Goal: Task Accomplishment & Management: Manage account settings

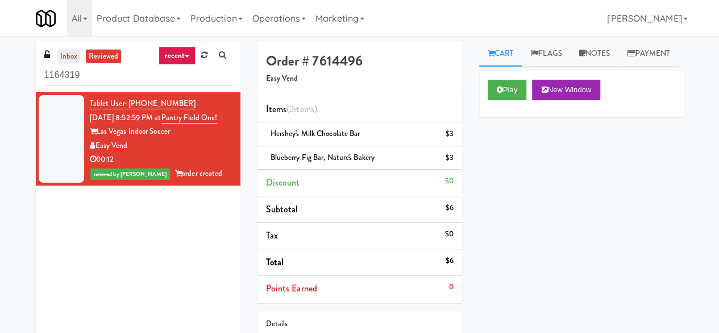
click at [68, 59] on link "inbox" at bounding box center [68, 56] width 23 height 14
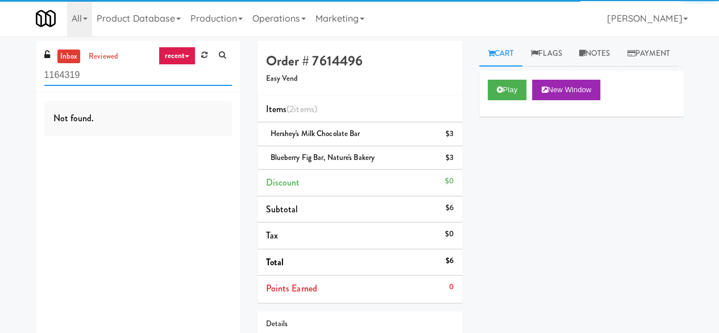
click at [98, 77] on input "1164319" at bounding box center [138, 75] width 188 height 21
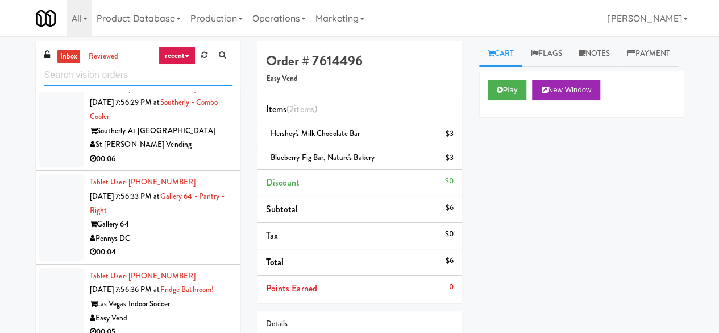
scroll to position [2616, 0]
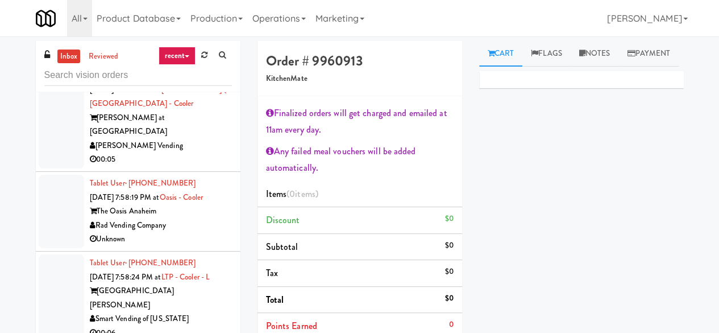
scroll to position [2901, 0]
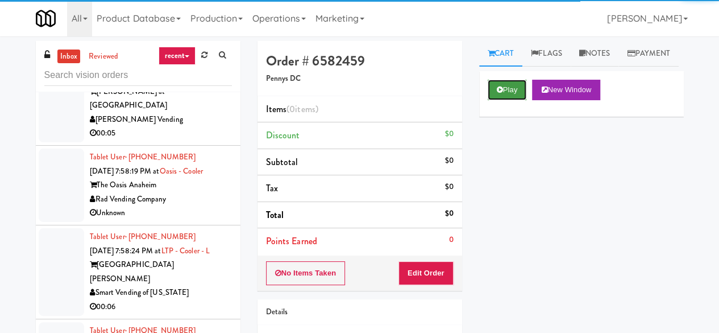
click at [505, 100] on button "Play" at bounding box center [507, 90] width 39 height 20
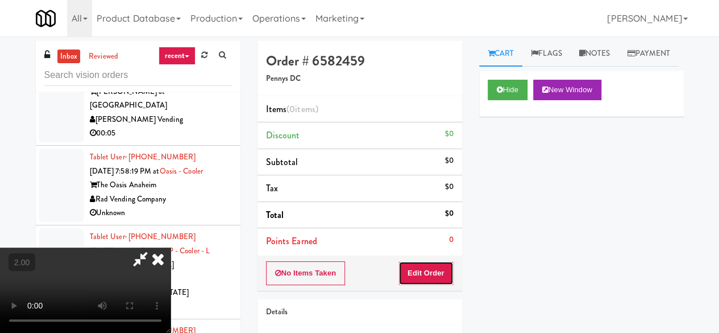
click at [439, 264] on button "Edit Order" at bounding box center [426, 273] width 55 height 24
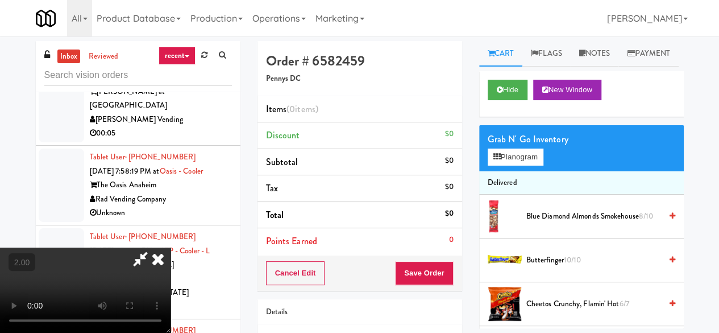
click at [171, 332] on video at bounding box center [85, 289] width 171 height 85
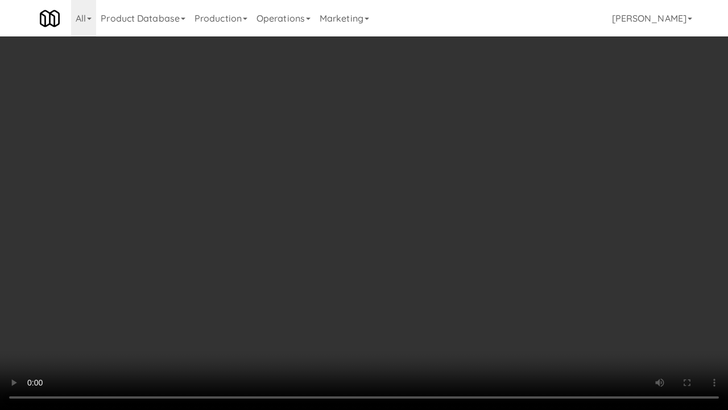
click at [308, 285] on video at bounding box center [364, 205] width 728 height 410
click at [320, 267] on video at bounding box center [364, 205] width 728 height 410
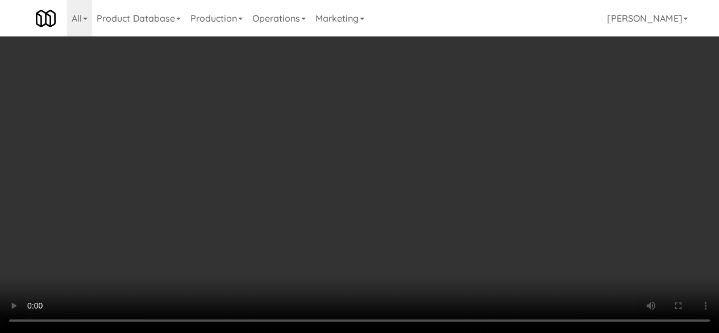
scroll to position [1081, 0]
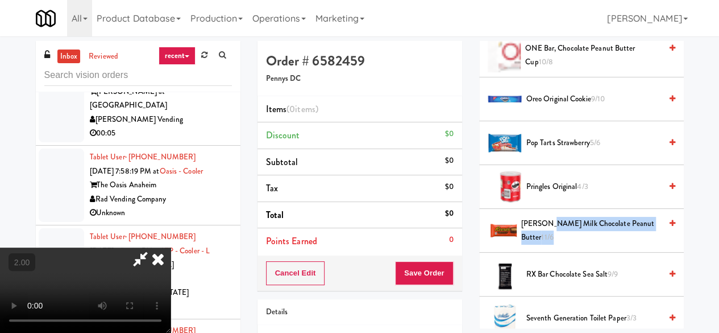
click at [548, 245] on span "[PERSON_NAME] Milk Chocolate Peanut Butter 11/6" at bounding box center [592, 231] width 140 height 28
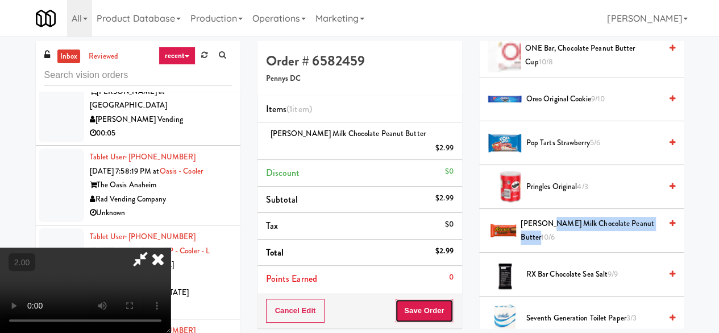
click at [446, 299] on button "Save Order" at bounding box center [424, 311] width 58 height 24
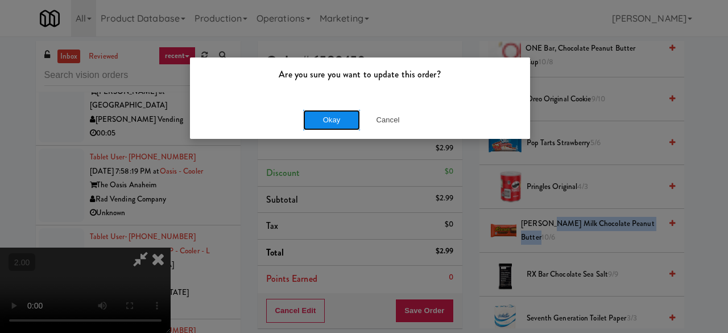
click at [325, 112] on button "Okay" at bounding box center [331, 120] width 57 height 20
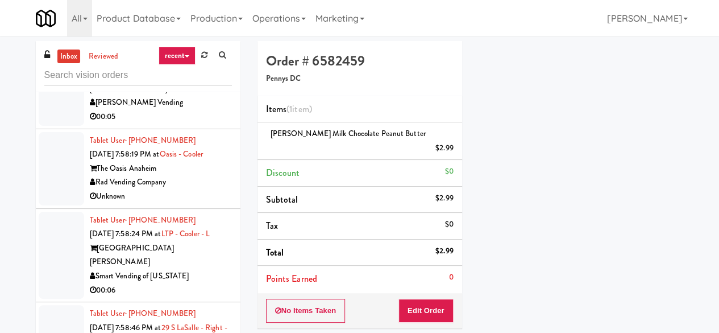
scroll to position [2958, 0]
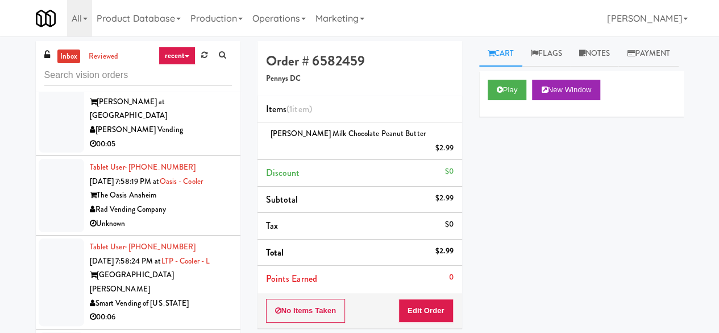
scroll to position [2901, 0]
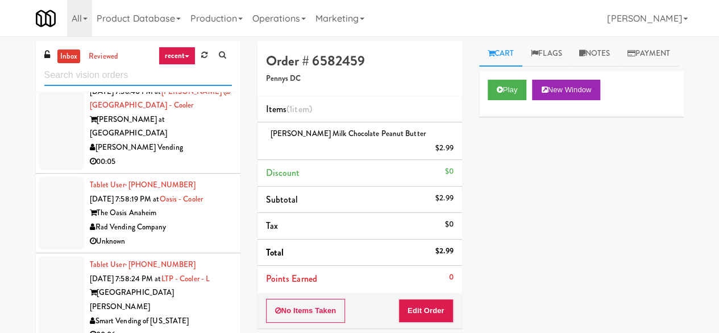
click at [150, 80] on input "text" at bounding box center [138, 75] width 188 height 21
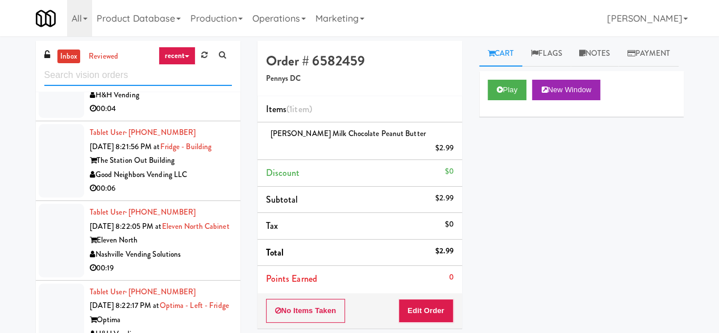
scroll to position [4578, 0]
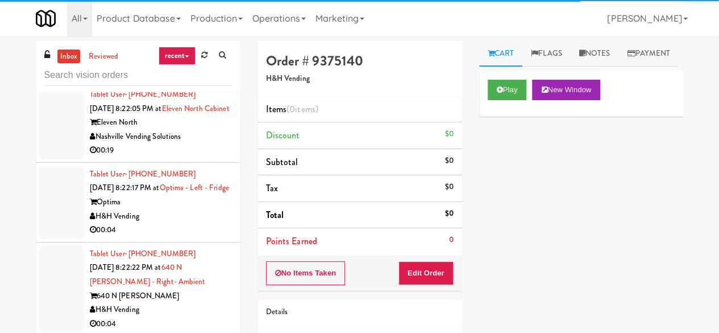
scroll to position [4692, 0]
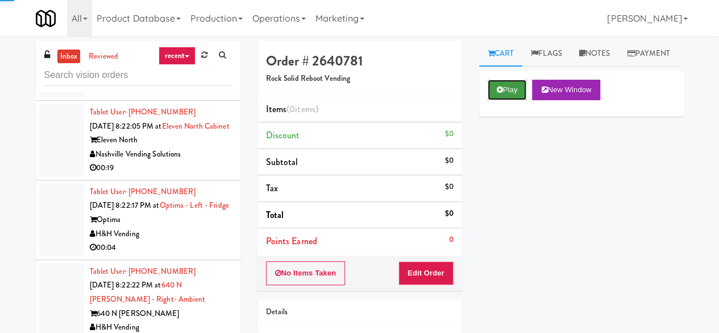
click at [508, 100] on button "Play" at bounding box center [507, 90] width 39 height 20
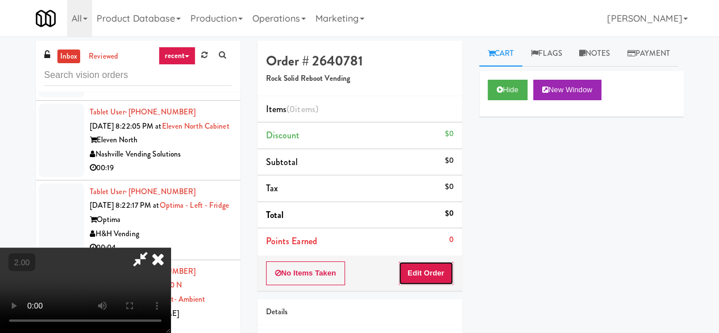
click at [439, 271] on button "Edit Order" at bounding box center [426, 273] width 55 height 24
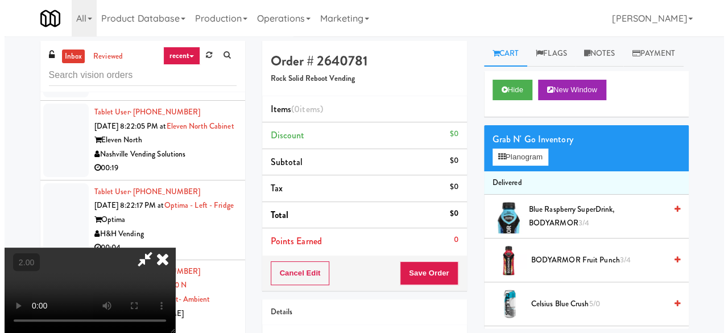
scroll to position [23, 0]
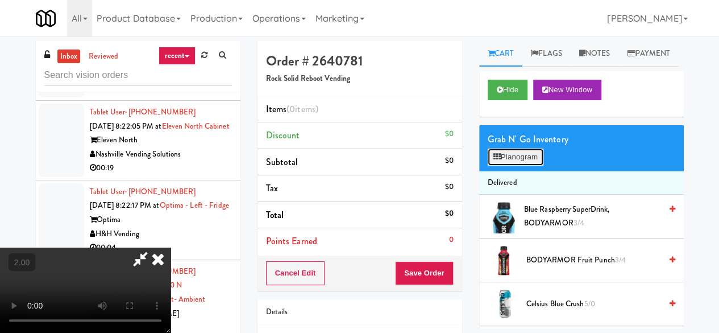
click at [518, 166] on button "Planogram" at bounding box center [516, 156] width 56 height 17
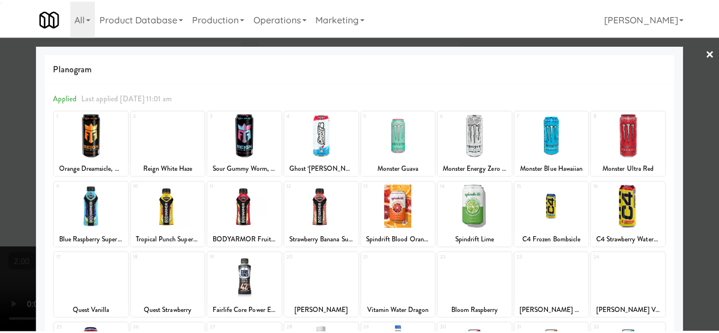
scroll to position [225, 0]
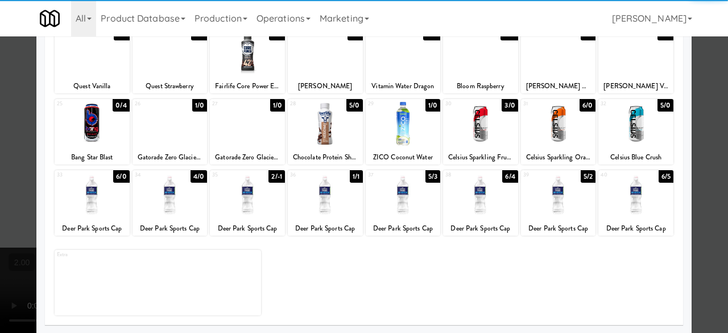
click at [246, 192] on div at bounding box center [247, 195] width 75 height 44
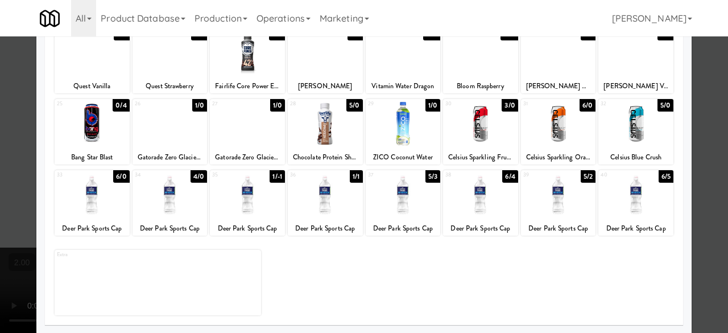
click at [704, 119] on div at bounding box center [364, 166] width 728 height 333
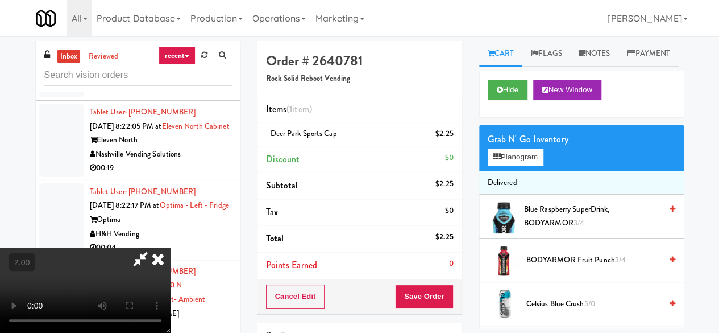
click at [154, 247] on icon at bounding box center [140, 258] width 26 height 23
click at [423, 285] on button "Save Order" at bounding box center [424, 296] width 58 height 24
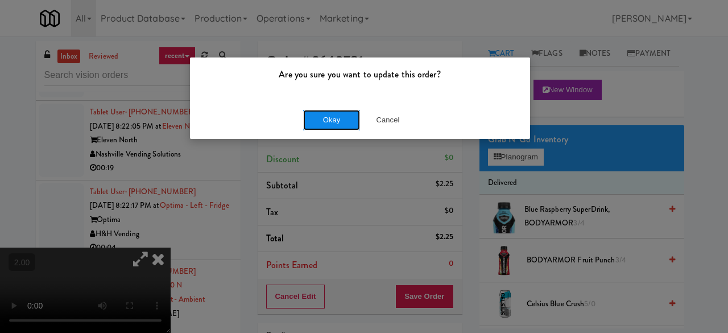
click at [338, 110] on button "Okay" at bounding box center [331, 120] width 57 height 20
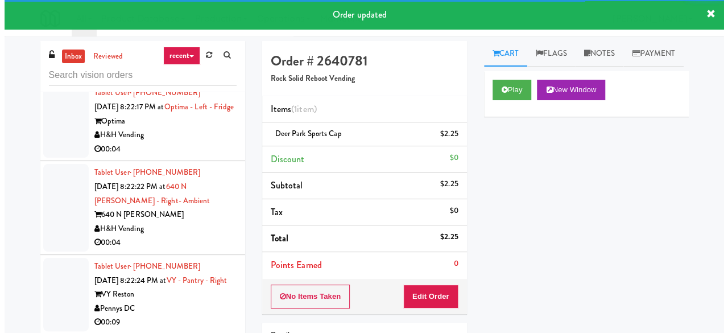
scroll to position [4820, 0]
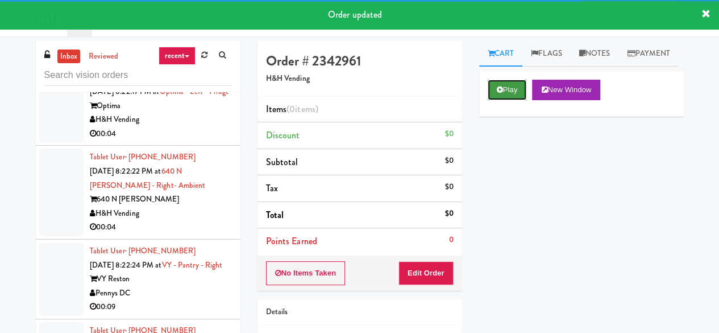
click at [493, 100] on button "Play" at bounding box center [507, 90] width 39 height 20
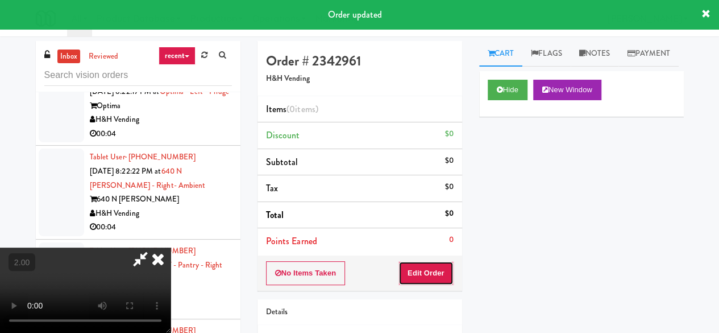
click at [416, 271] on button "Edit Order" at bounding box center [426, 273] width 55 height 24
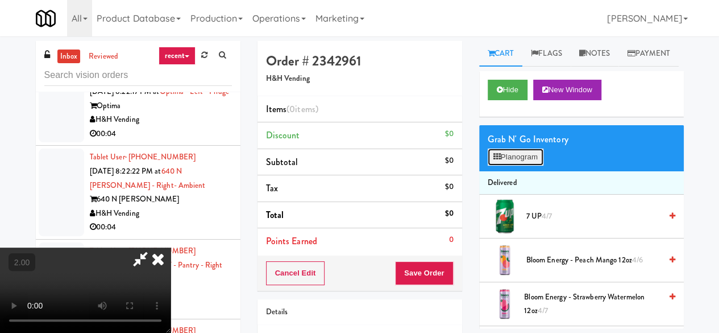
click at [527, 166] on button "Planogram" at bounding box center [516, 156] width 56 height 17
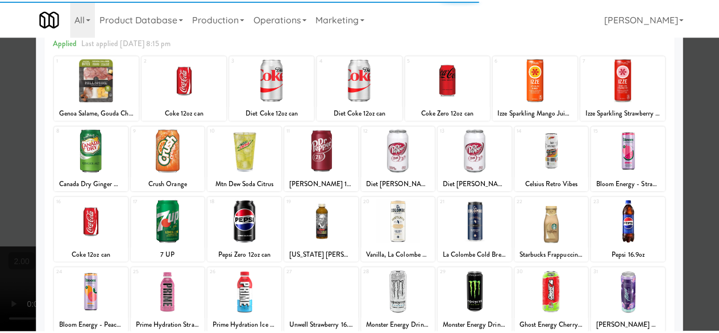
scroll to position [57, 0]
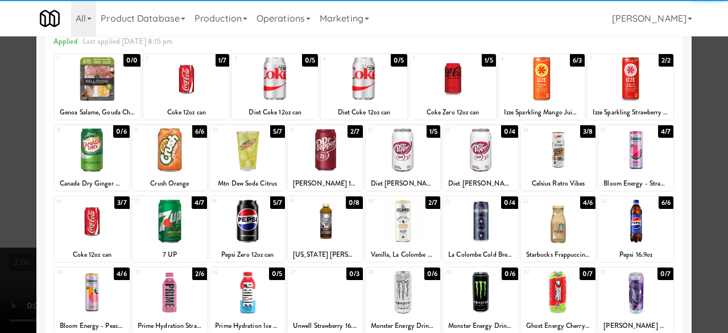
click at [319, 233] on div at bounding box center [325, 221] width 75 height 44
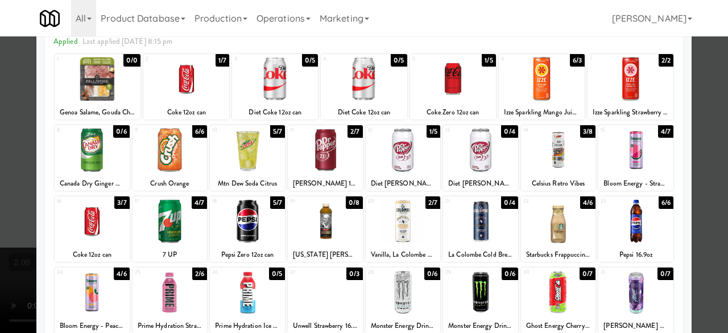
click at [697, 135] on div at bounding box center [364, 166] width 728 height 333
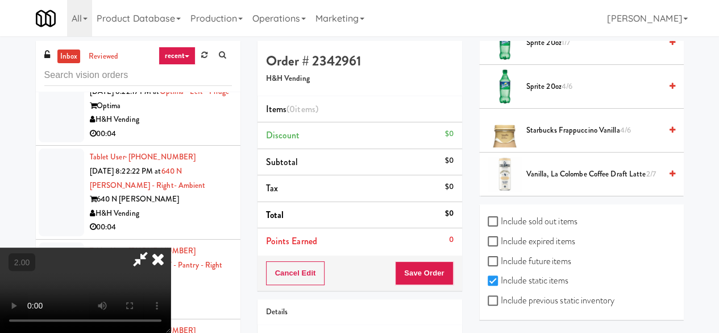
scroll to position [1069, 0]
click at [535, 294] on label "Include previous static inventory" at bounding box center [551, 300] width 127 height 17
click at [501, 296] on input "Include previous static inventory" at bounding box center [494, 300] width 13 height 9
click at [535, 294] on label "Include previous static inventory" at bounding box center [551, 300] width 127 height 17
click at [501, 296] on input "Include previous static inventory" at bounding box center [494, 300] width 13 height 9
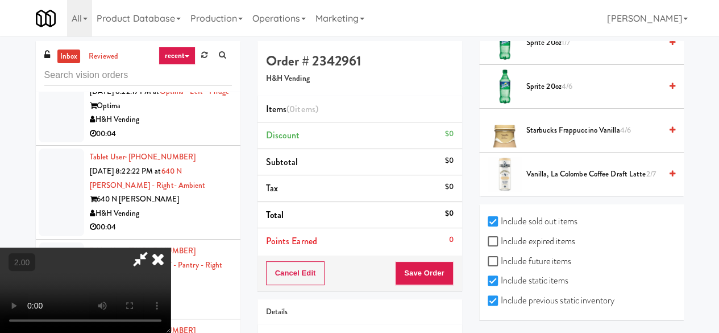
checkbox input "false"
checkbox input "true"
click at [531, 295] on label "Include previous static inventory" at bounding box center [551, 300] width 127 height 17
click at [501, 296] on input "Include previous static inventory" at bounding box center [494, 300] width 13 height 9
checkbox input "true"
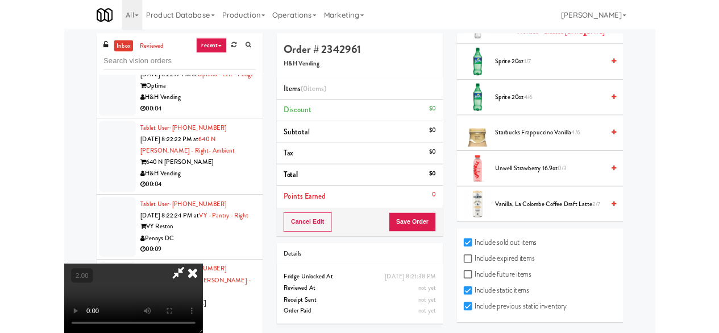
scroll to position [3965, 0]
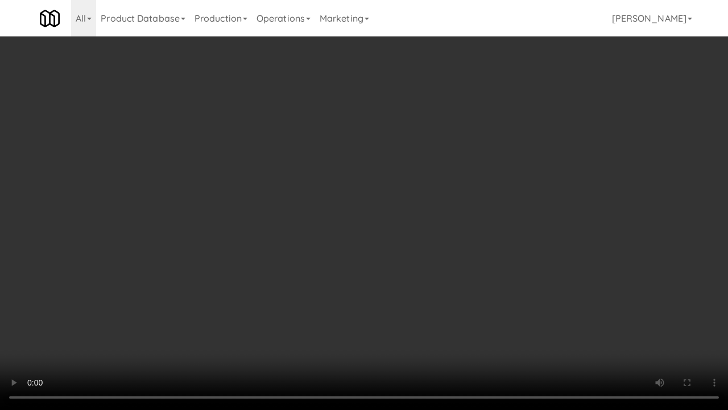
click at [458, 176] on video at bounding box center [364, 205] width 728 height 410
click at [496, 190] on video at bounding box center [364, 205] width 728 height 410
drag, startPoint x: 511, startPoint y: 176, endPoint x: 552, endPoint y: 182, distance: 41.9
click at [511, 176] on video at bounding box center [364, 205] width 728 height 410
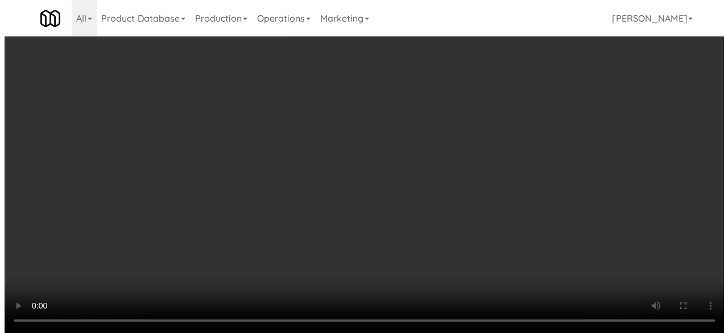
scroll to position [0, 0]
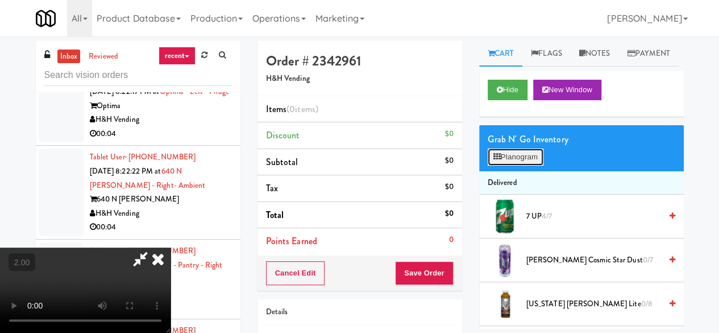
click at [510, 166] on button "Planogram" at bounding box center [516, 156] width 56 height 17
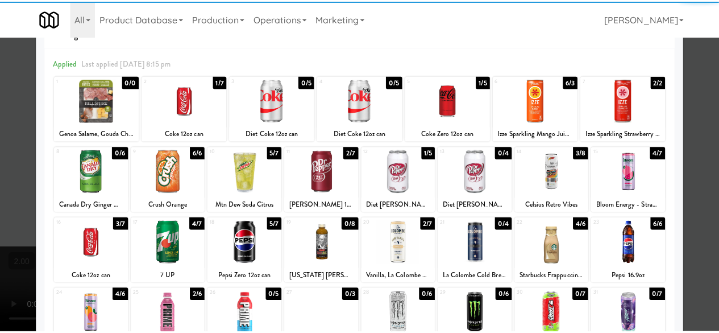
scroll to position [57, 0]
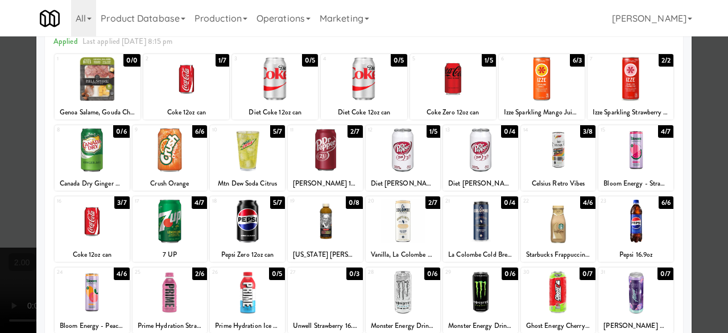
click at [333, 217] on div at bounding box center [325, 221] width 75 height 44
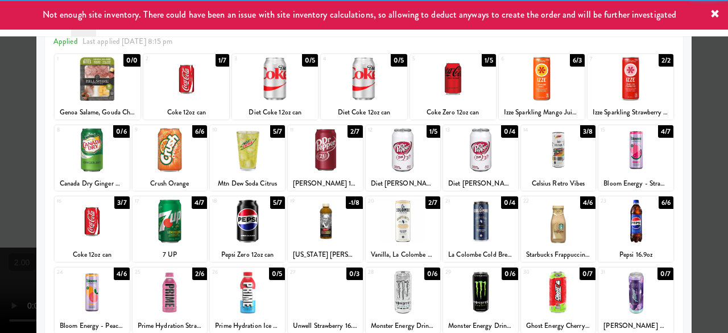
drag, startPoint x: 697, startPoint y: 67, endPoint x: 611, endPoint y: 64, distance: 86.5
click at [697, 67] on div at bounding box center [364, 166] width 728 height 333
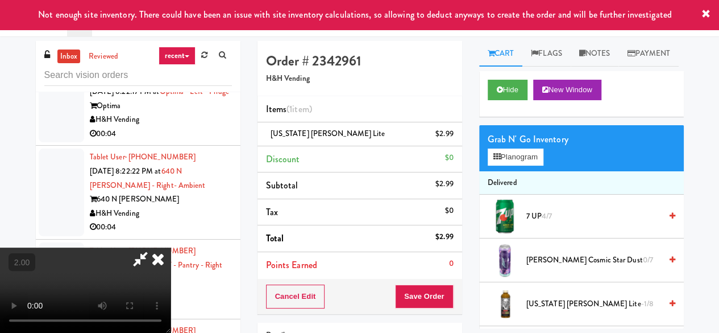
click at [154, 247] on icon at bounding box center [140, 258] width 26 height 23
click at [412, 296] on button "Save Order" at bounding box center [424, 296] width 58 height 24
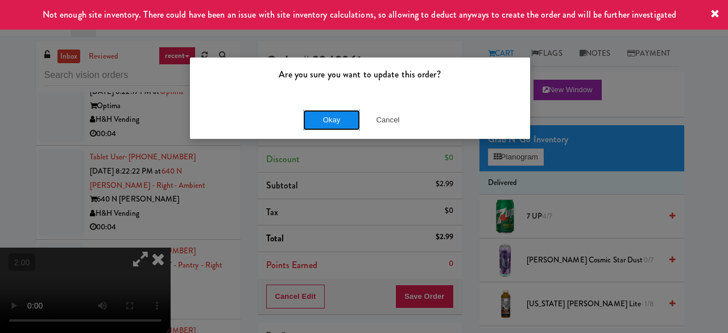
click at [350, 118] on button "Okay" at bounding box center [331, 120] width 57 height 20
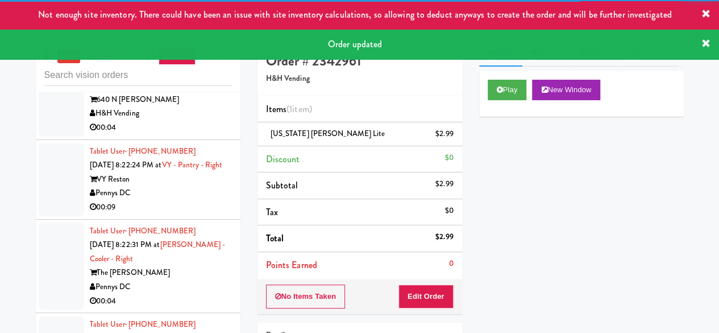
scroll to position [4947, 0]
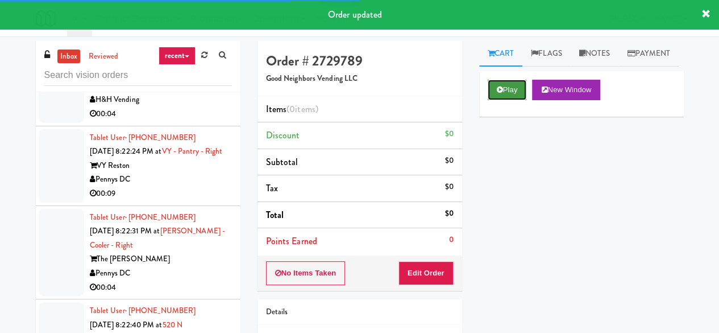
click at [505, 100] on button "Play" at bounding box center [507, 90] width 39 height 20
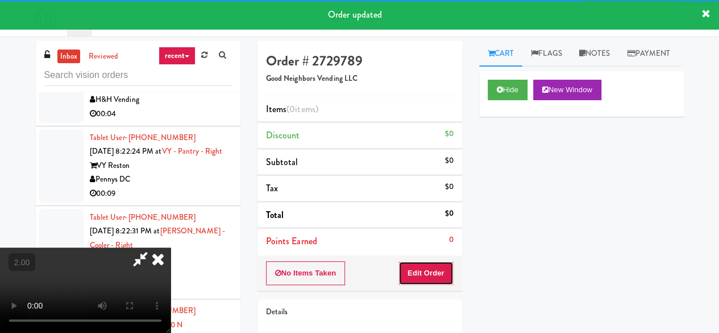
click at [430, 275] on button "Edit Order" at bounding box center [426, 273] width 55 height 24
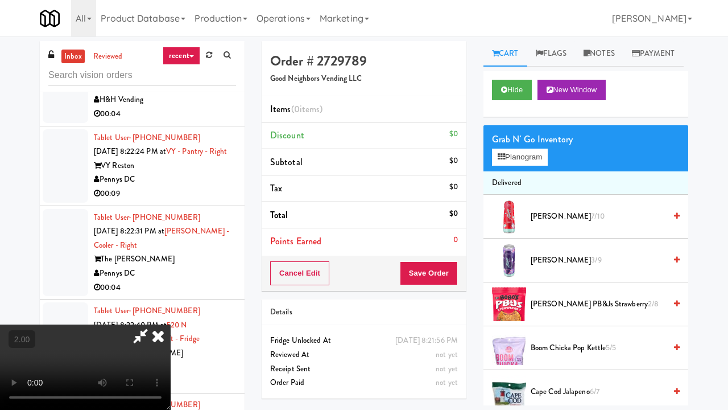
click at [171, 324] on video at bounding box center [85, 366] width 171 height 85
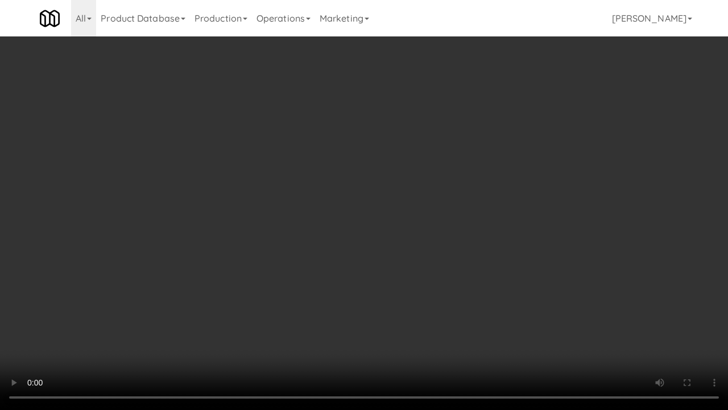
click at [497, 132] on video at bounding box center [364, 205] width 728 height 410
click at [483, 135] on video at bounding box center [364, 205] width 728 height 410
click at [499, 147] on video at bounding box center [364, 205] width 728 height 410
click at [522, 156] on video at bounding box center [364, 205] width 728 height 410
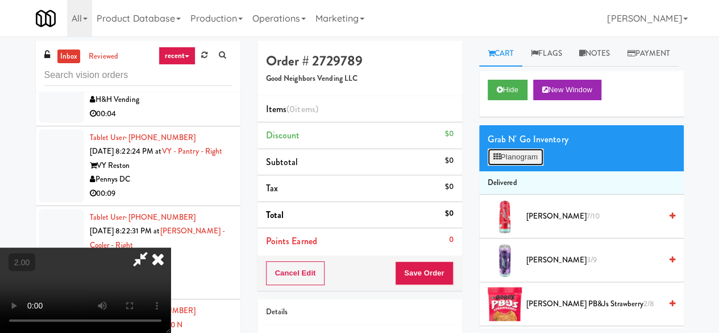
click at [522, 166] on button "Planogram" at bounding box center [516, 156] width 56 height 17
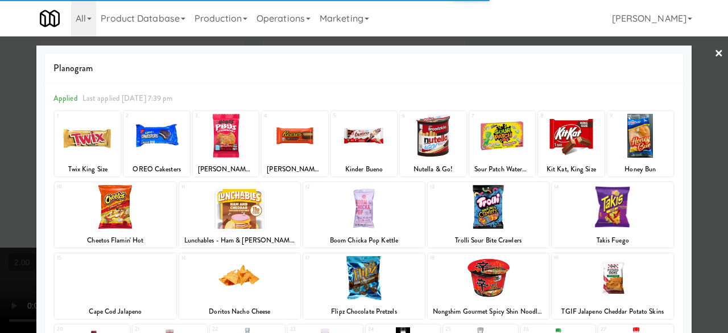
click at [565, 131] on div at bounding box center [571, 136] width 66 height 44
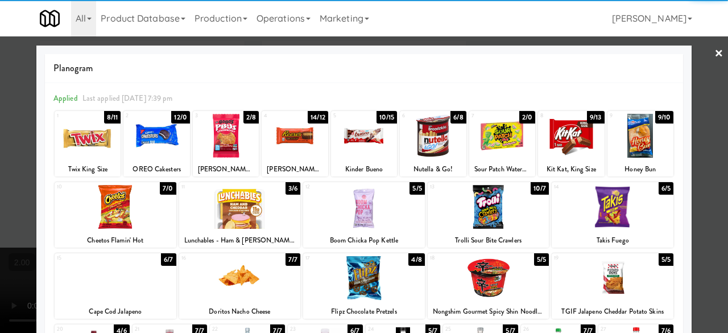
click at [565, 131] on div at bounding box center [571, 136] width 66 height 44
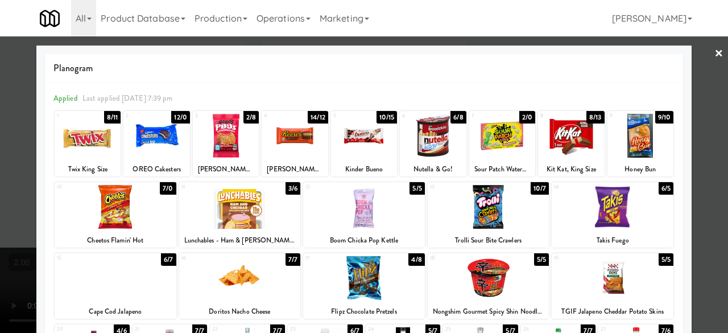
click at [714, 48] on link "×" at bounding box center [718, 53] width 9 height 35
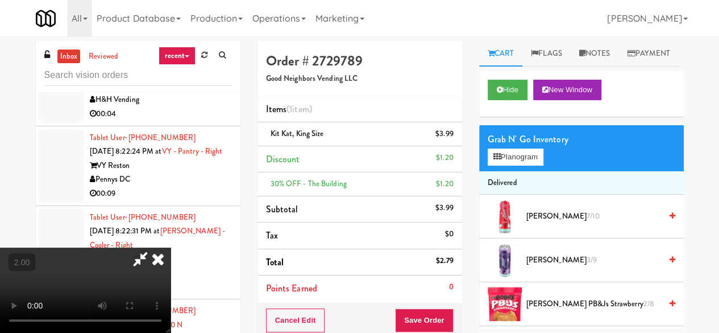
click at [154, 247] on icon at bounding box center [140, 258] width 26 height 23
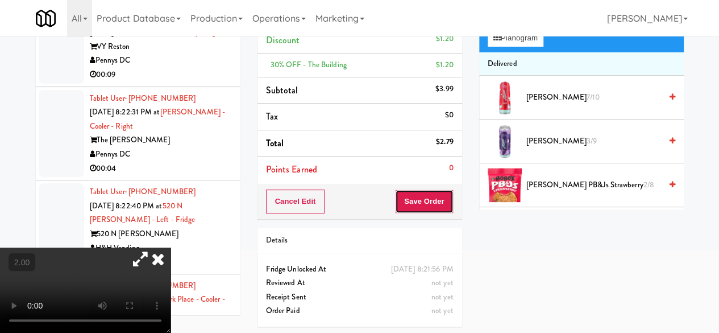
click at [421, 202] on button "Save Order" at bounding box center [424, 201] width 58 height 24
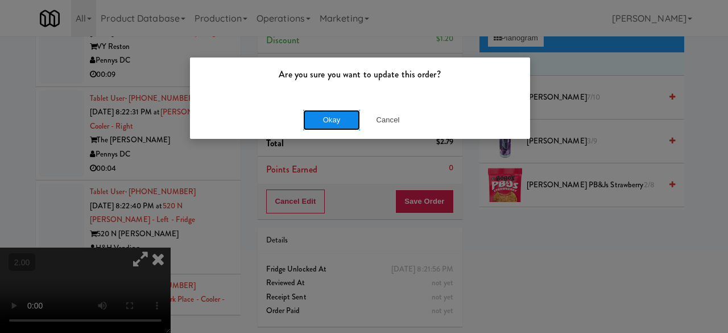
click at [317, 113] on button "Okay" at bounding box center [331, 120] width 57 height 20
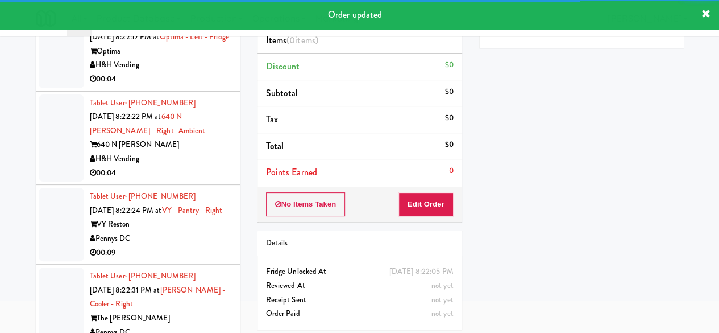
scroll to position [51, 0]
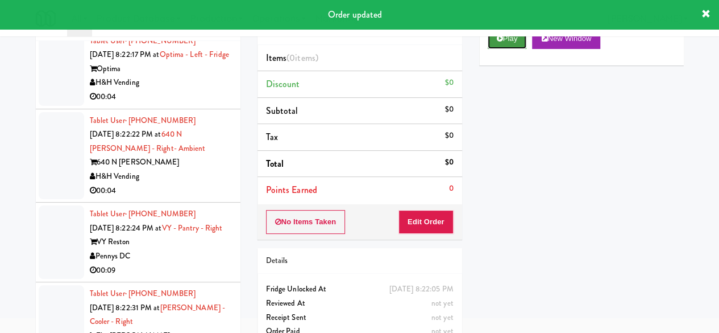
click at [508, 49] on button "Play" at bounding box center [507, 38] width 39 height 20
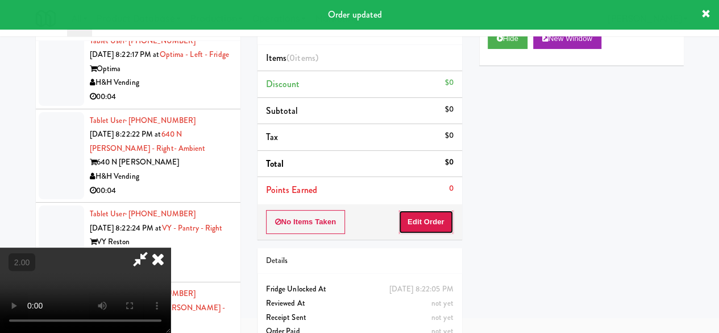
click at [437, 222] on button "Edit Order" at bounding box center [426, 222] width 55 height 24
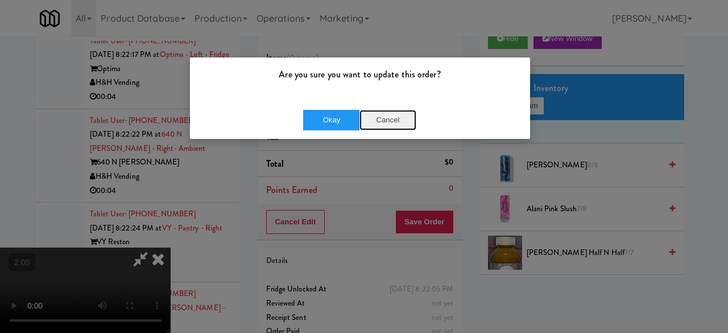
click at [375, 111] on button "Cancel" at bounding box center [387, 120] width 57 height 20
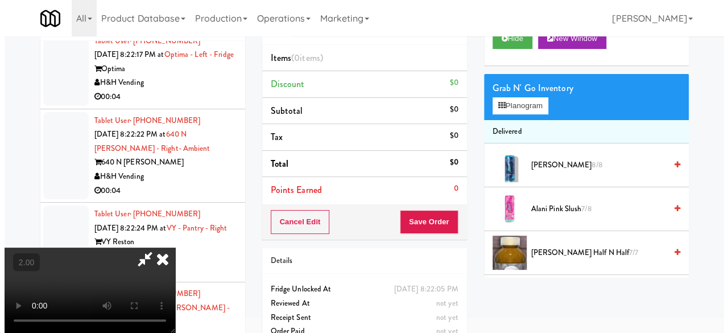
scroll to position [36, 0]
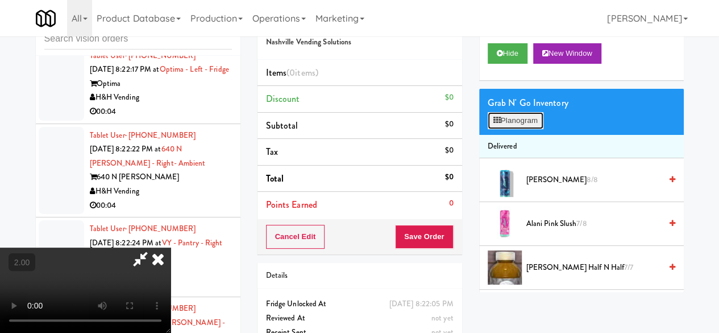
click at [523, 129] on button "Planogram" at bounding box center [516, 120] width 56 height 17
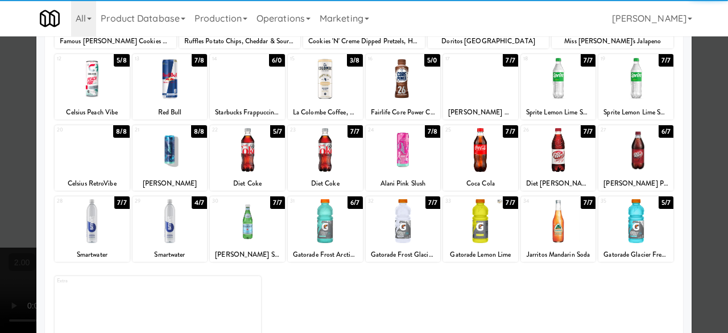
scroll to position [225, 0]
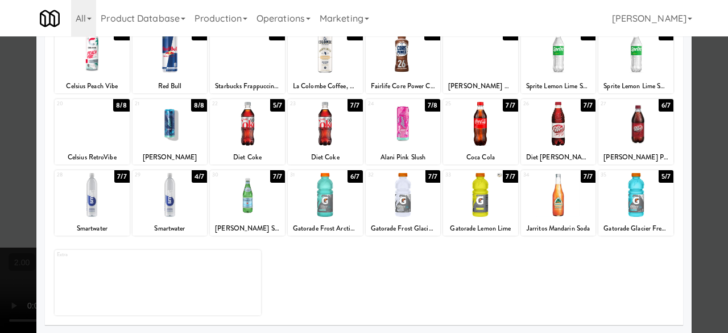
click at [190, 184] on div at bounding box center [170, 195] width 75 height 44
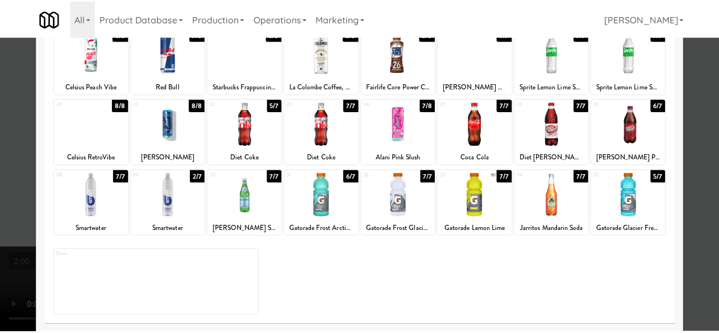
scroll to position [0, 0]
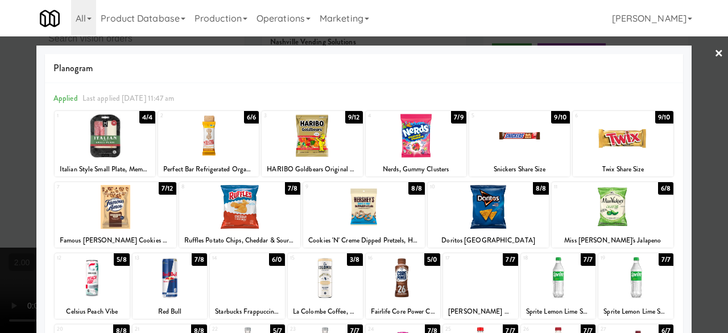
drag, startPoint x: 700, startPoint y: 49, endPoint x: 672, endPoint y: 54, distance: 27.7
click at [700, 50] on div at bounding box center [364, 166] width 728 height 333
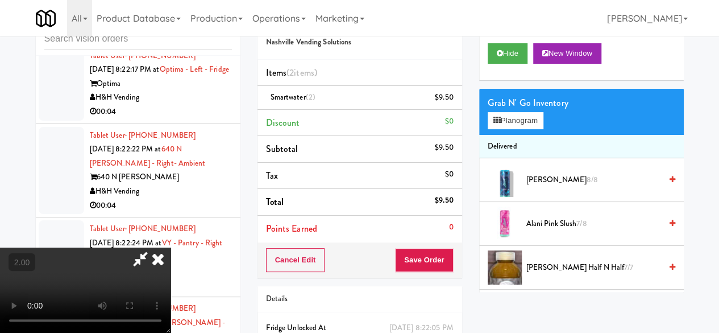
click at [154, 247] on icon at bounding box center [140, 258] width 26 height 23
click at [419, 253] on button "Save Order" at bounding box center [424, 260] width 58 height 24
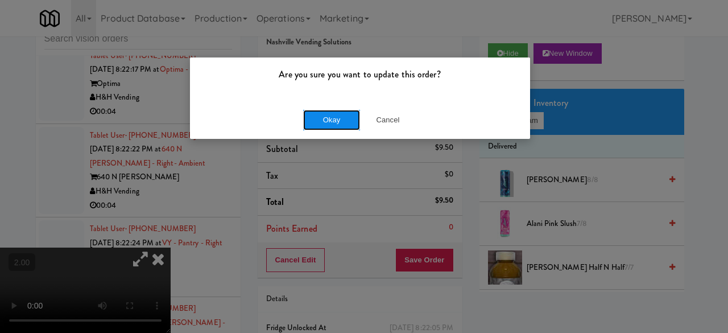
click at [308, 112] on button "Okay" at bounding box center [331, 120] width 57 height 20
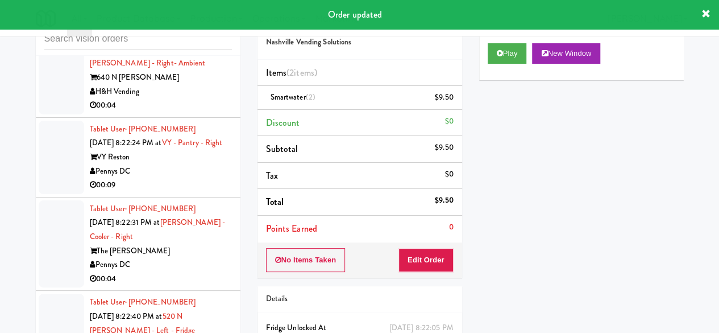
scroll to position [5061, 0]
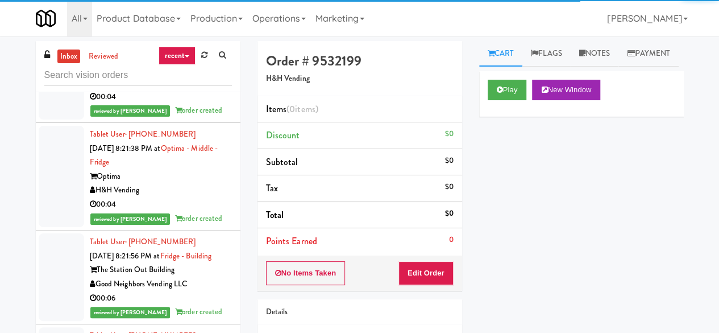
scroll to position [4549, 0]
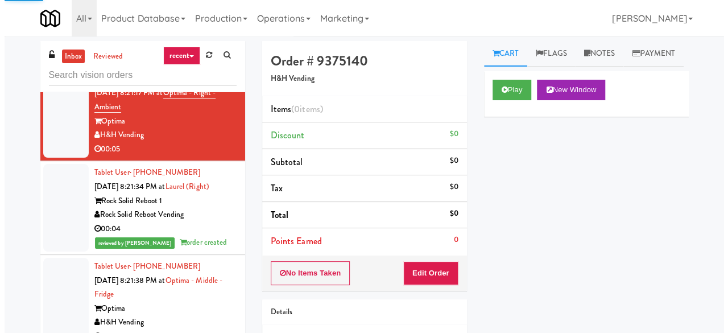
scroll to position [4322, 0]
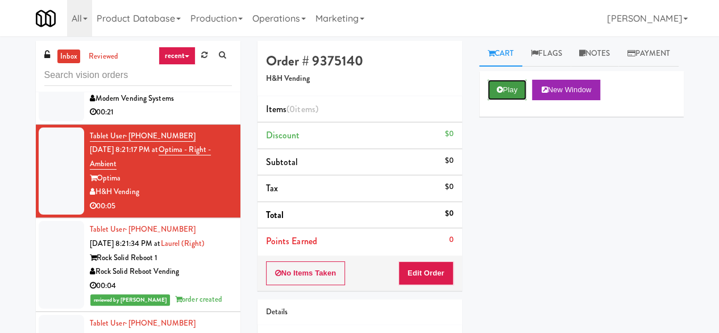
click at [489, 100] on button "Play" at bounding box center [507, 90] width 39 height 20
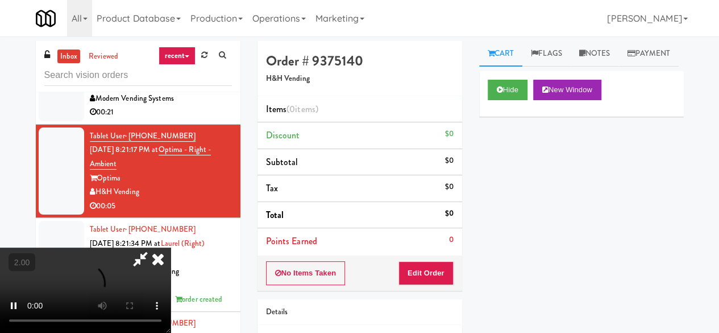
click at [427, 292] on div "Order # 9375140 H&H Vending Items (0 items ) Discount $0 Subtotal $0 Tax $0 Tot…" at bounding box center [360, 224] width 222 height 366
click at [438, 263] on button "Edit Order" at bounding box center [426, 273] width 55 height 24
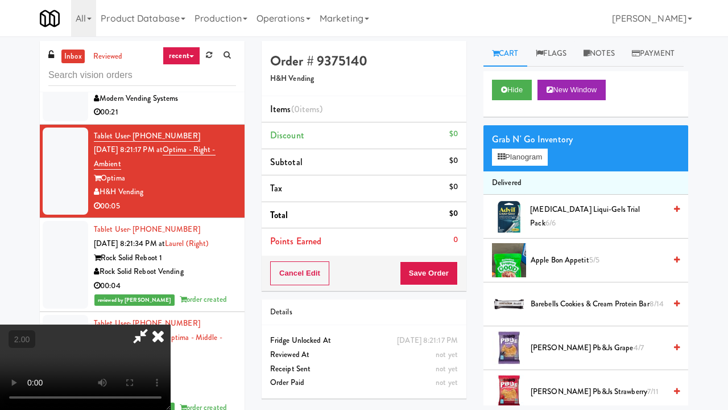
click at [171, 324] on video at bounding box center [85, 366] width 171 height 85
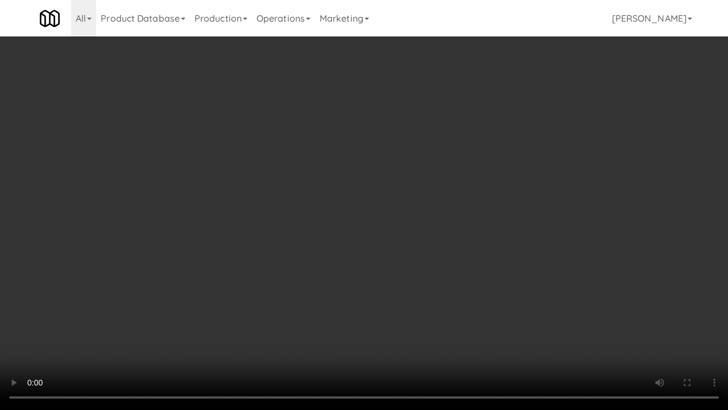
click at [337, 215] on video at bounding box center [364, 205] width 728 height 410
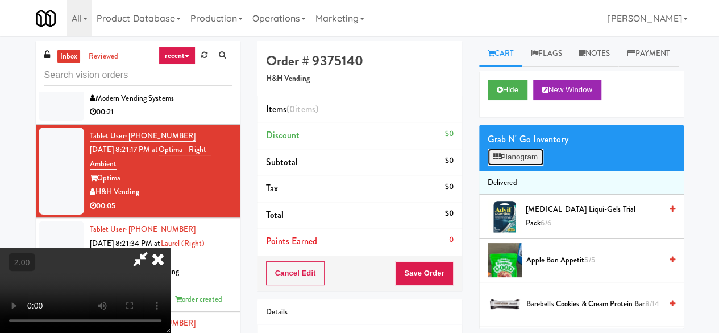
click at [529, 166] on button "Planogram" at bounding box center [516, 156] width 56 height 17
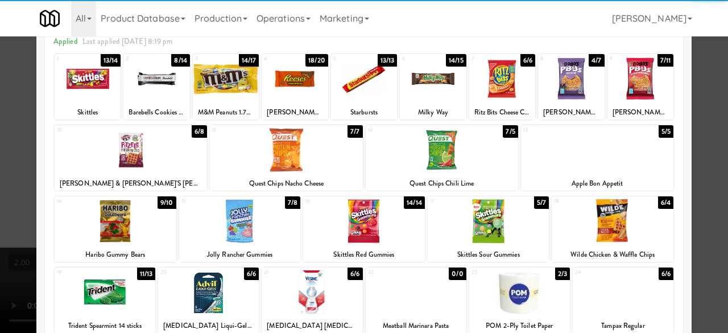
click at [314, 140] on div at bounding box center [286, 150] width 152 height 44
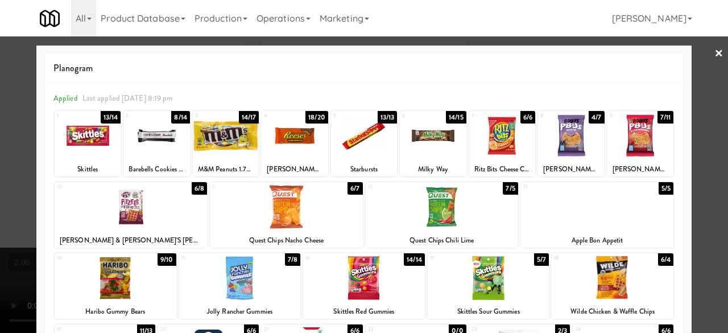
click at [688, 63] on div at bounding box center [364, 166] width 728 height 333
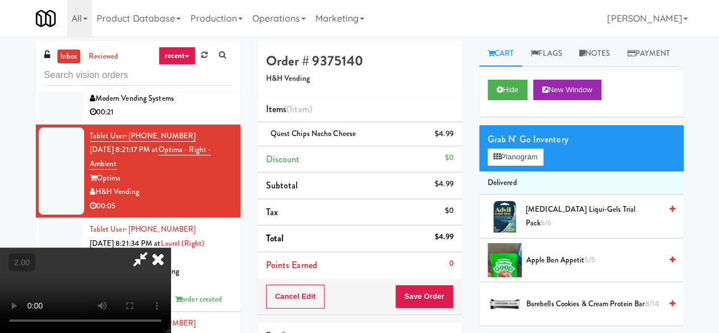
click at [171, 247] on icon at bounding box center [158, 258] width 25 height 23
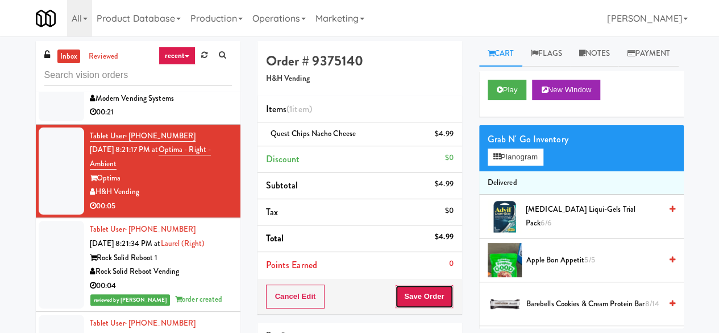
click at [406, 284] on button "Save Order" at bounding box center [424, 296] width 58 height 24
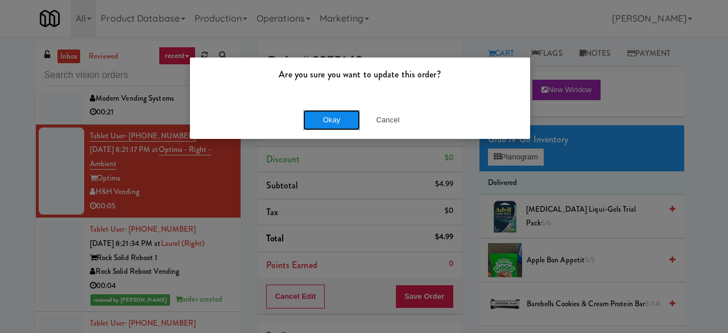
click at [345, 125] on button "Okay" at bounding box center [331, 120] width 57 height 20
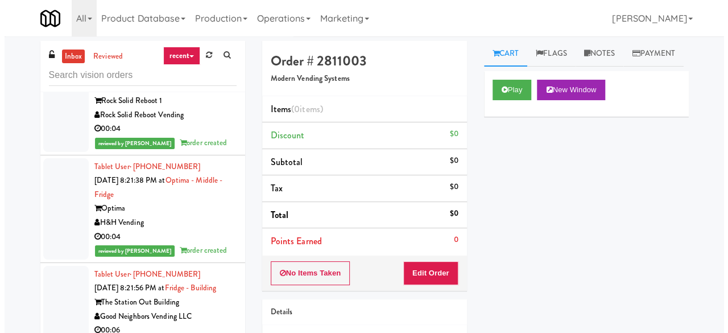
scroll to position [4435, 0]
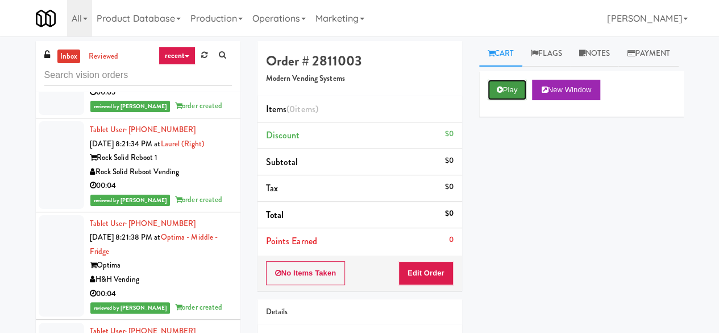
click at [506, 100] on button "Play" at bounding box center [507, 90] width 39 height 20
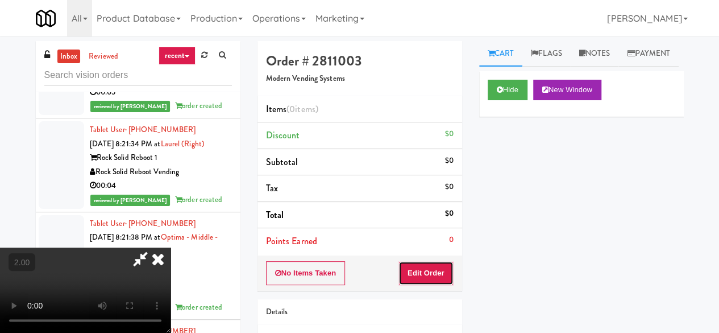
click at [436, 273] on button "Edit Order" at bounding box center [426, 273] width 55 height 24
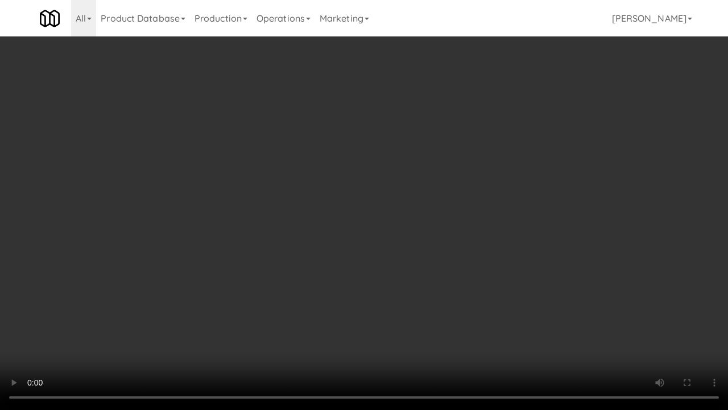
click at [552, 197] on video at bounding box center [364, 205] width 728 height 410
click at [558, 212] on video at bounding box center [364, 205] width 728 height 410
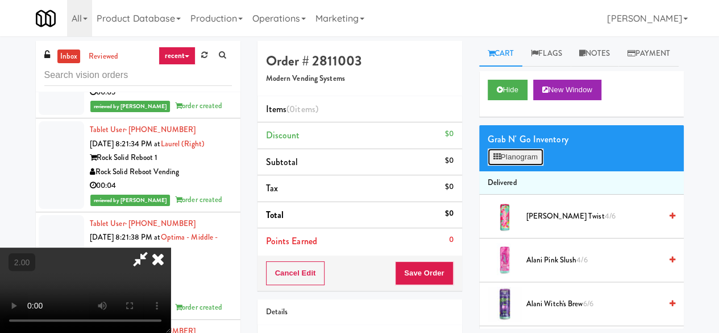
click at [512, 166] on button "Planogram" at bounding box center [516, 156] width 56 height 17
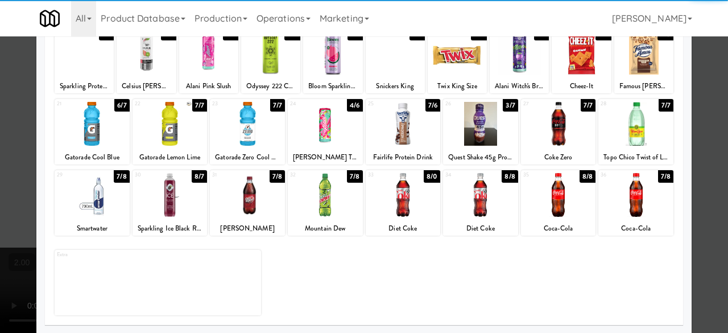
click at [243, 201] on div at bounding box center [247, 195] width 75 height 44
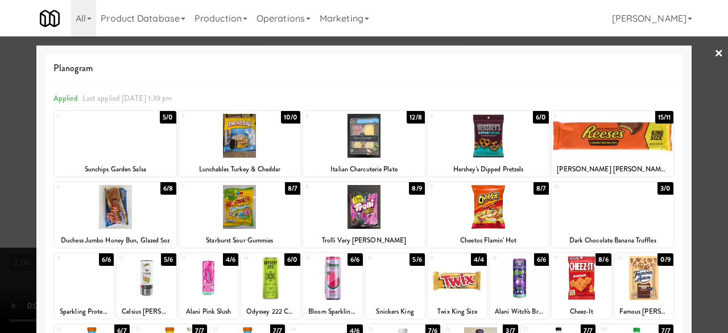
drag, startPoint x: 595, startPoint y: 143, endPoint x: 650, endPoint y: 129, distance: 56.4
click at [596, 143] on div at bounding box center [613, 136] width 122 height 44
click at [685, 90] on div at bounding box center [364, 166] width 728 height 333
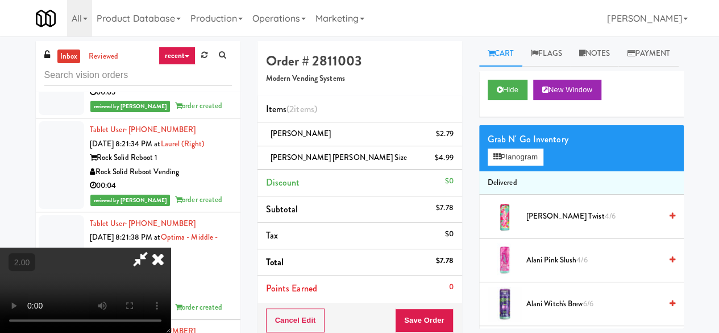
click at [154, 247] on icon at bounding box center [140, 258] width 26 height 23
click at [428, 319] on button "Save Order" at bounding box center [424, 320] width 58 height 24
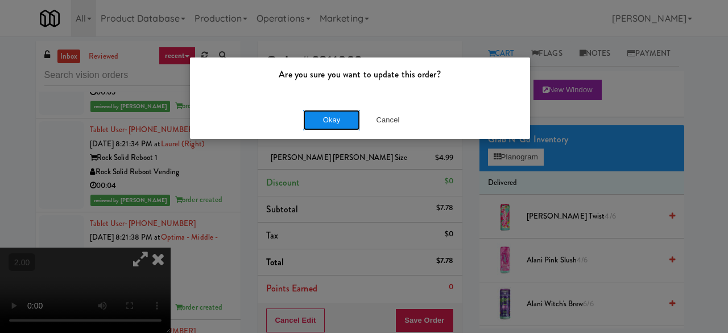
click at [341, 121] on button "Okay" at bounding box center [331, 120] width 57 height 20
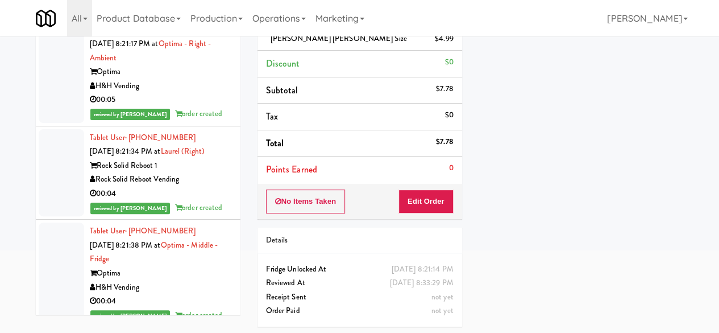
scroll to position [4322, 0]
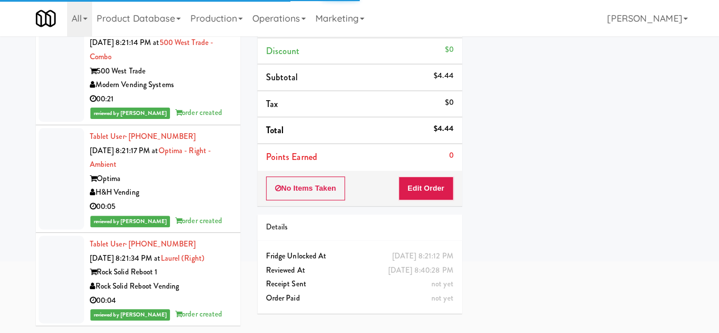
scroll to position [4208, 0]
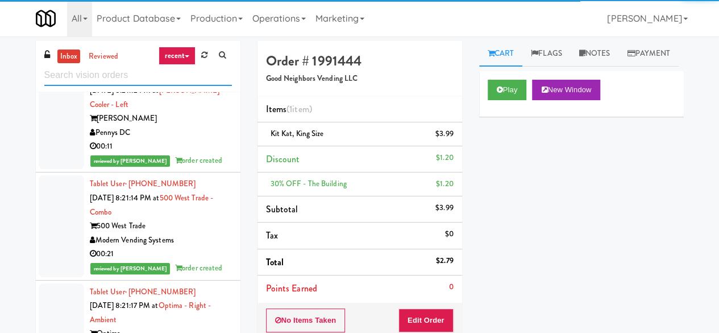
click at [156, 80] on input "text" at bounding box center [138, 75] width 188 height 21
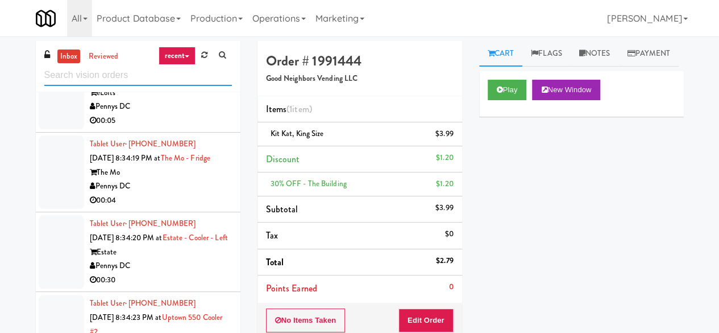
scroll to position [3540, 0]
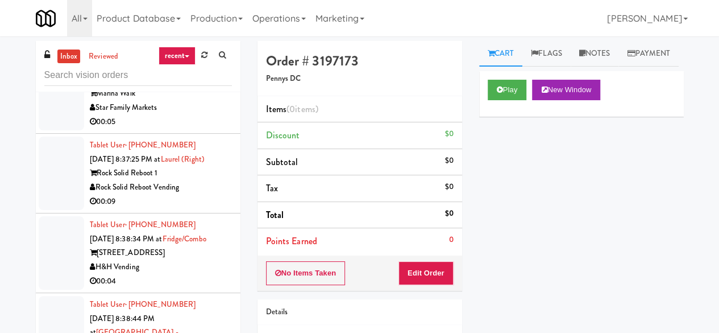
scroll to position [3938, 0]
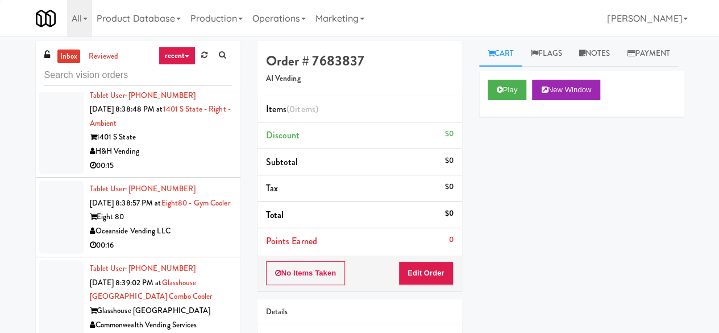
scroll to position [4279, 0]
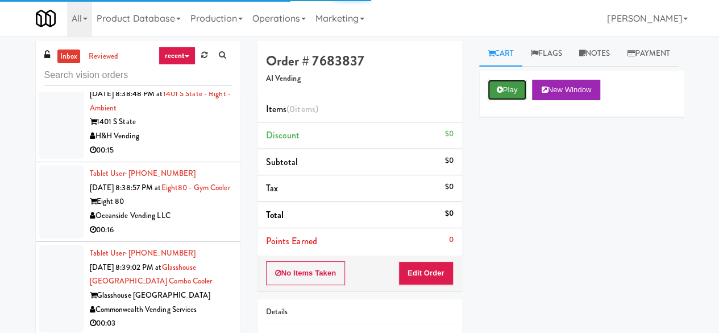
click at [491, 100] on button "Play" at bounding box center [507, 90] width 39 height 20
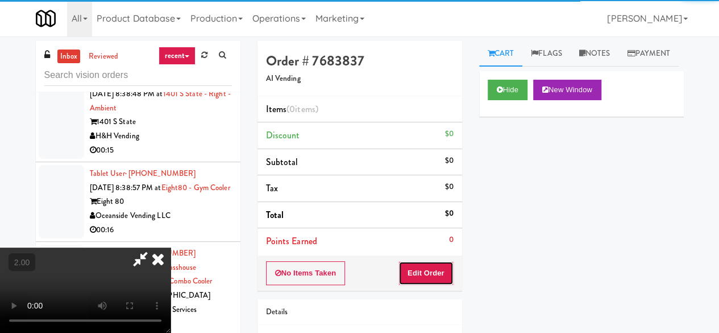
click at [433, 282] on button "Edit Order" at bounding box center [426, 273] width 55 height 24
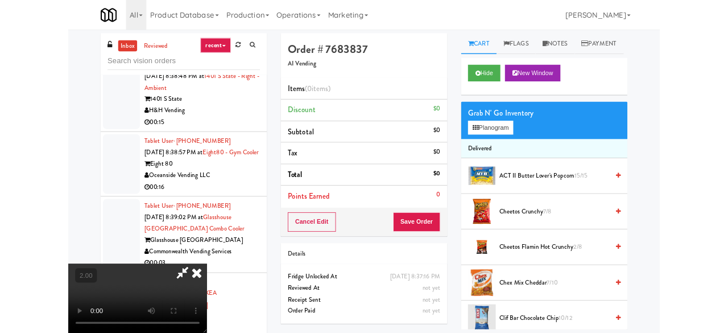
scroll to position [23, 0]
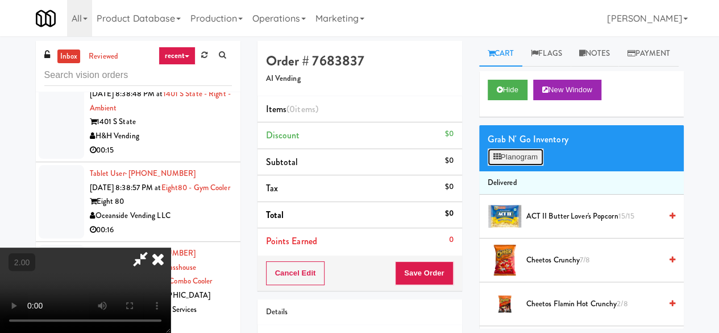
click at [525, 166] on button "Planogram" at bounding box center [516, 156] width 56 height 17
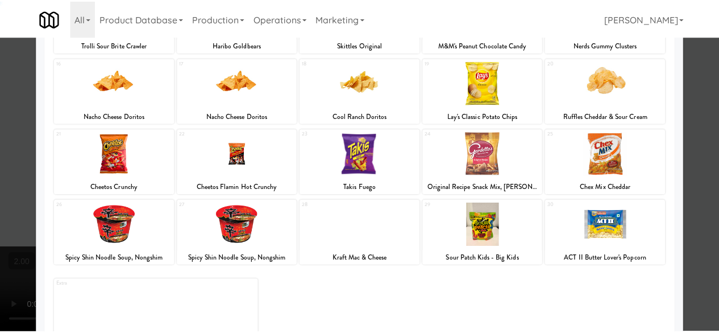
scroll to position [225, 0]
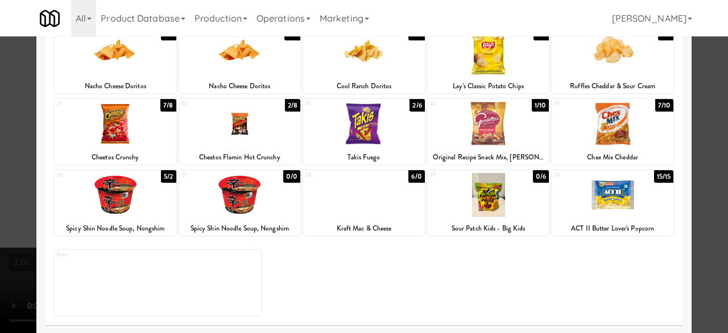
click at [489, 133] on div at bounding box center [489, 124] width 122 height 44
click at [109, 196] on div at bounding box center [116, 195] width 122 height 44
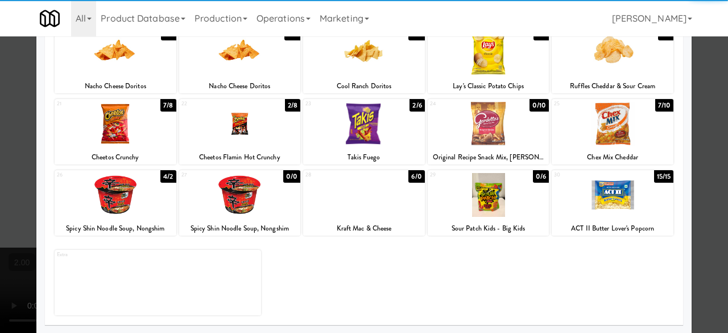
click at [396, 193] on div at bounding box center [364, 195] width 122 height 44
click at [697, 107] on div at bounding box center [364, 166] width 728 height 333
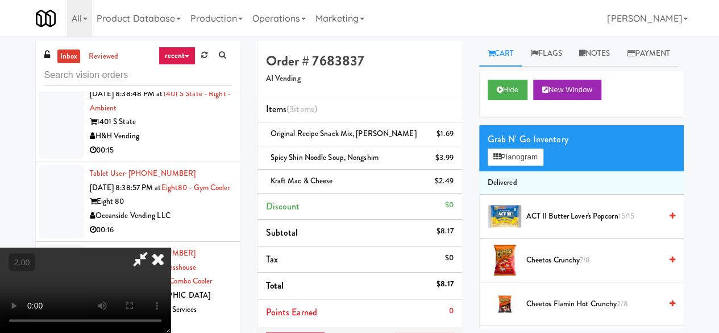
scroll to position [23, 0]
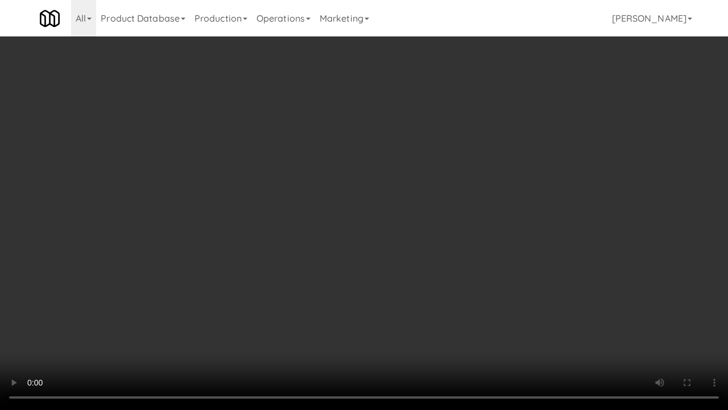
click at [366, 280] on video at bounding box center [364, 205] width 728 height 410
click at [360, 280] on video at bounding box center [364, 205] width 728 height 410
click at [316, 263] on video at bounding box center [364, 205] width 728 height 410
click at [331, 255] on video at bounding box center [364, 205] width 728 height 410
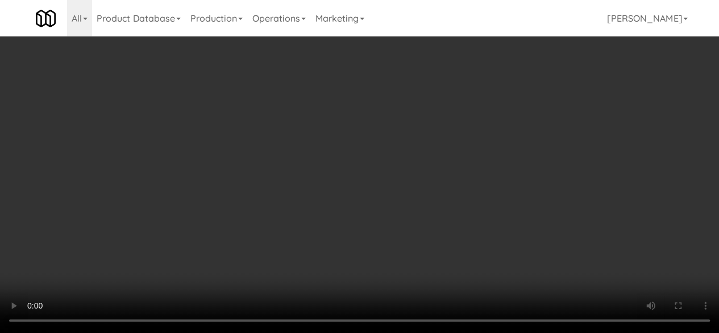
scroll to position [0, 0]
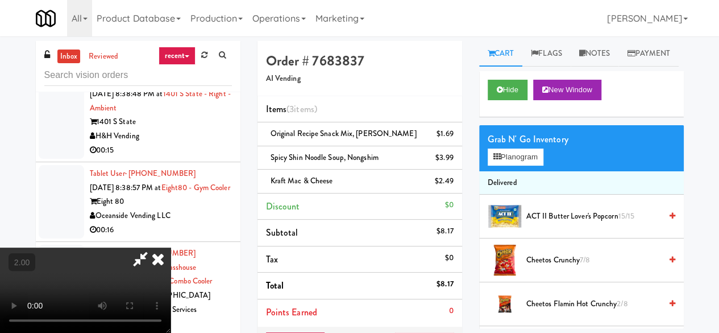
click at [154, 247] on icon at bounding box center [140, 258] width 26 height 23
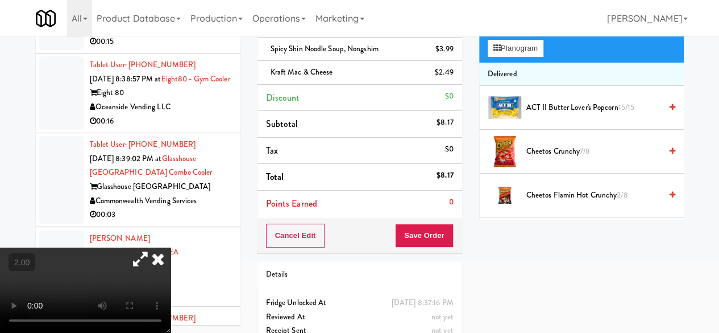
scroll to position [114, 0]
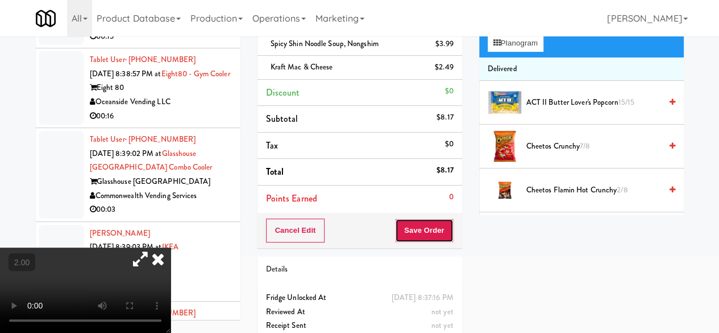
click at [410, 222] on button "Save Order" at bounding box center [424, 230] width 58 height 24
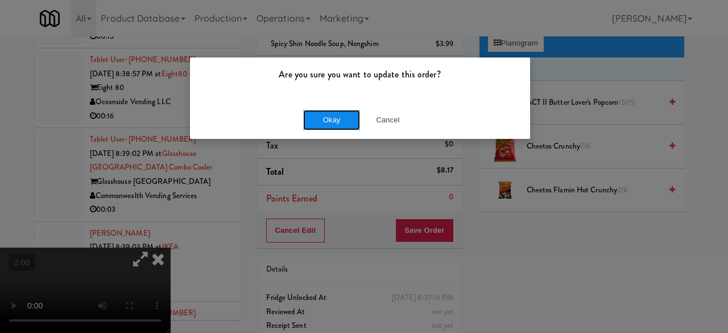
click at [314, 121] on button "Okay" at bounding box center [331, 120] width 57 height 20
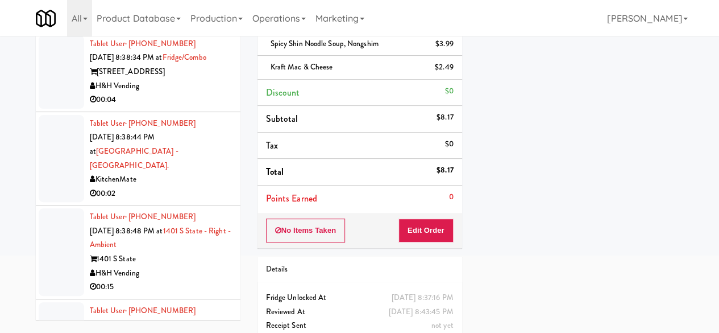
scroll to position [4066, 0]
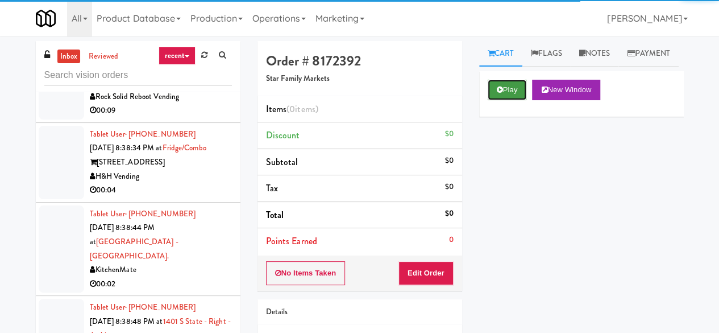
click at [492, 100] on button "Play" at bounding box center [507, 90] width 39 height 20
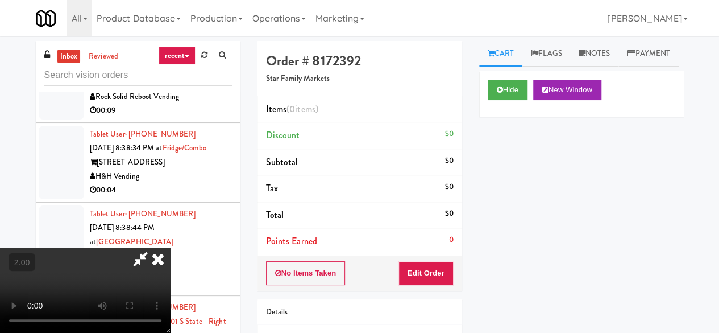
click at [437, 255] on div "No Items Taken Edit Order" at bounding box center [360, 272] width 205 height 35
click at [437, 266] on button "Edit Order" at bounding box center [426, 273] width 55 height 24
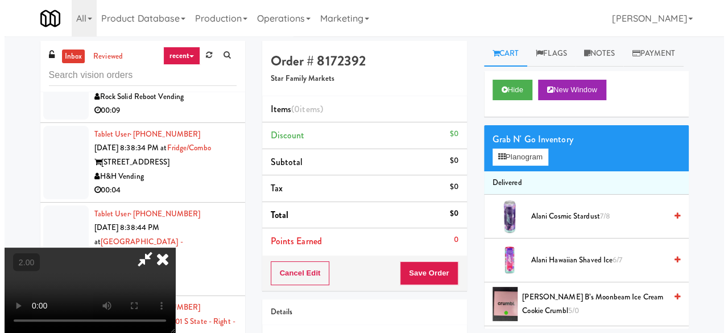
scroll to position [23, 0]
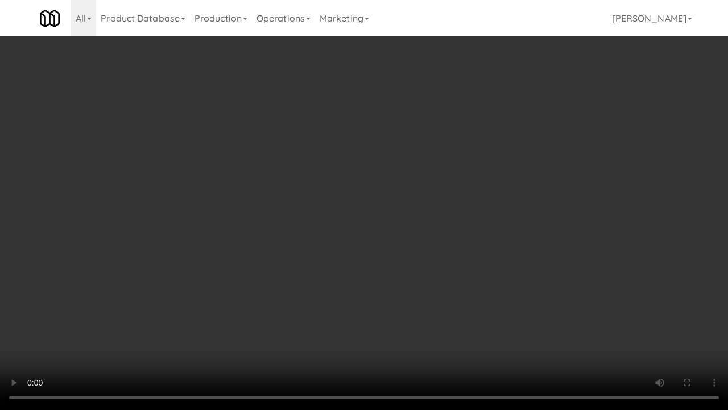
click at [395, 221] on video at bounding box center [364, 205] width 728 height 410
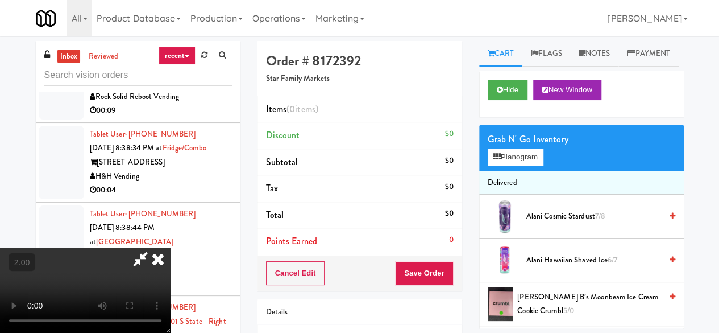
click at [519, 148] on div "Grab N' Go Inventory" at bounding box center [582, 139] width 188 height 17
click at [520, 166] on button "Planogram" at bounding box center [516, 156] width 56 height 17
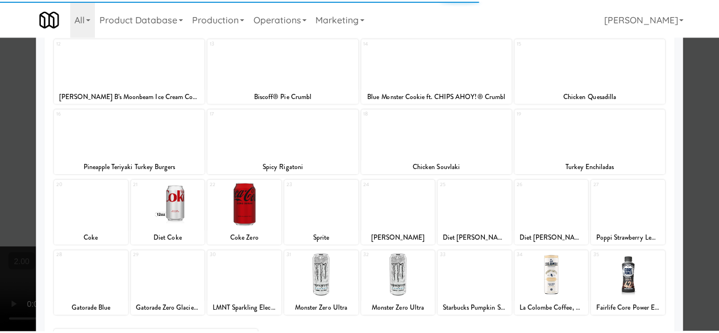
scroll to position [296, 0]
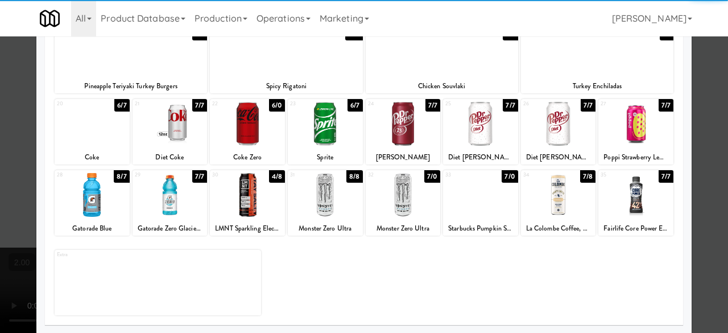
click at [645, 196] on div at bounding box center [635, 195] width 75 height 44
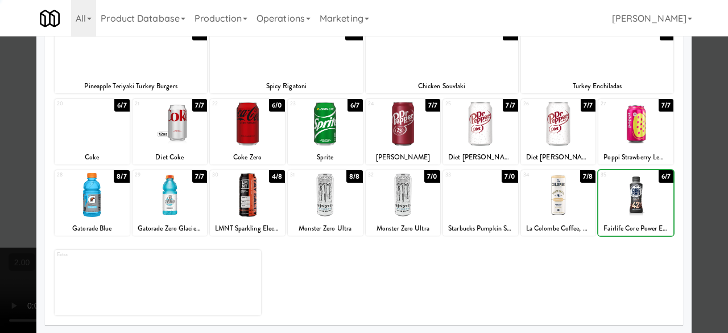
click at [695, 133] on div at bounding box center [364, 166] width 728 height 333
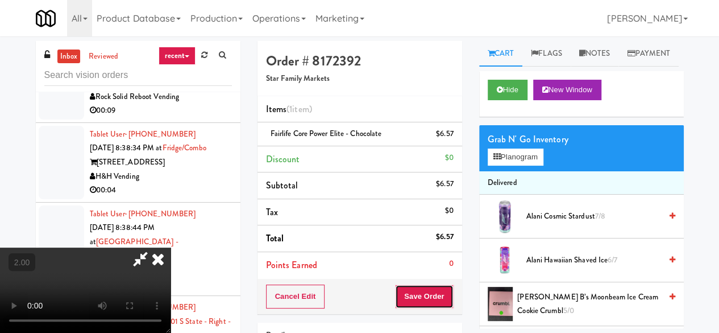
click at [442, 299] on button "Save Order" at bounding box center [424, 296] width 58 height 24
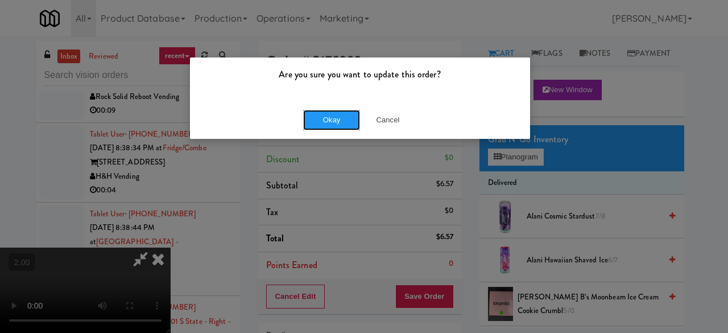
click at [333, 112] on button "Okay" at bounding box center [331, 120] width 57 height 20
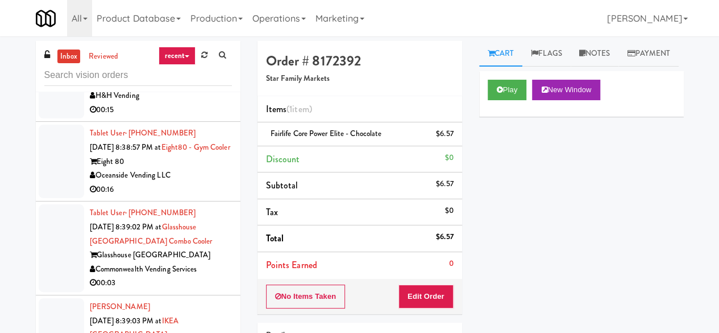
scroll to position [4351, 0]
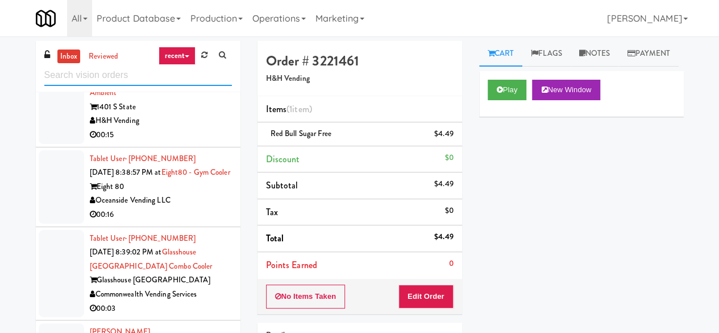
click at [124, 78] on input "text" at bounding box center [138, 75] width 188 height 21
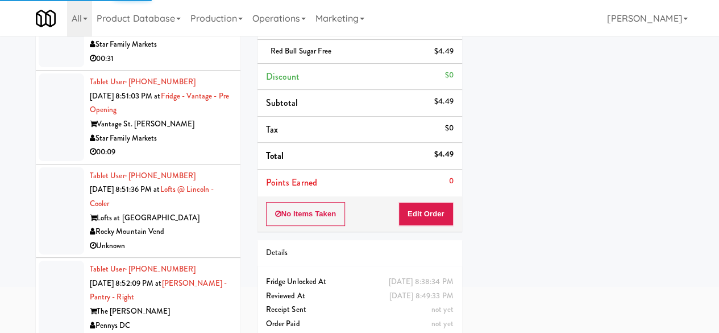
scroll to position [108, 0]
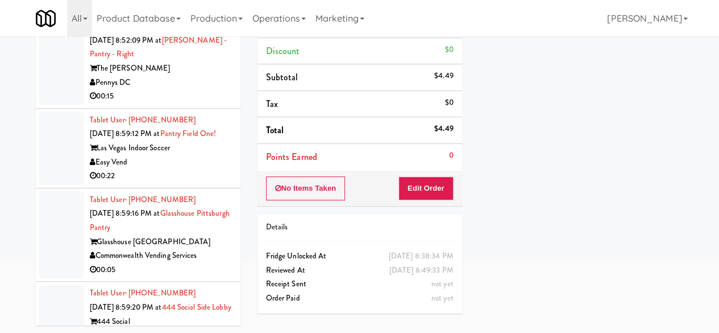
drag, startPoint x: 234, startPoint y: 189, endPoint x: 543, endPoint y: 139, distance: 313.0
click at [543, 139] on div "Play New Window Primary Flag Clear Flag if unable to determine what was taken o…" at bounding box center [581, 176] width 205 height 427
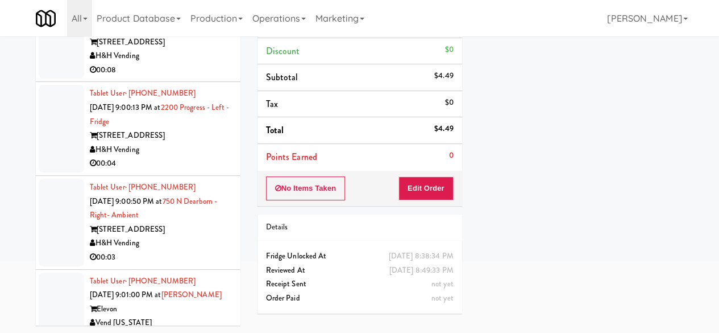
scroll to position [4195, 0]
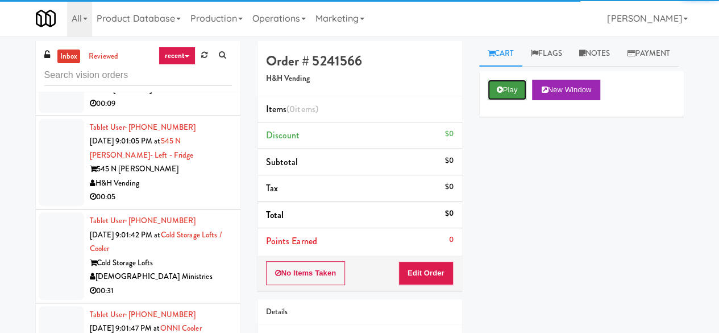
click at [503, 100] on button "Play" at bounding box center [507, 90] width 39 height 20
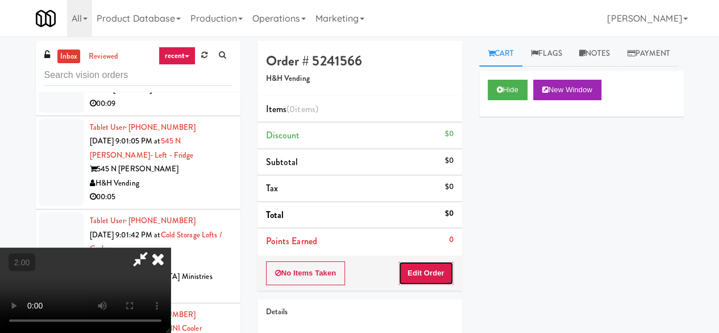
click at [444, 282] on button "Edit Order" at bounding box center [426, 273] width 55 height 24
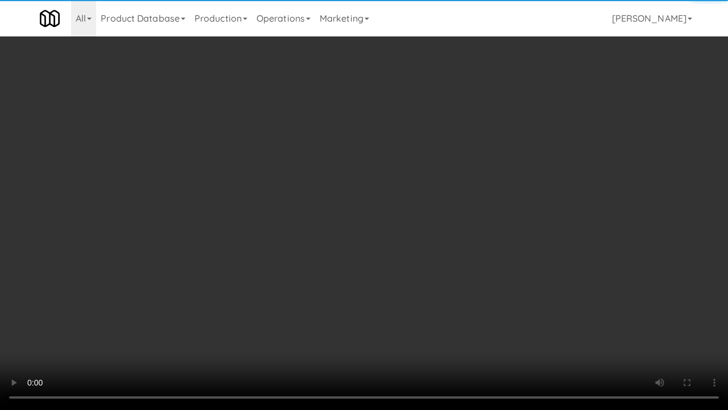
click at [404, 201] on video at bounding box center [364, 205] width 728 height 410
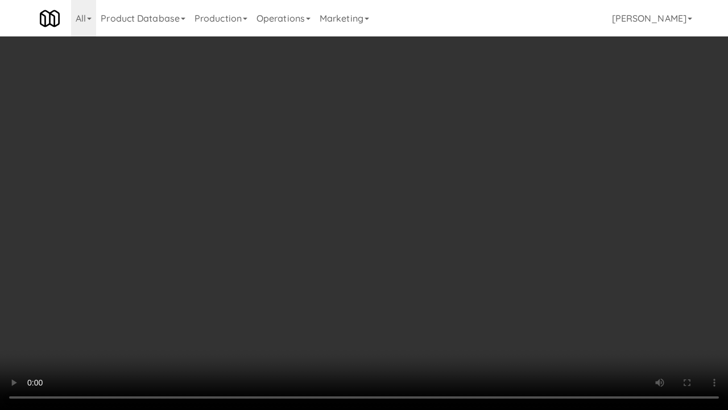
click at [444, 192] on video at bounding box center [364, 205] width 728 height 410
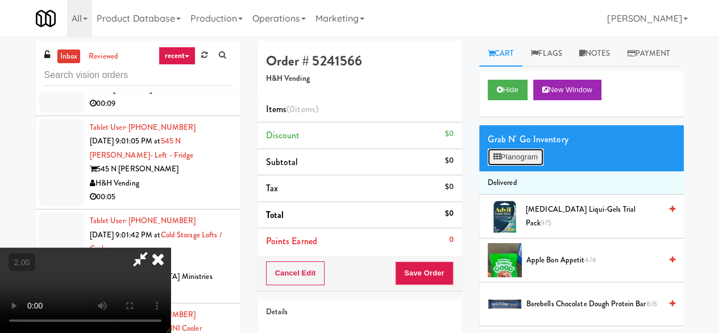
click at [540, 166] on button "Planogram" at bounding box center [516, 156] width 56 height 17
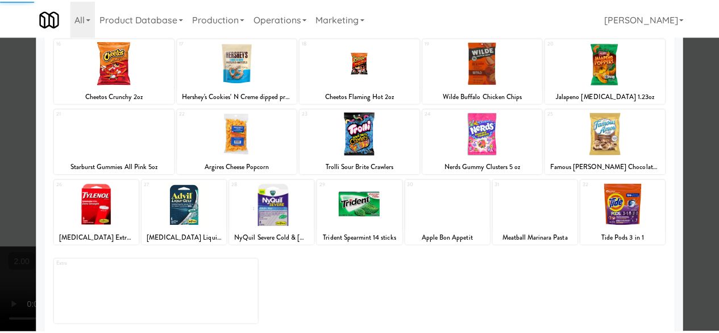
scroll to position [225, 0]
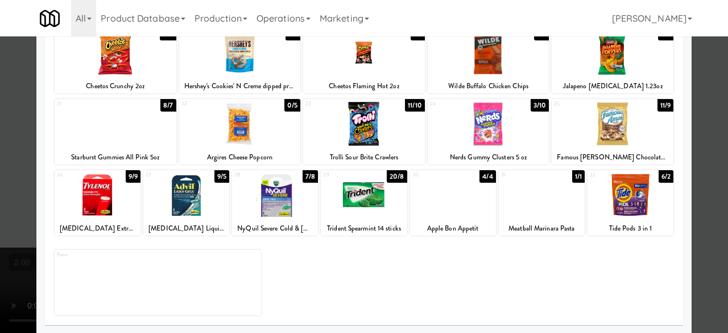
drag, startPoint x: 626, startPoint y: 204, endPoint x: 653, endPoint y: 197, distance: 28.1
click at [627, 205] on div at bounding box center [631, 195] width 86 height 44
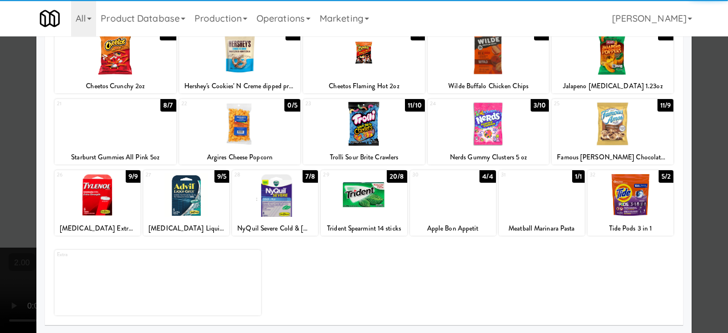
click at [702, 140] on div at bounding box center [364, 166] width 728 height 333
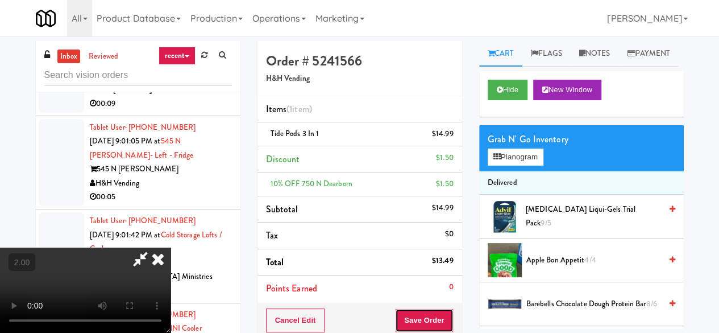
click at [449, 328] on button "Save Order" at bounding box center [424, 320] width 58 height 24
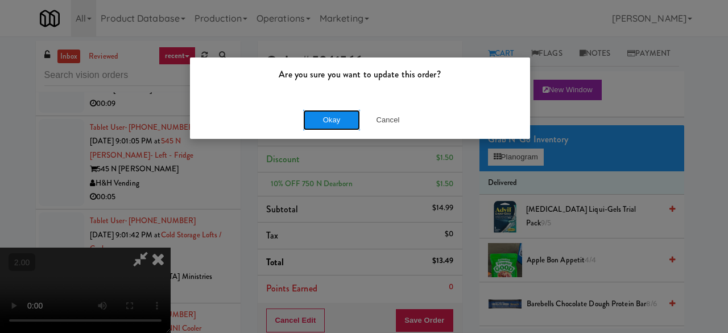
click at [319, 122] on button "Okay" at bounding box center [331, 120] width 57 height 20
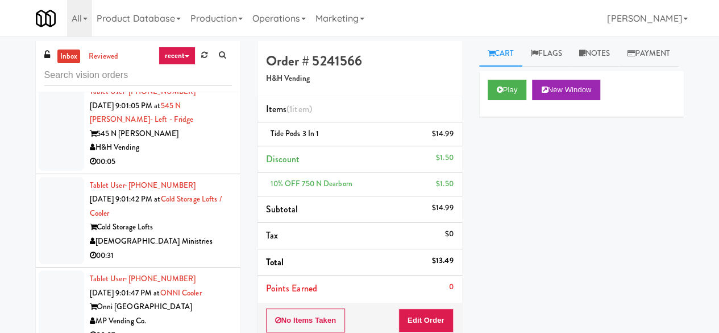
scroll to position [4365, 0]
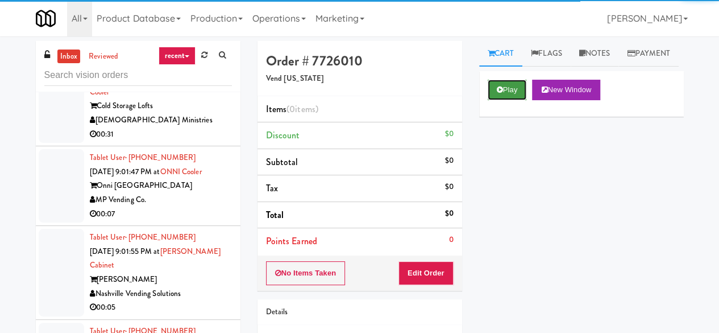
click at [509, 100] on button "Play" at bounding box center [507, 90] width 39 height 20
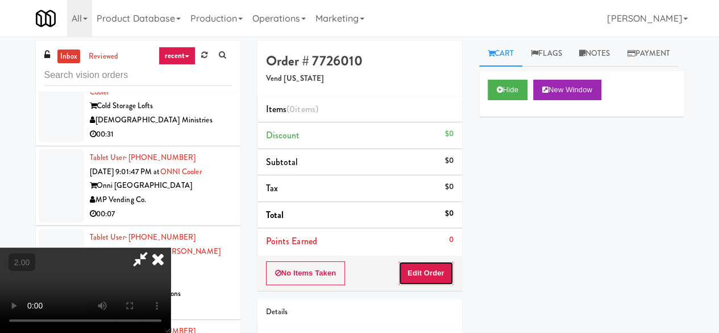
click at [439, 270] on button "Edit Order" at bounding box center [426, 273] width 55 height 24
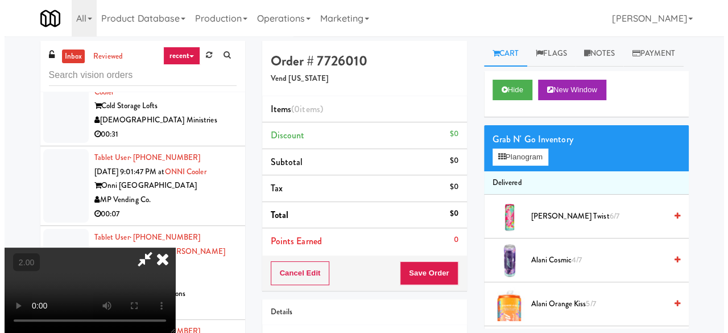
scroll to position [23, 0]
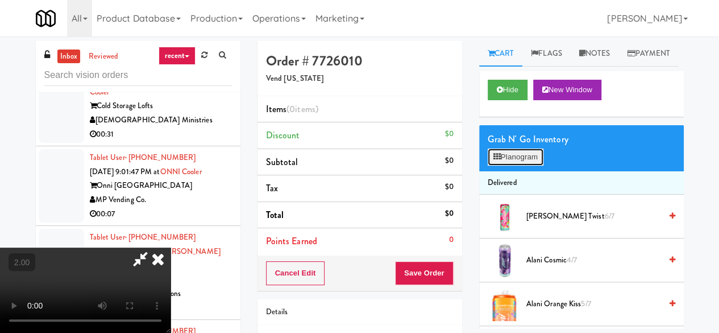
click at [516, 166] on button "Planogram" at bounding box center [516, 156] width 56 height 17
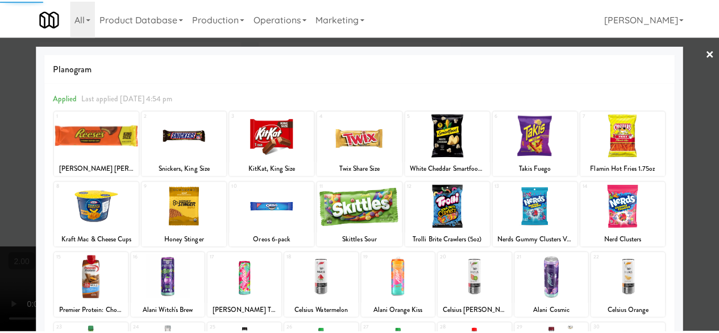
scroll to position [57, 0]
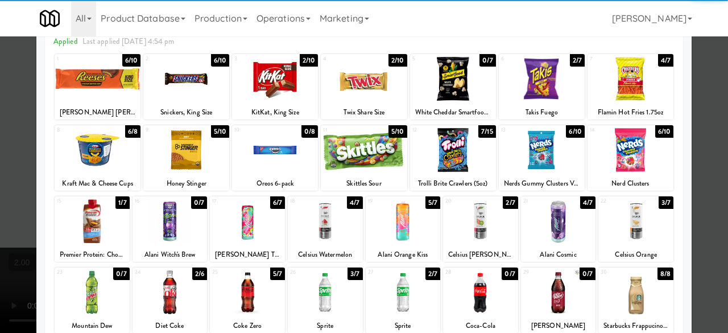
click at [485, 235] on div at bounding box center [480, 221] width 75 height 44
click at [709, 62] on div at bounding box center [364, 166] width 728 height 333
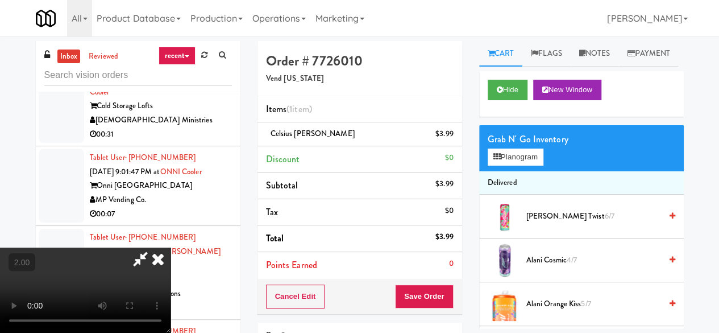
click at [154, 247] on icon at bounding box center [140, 258] width 26 height 23
click at [427, 301] on button "Save Order" at bounding box center [424, 296] width 58 height 24
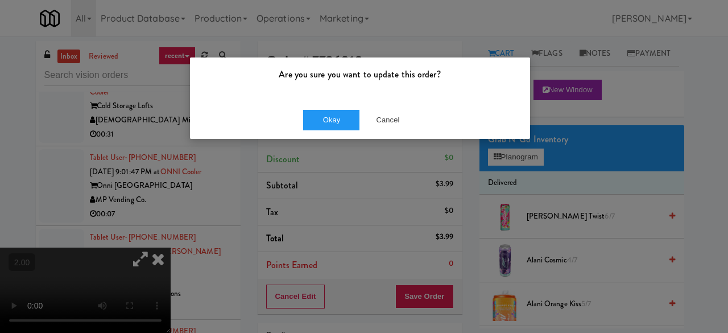
drag, startPoint x: 324, startPoint y: 105, endPoint x: 327, endPoint y: 111, distance: 6.6
click at [324, 106] on div "Okay Cancel" at bounding box center [360, 120] width 340 height 38
click at [327, 111] on button "Okay" at bounding box center [331, 120] width 57 height 20
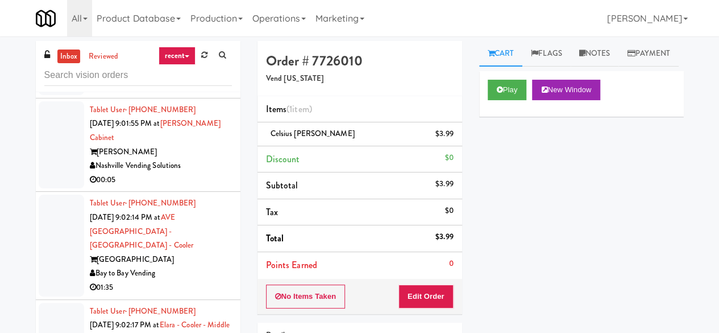
scroll to position [4536, 0]
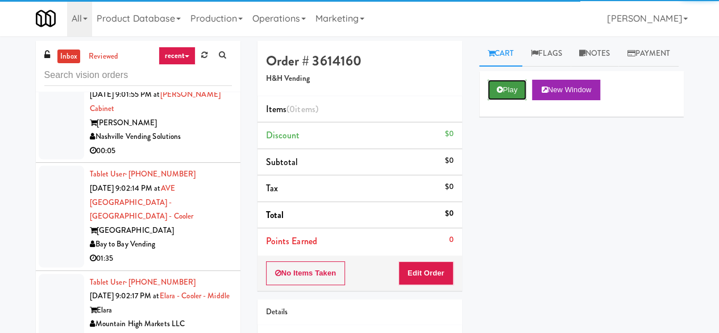
click at [511, 100] on button "Play" at bounding box center [507, 90] width 39 height 20
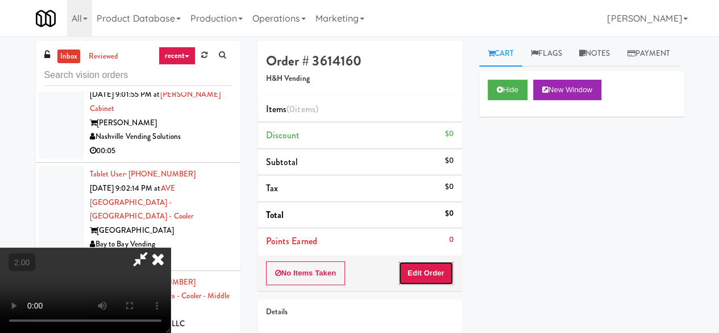
click at [436, 278] on button "Edit Order" at bounding box center [426, 273] width 55 height 24
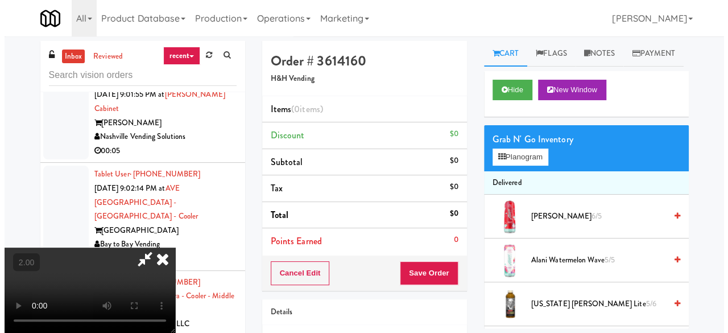
scroll to position [23, 0]
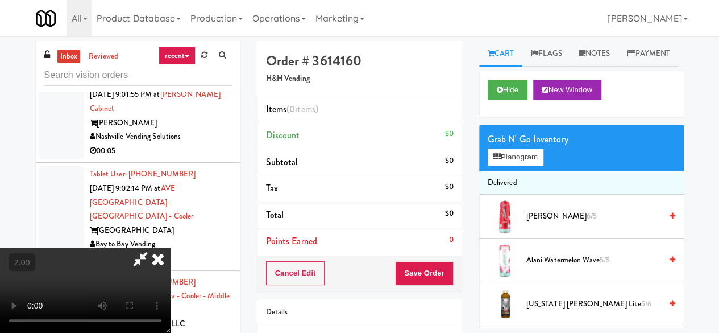
click at [497, 148] on div "Grab N' Go Inventory" at bounding box center [582, 139] width 188 height 17
click at [502, 166] on button "Planogram" at bounding box center [516, 156] width 56 height 17
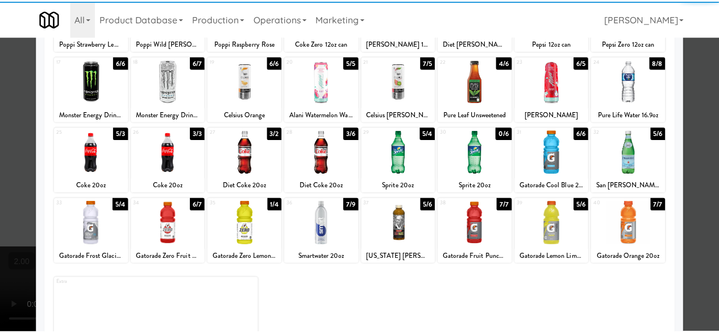
scroll to position [225, 0]
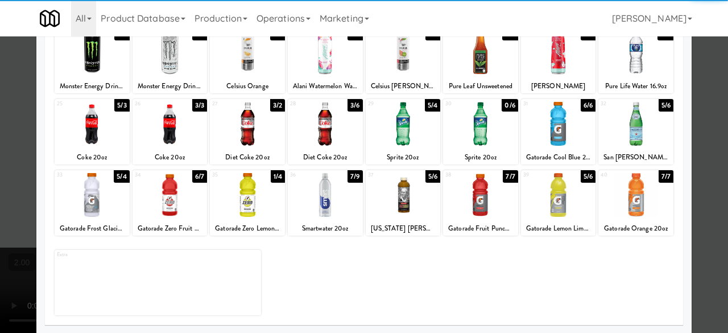
click at [323, 131] on div at bounding box center [325, 124] width 75 height 44
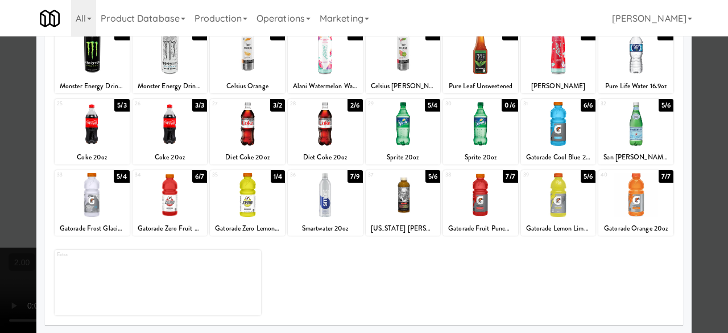
click at [421, 131] on div at bounding box center [403, 124] width 75 height 44
click at [705, 81] on div at bounding box center [364, 166] width 728 height 333
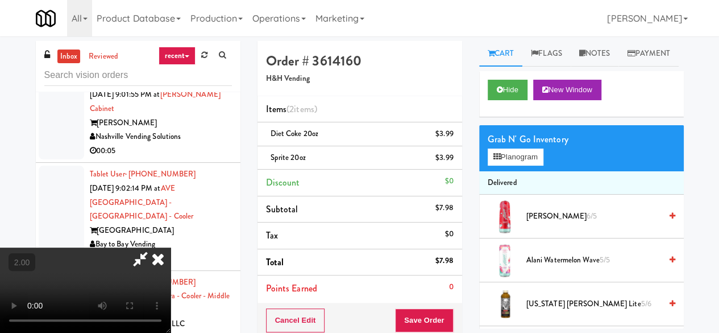
click at [154, 247] on icon at bounding box center [140, 258] width 26 height 23
click at [417, 320] on button "Save Order" at bounding box center [424, 320] width 58 height 24
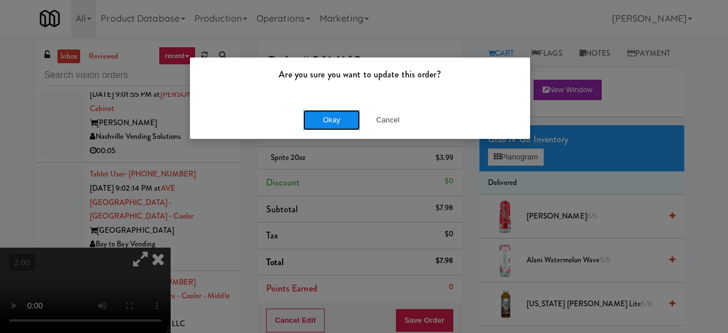
click at [344, 115] on button "Okay" at bounding box center [331, 120] width 57 height 20
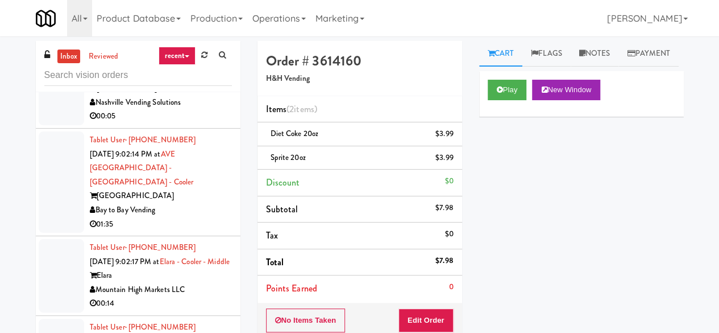
scroll to position [4650, 0]
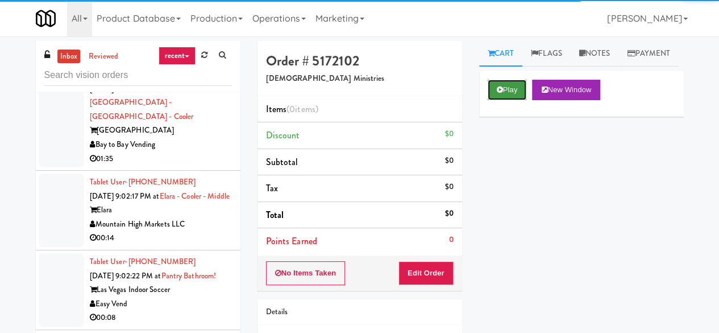
click at [503, 100] on button "Play" at bounding box center [507, 90] width 39 height 20
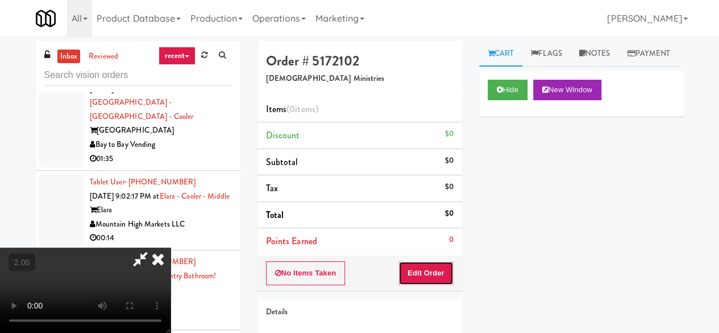
click at [427, 280] on button "Edit Order" at bounding box center [426, 273] width 55 height 24
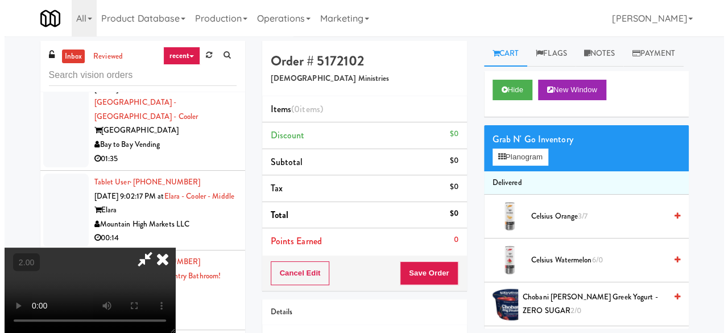
scroll to position [23, 0]
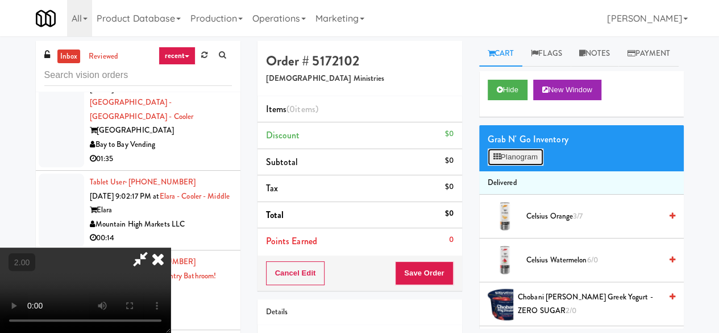
click at [520, 166] on button "Planogram" at bounding box center [516, 156] width 56 height 17
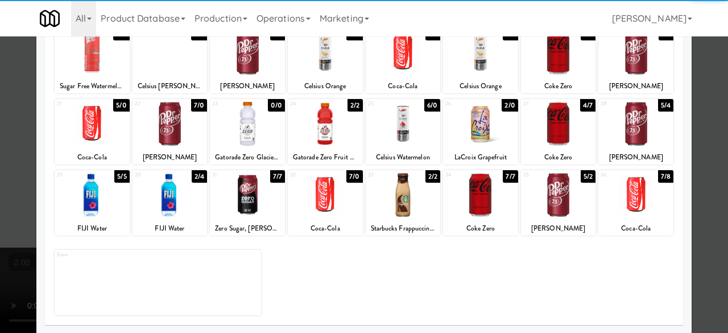
click at [255, 192] on div at bounding box center [247, 195] width 75 height 44
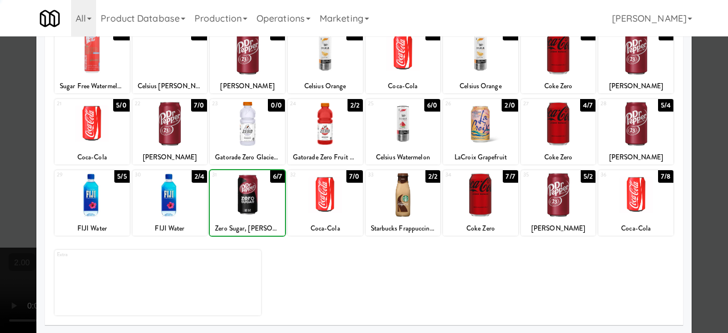
click at [255, 192] on div at bounding box center [247, 195] width 75 height 44
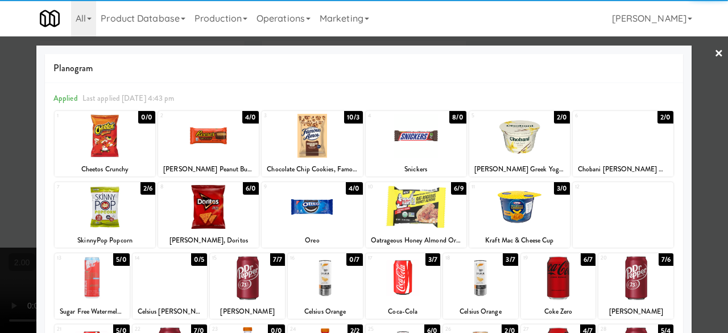
drag, startPoint x: 698, startPoint y: 77, endPoint x: 681, endPoint y: 76, distance: 17.7
click at [698, 77] on div at bounding box center [364, 166] width 728 height 333
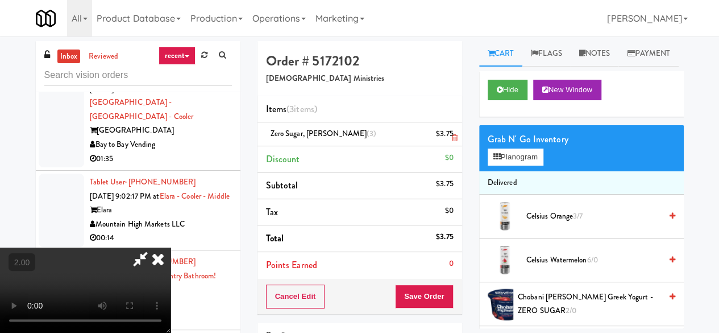
click at [453, 137] on icon at bounding box center [455, 137] width 6 height 7
click at [154, 247] on icon at bounding box center [140, 258] width 26 height 23
click at [412, 295] on button "Save Order" at bounding box center [424, 296] width 58 height 24
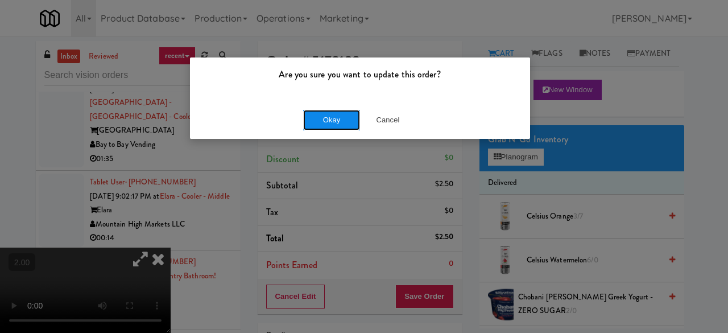
click at [334, 115] on button "Okay" at bounding box center [331, 120] width 57 height 20
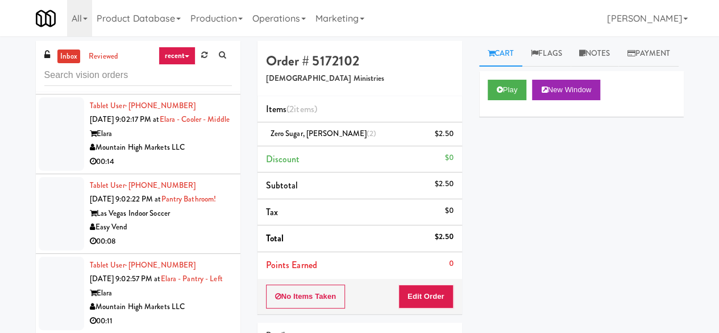
scroll to position [4763, 0]
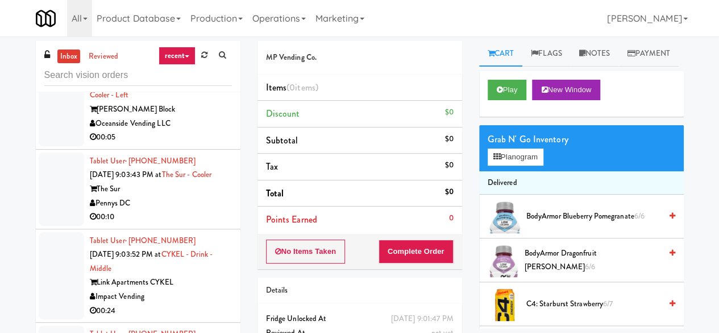
scroll to position [5787, 0]
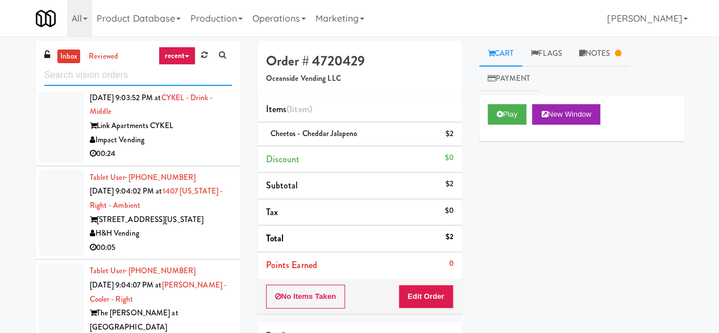
click at [138, 82] on input "text" at bounding box center [138, 75] width 188 height 21
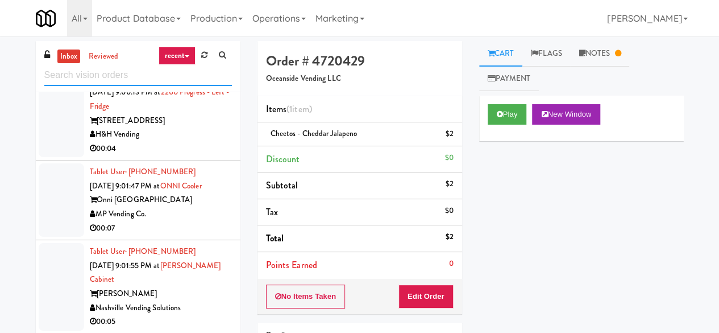
scroll to position [2844, 0]
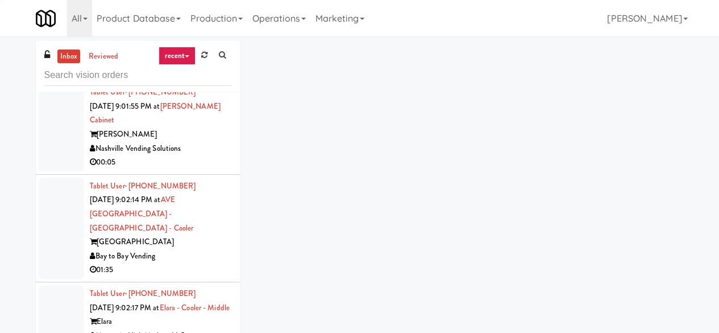
scroll to position [2958, 0]
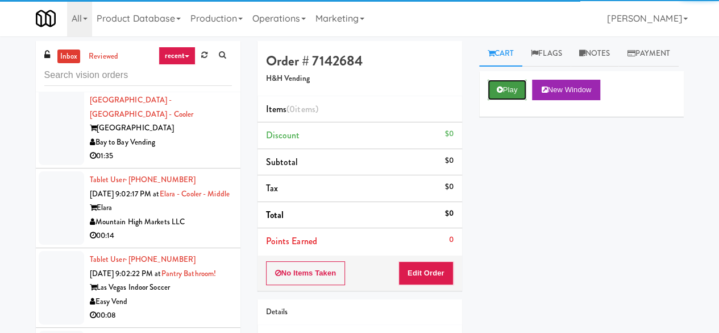
click at [514, 100] on button "Play" at bounding box center [507, 90] width 39 height 20
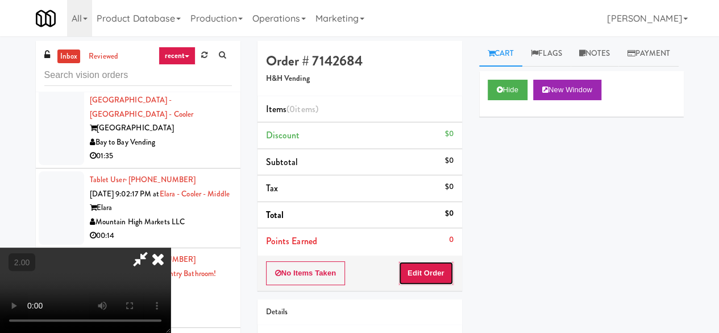
click at [434, 269] on button "Edit Order" at bounding box center [426, 273] width 55 height 24
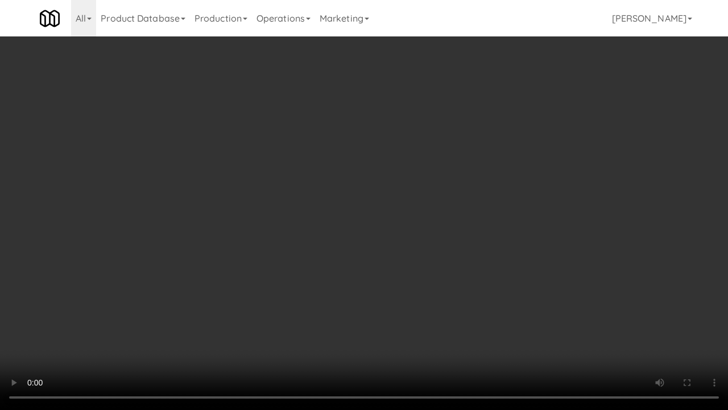
click at [465, 185] on video at bounding box center [364, 205] width 728 height 410
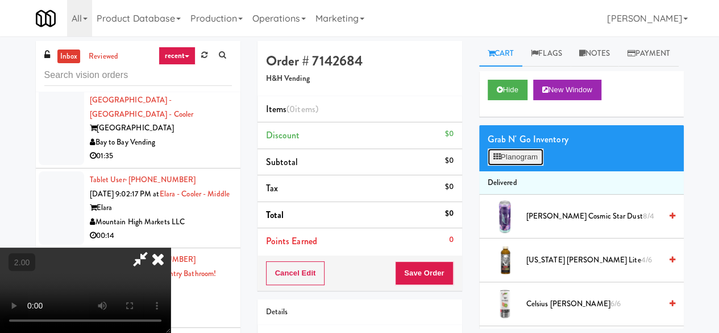
click at [502, 166] on button "Planogram" at bounding box center [516, 156] width 56 height 17
click at [0, 0] on div at bounding box center [0, 0] width 0 height 0
click at [502, 166] on button "Planogram" at bounding box center [516, 156] width 56 height 17
click at [0, 0] on div at bounding box center [0, 0] width 0 height 0
click at [502, 166] on button "Planogram" at bounding box center [516, 156] width 56 height 17
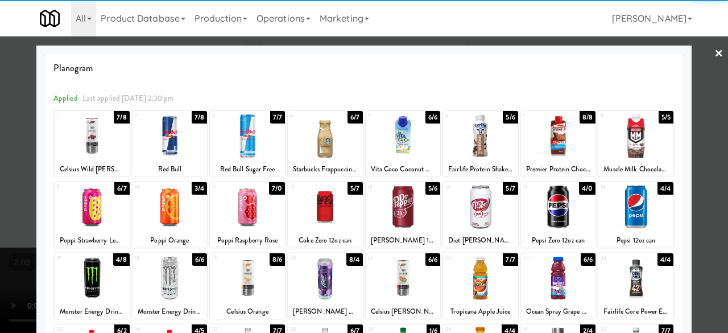
click at [625, 204] on div at bounding box center [635, 207] width 75 height 44
click at [694, 113] on div at bounding box center [364, 166] width 728 height 333
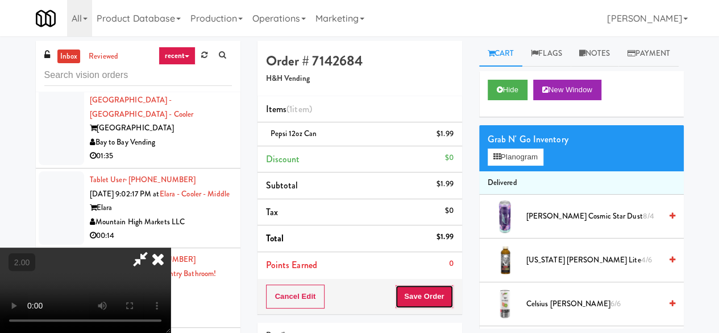
click at [445, 297] on button "Save Order" at bounding box center [424, 296] width 58 height 24
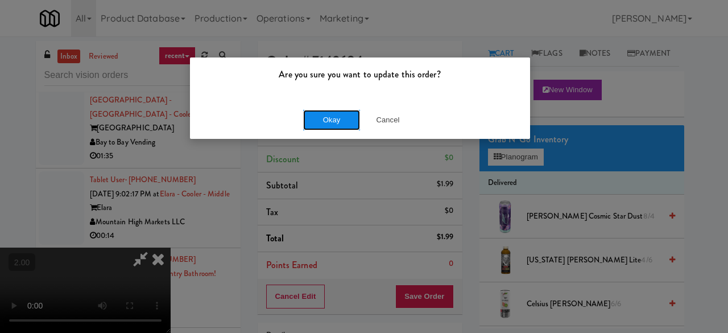
click at [330, 113] on button "Okay" at bounding box center [331, 120] width 57 height 20
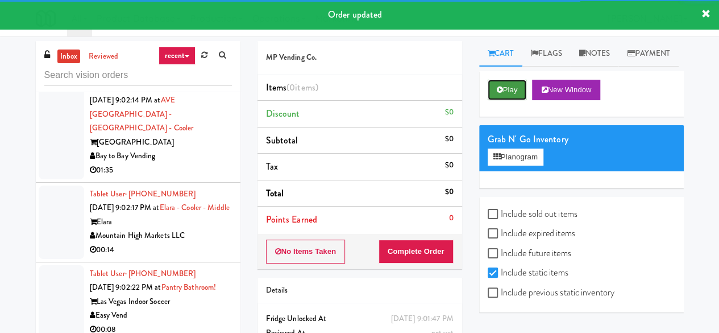
click at [496, 100] on button "Play" at bounding box center [507, 90] width 39 height 20
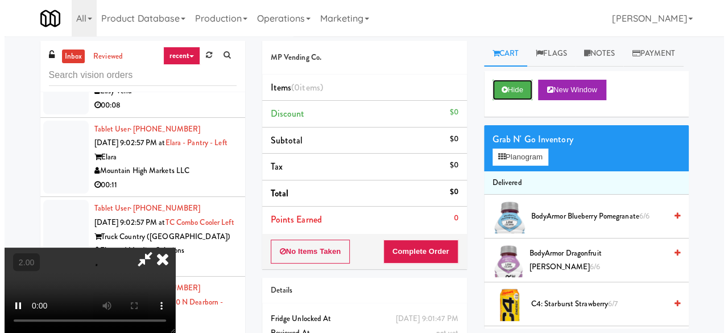
scroll to position [3185, 0]
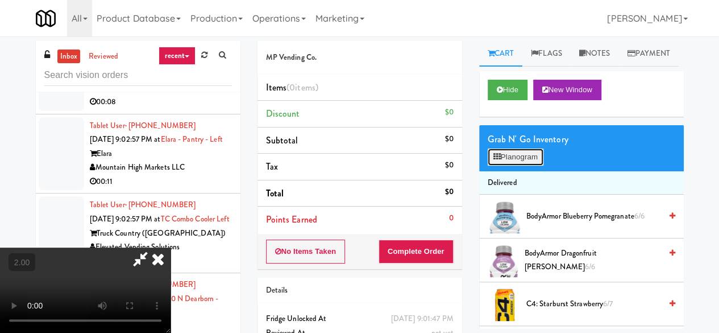
click at [535, 166] on button "Planogram" at bounding box center [516, 156] width 56 height 17
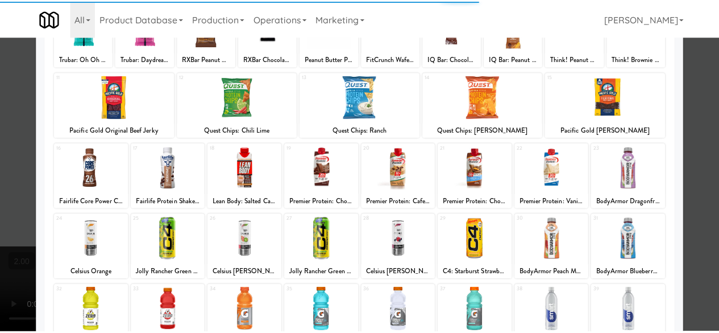
scroll to position [114, 0]
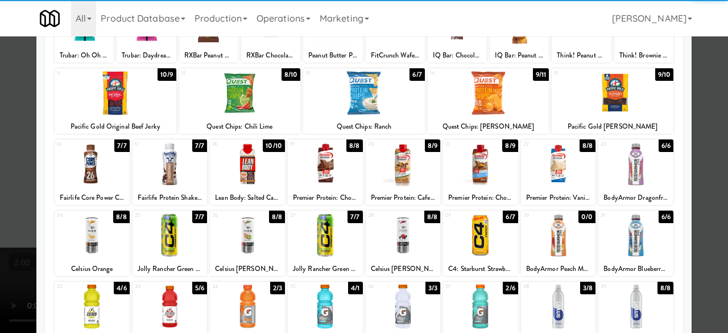
click at [184, 240] on div at bounding box center [170, 235] width 75 height 44
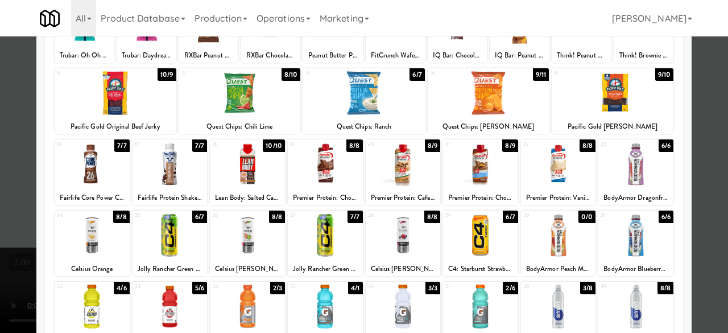
click at [704, 144] on div at bounding box center [364, 166] width 728 height 333
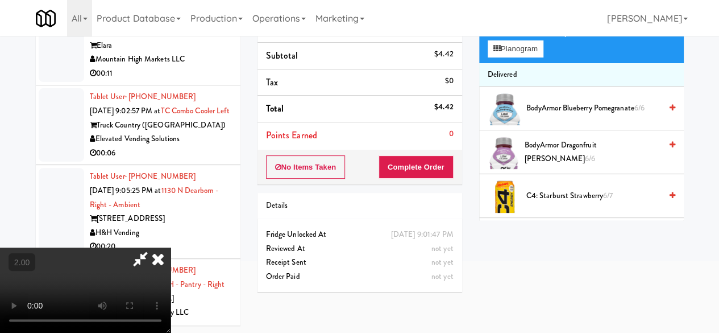
scroll to position [36, 0]
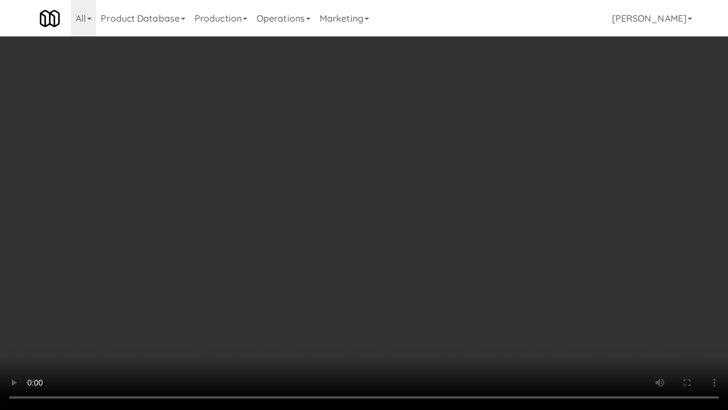
click at [408, 206] on video at bounding box center [364, 205] width 728 height 410
click at [407, 181] on video at bounding box center [364, 205] width 728 height 410
click at [408, 180] on video at bounding box center [364, 205] width 728 height 410
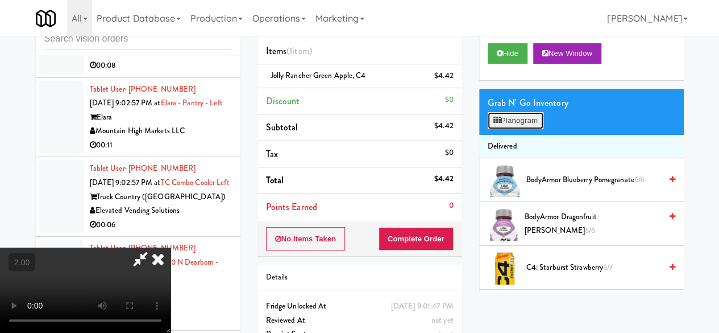
click at [518, 129] on button "Planogram" at bounding box center [516, 120] width 56 height 17
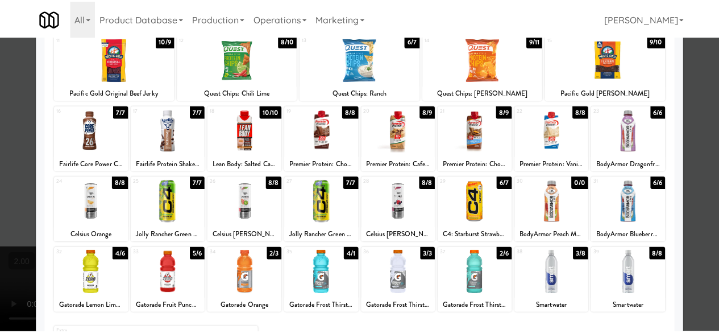
scroll to position [225, 0]
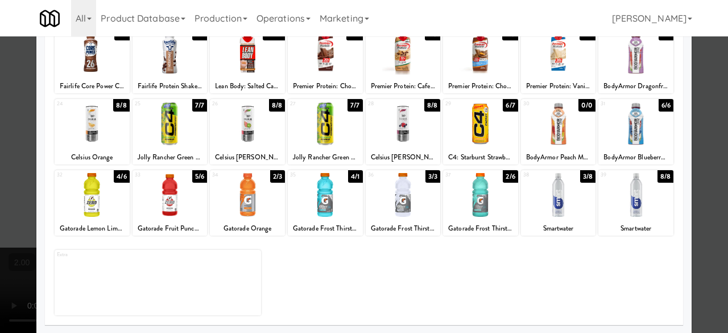
drag, startPoint x: 693, startPoint y: 111, endPoint x: 665, endPoint y: 110, distance: 27.3
click at [692, 111] on div at bounding box center [364, 166] width 728 height 333
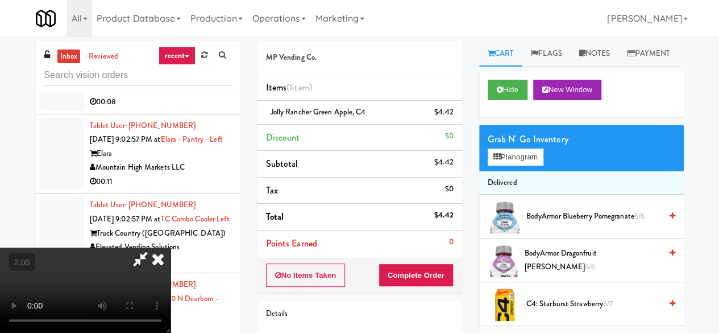
click at [154, 247] on icon at bounding box center [140, 258] width 26 height 23
click at [436, 278] on button "Complete Order" at bounding box center [416, 275] width 75 height 24
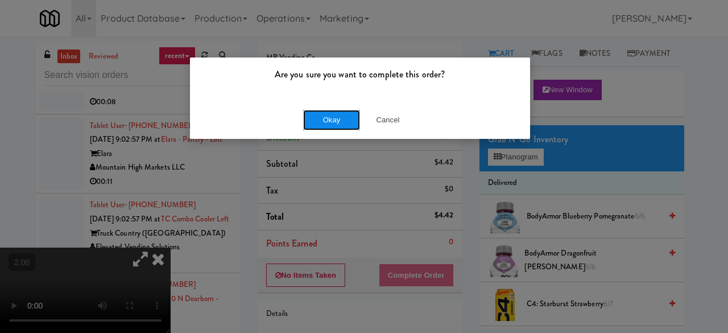
click at [320, 121] on button "Okay" at bounding box center [331, 120] width 57 height 20
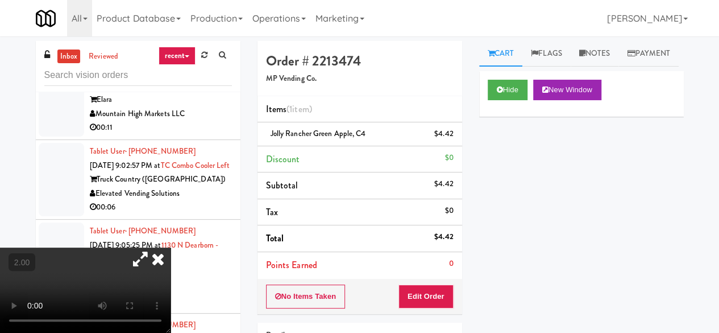
scroll to position [3313, 0]
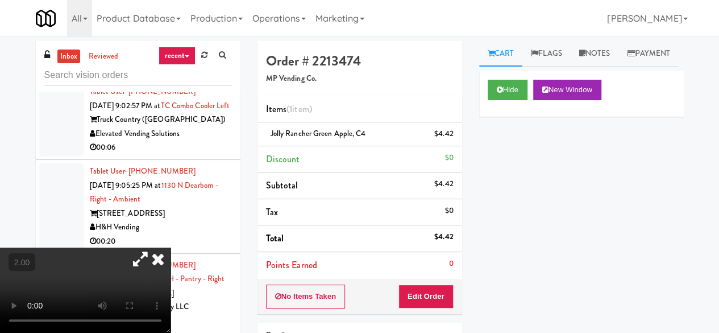
click at [171, 247] on icon at bounding box center [158, 258] width 25 height 23
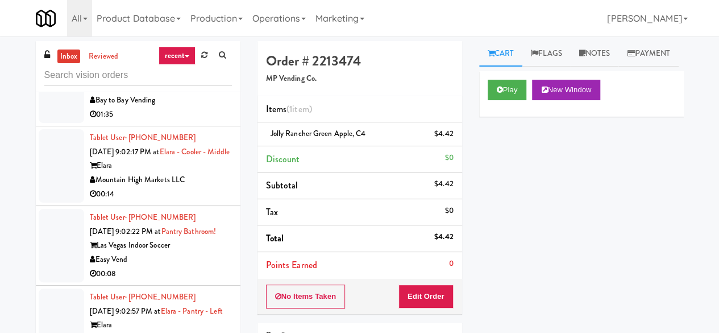
scroll to position [3085, 0]
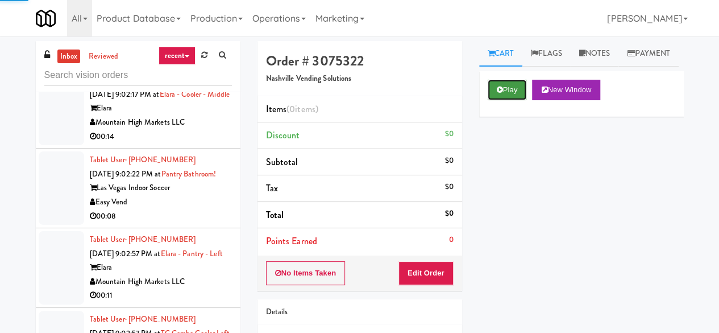
click at [493, 100] on button "Play" at bounding box center [507, 90] width 39 height 20
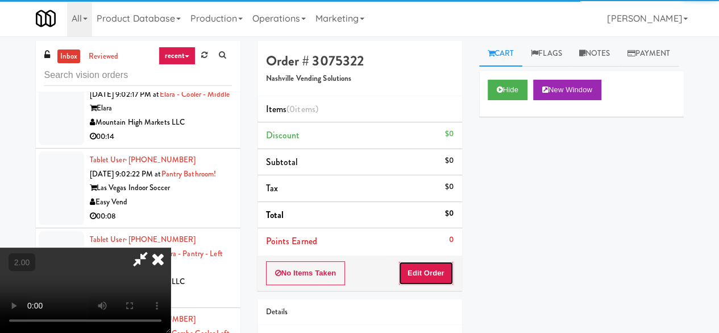
click at [429, 271] on button "Edit Order" at bounding box center [426, 273] width 55 height 24
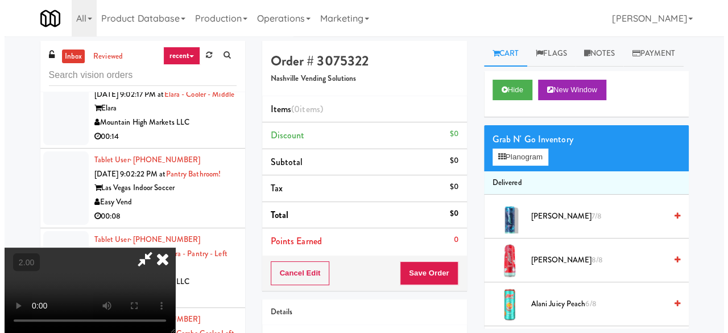
scroll to position [23, 0]
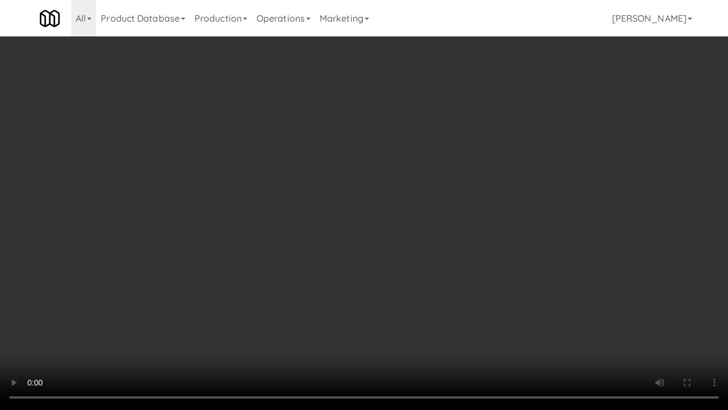
click at [375, 201] on video at bounding box center [364, 205] width 728 height 410
click at [468, 208] on video at bounding box center [364, 205] width 728 height 410
click at [470, 209] on video at bounding box center [364, 205] width 728 height 410
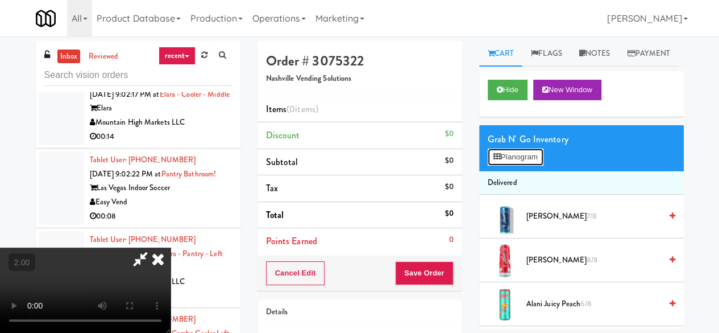
click at [521, 166] on button "Planogram" at bounding box center [516, 156] width 56 height 17
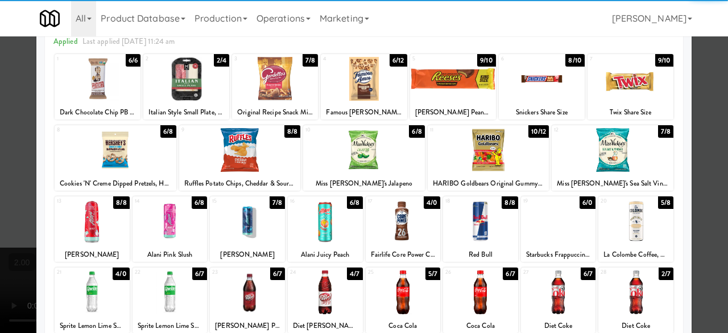
click at [472, 209] on div at bounding box center [480, 221] width 75 height 44
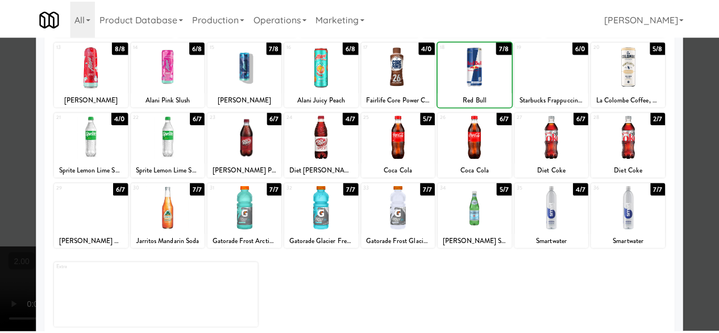
scroll to position [225, 0]
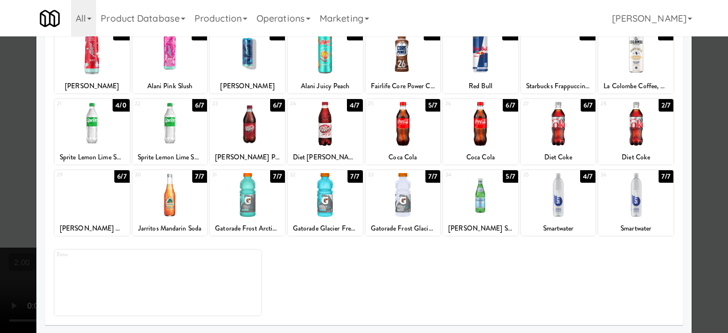
click at [468, 204] on div at bounding box center [480, 195] width 75 height 44
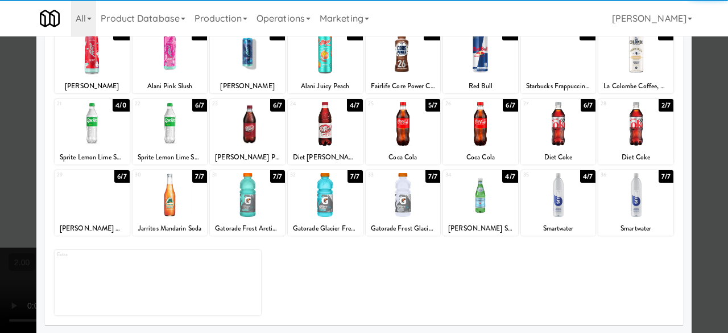
drag, startPoint x: 712, startPoint y: 95, endPoint x: 680, endPoint y: 101, distance: 32.4
click at [710, 95] on div at bounding box center [364, 166] width 728 height 333
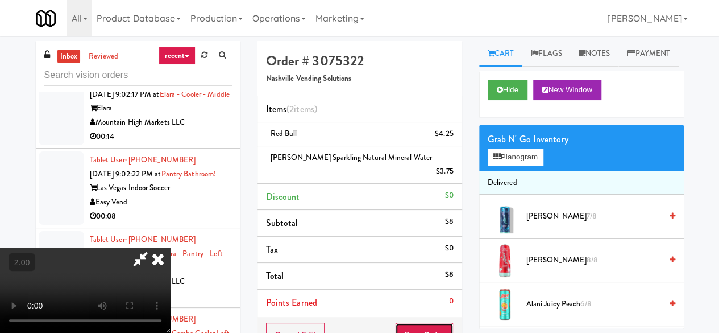
click at [445, 325] on button "Save Order" at bounding box center [424, 334] width 58 height 24
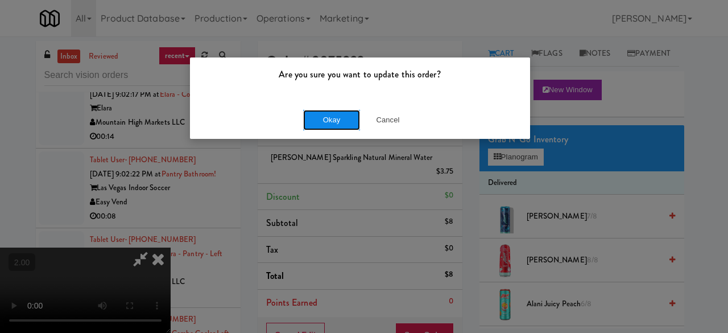
click at [342, 126] on button "Okay" at bounding box center [331, 120] width 57 height 20
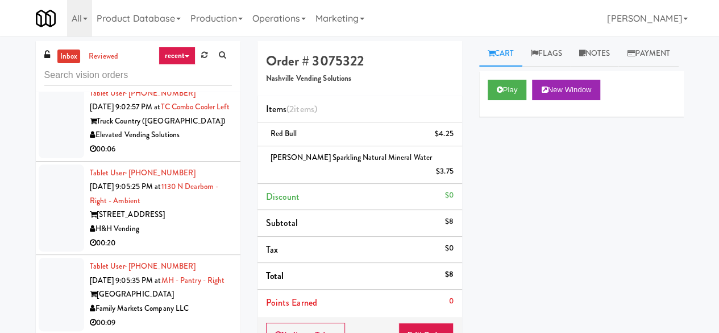
scroll to position [3256, 0]
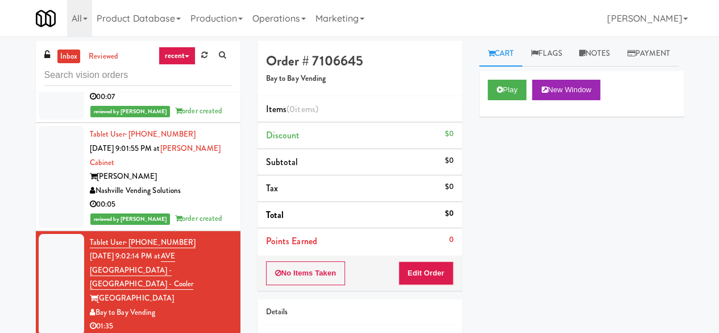
scroll to position [2744, 0]
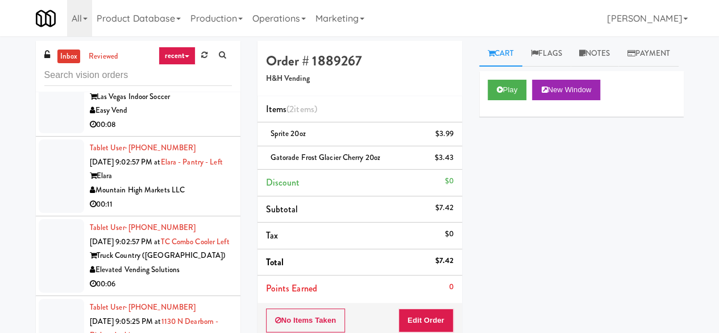
scroll to position [3222, 0]
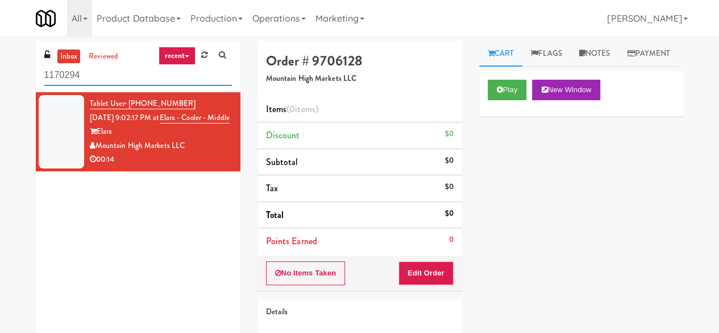
click at [143, 68] on input "1170294" at bounding box center [138, 75] width 188 height 21
click at [143, 69] on input "1170294" at bounding box center [138, 75] width 188 height 21
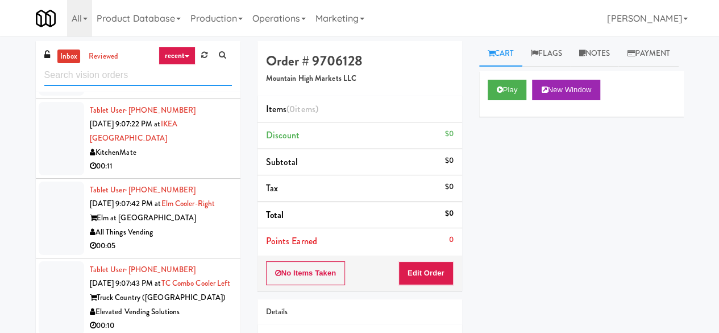
scroll to position [1874, 0]
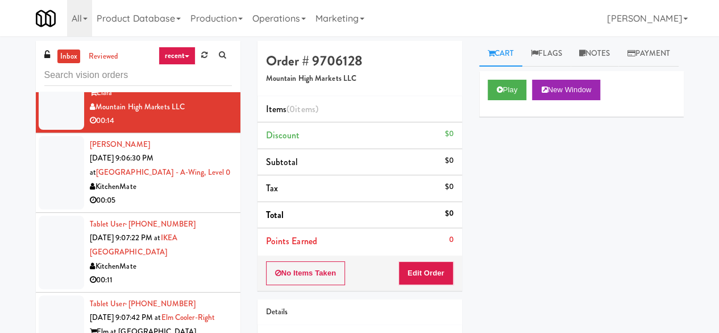
click at [183, 35] on div "Bay to Bay Vending" at bounding box center [161, 27] width 142 height 14
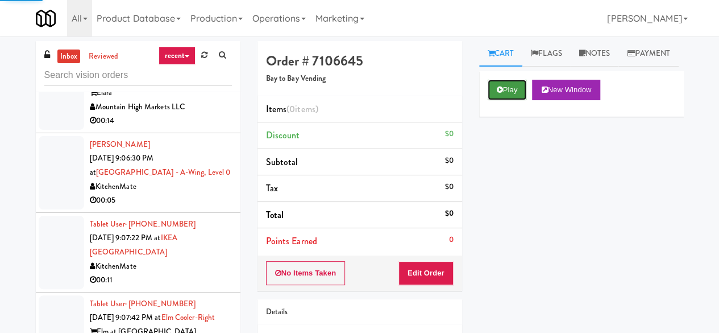
click at [497, 100] on button "Play" at bounding box center [507, 90] width 39 height 20
click at [493, 100] on button "Play" at bounding box center [507, 90] width 39 height 20
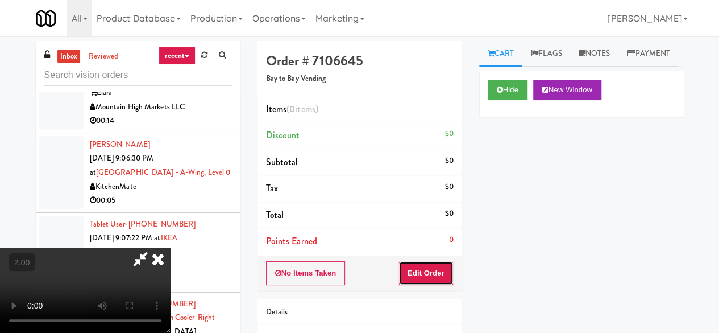
click at [447, 266] on button "Edit Order" at bounding box center [426, 273] width 55 height 24
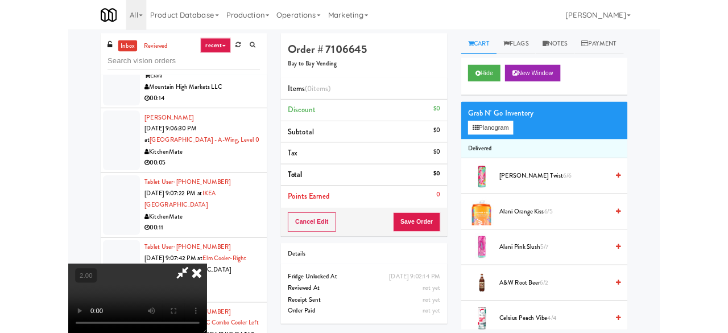
scroll to position [23, 0]
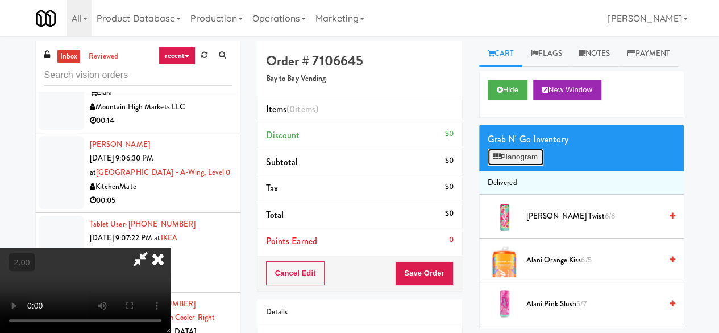
click at [536, 166] on button "Planogram" at bounding box center [516, 156] width 56 height 17
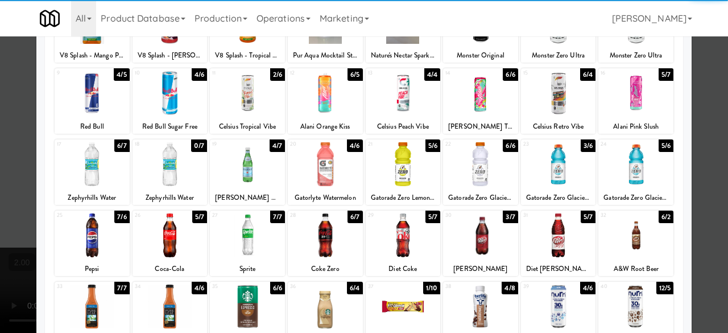
click at [319, 161] on div at bounding box center [325, 164] width 75 height 44
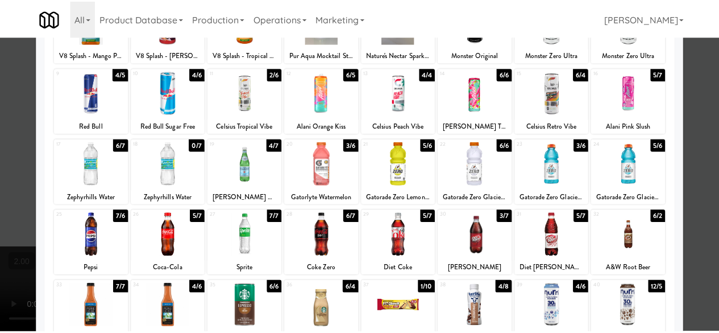
scroll to position [225, 0]
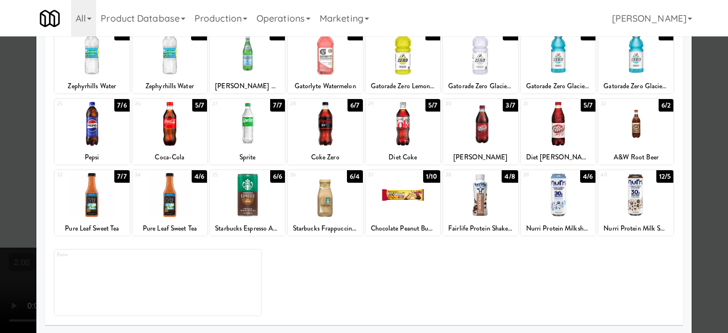
click at [480, 185] on div at bounding box center [480, 195] width 75 height 44
drag, startPoint x: 716, startPoint y: 87, endPoint x: 710, endPoint y: 85, distance: 6.1
click at [716, 86] on div at bounding box center [364, 166] width 728 height 333
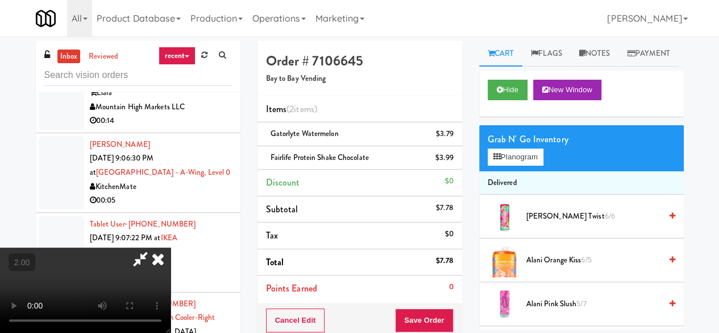
click at [154, 247] on icon at bounding box center [140, 258] width 26 height 23
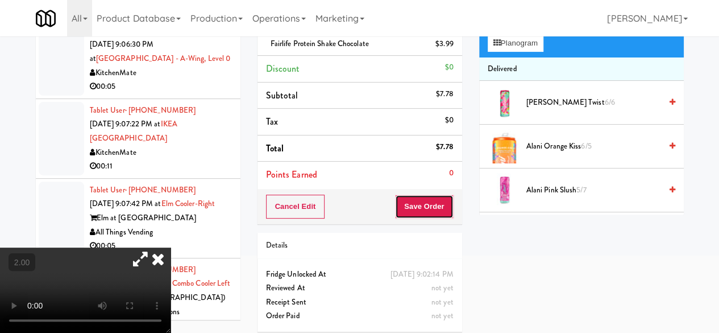
click at [415, 210] on button "Save Order" at bounding box center [424, 207] width 58 height 24
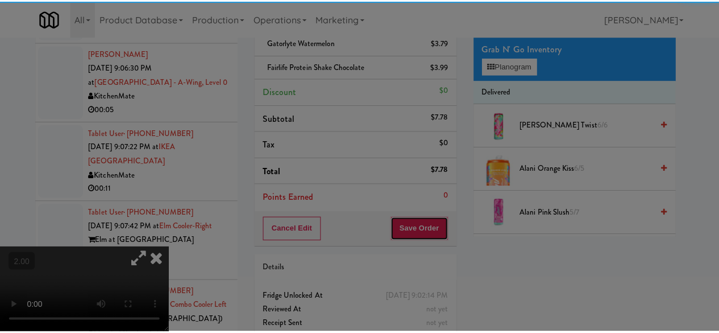
scroll to position [57, 0]
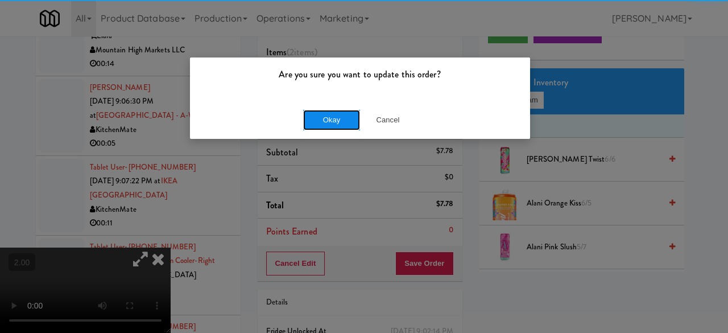
click at [333, 121] on button "Okay" at bounding box center [331, 120] width 57 height 20
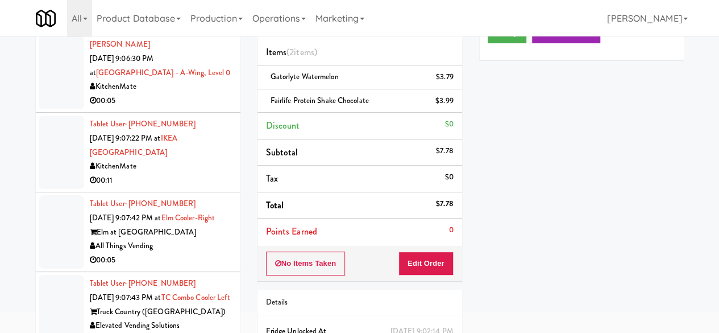
click at [208, 14] on div "Mountain High Markets LLC" at bounding box center [161, 7] width 142 height 14
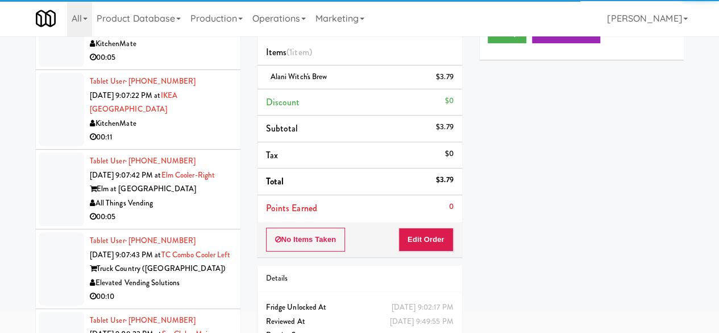
scroll to position [2045, 0]
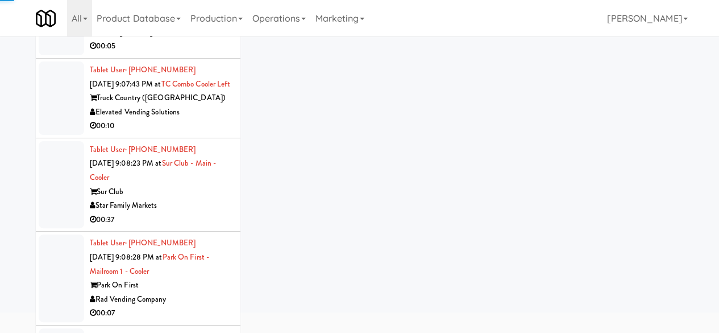
scroll to position [2045, 0]
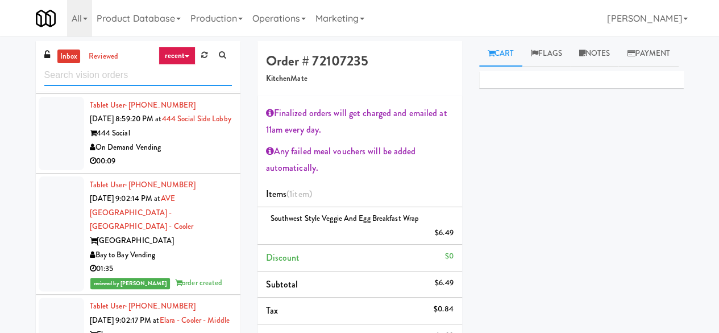
click at [135, 78] on input "text" at bounding box center [138, 75] width 188 height 21
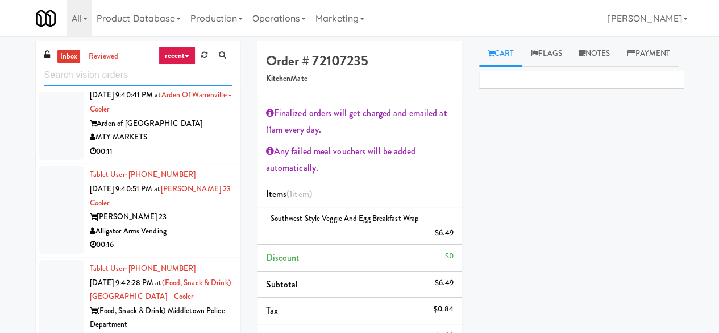
scroll to position [3526, 0]
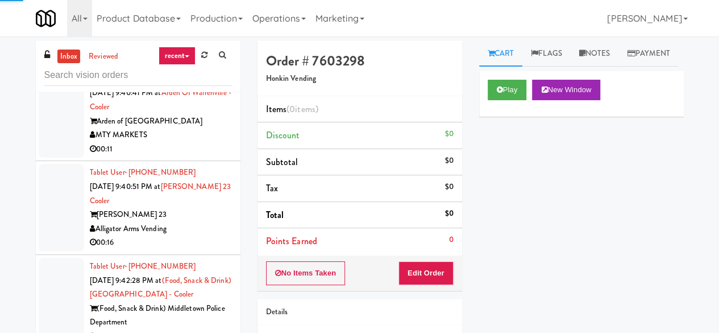
click at [503, 117] on div "Play New Window" at bounding box center [581, 94] width 205 height 46
click at [498, 93] on icon at bounding box center [500, 89] width 6 height 7
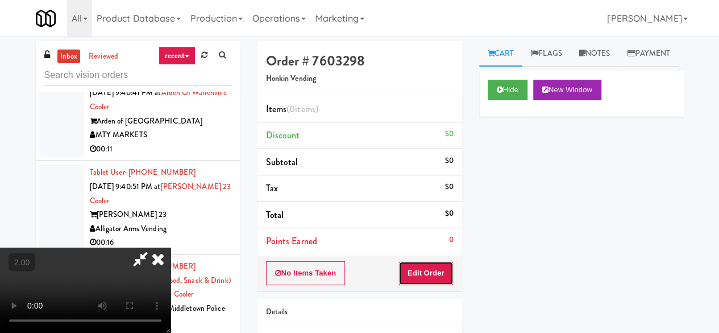
click at [433, 262] on button "Edit Order" at bounding box center [426, 273] width 55 height 24
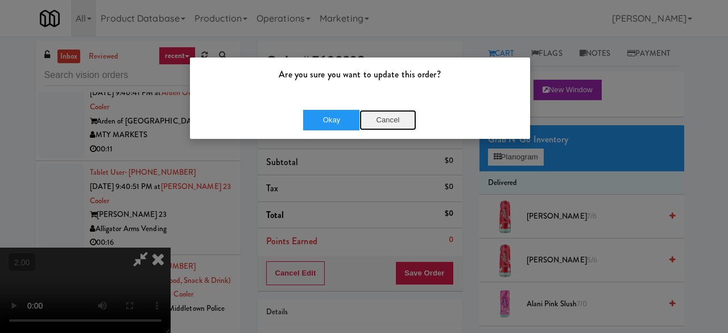
click at [377, 122] on button "Cancel" at bounding box center [387, 120] width 57 height 20
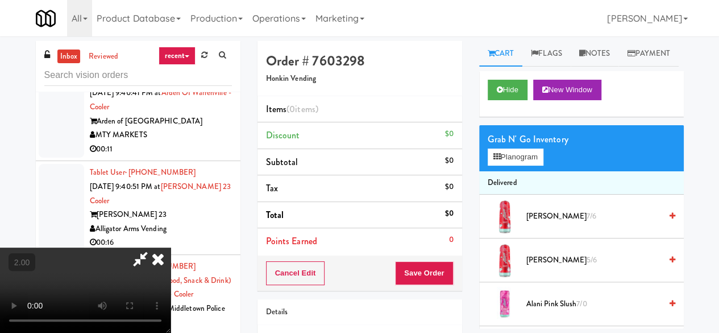
scroll to position [23, 0]
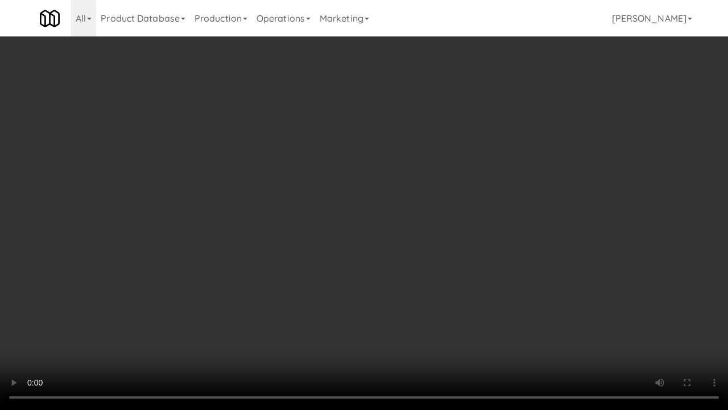
click at [395, 221] on video at bounding box center [364, 205] width 728 height 410
click at [474, 191] on video at bounding box center [364, 205] width 728 height 410
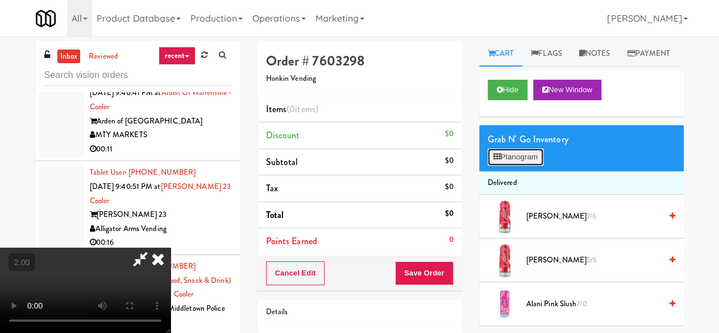
click at [512, 166] on button "Planogram" at bounding box center [516, 156] width 56 height 17
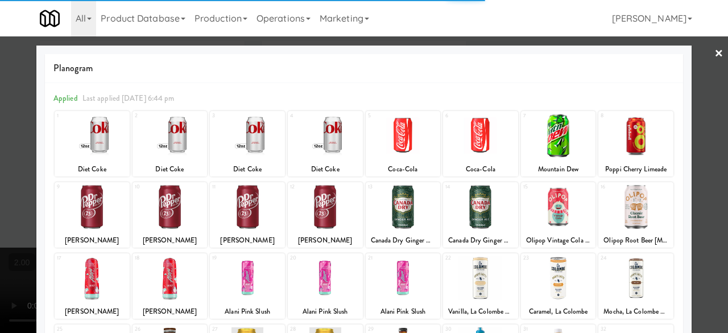
click at [473, 134] on div at bounding box center [480, 136] width 75 height 44
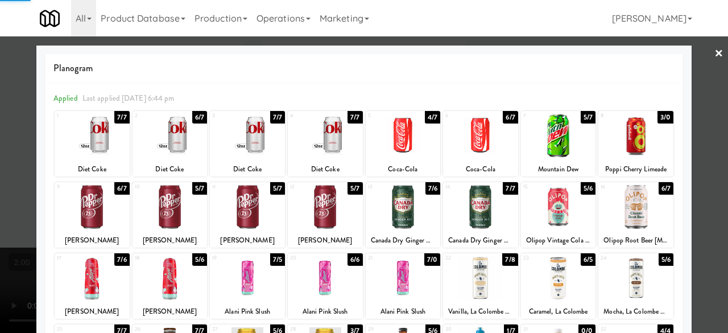
drag, startPoint x: 705, startPoint y: 53, endPoint x: 690, endPoint y: 54, distance: 14.2
click at [703, 53] on div at bounding box center [364, 166] width 728 height 333
click at [701, 53] on div "inbox reviewed recent all unclear take inventory issue suspicious failed recent…" at bounding box center [364, 241] width 728 height 401
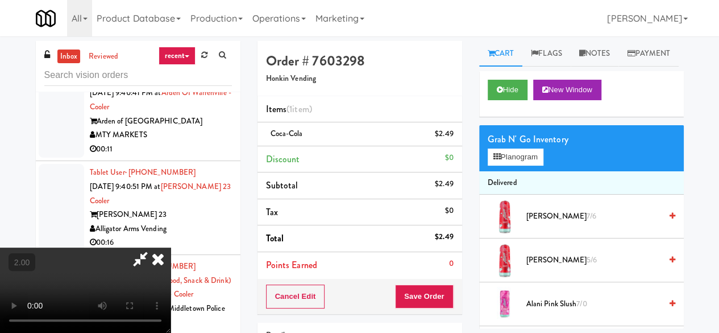
click at [154, 247] on icon at bounding box center [140, 258] width 26 height 23
click at [448, 307] on div "Cancel Edit Save Order" at bounding box center [360, 296] width 205 height 35
click at [445, 303] on button "Save Order" at bounding box center [424, 296] width 58 height 24
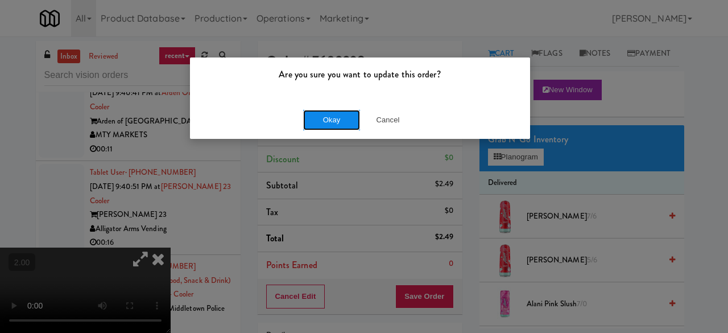
click at [328, 110] on button "Okay" at bounding box center [331, 120] width 57 height 20
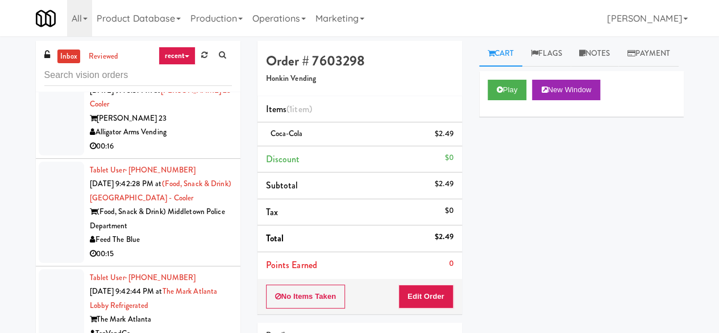
scroll to position [3583, 0]
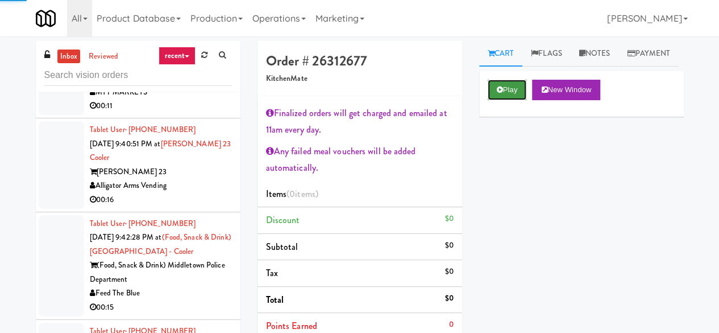
click at [490, 100] on button "Play" at bounding box center [507, 90] width 39 height 20
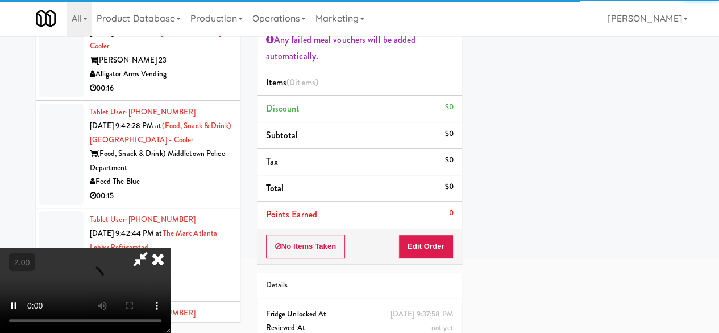
scroll to position [156, 0]
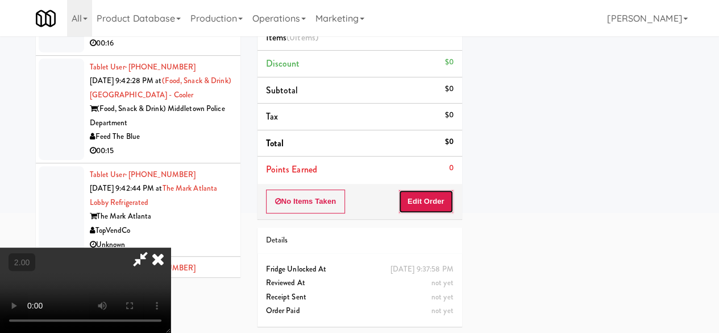
click at [425, 200] on button "Edit Order" at bounding box center [426, 201] width 55 height 24
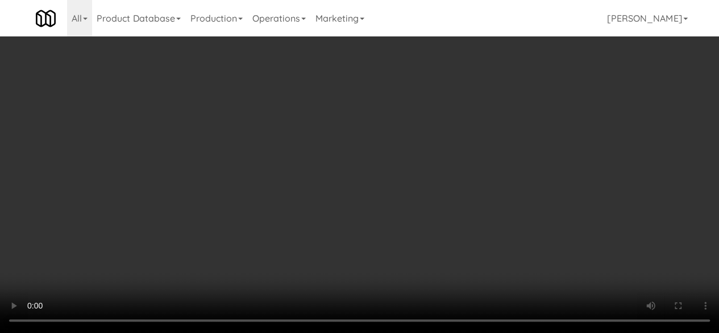
scroll to position [23, 0]
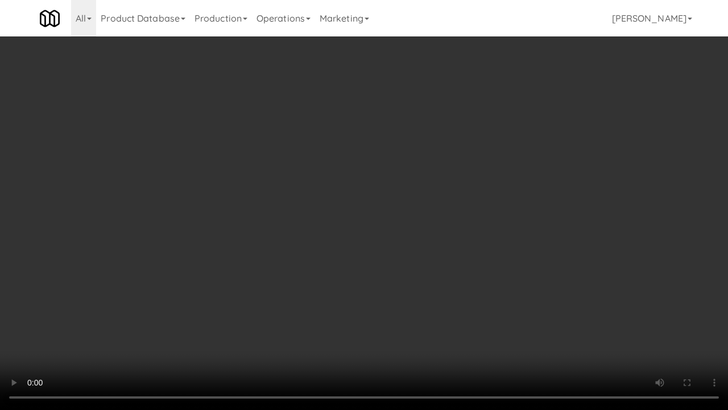
click at [412, 216] on video at bounding box center [364, 205] width 728 height 410
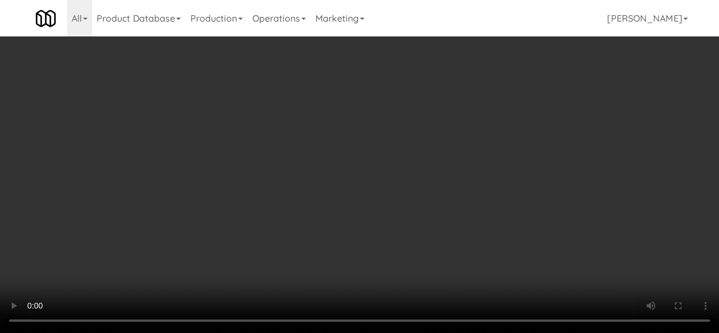
scroll to position [455, 0]
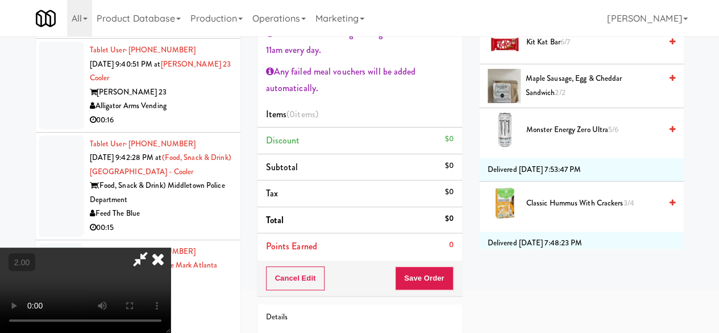
click at [545, 137] on span "Monster Energy Zero Ultra 5/6" at bounding box center [594, 130] width 135 height 14
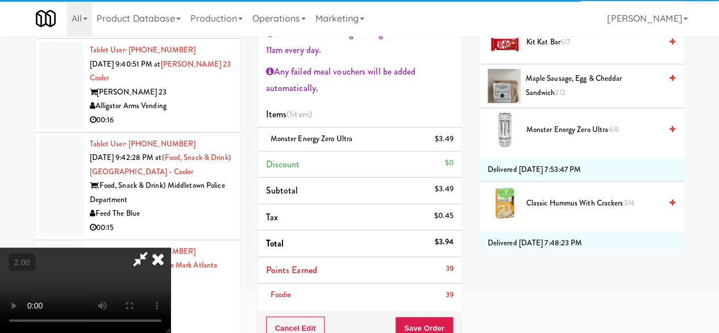
click at [441, 290] on div "Foodie 39" at bounding box center [360, 295] width 188 height 14
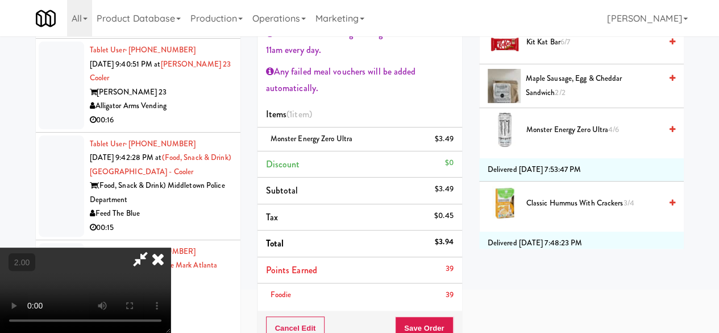
click at [439, 308] on div "Finalized orders will get charged and emailed at 11am every day. Any failed mea…" at bounding box center [360, 163] width 205 height 295
click at [440, 313] on div "Cancel Edit Save Order" at bounding box center [360, 328] width 205 height 35
click at [440, 316] on button "Save Order" at bounding box center [424, 328] width 58 height 24
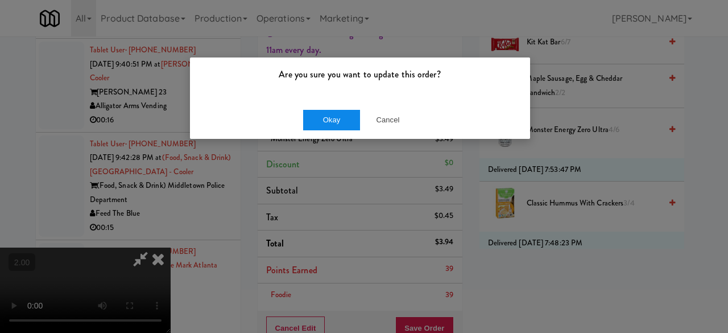
click at [315, 124] on button "Okay" at bounding box center [331, 120] width 57 height 20
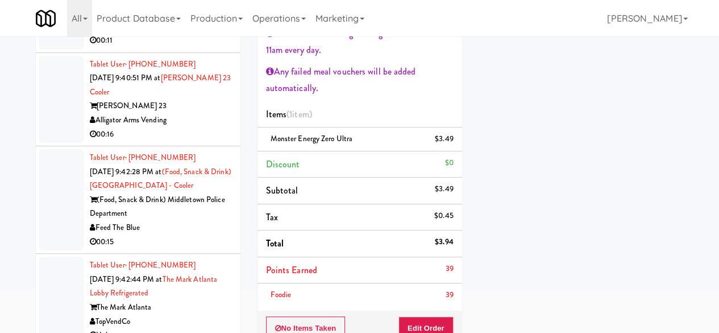
scroll to position [0, 0]
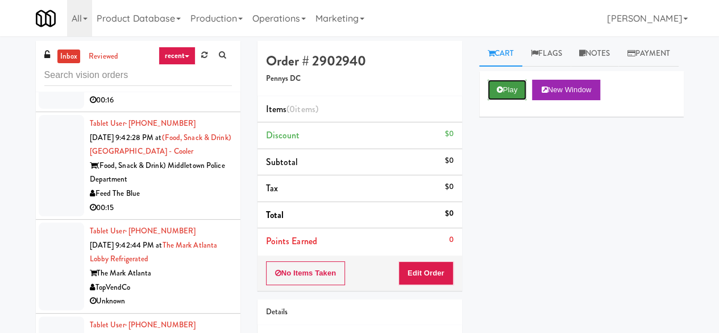
click at [491, 100] on button "Play" at bounding box center [507, 90] width 39 height 20
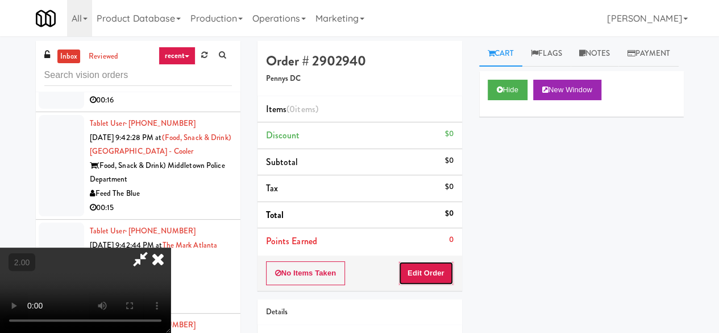
click at [445, 275] on button "Edit Order" at bounding box center [426, 273] width 55 height 24
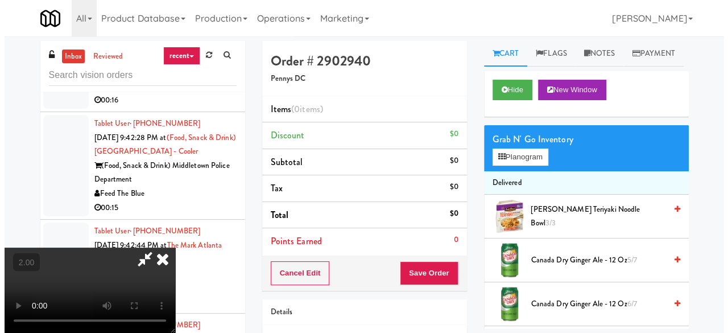
scroll to position [23, 0]
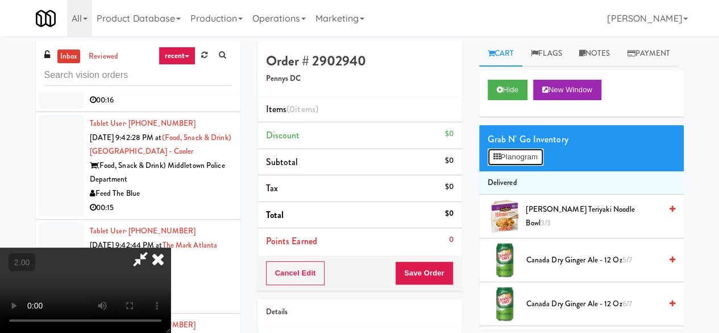
click at [530, 166] on button "Planogram" at bounding box center [516, 156] width 56 height 17
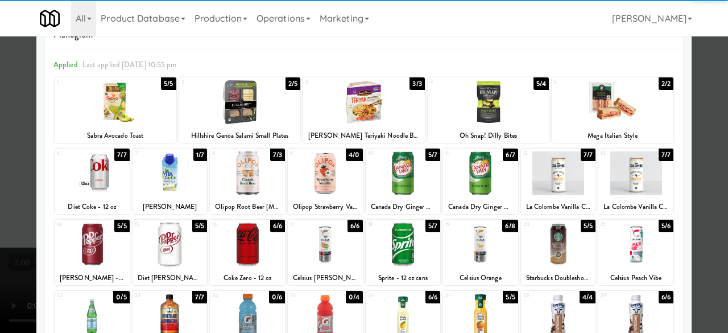
scroll to position [57, 0]
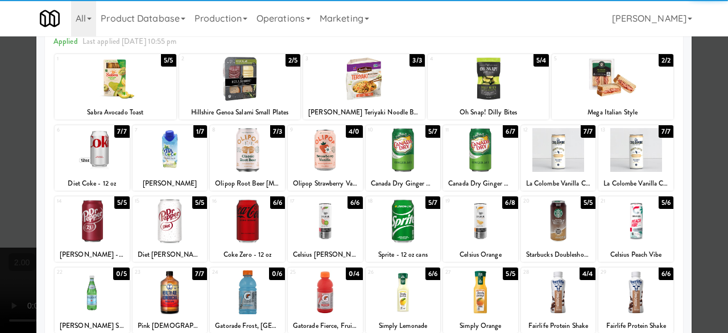
click at [176, 162] on div at bounding box center [170, 150] width 75 height 44
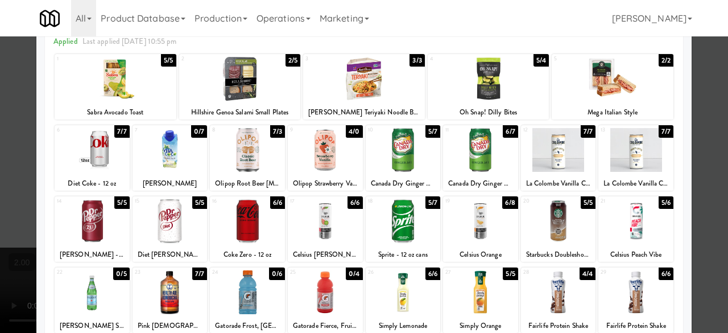
click at [337, 162] on div at bounding box center [325, 150] width 75 height 44
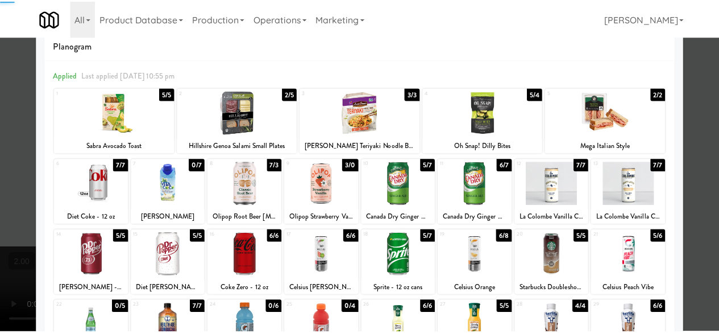
scroll to position [0, 0]
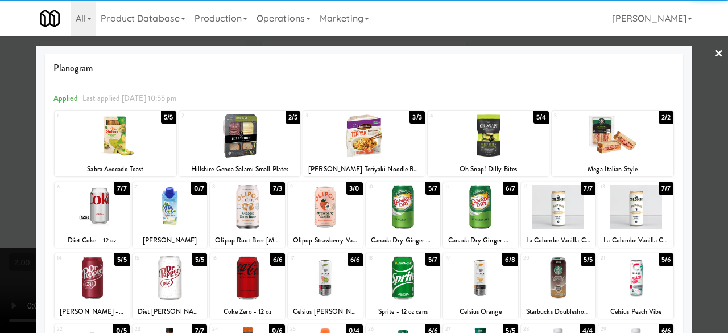
click at [717, 60] on div at bounding box center [364, 166] width 728 height 333
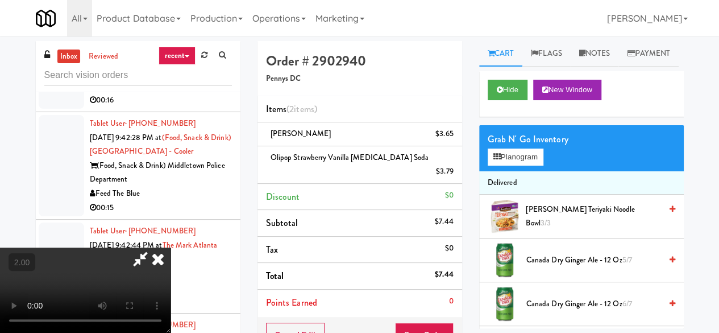
click at [154, 247] on icon at bounding box center [140, 258] width 26 height 23
click at [439, 322] on button "Save Order" at bounding box center [424, 334] width 58 height 24
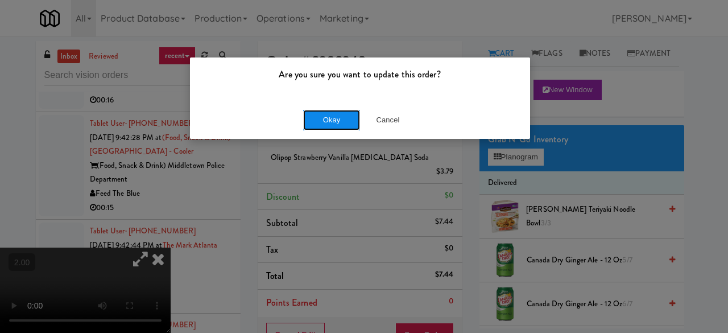
click at [328, 118] on button "Okay" at bounding box center [331, 120] width 57 height 20
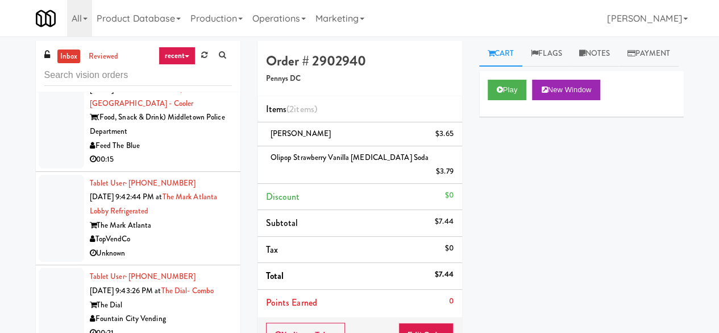
scroll to position [3811, 0]
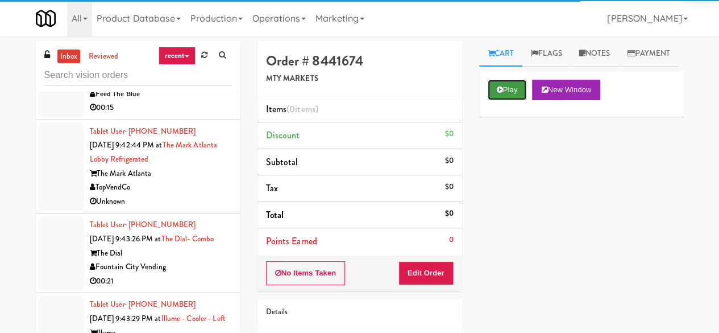
click at [507, 100] on button "Play" at bounding box center [507, 90] width 39 height 20
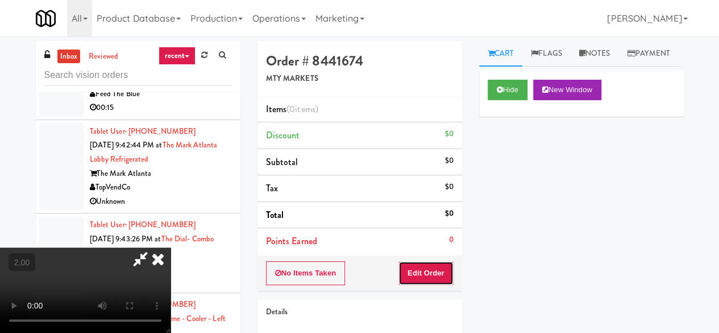
click at [408, 282] on button "Edit Order" at bounding box center [426, 273] width 55 height 24
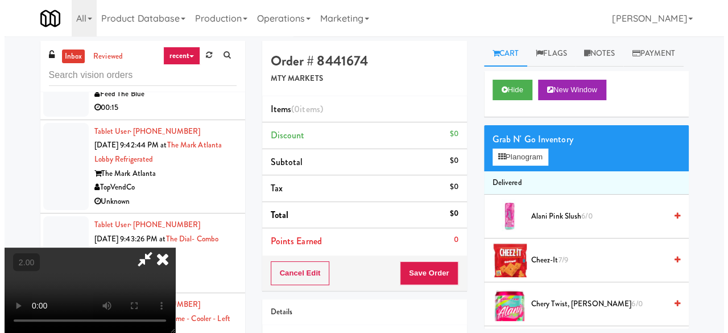
scroll to position [23, 0]
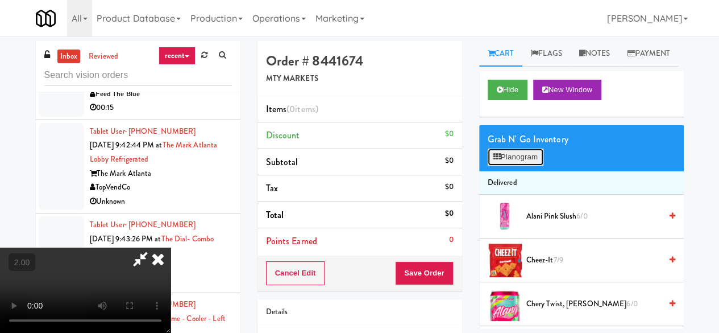
click at [512, 166] on button "Planogram" at bounding box center [516, 156] width 56 height 17
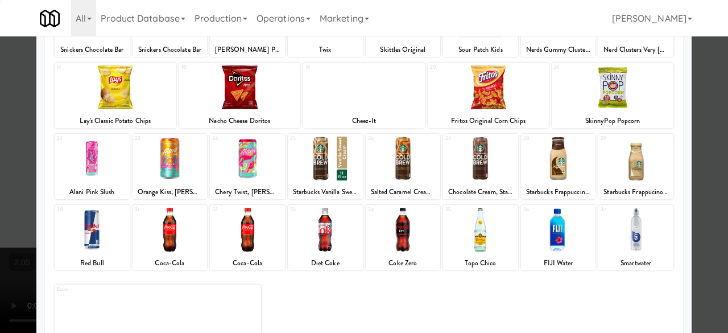
scroll to position [225, 0]
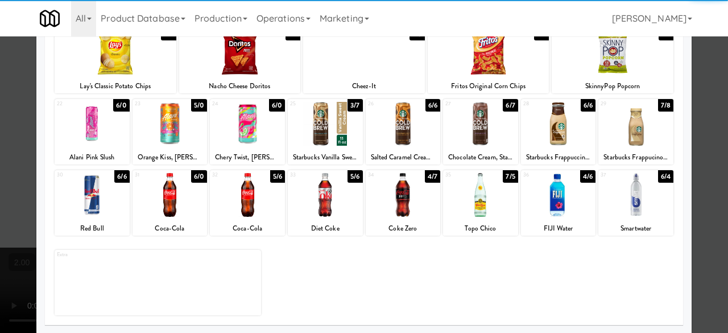
click at [229, 205] on div at bounding box center [247, 195] width 75 height 44
drag, startPoint x: 400, startPoint y: 197, endPoint x: 461, endPoint y: 205, distance: 61.4
click at [406, 202] on div at bounding box center [403, 195] width 75 height 44
click at [684, 112] on div "× Planogram Applied Last applied [DATE] 12:54 pm 1 5/5 Chocolate Peanut Butter …" at bounding box center [364, 166] width 728 height 333
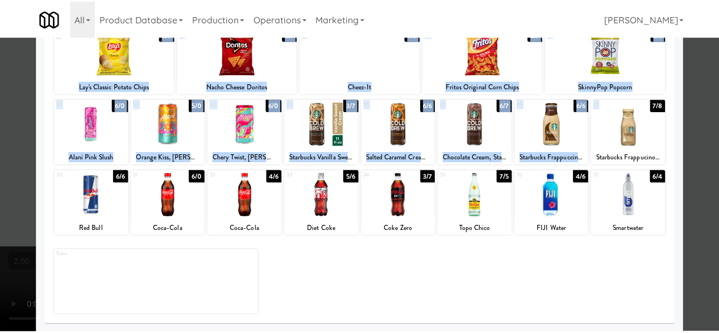
scroll to position [0, 0]
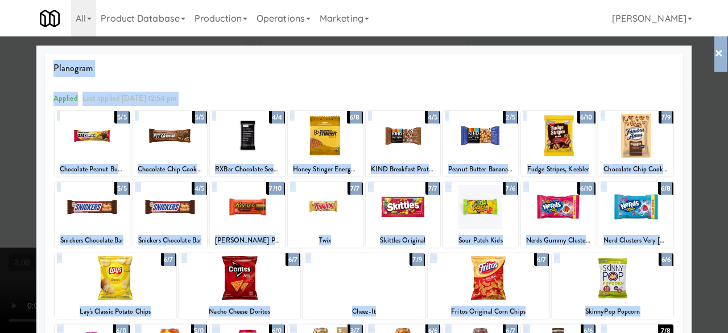
click at [701, 115] on div at bounding box center [364, 166] width 728 height 333
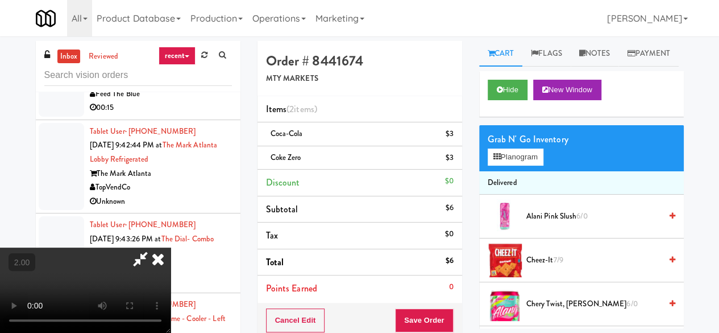
click at [154, 247] on icon at bounding box center [140, 258] width 26 height 23
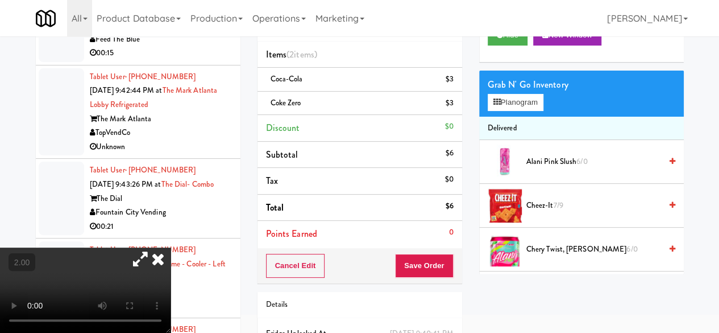
scroll to position [119, 0]
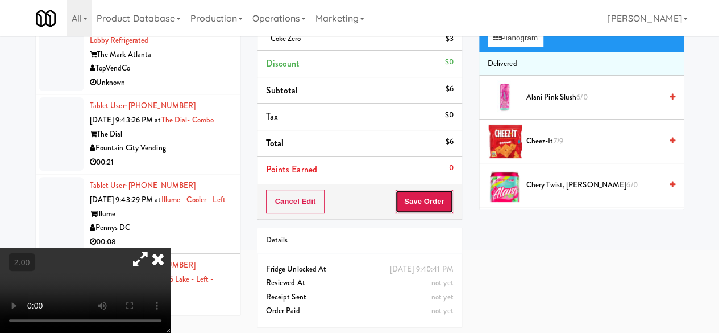
click at [425, 197] on button "Save Order" at bounding box center [424, 201] width 58 height 24
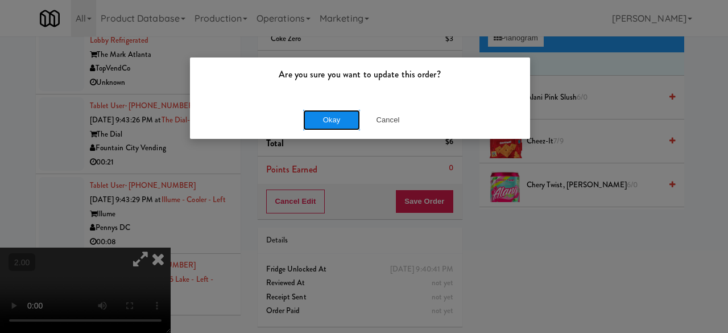
click at [329, 116] on button "Okay" at bounding box center [331, 120] width 57 height 20
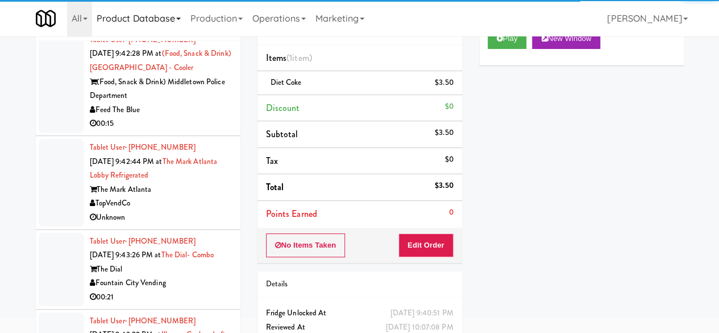
scroll to position [3754, 0]
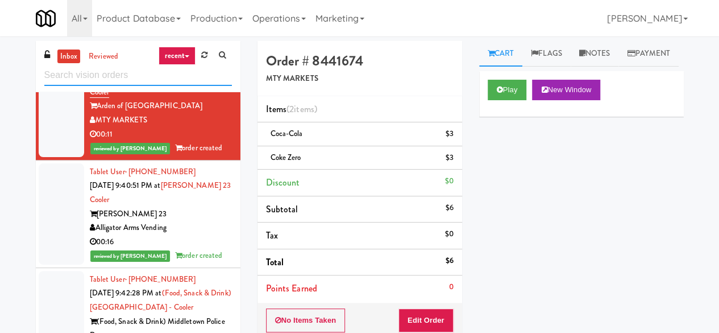
click at [126, 72] on input "text" at bounding box center [138, 75] width 188 height 21
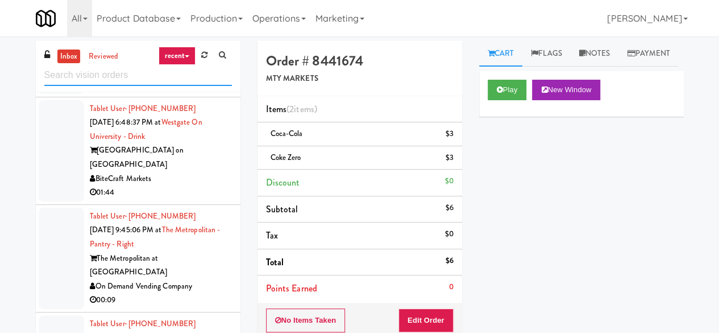
scroll to position [1763, 0]
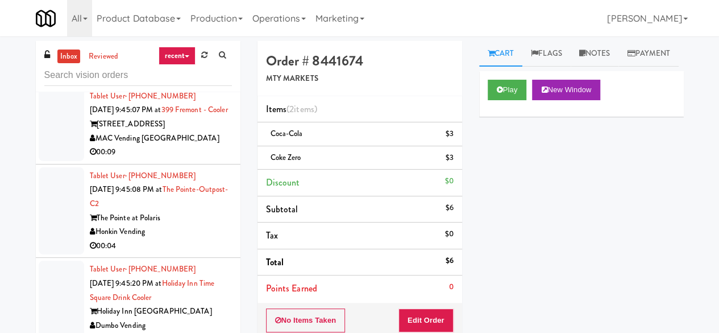
click at [205, 66] on div "On Demand Vending Company" at bounding box center [161, 59] width 142 height 14
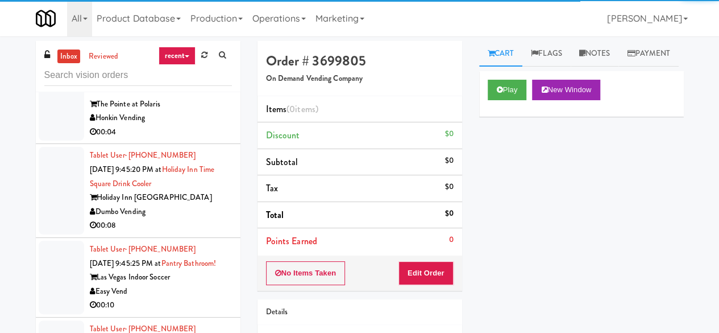
click at [197, 32] on div "MAC Vending [GEOGRAPHIC_DATA]" at bounding box center [161, 25] width 142 height 14
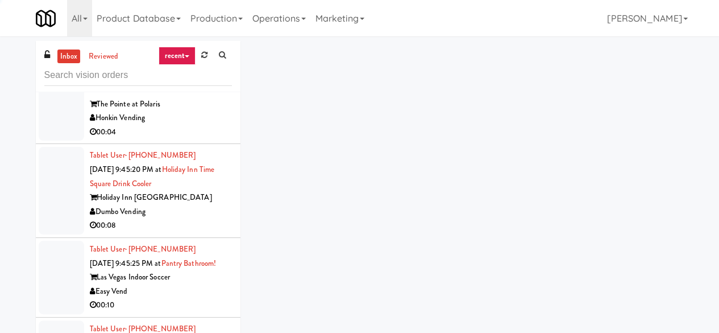
scroll to position [1991, 0]
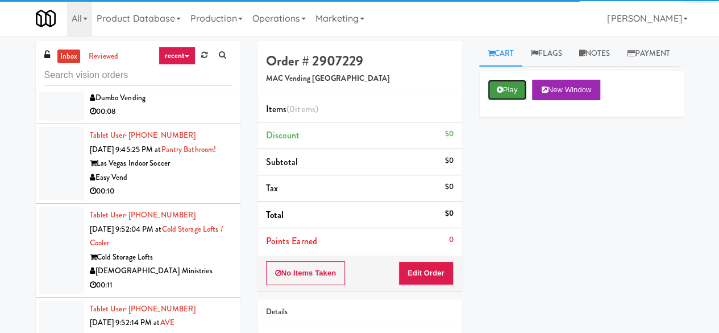
click at [494, 100] on button "Play" at bounding box center [507, 90] width 39 height 20
drag, startPoint x: 494, startPoint y: 118, endPoint x: 486, endPoint y: 155, distance: 38.3
click at [494, 100] on button "Play" at bounding box center [507, 90] width 39 height 20
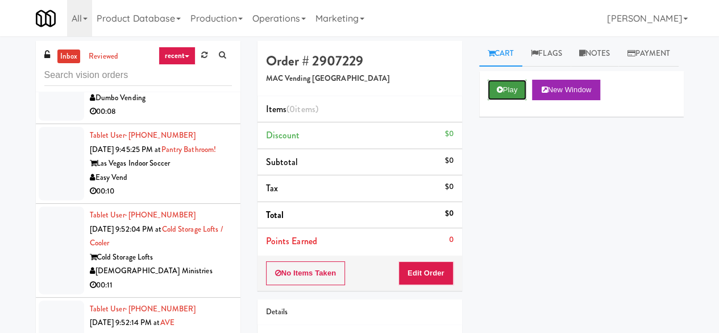
click at [498, 93] on icon at bounding box center [500, 89] width 6 height 7
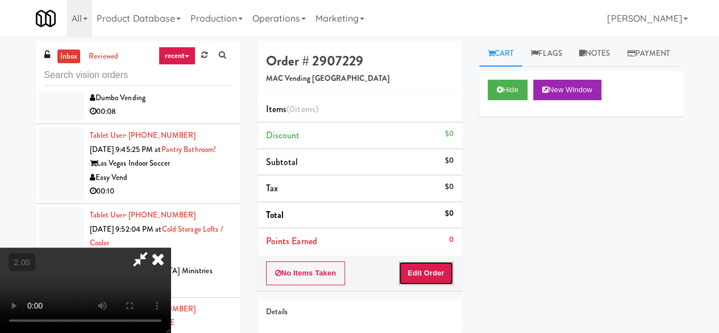
click at [424, 274] on button "Edit Order" at bounding box center [426, 273] width 55 height 24
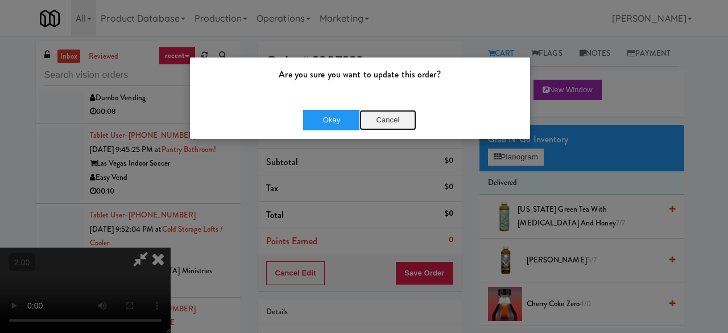
click at [382, 126] on button "Cancel" at bounding box center [387, 120] width 57 height 20
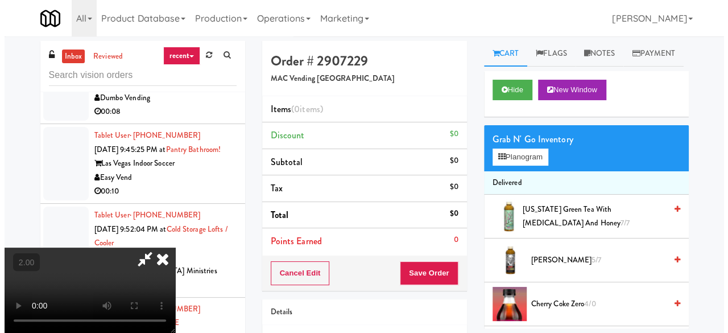
scroll to position [23, 0]
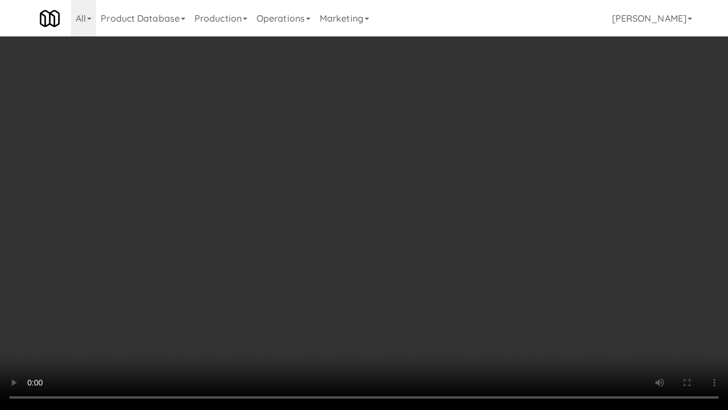
click at [432, 202] on video at bounding box center [364, 205] width 728 height 410
click at [427, 193] on video at bounding box center [364, 205] width 728 height 410
click at [437, 171] on video at bounding box center [364, 205] width 728 height 410
click at [436, 169] on video at bounding box center [364, 205] width 728 height 410
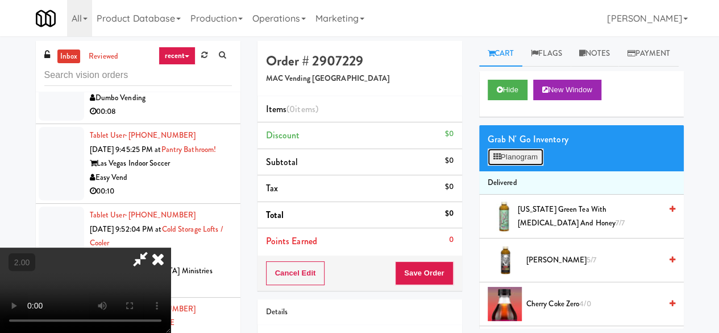
click at [501, 166] on button "Planogram" at bounding box center [516, 156] width 56 height 17
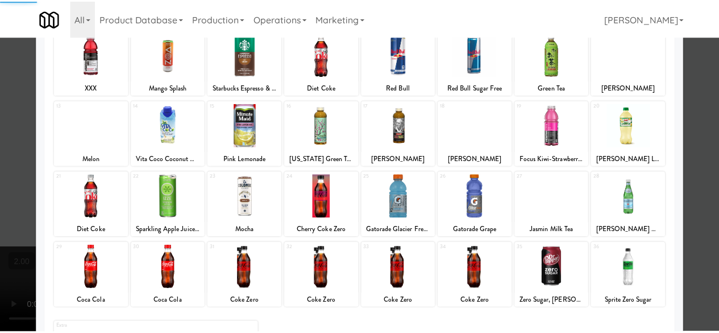
scroll to position [225, 0]
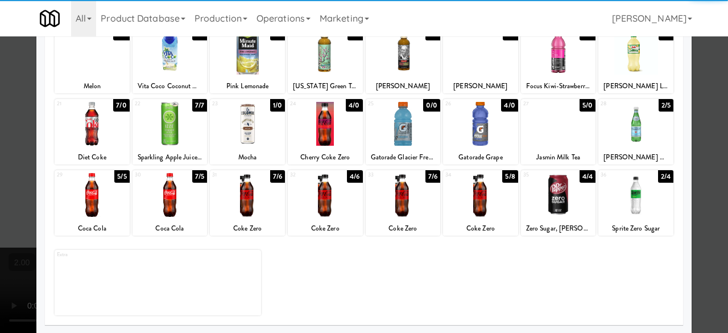
click at [468, 133] on div at bounding box center [480, 124] width 75 height 44
click at [469, 133] on div at bounding box center [480, 124] width 75 height 44
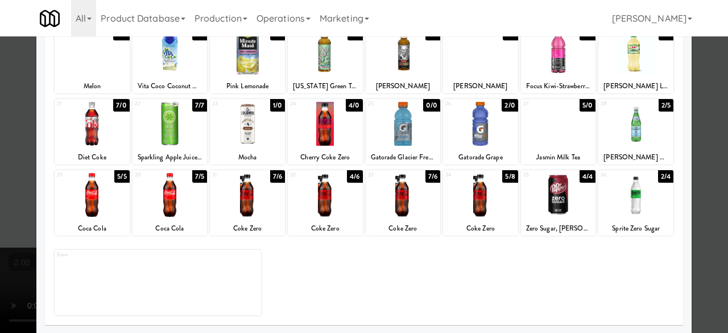
drag, startPoint x: 708, startPoint y: 72, endPoint x: 692, endPoint y: 72, distance: 15.9
click at [706, 72] on div at bounding box center [364, 166] width 728 height 333
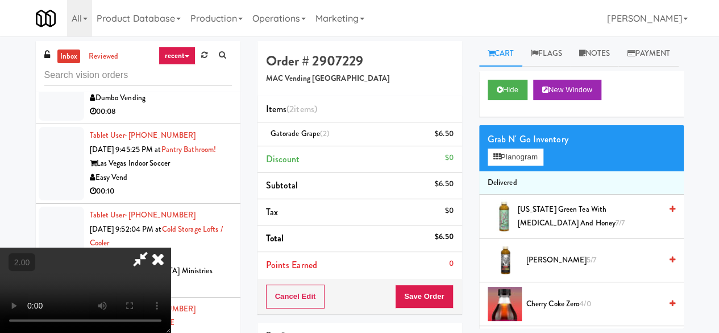
click at [154, 247] on icon at bounding box center [140, 258] width 26 height 23
click at [419, 295] on button "Save Order" at bounding box center [424, 296] width 58 height 24
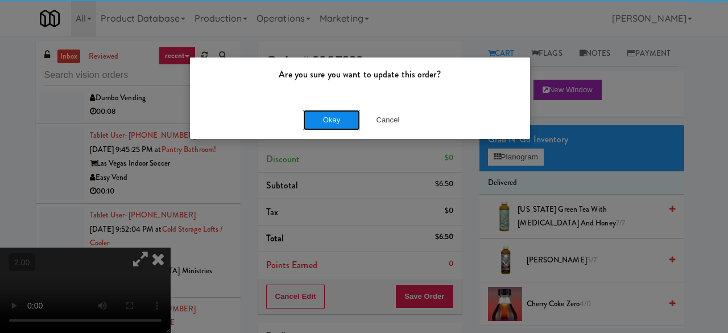
click at [317, 116] on button "Okay" at bounding box center [331, 120] width 57 height 20
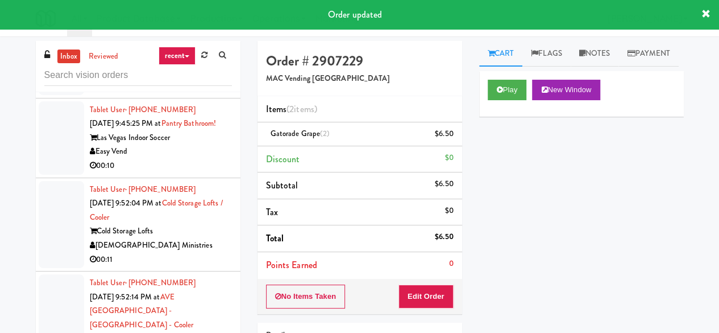
scroll to position [2048, 0]
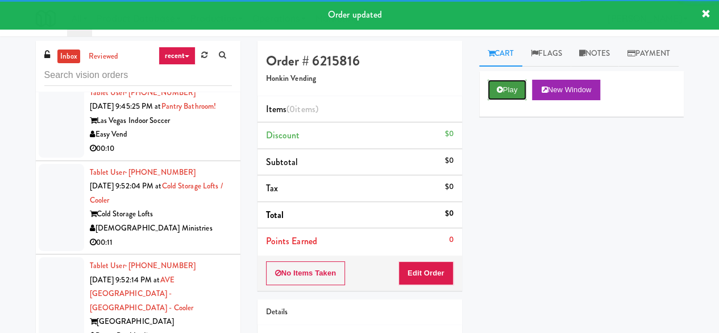
click at [520, 100] on button "Play" at bounding box center [507, 90] width 39 height 20
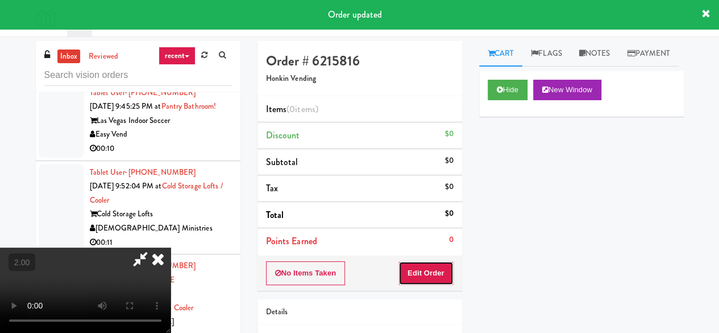
click at [443, 267] on button "Edit Order" at bounding box center [426, 273] width 55 height 24
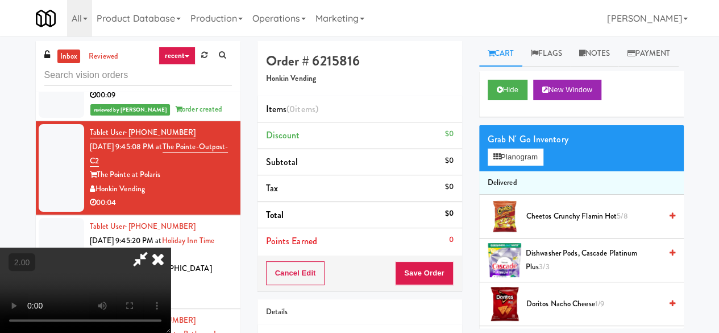
scroll to position [23, 0]
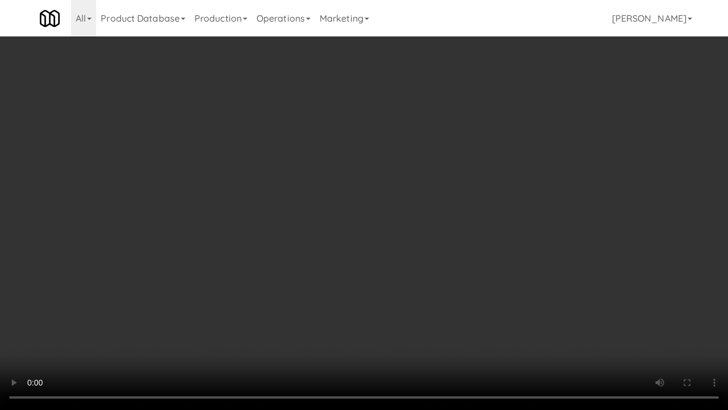
click at [374, 267] on video at bounding box center [364, 205] width 728 height 410
click at [399, 160] on video at bounding box center [364, 205] width 728 height 410
click at [405, 179] on video at bounding box center [364, 205] width 728 height 410
click at [406, 177] on video at bounding box center [364, 205] width 728 height 410
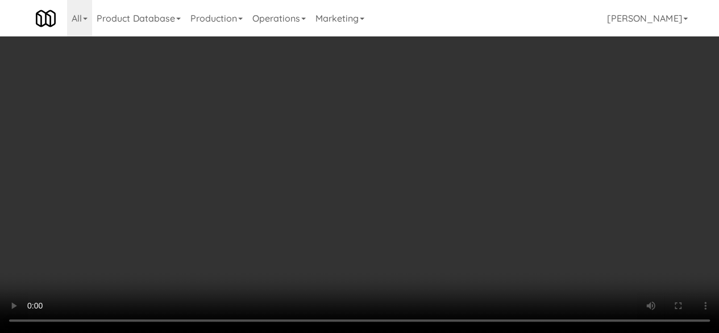
click at [515, 171] on div "Grab N' Go Inventory Planogram" at bounding box center [581, 148] width 205 height 46
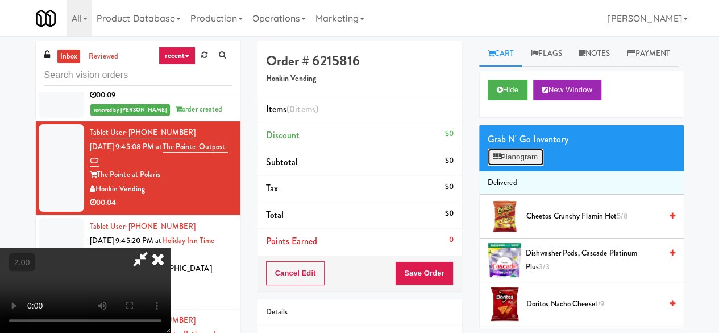
click at [520, 166] on button "Planogram" at bounding box center [516, 156] width 56 height 17
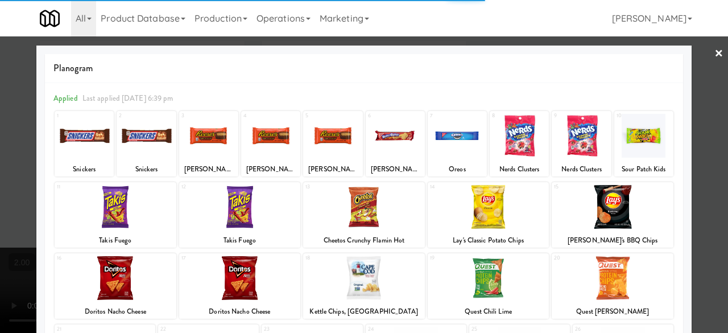
click at [200, 139] on div at bounding box center [208, 136] width 59 height 44
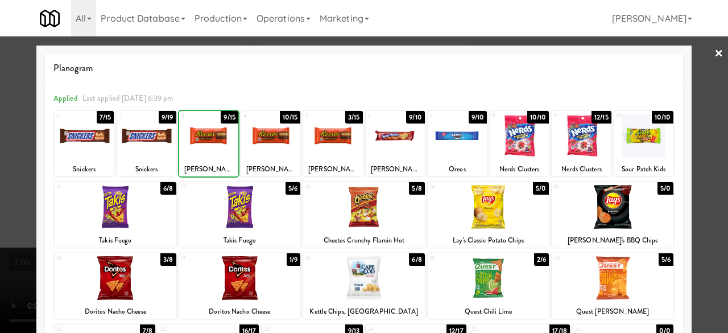
click at [200, 139] on div at bounding box center [208, 136] width 59 height 44
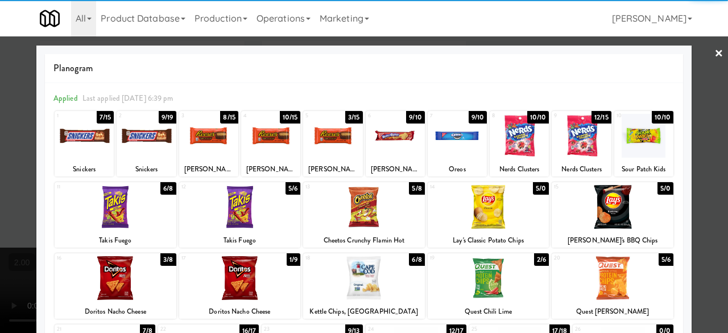
drag, startPoint x: 704, startPoint y: 60, endPoint x: 405, endPoint y: 76, distance: 299.6
click at [703, 60] on div at bounding box center [364, 166] width 728 height 333
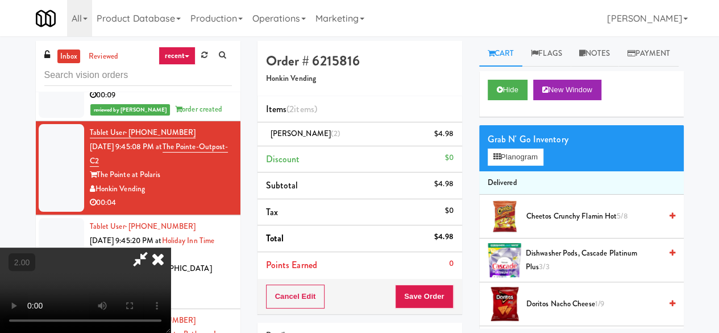
click at [154, 247] on icon at bounding box center [140, 258] width 26 height 23
click at [425, 276] on li "Points Earned 0" at bounding box center [360, 265] width 205 height 26
click at [425, 286] on button "Save Order" at bounding box center [424, 296] width 58 height 24
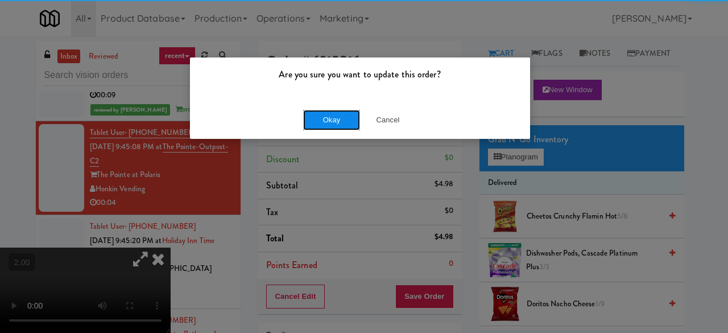
click at [306, 121] on button "Okay" at bounding box center [331, 120] width 57 height 20
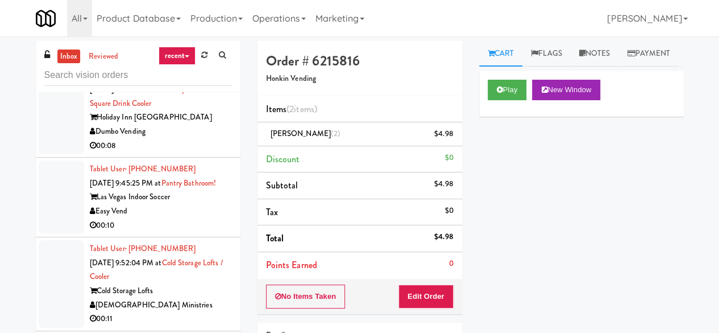
scroll to position [2048, 0]
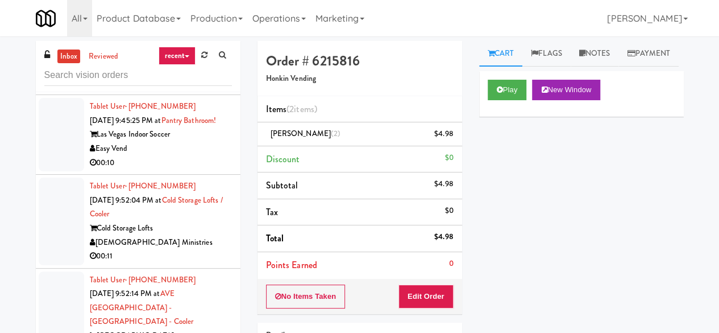
click at [195, 76] on div "Dumbo Vending" at bounding box center [161, 69] width 142 height 14
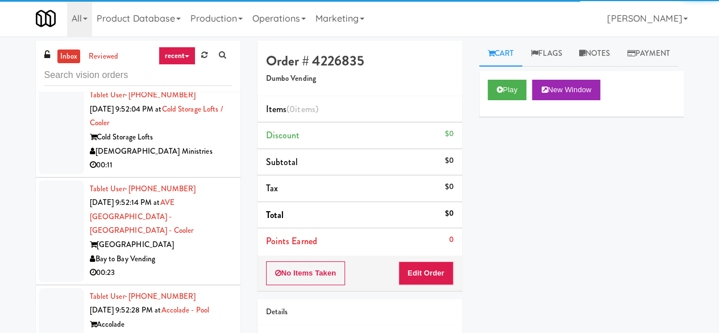
scroll to position [2161, 0]
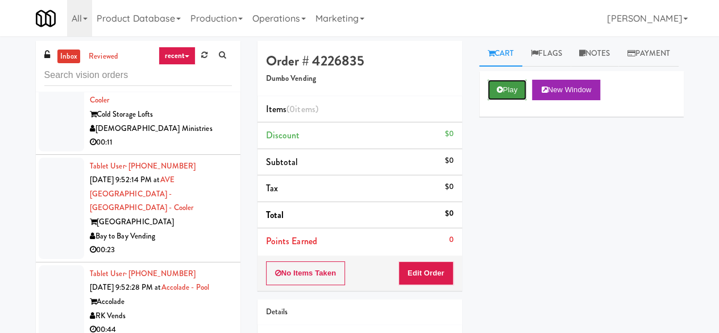
click at [499, 93] on icon at bounding box center [500, 89] width 6 height 7
click at [503, 100] on button "Play" at bounding box center [507, 90] width 39 height 20
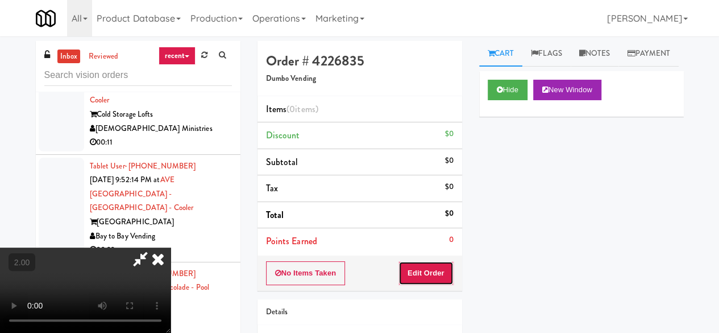
click at [421, 270] on button "Edit Order" at bounding box center [426, 273] width 55 height 24
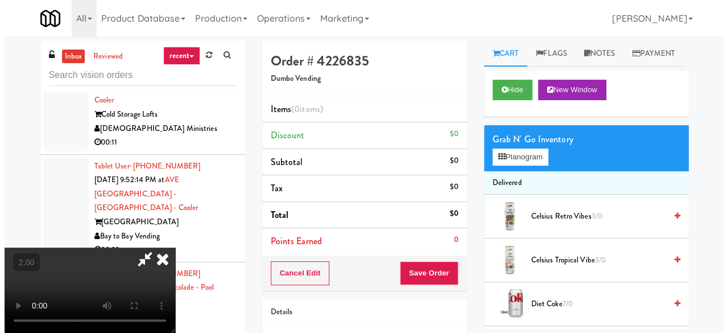
scroll to position [23, 0]
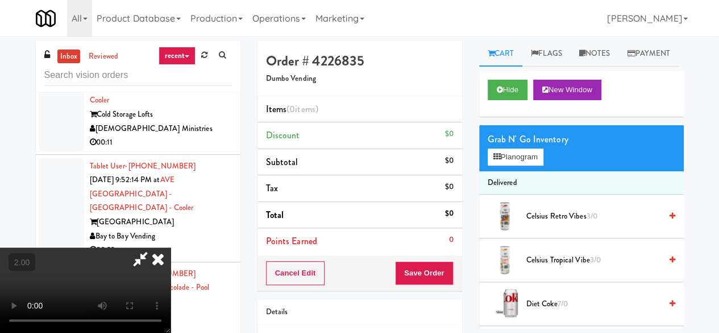
click at [537, 148] on div "Grab N' Go Inventory" at bounding box center [582, 139] width 188 height 17
click at [525, 166] on button "Planogram" at bounding box center [516, 156] width 56 height 17
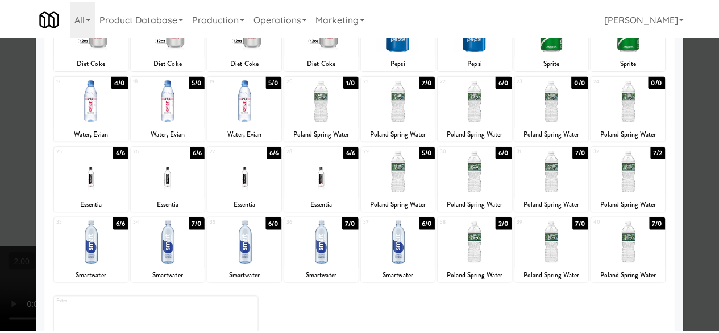
scroll to position [225, 0]
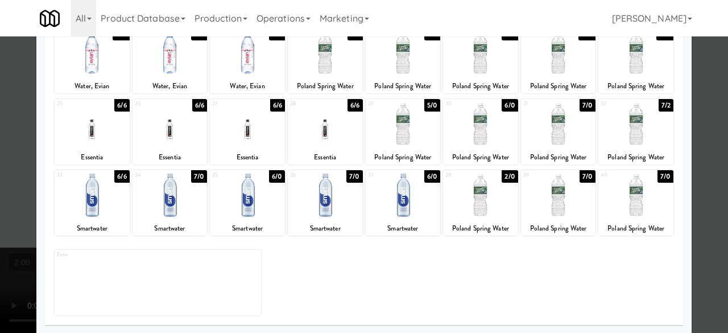
click at [717, 131] on div at bounding box center [364, 166] width 728 height 333
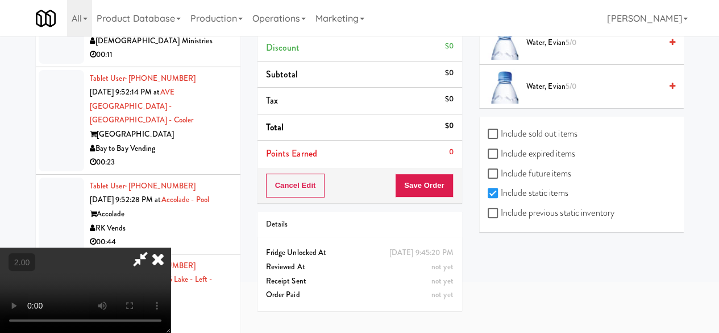
scroll to position [108, 0]
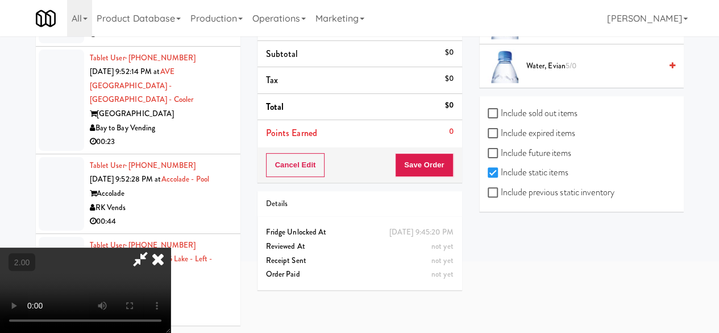
click at [524, 193] on label "Include previous static inventory" at bounding box center [551, 192] width 127 height 17
click at [501, 193] on input "Include previous static inventory" at bounding box center [494, 192] width 13 height 9
click at [525, 193] on label "Include previous static inventory" at bounding box center [551, 192] width 127 height 17
click at [501, 193] on input "Include previous static inventory" at bounding box center [494, 192] width 13 height 9
checkbox input "false"
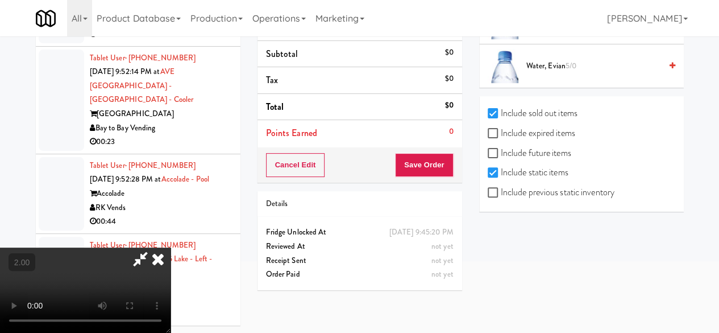
checkbox input "true"
click at [527, 128] on label "Include expired items" at bounding box center [532, 133] width 88 height 17
click at [501, 129] on input "Include expired items" at bounding box center [494, 133] width 13 height 9
checkbox input "true"
click at [527, 197] on label "Include previous static inventory" at bounding box center [551, 192] width 127 height 17
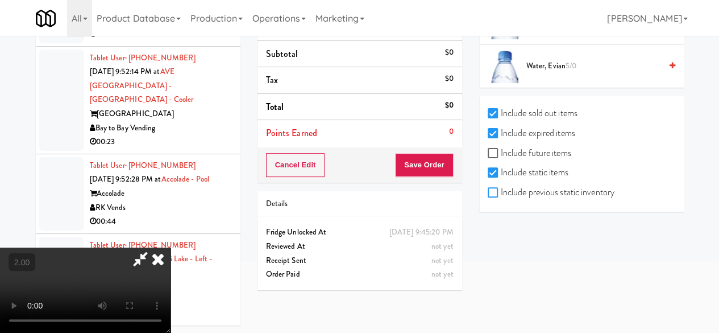
click at [501, 197] on input "Include previous static inventory" at bounding box center [494, 192] width 13 height 9
checkbox input "true"
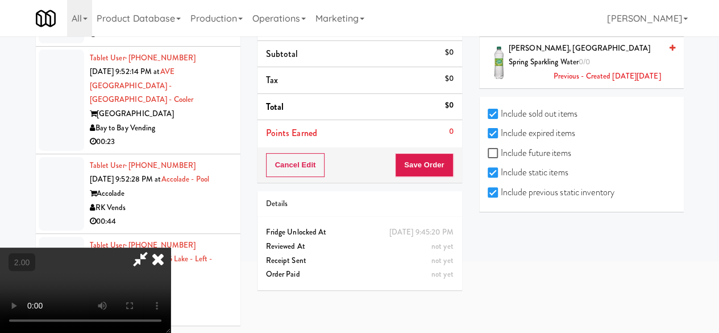
scroll to position [0, 0]
click at [171, 247] on icon at bounding box center [158, 258] width 25 height 23
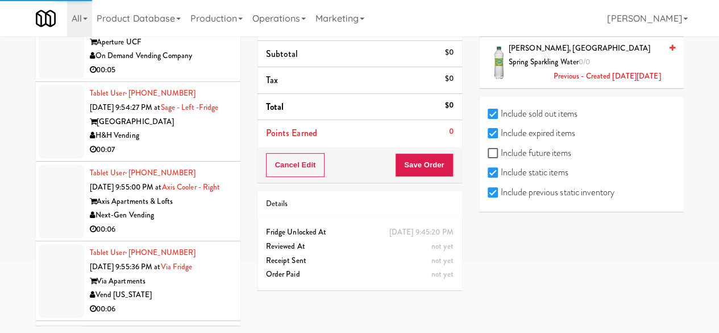
scroll to position [2787, 0]
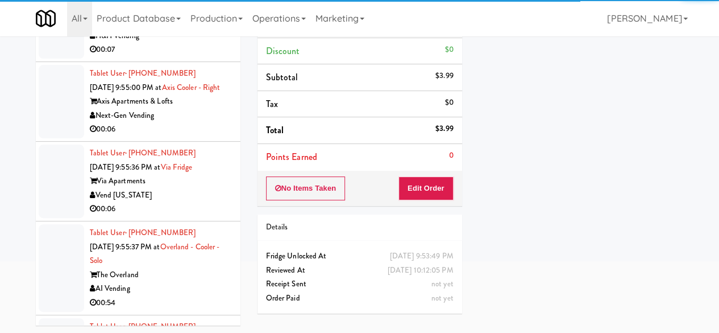
click at [173, 57] on div "00:07" at bounding box center [161, 50] width 142 height 14
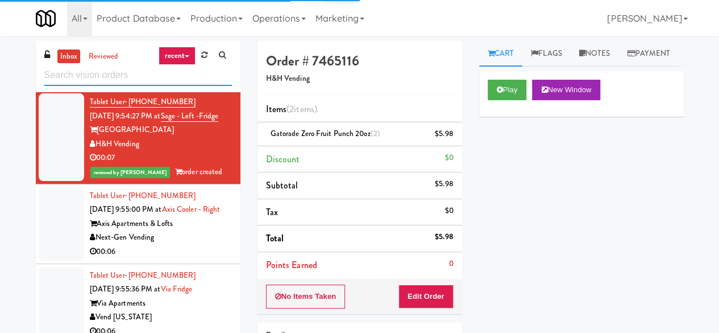
click at [148, 81] on input "text" at bounding box center [138, 75] width 188 height 21
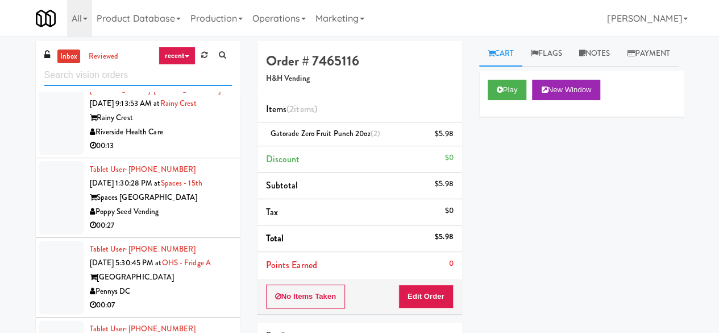
scroll to position [626, 0]
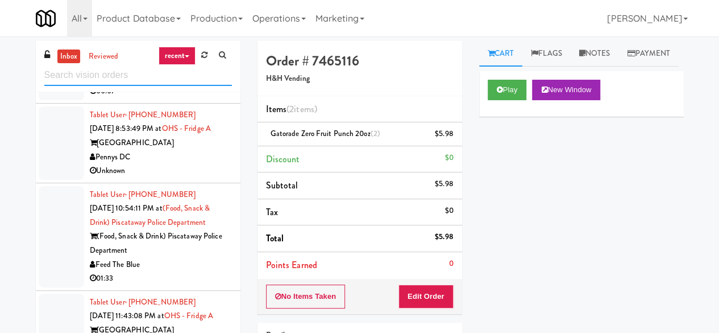
click at [139, 75] on input "text" at bounding box center [138, 75] width 188 height 21
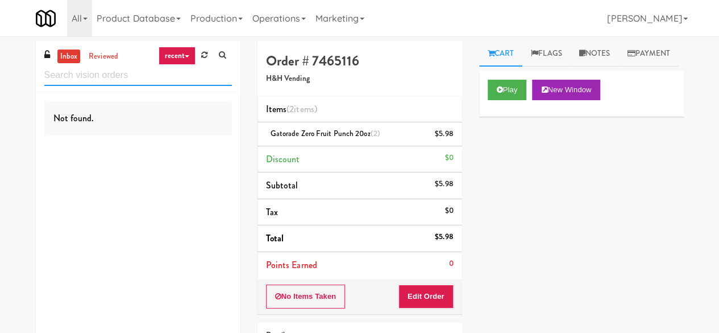
scroll to position [0, 0]
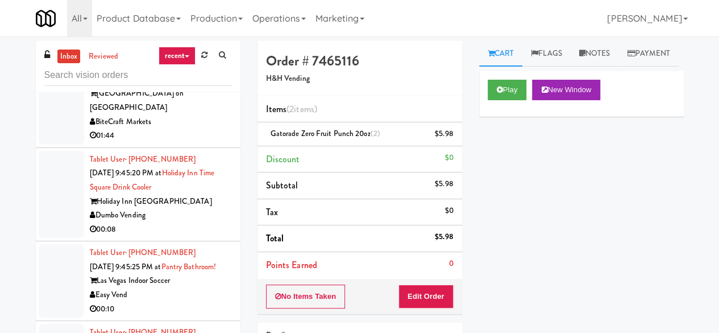
click at [194, 21] on div "Summerhill Market" at bounding box center [161, 14] width 142 height 14
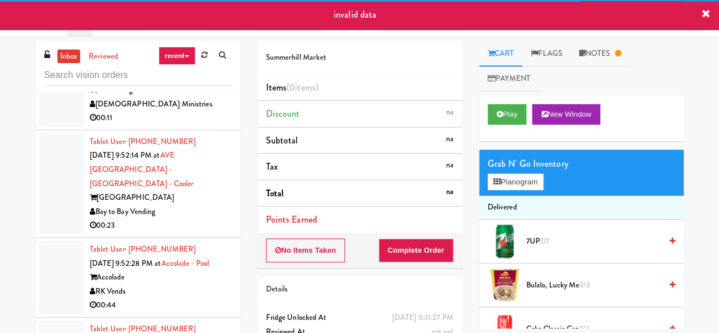
click at [200, 18] on div "Easy Vend" at bounding box center [161, 10] width 142 height 14
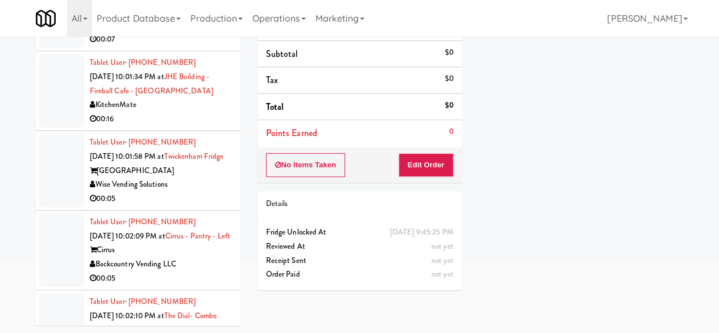
scroll to position [2958, 0]
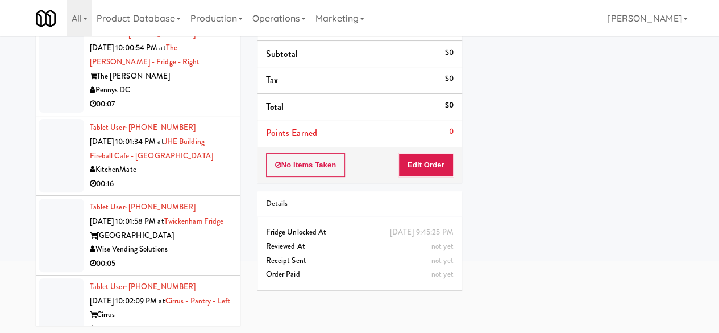
click at [179, 97] on div "Pennys DC" at bounding box center [161, 90] width 142 height 14
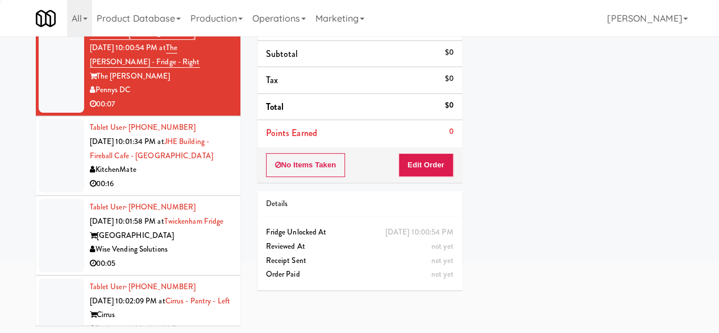
scroll to position [51, 0]
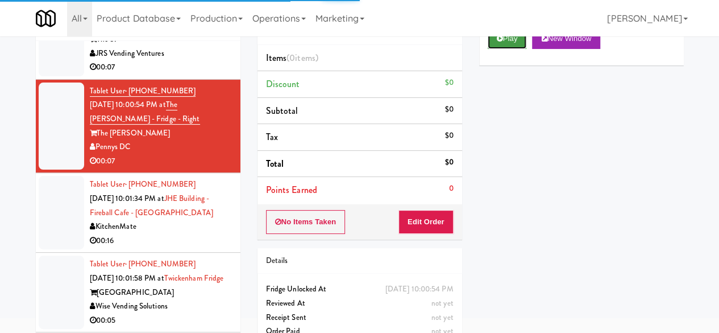
click at [501, 49] on button "Play" at bounding box center [507, 38] width 39 height 20
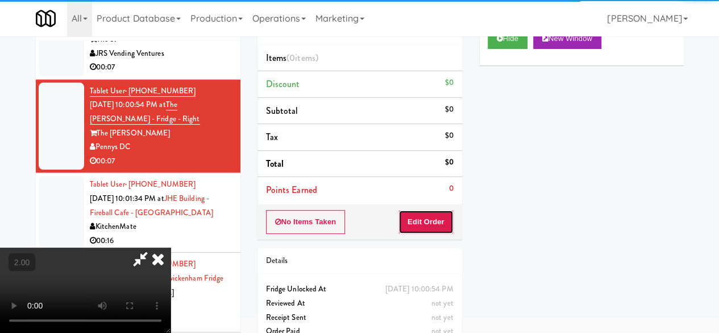
click at [442, 224] on button "Edit Order" at bounding box center [426, 222] width 55 height 24
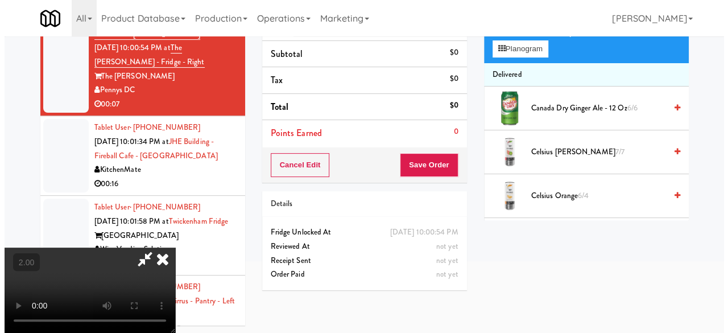
scroll to position [36, 0]
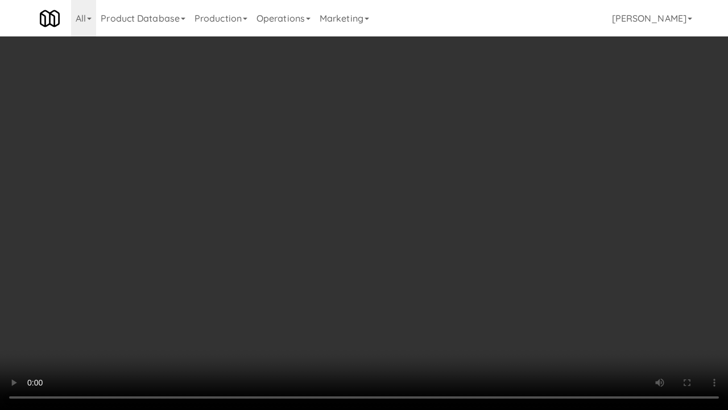
click at [320, 232] on video at bounding box center [364, 205] width 728 height 410
click at [296, 236] on video at bounding box center [364, 205] width 728 height 410
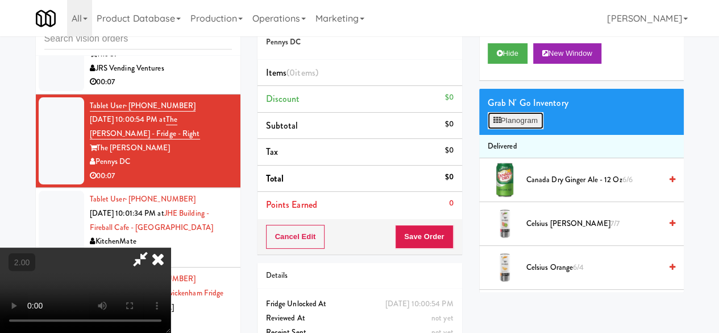
click at [514, 129] on button "Planogram" at bounding box center [516, 120] width 56 height 17
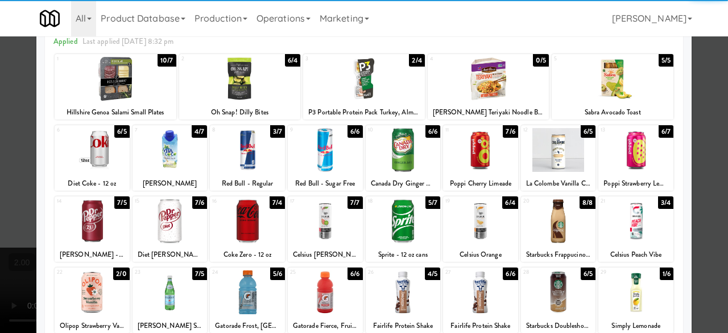
click at [253, 159] on div at bounding box center [247, 150] width 75 height 44
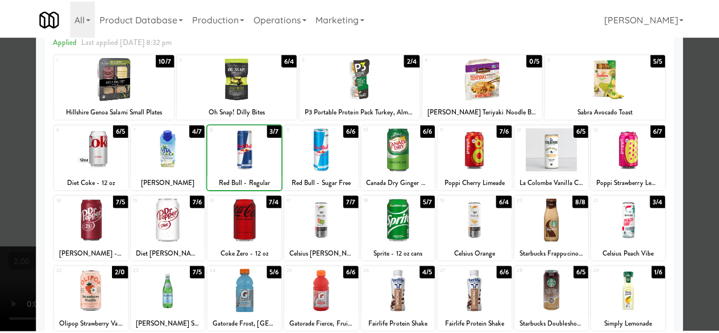
scroll to position [225, 0]
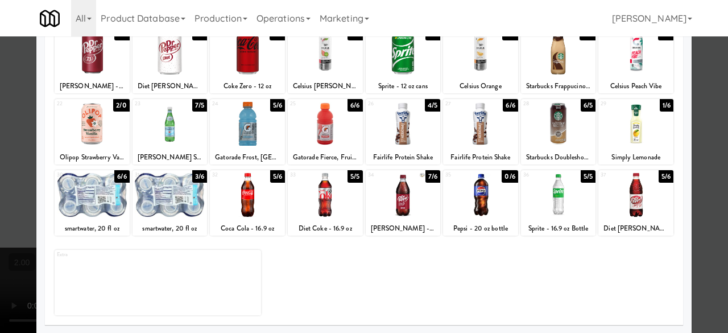
click at [188, 201] on div at bounding box center [170, 195] width 75 height 44
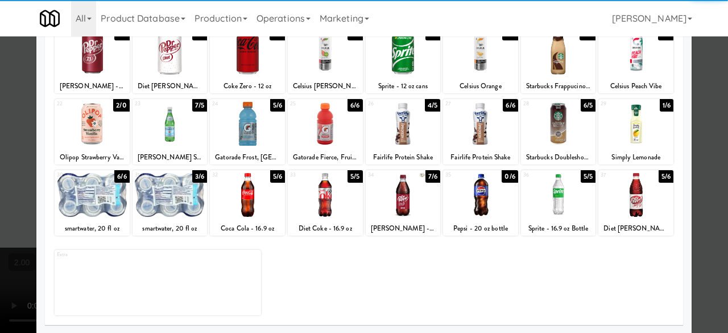
drag, startPoint x: 701, startPoint y: 82, endPoint x: 249, endPoint y: 95, distance: 452.4
click at [701, 81] on div at bounding box center [364, 166] width 728 height 333
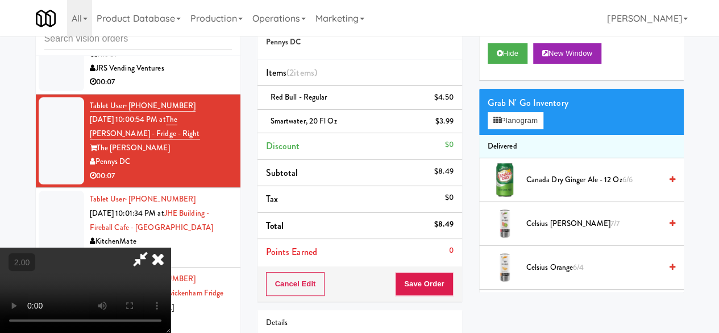
click at [171, 247] on icon at bounding box center [158, 258] width 25 height 23
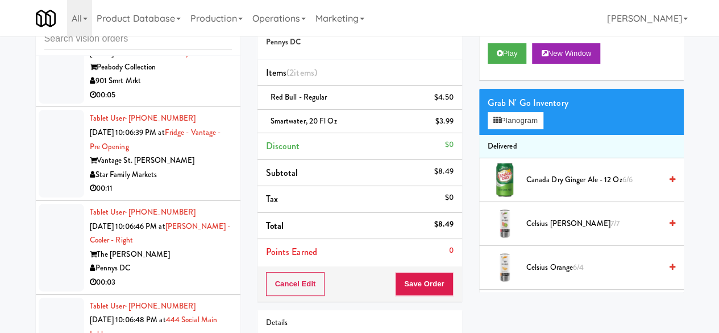
scroll to position [3868, 0]
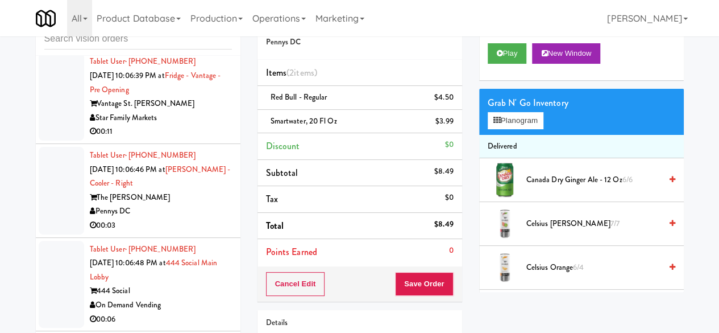
drag, startPoint x: 197, startPoint y: 180, endPoint x: 202, endPoint y: 183, distance: 6.1
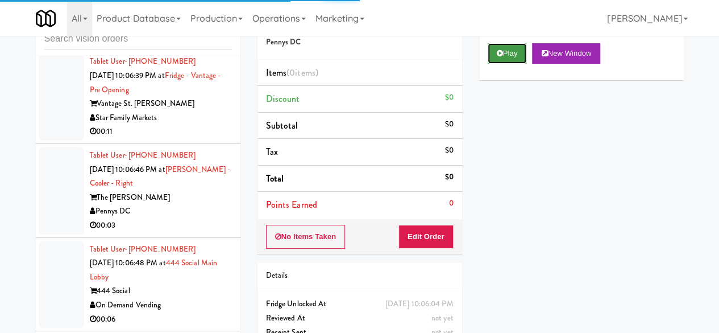
click at [506, 64] on button "Play" at bounding box center [507, 53] width 39 height 20
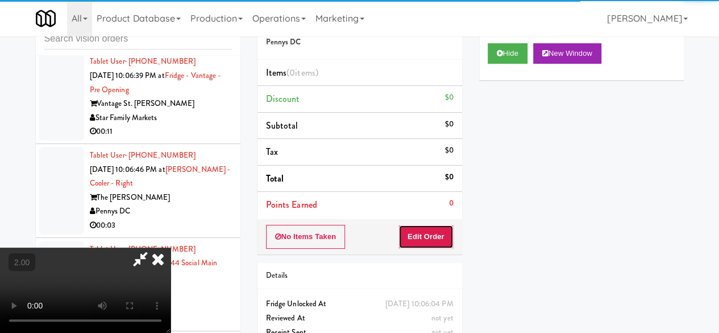
click at [439, 238] on button "Edit Order" at bounding box center [426, 237] width 55 height 24
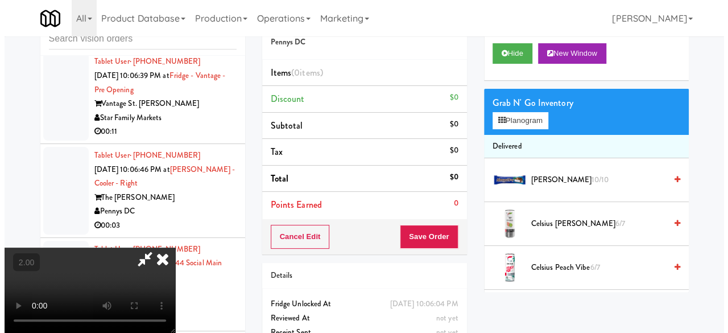
scroll to position [23, 0]
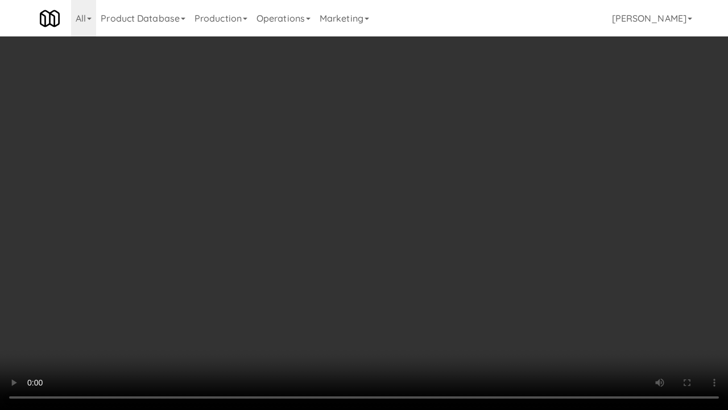
click at [402, 234] on video at bounding box center [364, 205] width 728 height 410
click at [450, 173] on video at bounding box center [364, 205] width 728 height 410
click at [465, 176] on video at bounding box center [364, 205] width 728 height 410
click at [494, 207] on video at bounding box center [364, 205] width 728 height 410
click at [476, 208] on video at bounding box center [364, 205] width 728 height 410
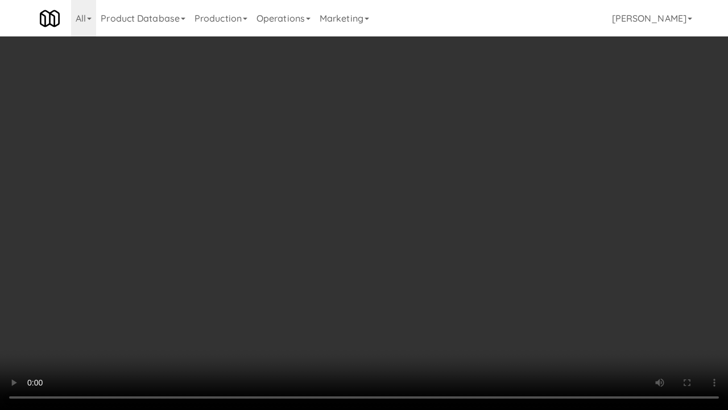
click at [477, 208] on video at bounding box center [364, 205] width 728 height 410
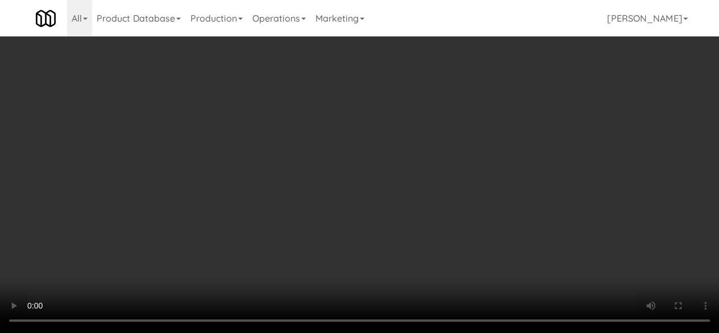
click at [526, 111] on div "Grab N' Go Inventory" at bounding box center [582, 102] width 188 height 17
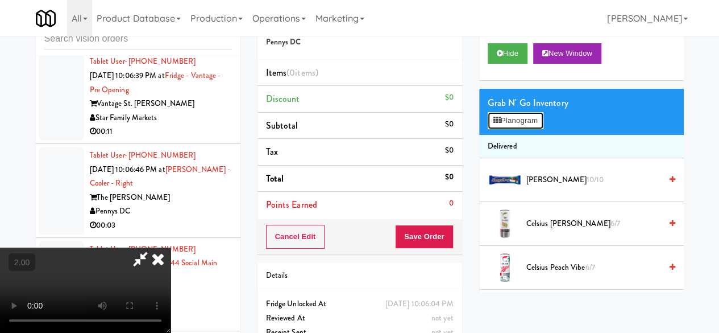
click at [527, 129] on button "Planogram" at bounding box center [516, 120] width 56 height 17
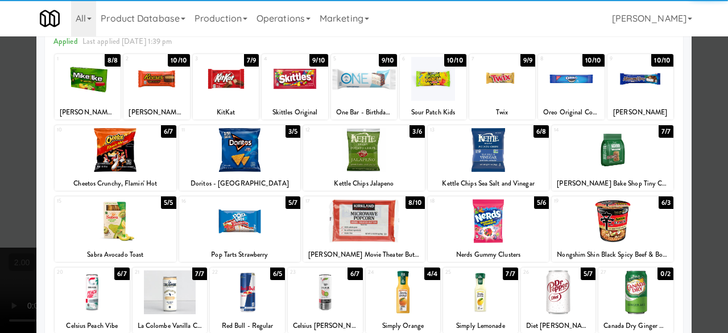
click at [490, 159] on div at bounding box center [489, 150] width 122 height 44
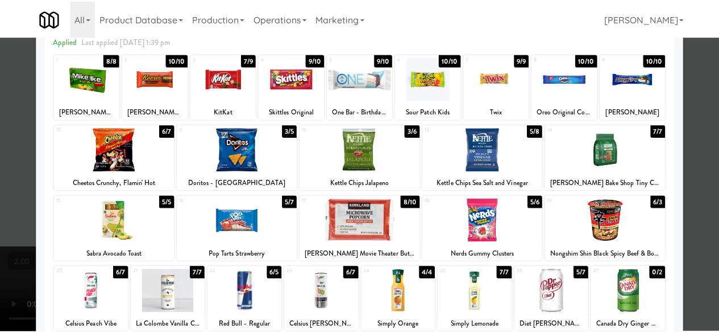
scroll to position [56, 0]
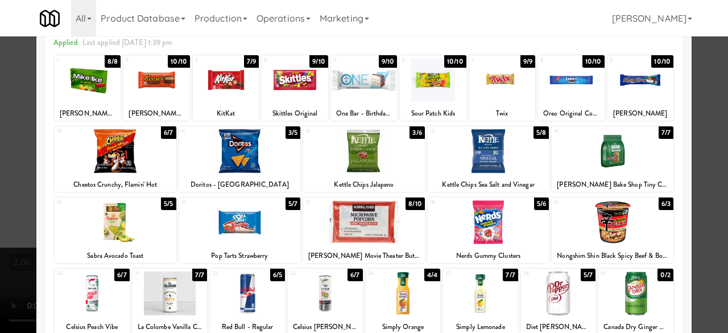
click at [708, 88] on div at bounding box center [364, 166] width 728 height 333
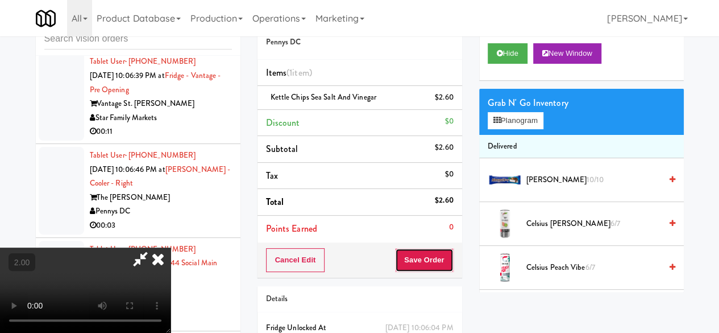
click at [439, 260] on button "Save Order" at bounding box center [424, 260] width 58 height 24
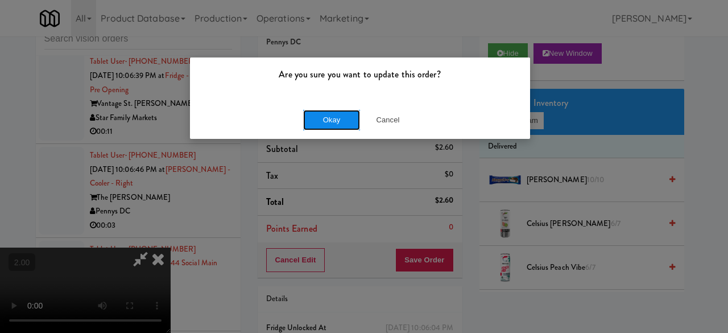
click at [335, 121] on button "Okay" at bounding box center [331, 120] width 57 height 20
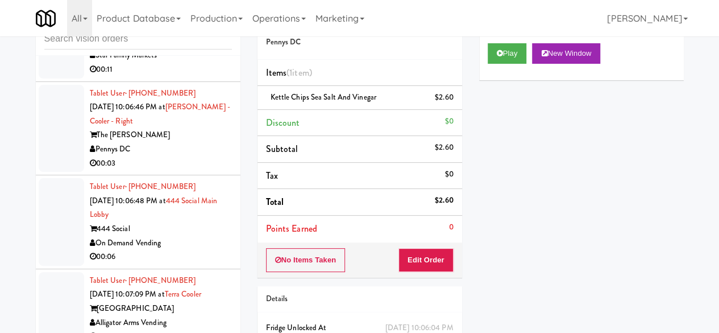
scroll to position [3981, 0]
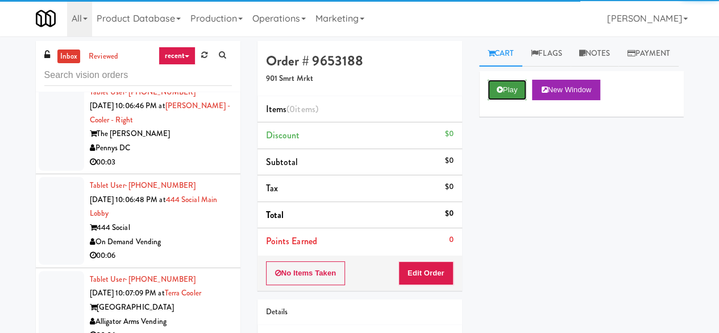
click at [495, 100] on button "Play" at bounding box center [507, 90] width 39 height 20
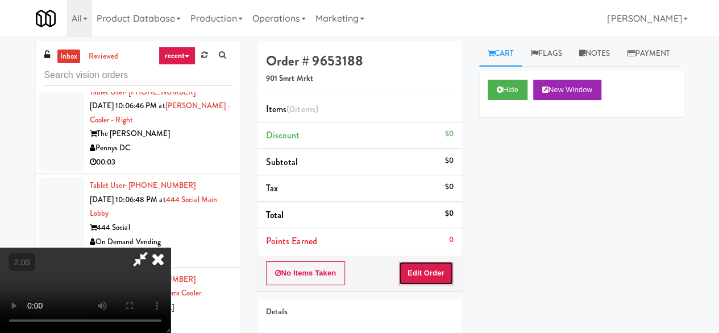
click at [443, 266] on button "Edit Order" at bounding box center [426, 273] width 55 height 24
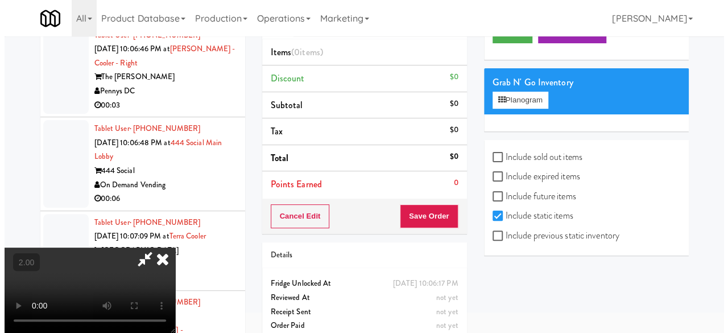
scroll to position [36, 0]
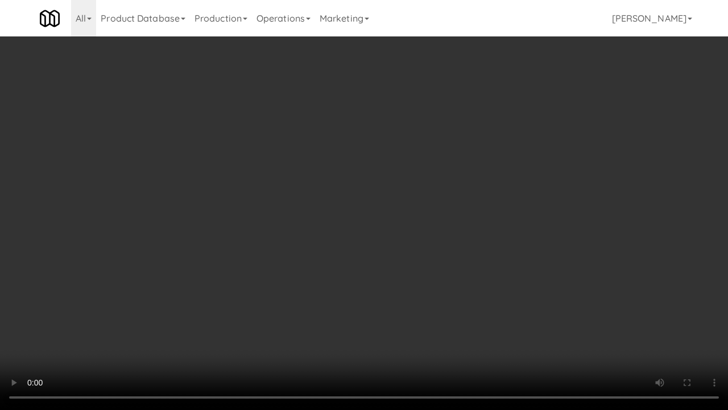
click at [404, 224] on video at bounding box center [364, 205] width 728 height 410
click at [419, 233] on video at bounding box center [364, 205] width 728 height 410
drag, startPoint x: 422, startPoint y: 228, endPoint x: 423, endPoint y: 179, distance: 49.5
click at [423, 228] on video at bounding box center [364, 205] width 728 height 410
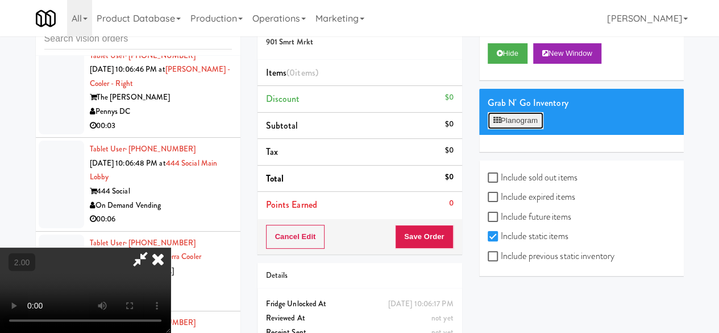
click at [523, 129] on button "Planogram" at bounding box center [516, 120] width 56 height 17
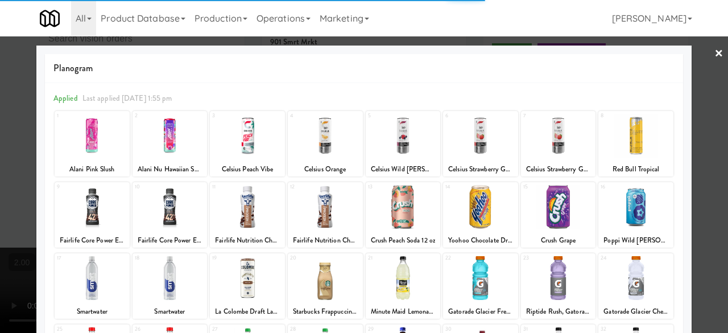
scroll to position [57, 0]
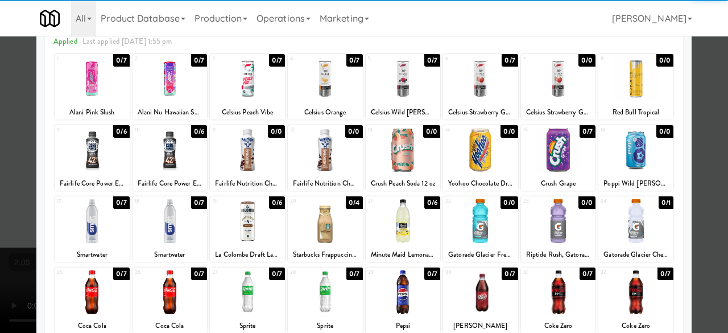
click at [541, 226] on div at bounding box center [558, 221] width 75 height 44
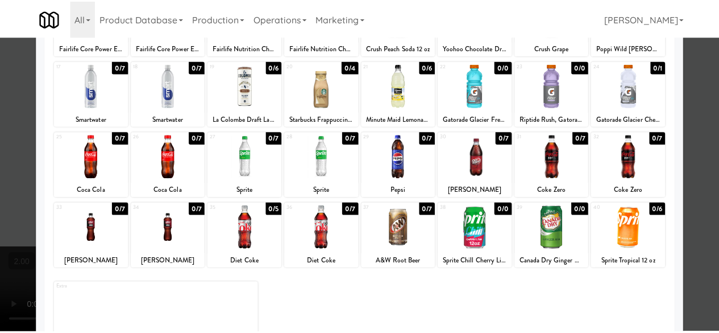
scroll to position [225, 0]
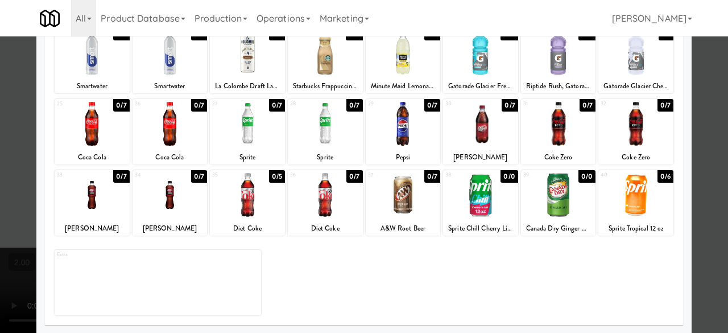
click at [709, 104] on div at bounding box center [364, 166] width 728 height 333
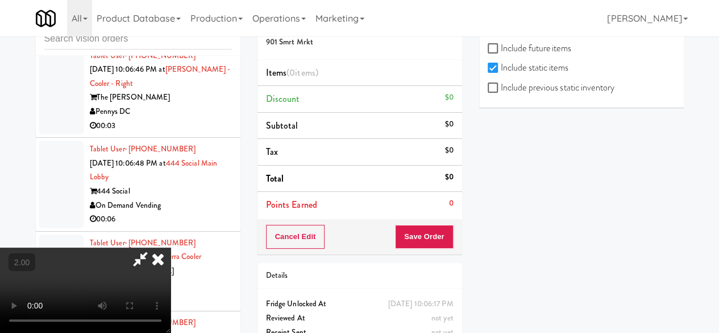
scroll to position [193, 0]
click at [549, 91] on label "Include previous static inventory" at bounding box center [551, 86] width 127 height 17
click at [501, 91] on input "Include previous static inventory" at bounding box center [494, 86] width 13 height 9
click at [549, 91] on label "Include previous static inventory" at bounding box center [551, 86] width 127 height 17
click at [501, 91] on input "Include previous static inventory" at bounding box center [494, 86] width 13 height 9
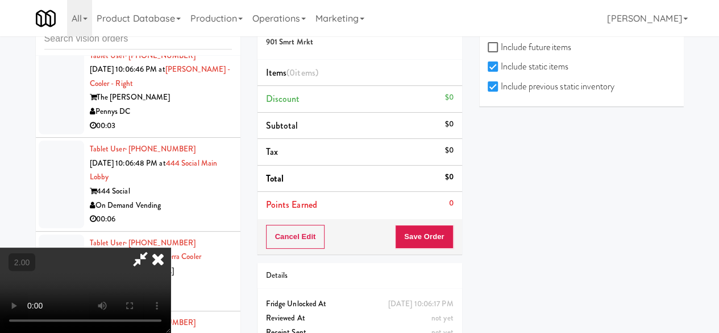
checkbox input "false"
checkbox input "true"
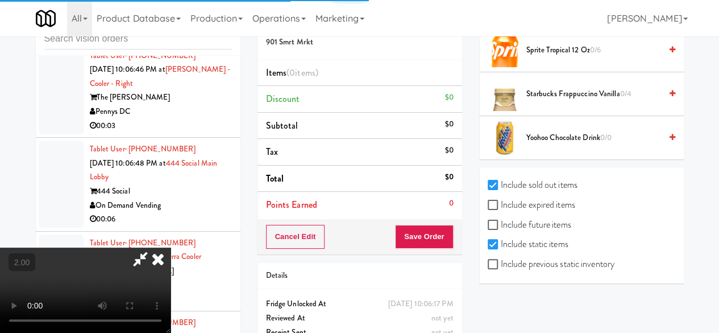
click at [507, 82] on div at bounding box center [505, 94] width 34 height 34
drag, startPoint x: 502, startPoint y: 86, endPoint x: 497, endPoint y: 93, distance: 7.7
click at [507, 82] on div at bounding box center [505, 94] width 34 height 34
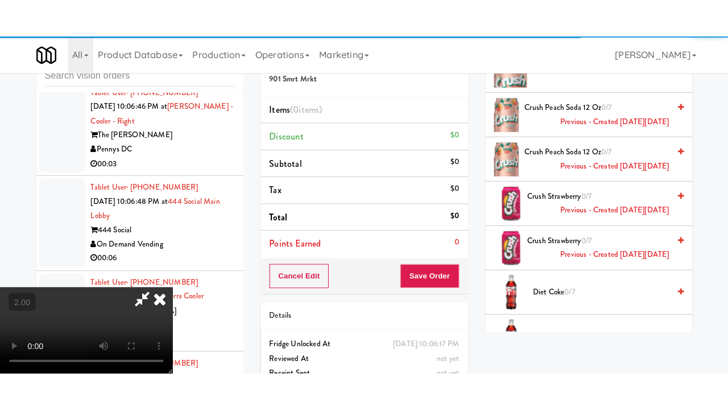
scroll to position [7003, 0]
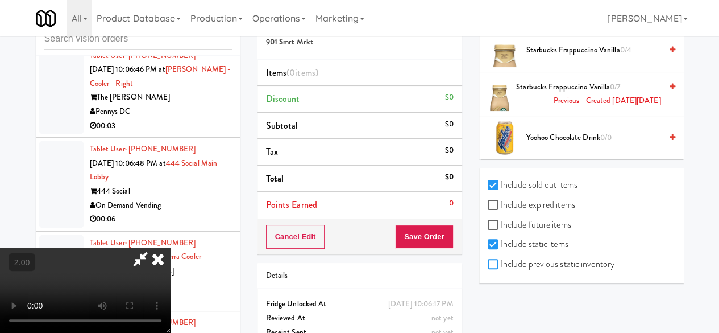
click at [494, 266] on input "Include previous static inventory" at bounding box center [494, 264] width 13 height 9
checkbox input "true"
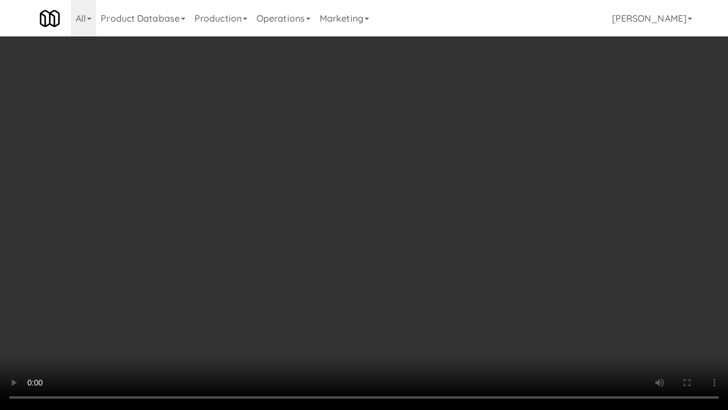
click at [403, 188] on video at bounding box center [364, 205] width 728 height 410
click at [433, 146] on video at bounding box center [364, 205] width 728 height 410
click at [531, 190] on video at bounding box center [364, 205] width 728 height 410
click at [481, 155] on video at bounding box center [364, 205] width 728 height 410
click at [474, 172] on video at bounding box center [364, 205] width 728 height 410
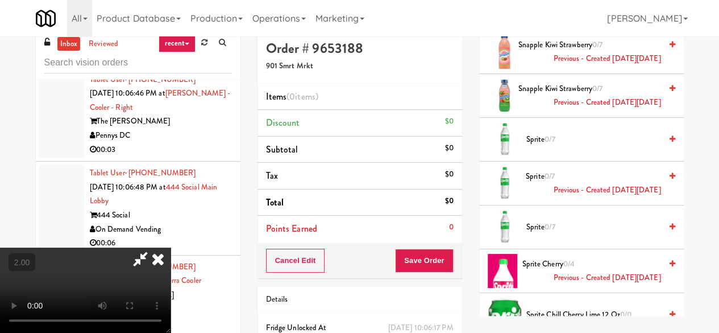
scroll to position [0, 0]
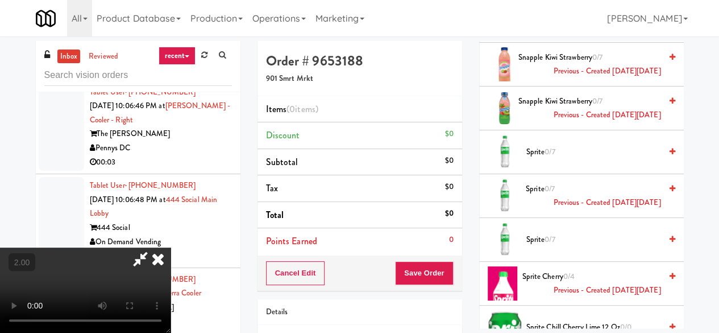
click at [171, 269] on video at bounding box center [85, 289] width 171 height 85
click at [171, 247] on video at bounding box center [85, 289] width 171 height 85
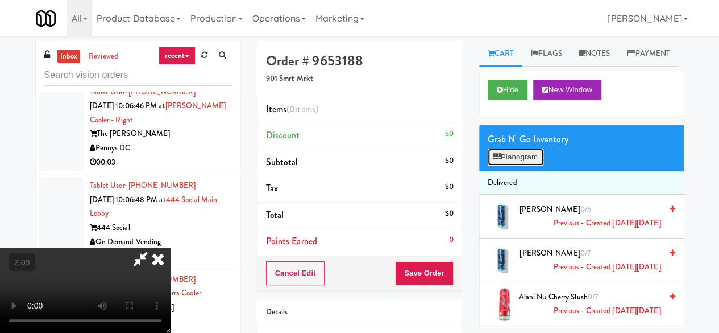
click at [541, 166] on button "Planogram" at bounding box center [516, 156] width 56 height 17
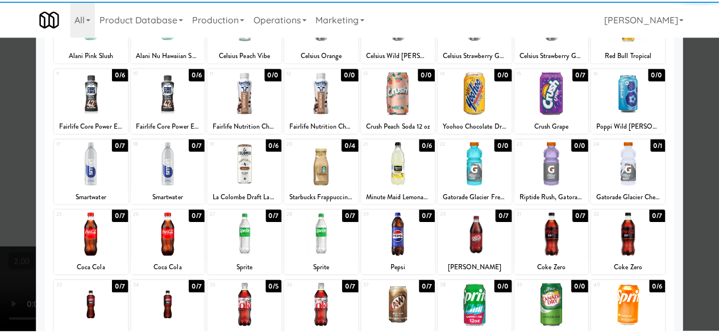
scroll to position [171, 0]
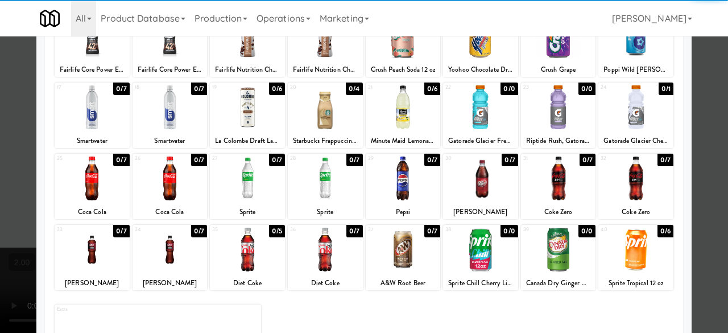
click at [561, 179] on div at bounding box center [558, 178] width 75 height 44
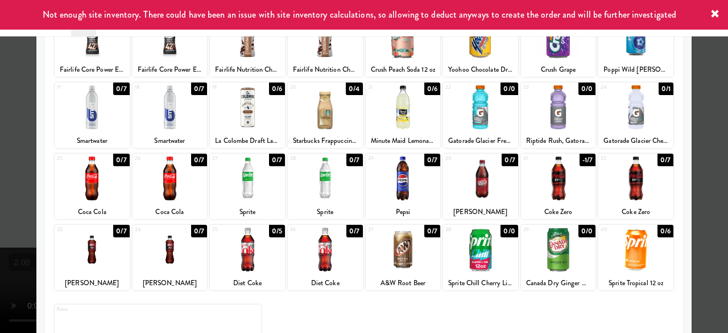
click at [696, 84] on div at bounding box center [364, 166] width 728 height 333
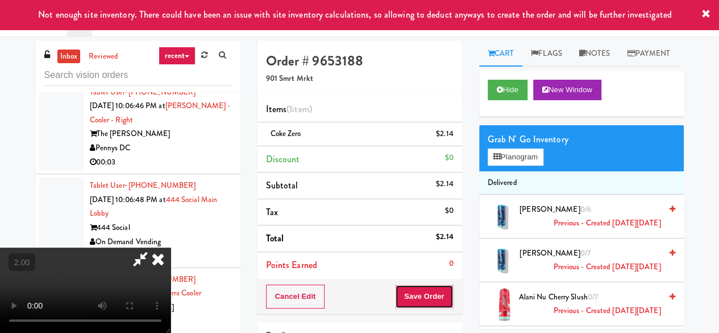
click at [449, 297] on button "Save Order" at bounding box center [424, 296] width 58 height 24
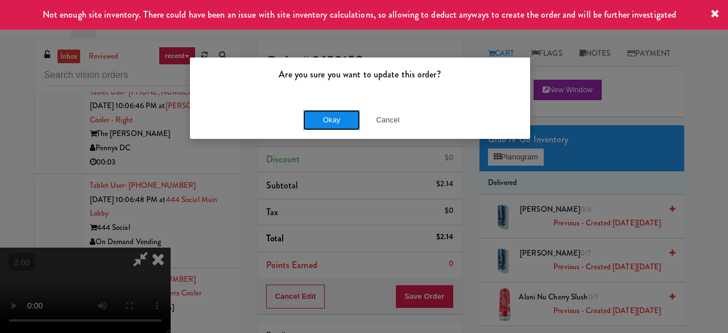
click at [332, 112] on button "Okay" at bounding box center [331, 120] width 57 height 20
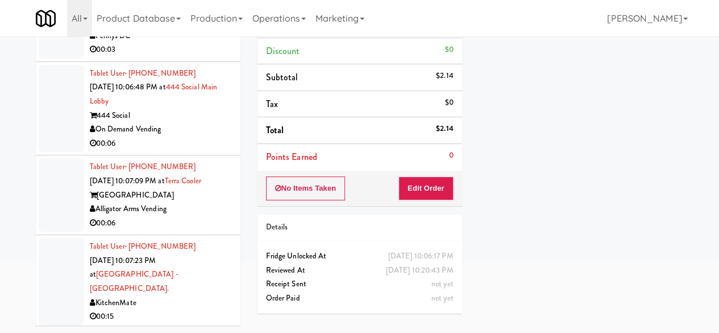
scroll to position [3981, 0]
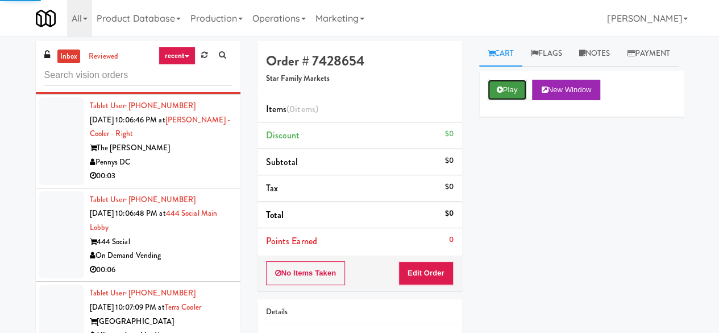
click at [488, 100] on button "Play" at bounding box center [507, 90] width 39 height 20
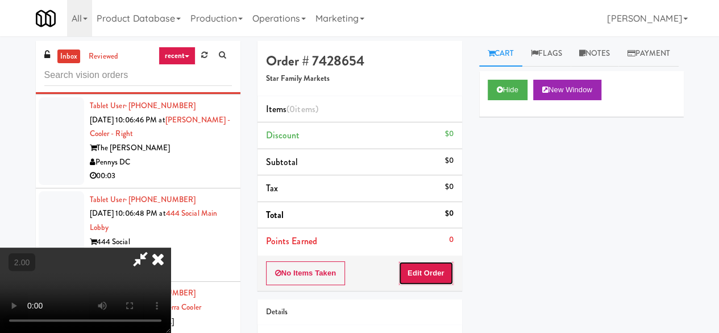
click at [421, 271] on button "Edit Order" at bounding box center [426, 273] width 55 height 24
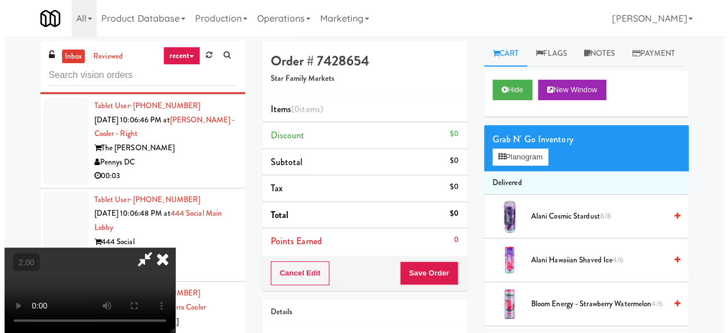
scroll to position [23, 0]
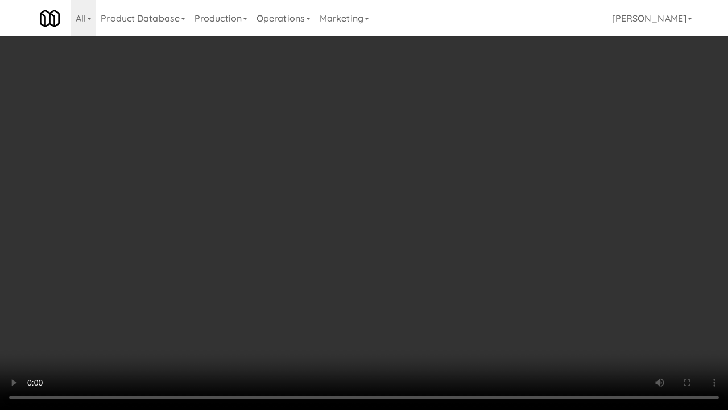
click at [689, 328] on div "Order # 7428654 Star Family Markets Items (0 items ) Discount $0 Subtotal $0 Ta…" at bounding box center [475, 224] width 444 height 366
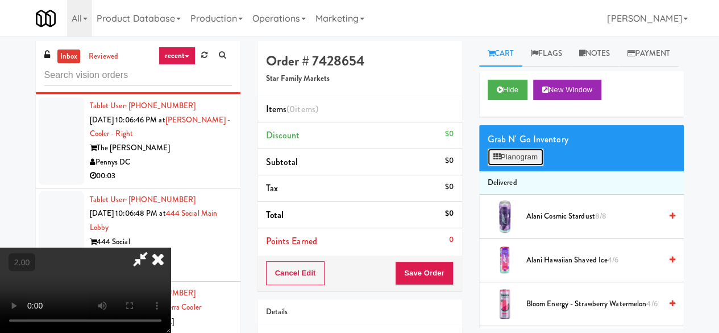
click at [503, 166] on button "Planogram" at bounding box center [516, 156] width 56 height 17
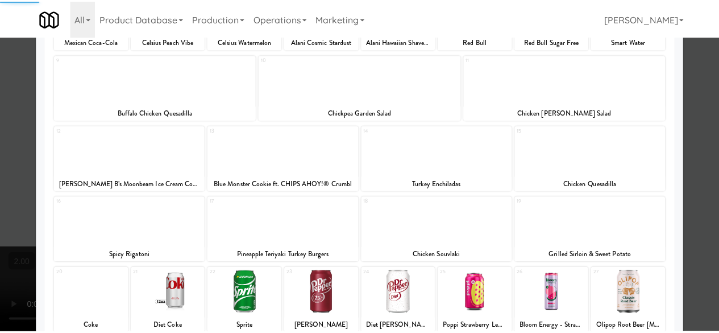
scroll to position [228, 0]
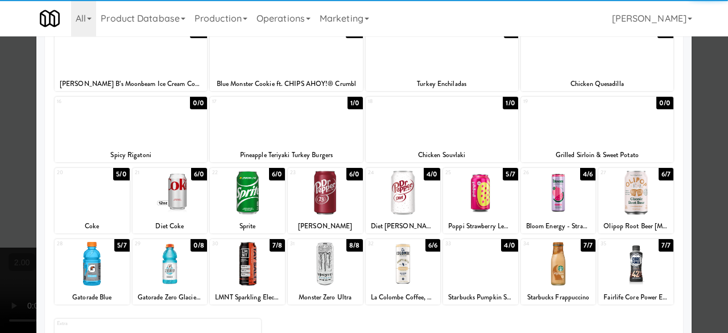
click at [332, 185] on div at bounding box center [325, 193] width 75 height 44
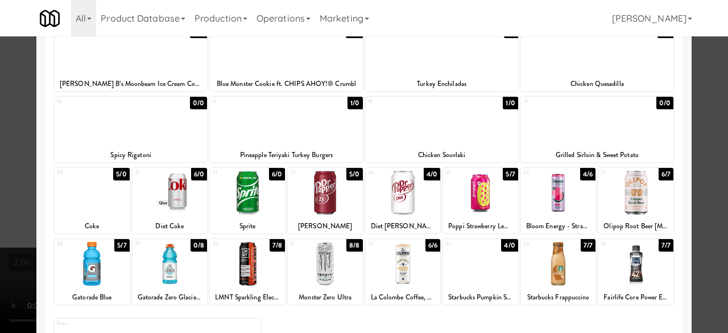
drag, startPoint x: 698, startPoint y: 98, endPoint x: 433, endPoint y: 199, distance: 283.9
click at [696, 98] on div at bounding box center [364, 166] width 728 height 333
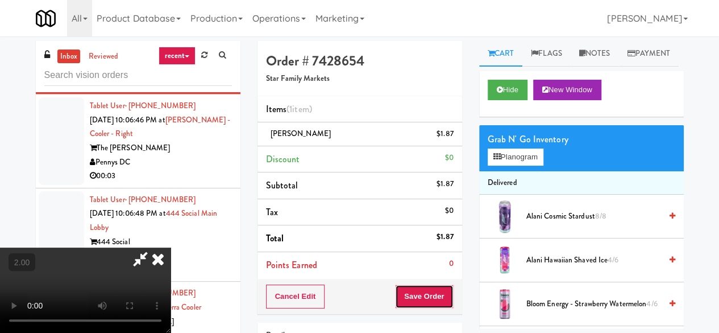
click at [441, 305] on button "Save Order" at bounding box center [424, 296] width 58 height 24
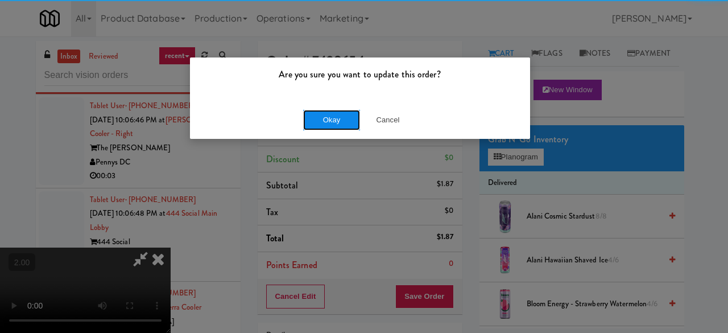
click at [337, 121] on button "Okay" at bounding box center [331, 120] width 57 height 20
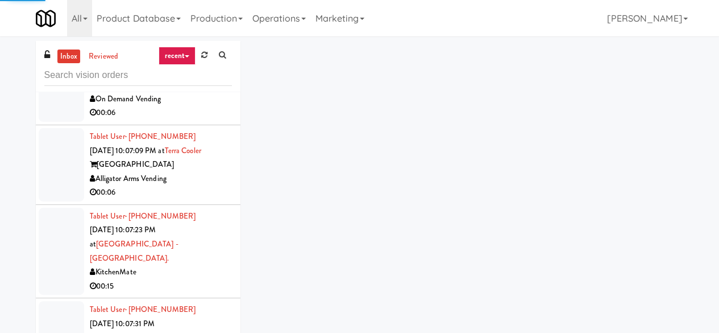
scroll to position [4380, 0]
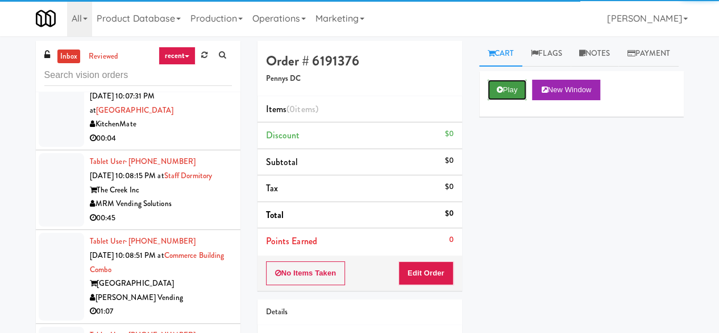
click at [501, 100] on button "Play" at bounding box center [507, 90] width 39 height 20
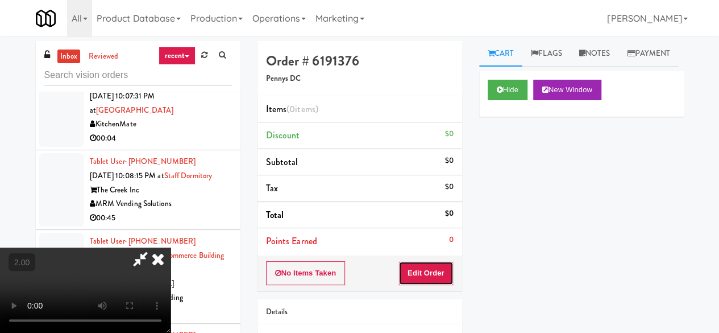
click at [440, 264] on button "Edit Order" at bounding box center [426, 273] width 55 height 24
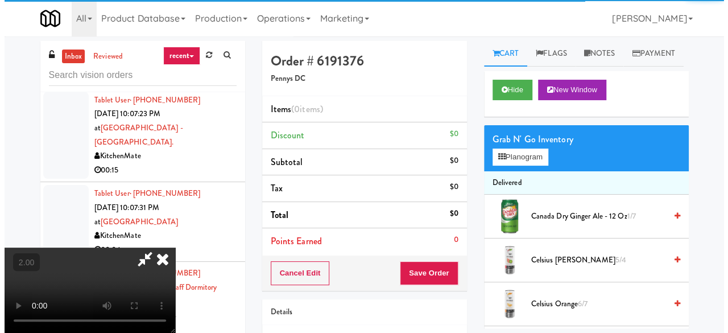
scroll to position [4266, 0]
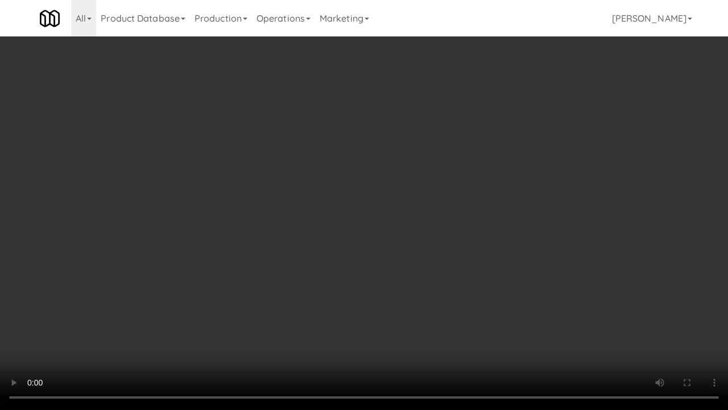
click at [287, 261] on video at bounding box center [364, 205] width 728 height 410
click at [402, 250] on video at bounding box center [364, 205] width 728 height 410
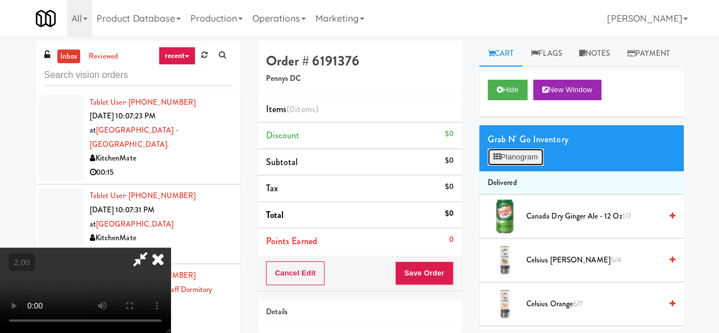
click at [497, 160] on icon at bounding box center [497, 156] width 7 height 7
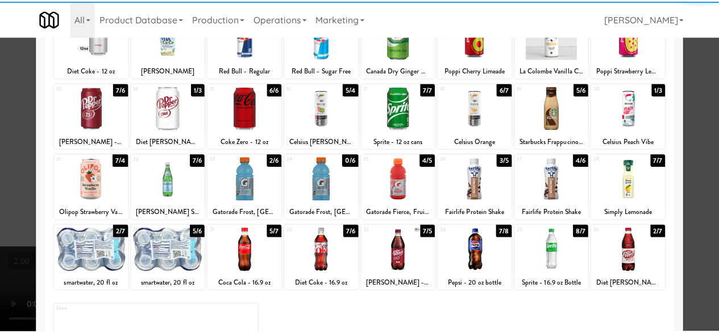
scroll to position [171, 0]
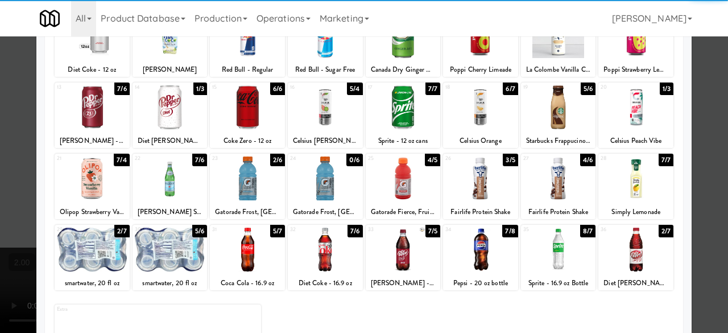
click at [613, 178] on div at bounding box center [635, 178] width 75 height 44
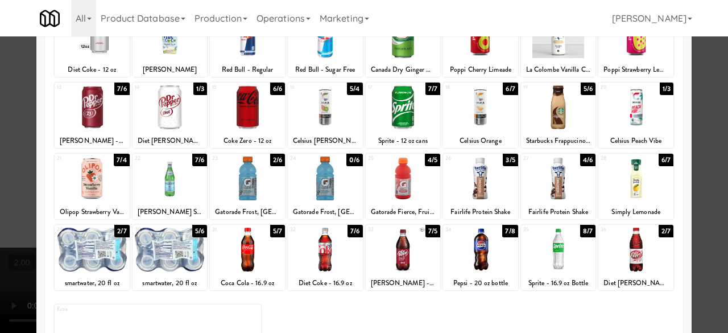
click at [701, 123] on div at bounding box center [364, 166] width 728 height 333
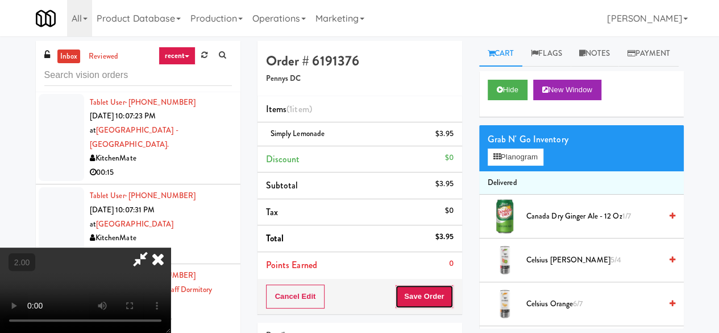
drag, startPoint x: 448, startPoint y: 284, endPoint x: 445, endPoint y: 293, distance: 10.1
click at [446, 287] on button "Save Order" at bounding box center [424, 296] width 58 height 24
click at [446, 290] on button "Save Order" at bounding box center [424, 296] width 58 height 24
click at [445, 294] on body "Are you sure you want to update this order? Okay Cancel Okay Are you sure you w…" at bounding box center [359, 202] width 719 height 333
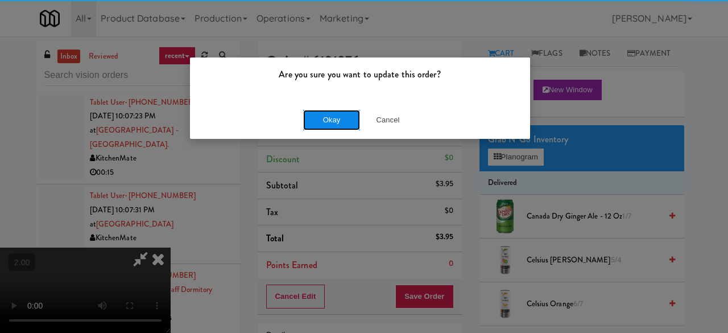
click at [338, 123] on button "Okay" at bounding box center [331, 120] width 57 height 20
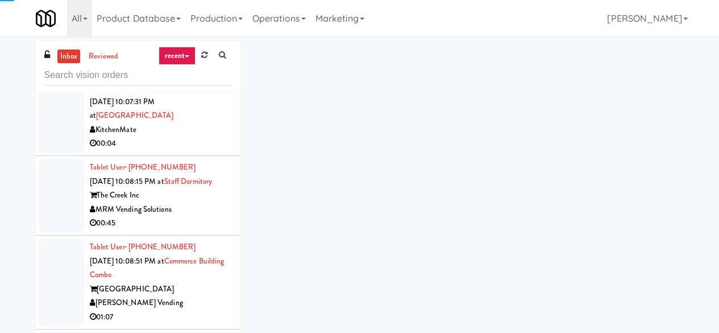
scroll to position [4436, 0]
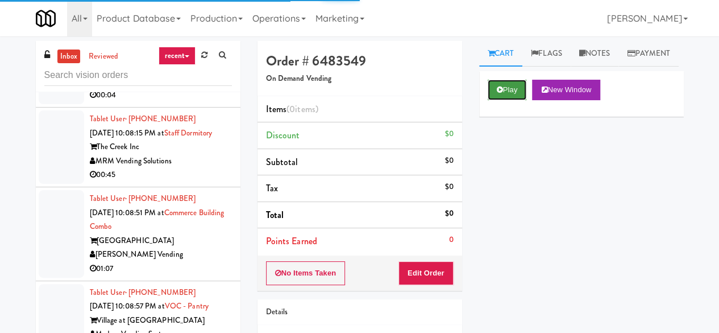
click at [506, 100] on button "Play" at bounding box center [507, 90] width 39 height 20
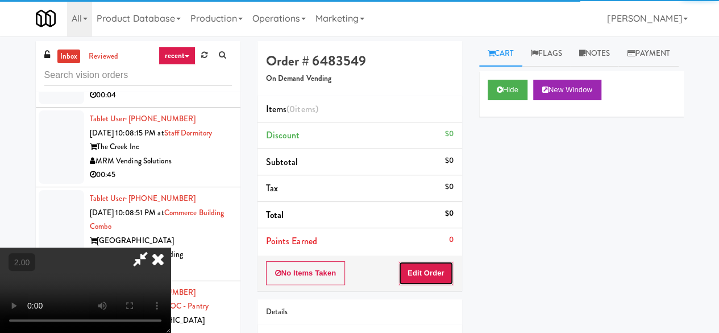
click at [426, 284] on div "No Items Taken Edit Order" at bounding box center [360, 272] width 205 height 35
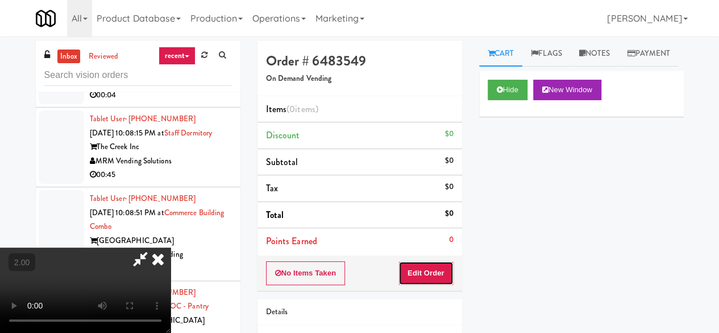
click at [431, 273] on button "Edit Order" at bounding box center [426, 273] width 55 height 24
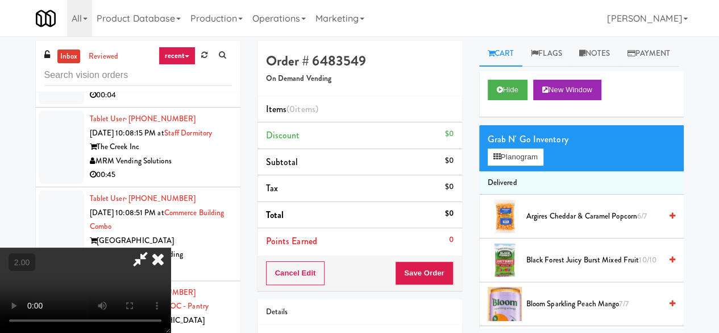
click at [171, 332] on video at bounding box center [85, 289] width 171 height 85
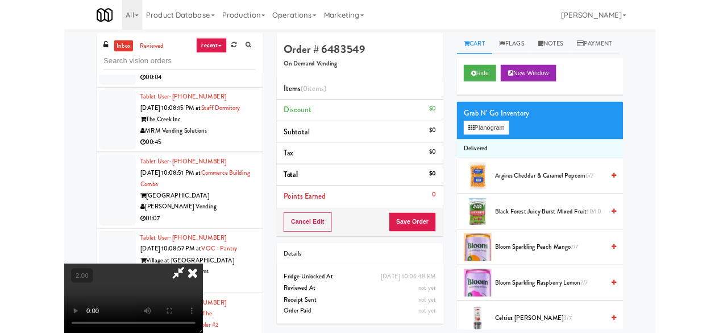
scroll to position [23, 0]
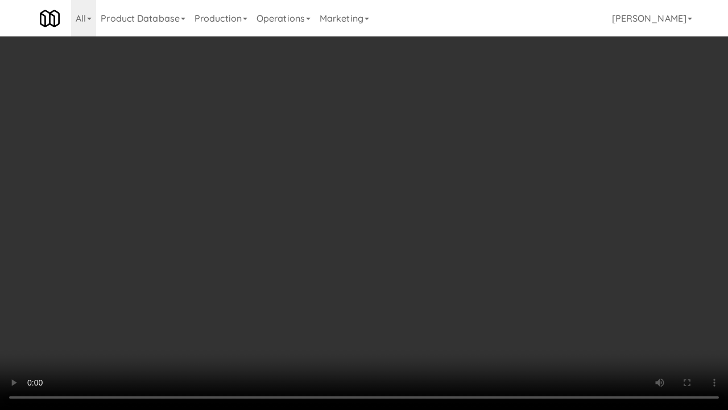
click at [386, 231] on video at bounding box center [364, 205] width 728 height 410
click at [360, 217] on video at bounding box center [364, 205] width 728 height 410
click at [373, 205] on video at bounding box center [364, 205] width 728 height 410
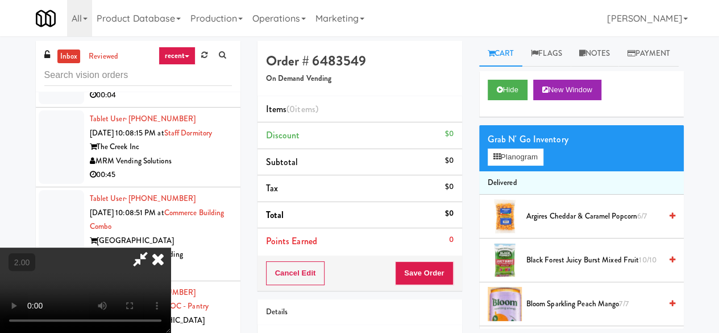
click at [171, 247] on video at bounding box center [85, 289] width 171 height 85
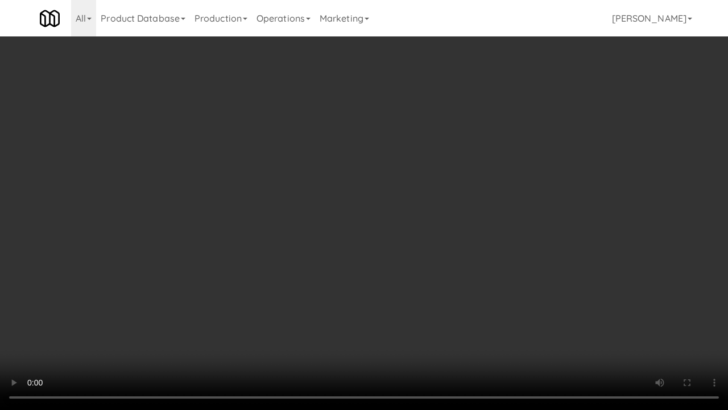
click at [425, 251] on video at bounding box center [364, 205] width 728 height 410
click at [398, 222] on video at bounding box center [364, 205] width 728 height 410
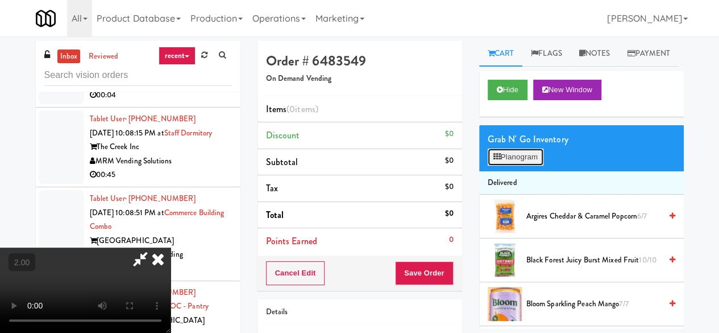
click at [523, 166] on button "Planogram" at bounding box center [516, 156] width 56 height 17
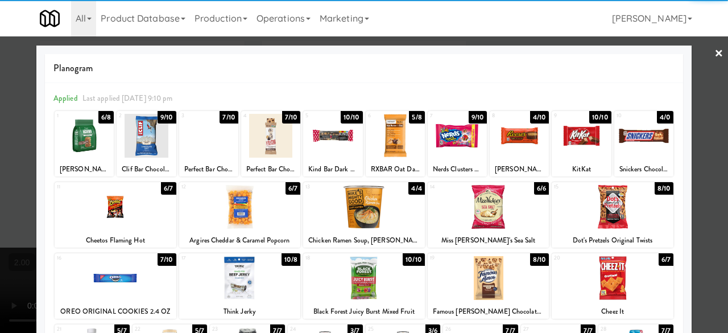
click at [626, 134] on div at bounding box center [643, 136] width 59 height 44
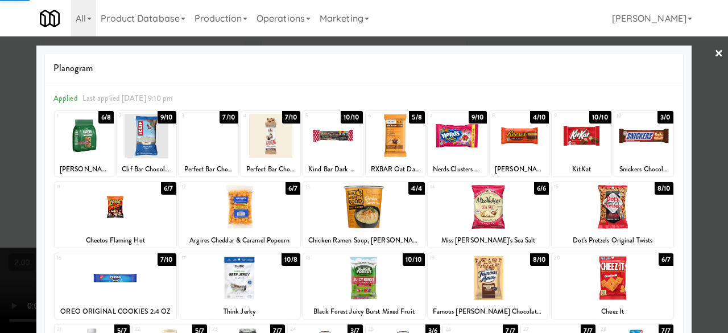
click at [710, 107] on div at bounding box center [364, 166] width 728 height 333
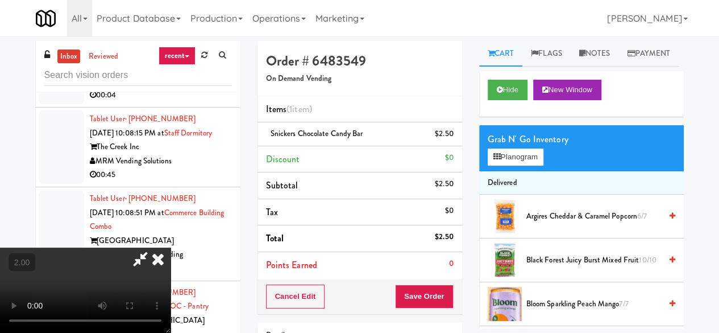
click at [154, 247] on icon at bounding box center [140, 258] width 26 height 23
click at [448, 291] on button "Save Order" at bounding box center [424, 296] width 58 height 24
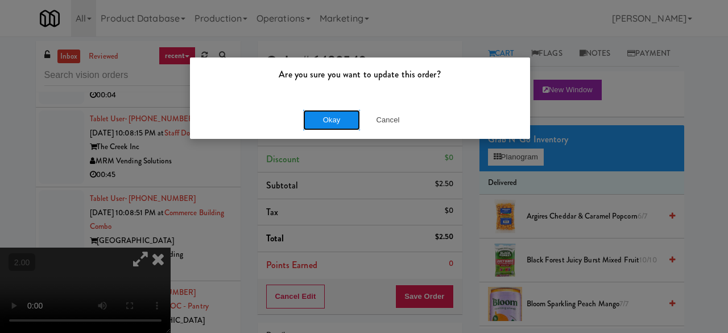
click at [312, 125] on button "Okay" at bounding box center [331, 120] width 57 height 20
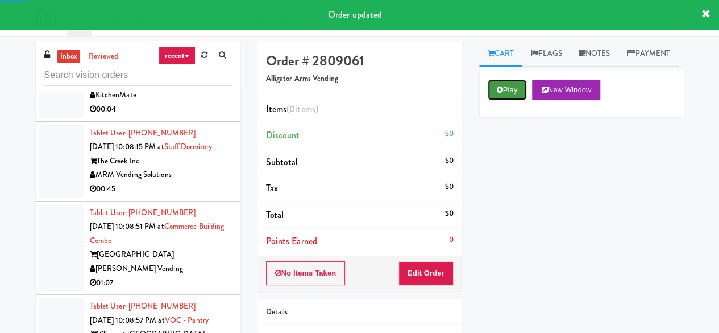
click at [503, 100] on button "Play" at bounding box center [507, 90] width 39 height 20
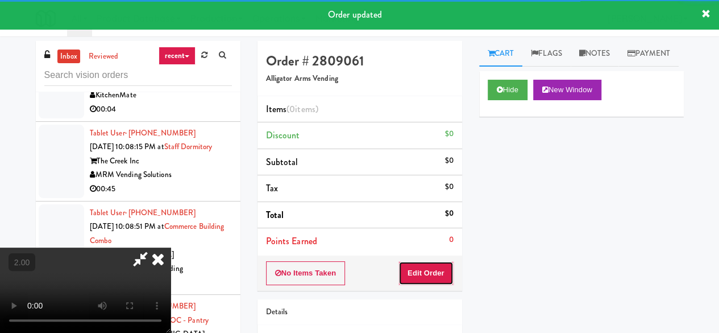
click at [427, 266] on button "Edit Order" at bounding box center [426, 273] width 55 height 24
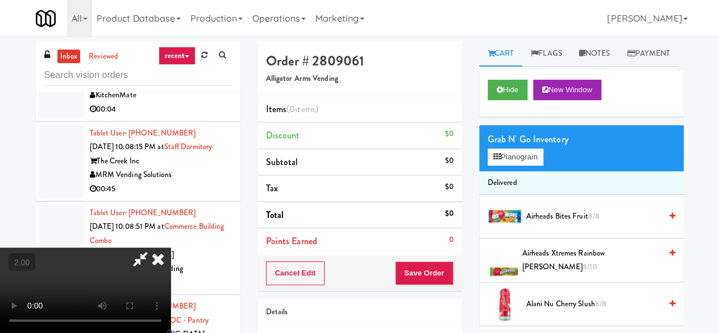
scroll to position [23, 0]
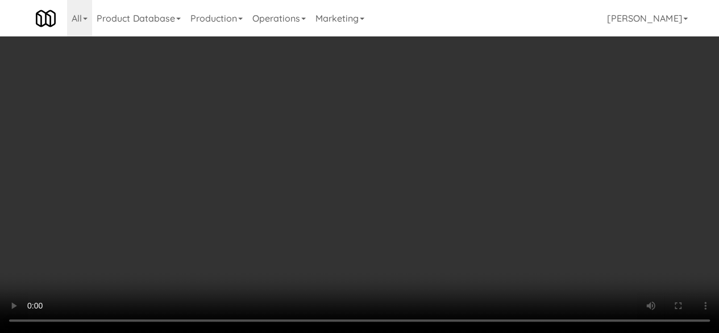
click at [530, 148] on div "Grab N' Go Inventory" at bounding box center [582, 139] width 188 height 17
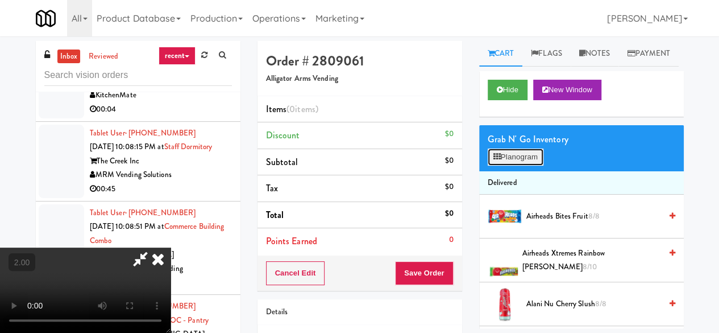
click at [526, 166] on button "Planogram" at bounding box center [516, 156] width 56 height 17
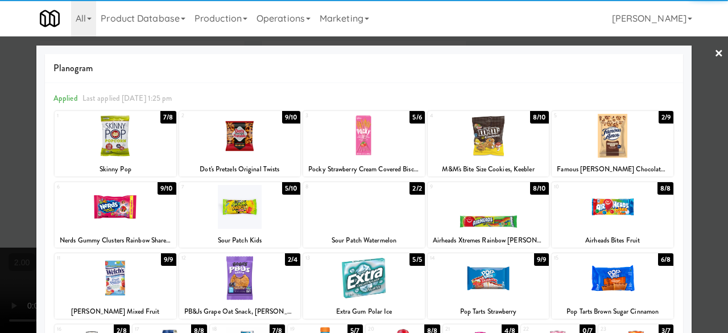
click at [597, 131] on div at bounding box center [613, 136] width 122 height 44
click at [696, 64] on div at bounding box center [364, 166] width 728 height 333
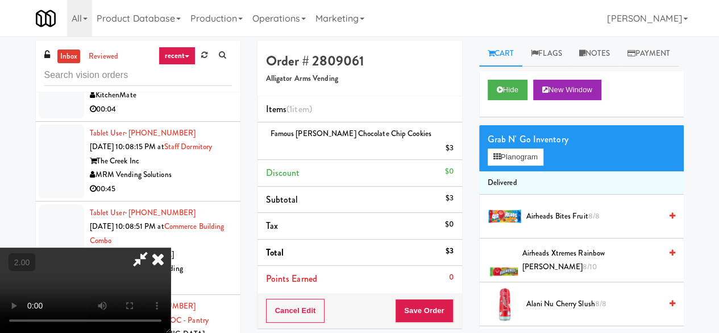
click at [154, 247] on icon at bounding box center [140, 258] width 26 height 23
click at [395, 293] on div "Cancel Edit Save Order" at bounding box center [360, 310] width 205 height 35
click at [422, 293] on div "Cancel Edit Save Order" at bounding box center [360, 310] width 205 height 35
click at [428, 299] on button "Save Order" at bounding box center [424, 311] width 58 height 24
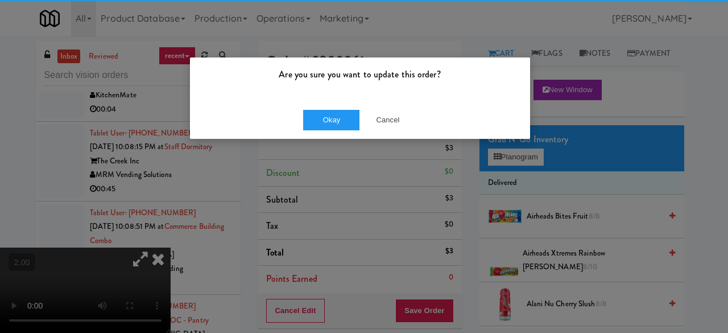
click at [330, 131] on div "Okay Cancel" at bounding box center [360, 120] width 340 height 38
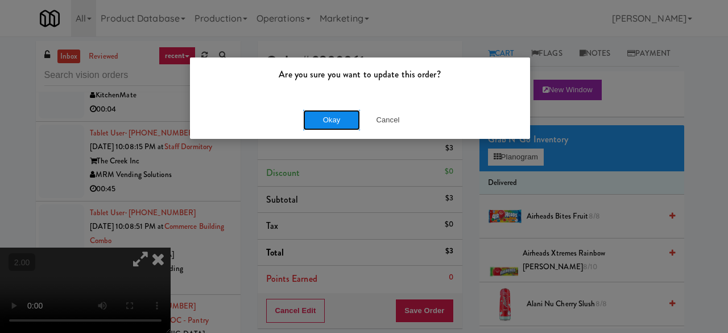
click at [326, 119] on button "Okay" at bounding box center [331, 120] width 57 height 20
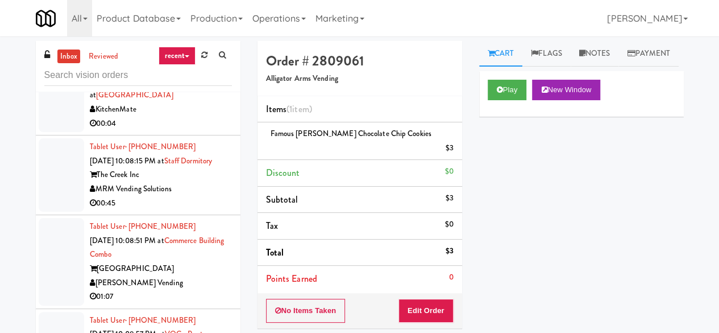
scroll to position [4550, 0]
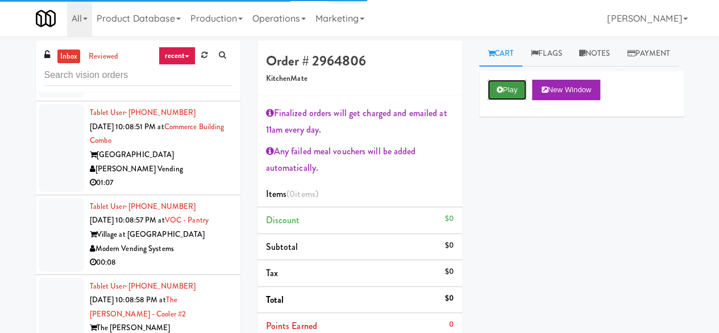
click at [510, 100] on button "Play" at bounding box center [507, 90] width 39 height 20
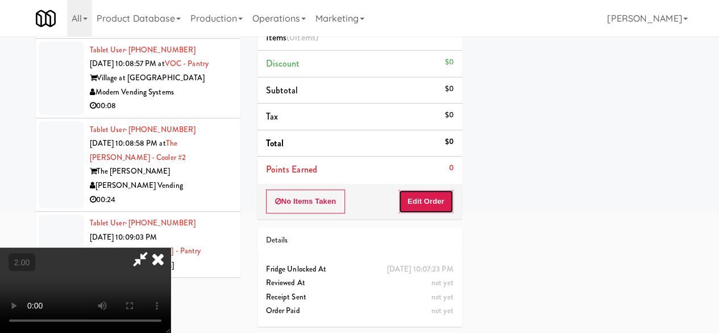
click at [424, 192] on button "Edit Order" at bounding box center [426, 201] width 55 height 24
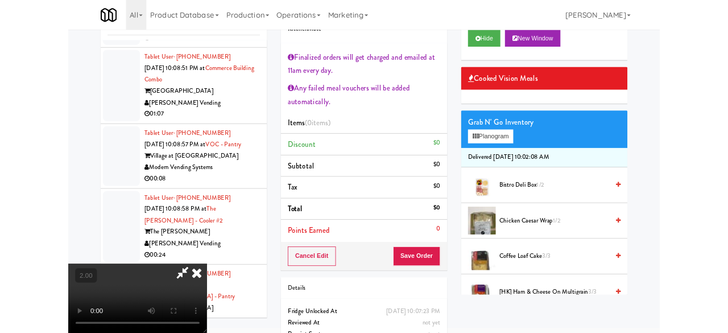
scroll to position [23, 0]
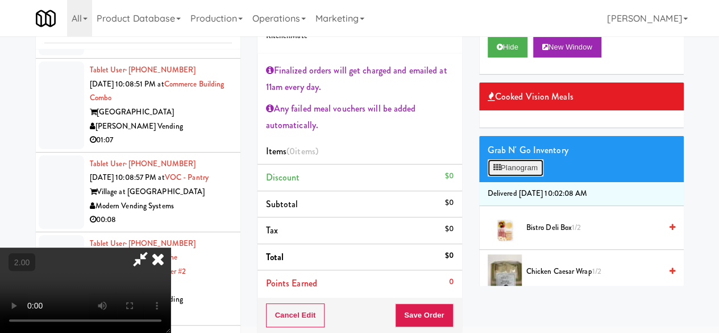
click at [523, 176] on button "Planogram" at bounding box center [516, 167] width 56 height 17
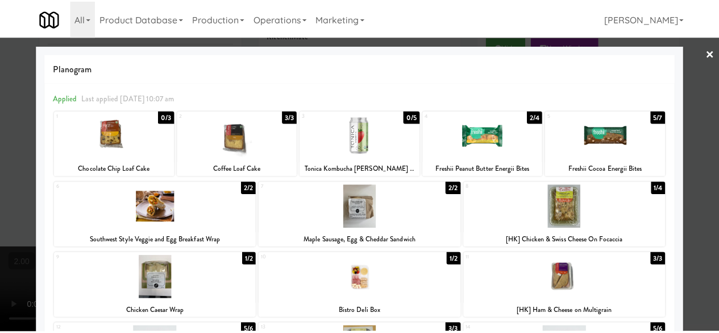
scroll to position [114, 0]
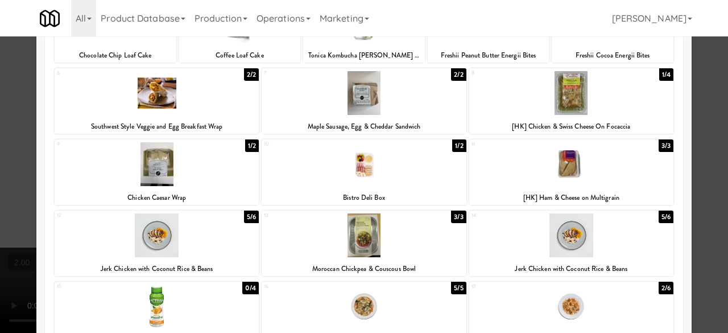
click at [683, 115] on div "Planogram Applied Last applied [DATE] 10:07 am 1 0/3 Chocolate Chip Loaf Cake 2…" at bounding box center [363, 224] width 655 height 584
click at [697, 115] on div at bounding box center [364, 166] width 728 height 333
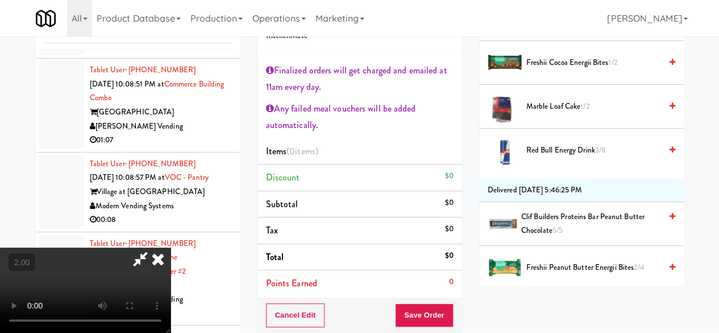
scroll to position [967, 0]
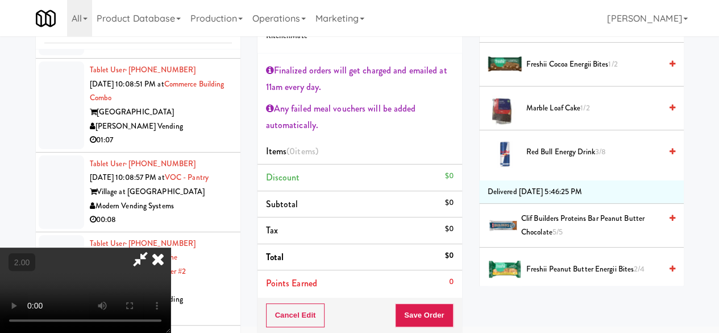
click at [582, 239] on span "Clif Builders proteins Bar Peanut Butter Chocolate 5/5" at bounding box center [592, 226] width 140 height 28
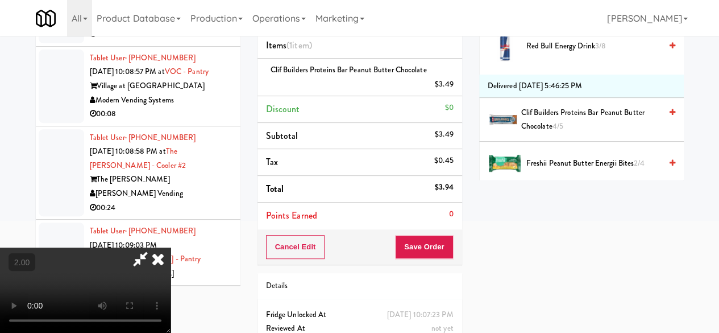
scroll to position [156, 0]
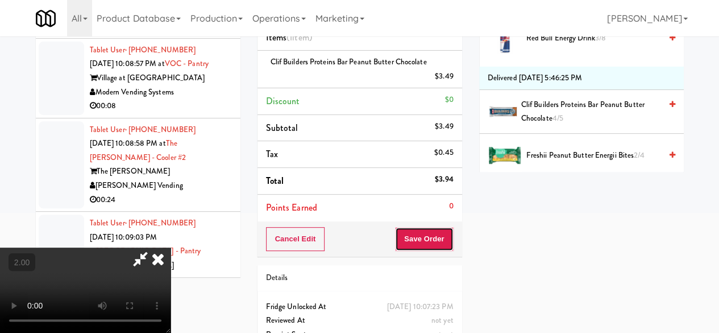
click at [435, 234] on button "Save Order" at bounding box center [424, 239] width 58 height 24
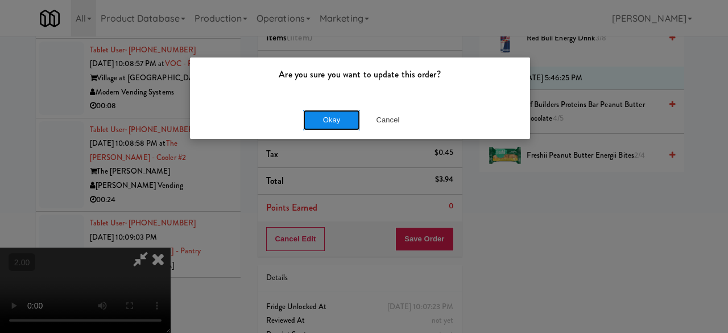
click at [334, 120] on button "Okay" at bounding box center [331, 120] width 57 height 20
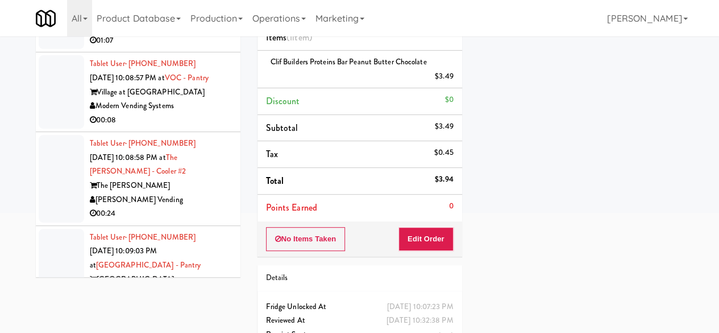
scroll to position [0, 0]
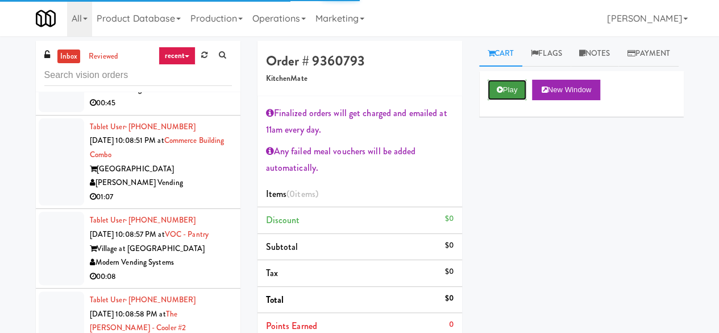
click at [490, 100] on button "Play" at bounding box center [507, 90] width 39 height 20
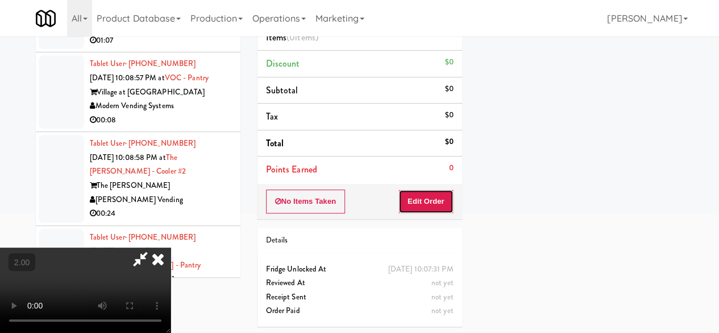
click at [415, 199] on button "Edit Order" at bounding box center [426, 201] width 55 height 24
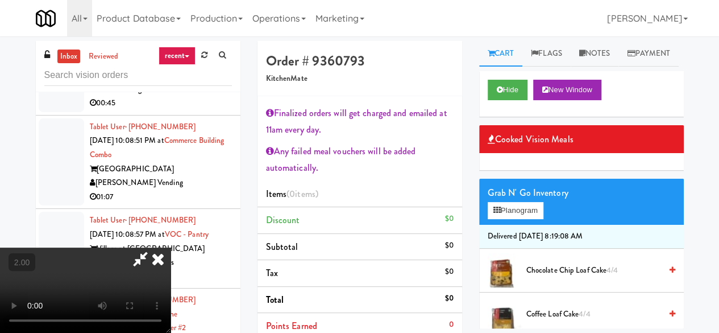
scroll to position [23, 0]
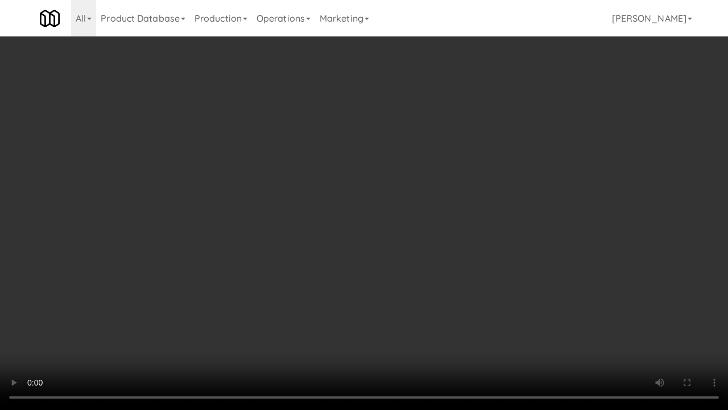
click at [366, 231] on video at bounding box center [364, 205] width 728 height 410
click at [359, 223] on video at bounding box center [364, 205] width 728 height 410
click at [358, 213] on video at bounding box center [364, 205] width 728 height 410
click at [361, 209] on video at bounding box center [364, 205] width 728 height 410
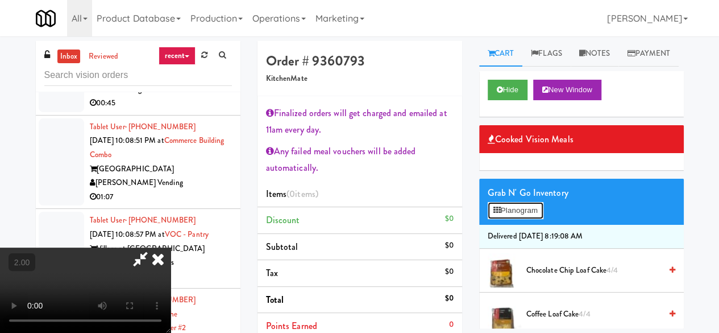
click at [507, 219] on button "Planogram" at bounding box center [516, 210] width 56 height 17
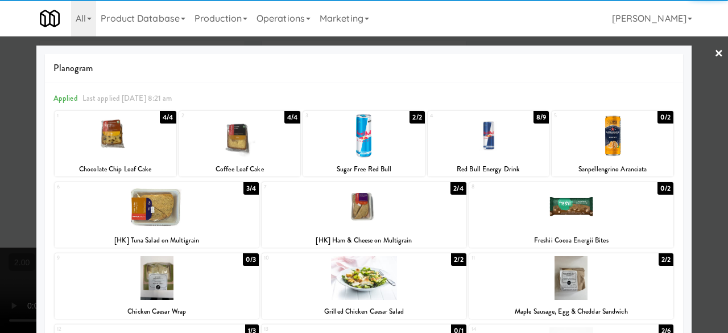
click at [374, 213] on div at bounding box center [364, 207] width 204 height 44
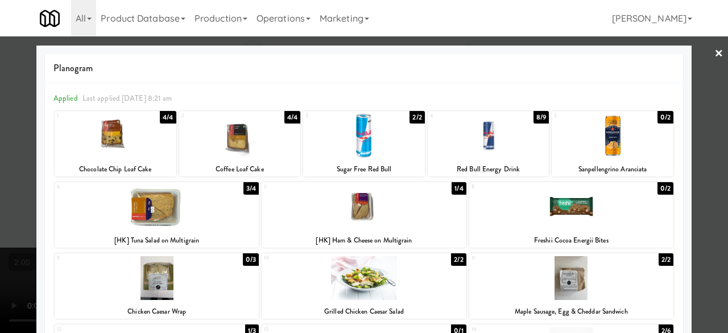
click at [696, 111] on div at bounding box center [364, 166] width 728 height 333
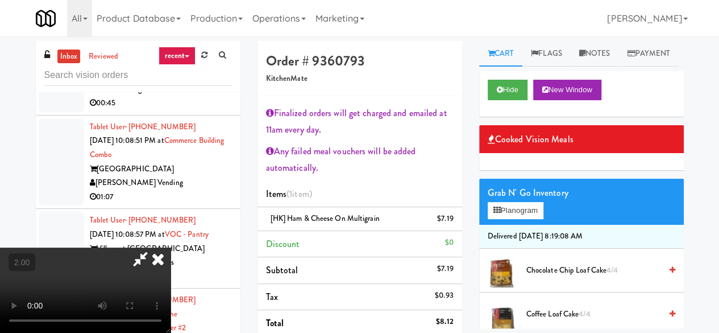
click at [154, 247] on icon at bounding box center [140, 258] width 26 height 23
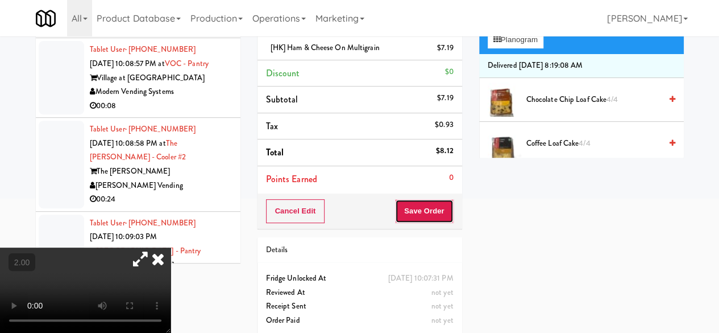
click at [411, 208] on button "Save Order" at bounding box center [424, 211] width 58 height 24
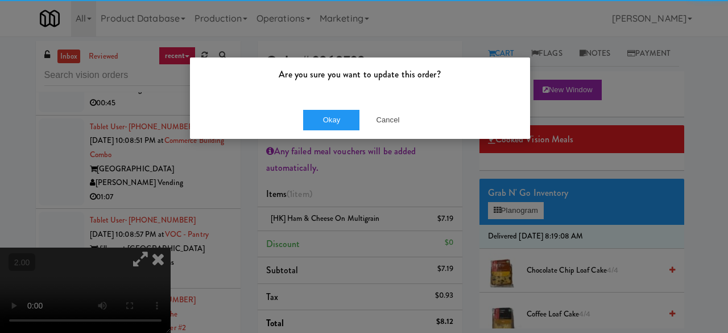
click at [334, 131] on div "Okay Cancel" at bounding box center [360, 120] width 340 height 38
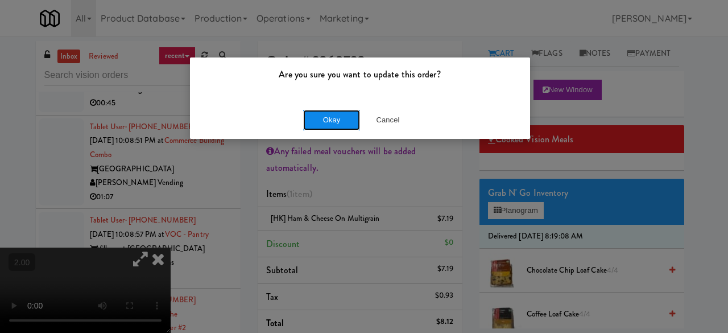
click at [339, 125] on button "Okay" at bounding box center [331, 120] width 57 height 20
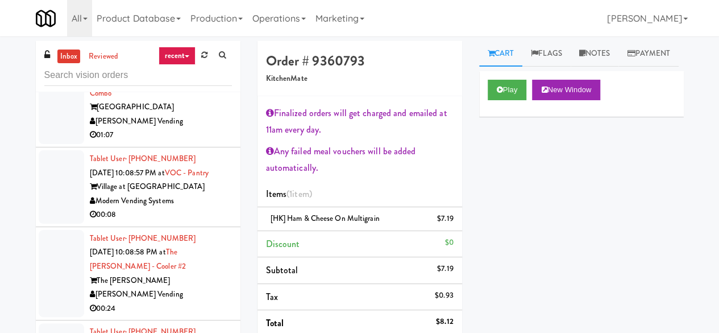
scroll to position [4721, 0]
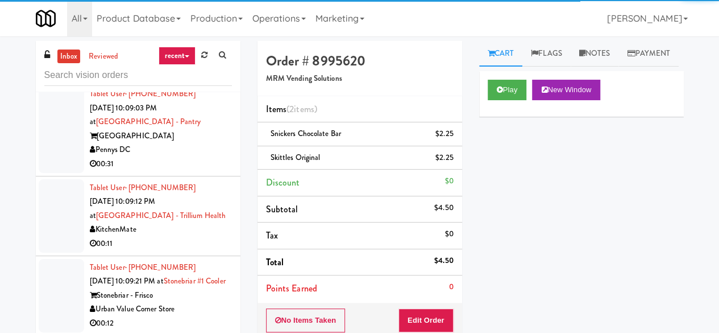
scroll to position [4891, 0]
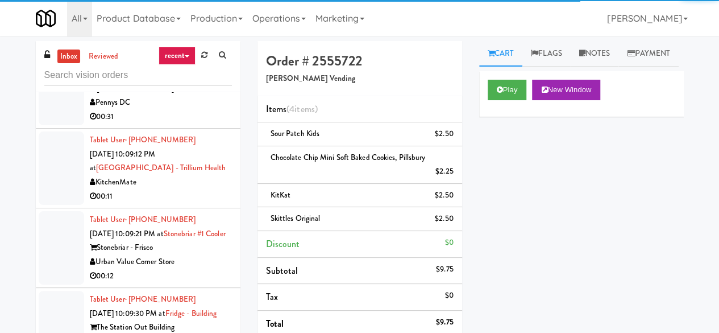
scroll to position [5005, 0]
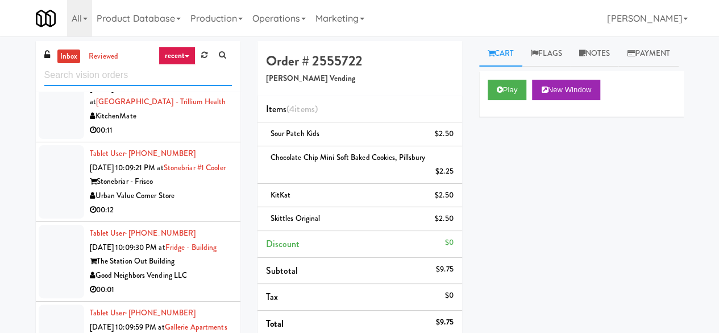
click at [150, 81] on input "text" at bounding box center [138, 75] width 188 height 21
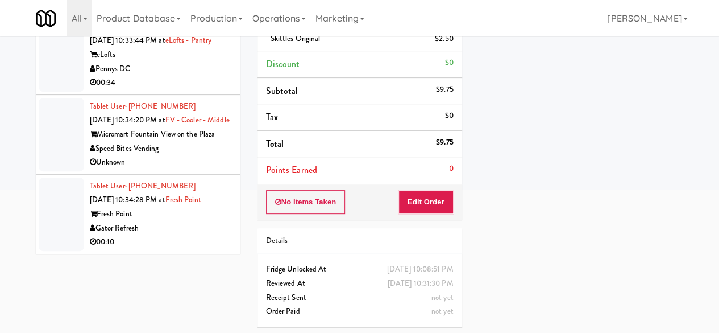
scroll to position [5564, 0]
click at [192, 247] on div "00:10" at bounding box center [161, 242] width 142 height 14
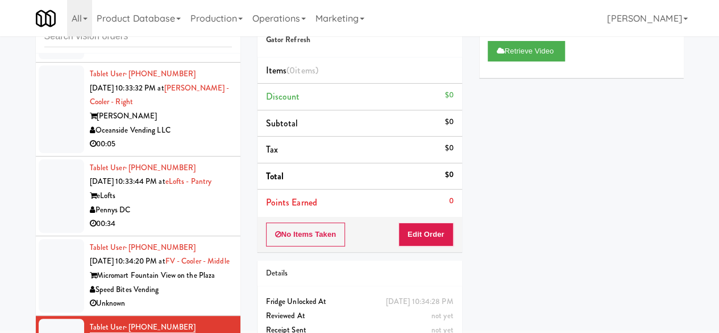
scroll to position [57, 0]
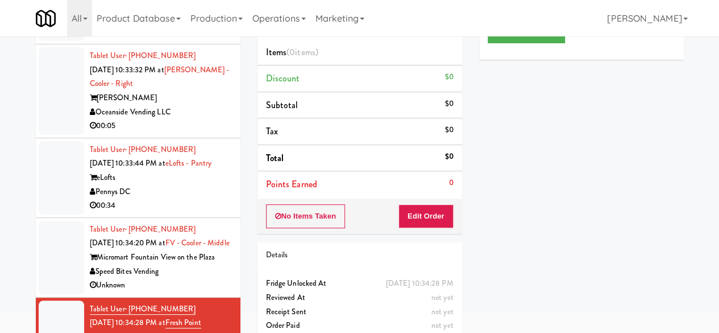
click at [204, 275] on div "Speed Bites Vending" at bounding box center [161, 271] width 142 height 14
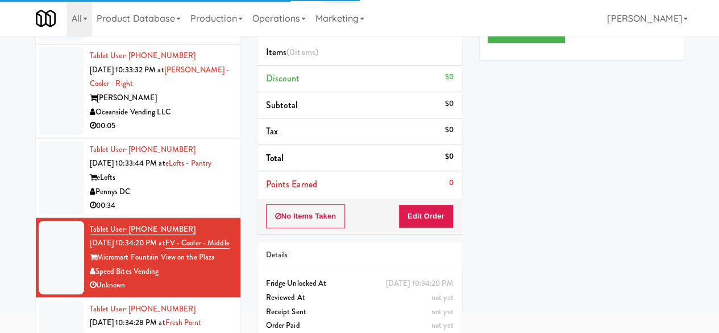
click at [196, 199] on div "Pennys DC" at bounding box center [161, 192] width 142 height 14
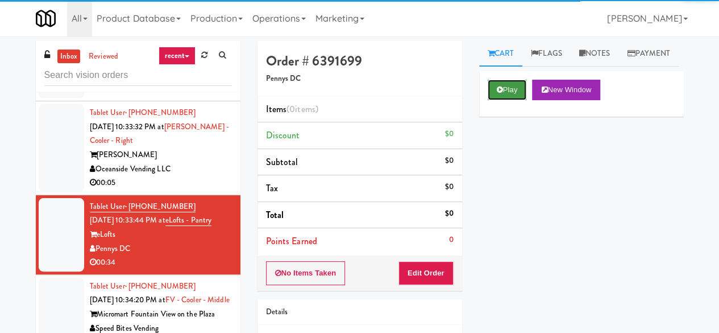
click at [508, 100] on button "Play" at bounding box center [507, 90] width 39 height 20
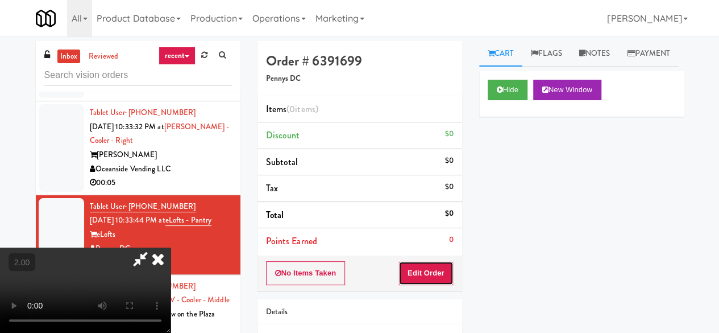
click at [412, 279] on button "Edit Order" at bounding box center [426, 273] width 55 height 24
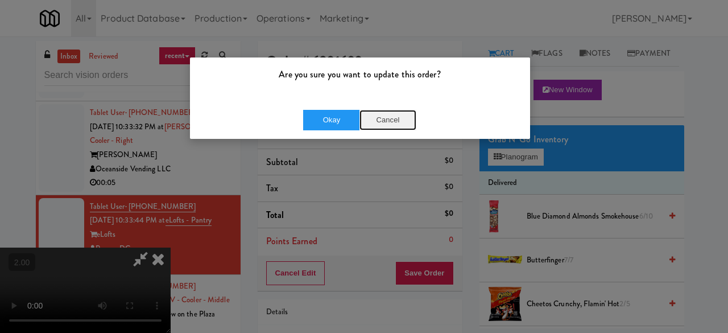
click at [394, 123] on button "Cancel" at bounding box center [387, 120] width 57 height 20
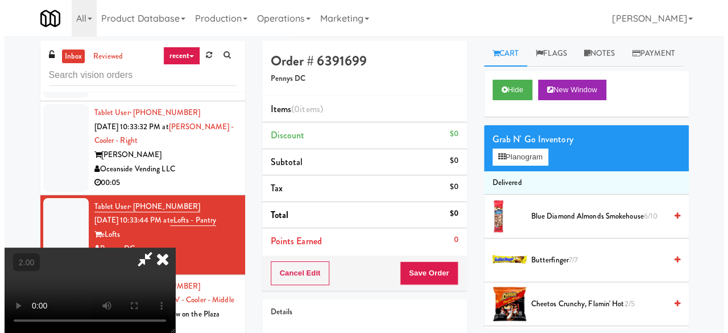
scroll to position [23, 0]
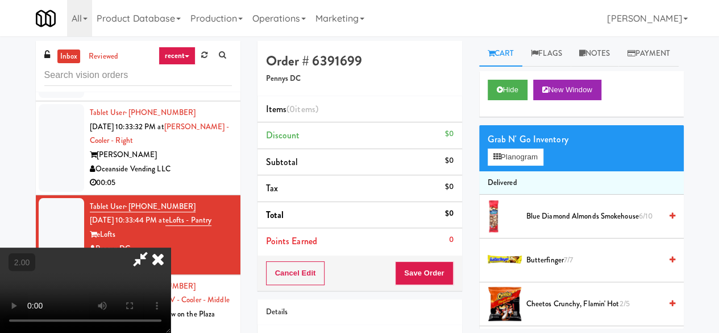
click at [535, 171] on div "Grab N' Go Inventory Planogram" at bounding box center [581, 148] width 205 height 46
click at [524, 166] on button "Planogram" at bounding box center [516, 156] width 56 height 17
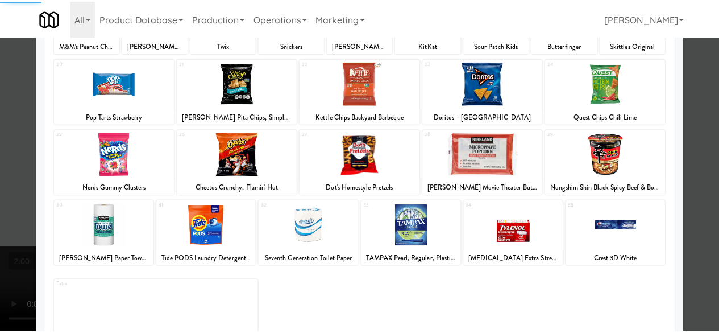
scroll to position [225, 0]
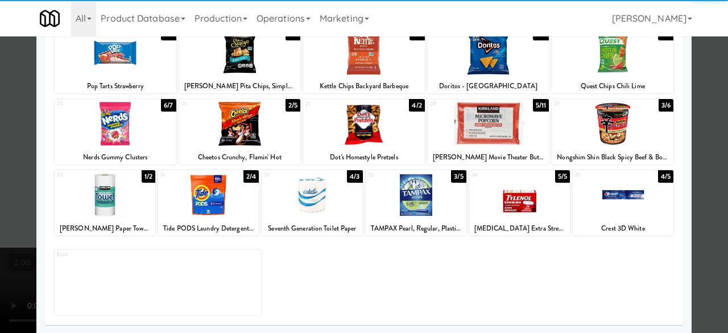
click at [316, 198] on div at bounding box center [312, 195] width 101 height 44
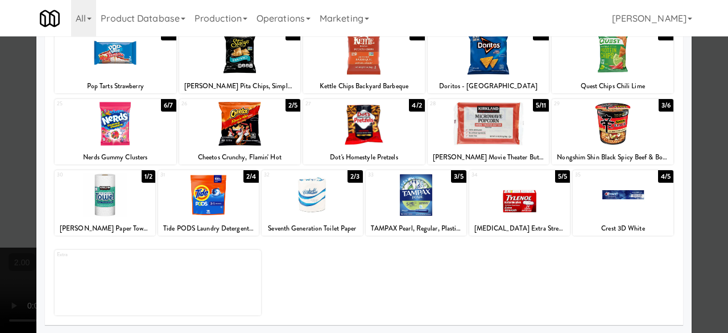
click at [313, 212] on div at bounding box center [312, 195] width 101 height 44
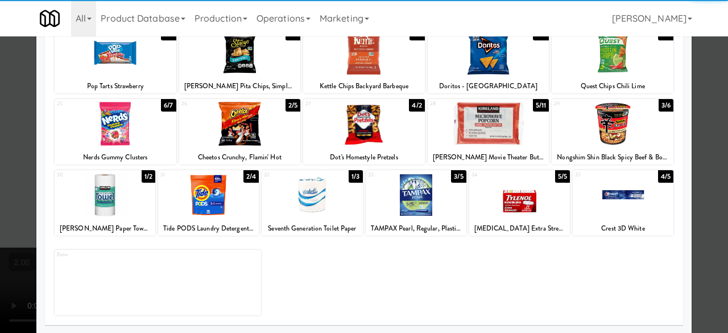
drag, startPoint x: 517, startPoint y: 208, endPoint x: 421, endPoint y: 208, distance: 95.6
click at [515, 208] on div at bounding box center [519, 195] width 101 height 44
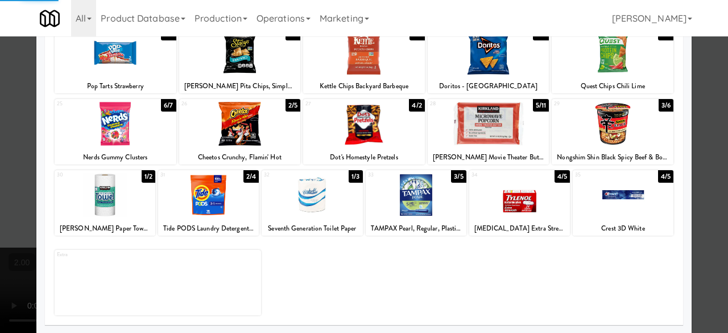
click at [202, 212] on div at bounding box center [208, 195] width 101 height 44
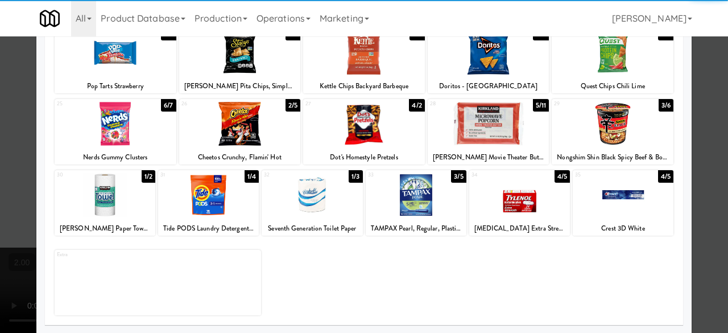
click at [695, 110] on div at bounding box center [364, 166] width 728 height 333
click at [695, 110] on div "inbox reviewed recent all unclear take inventory issue suspicious failed recent…" at bounding box center [364, 266] width 728 height 450
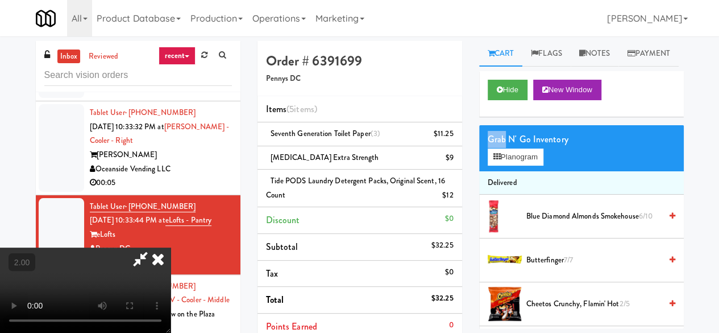
scroll to position [23, 0]
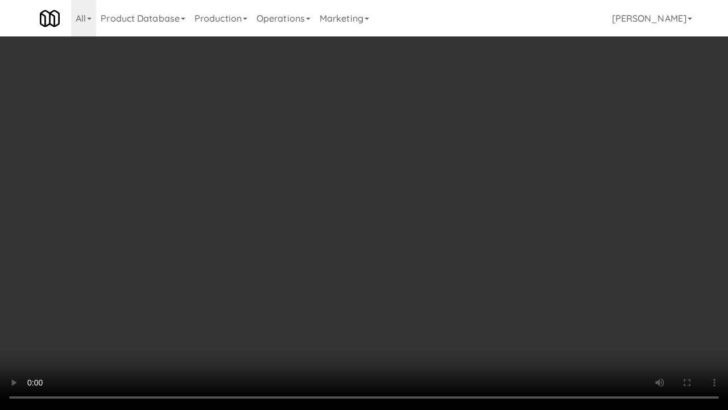
click at [264, 309] on video at bounding box center [364, 205] width 728 height 410
click at [341, 265] on video at bounding box center [364, 205] width 728 height 410
click at [402, 224] on video at bounding box center [364, 205] width 728 height 410
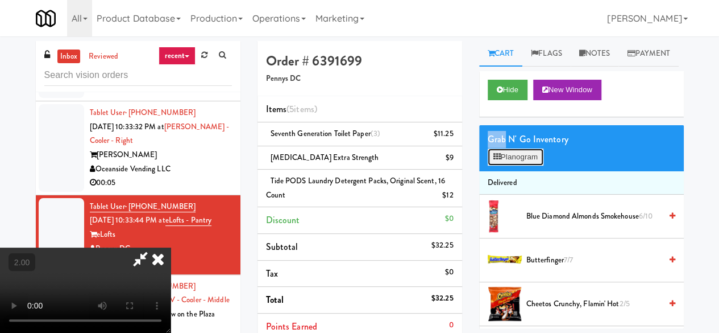
click at [522, 166] on button "Planogram" at bounding box center [516, 156] width 56 height 17
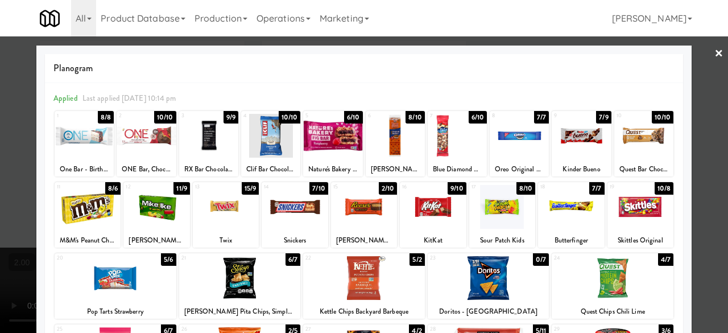
click at [166, 205] on div at bounding box center [156, 207] width 66 height 44
click at [697, 61] on div at bounding box center [364, 166] width 728 height 333
click at [697, 61] on div "inbox reviewed recent all unclear take inventory issue suspicious failed recent…" at bounding box center [364, 285] width 728 height 488
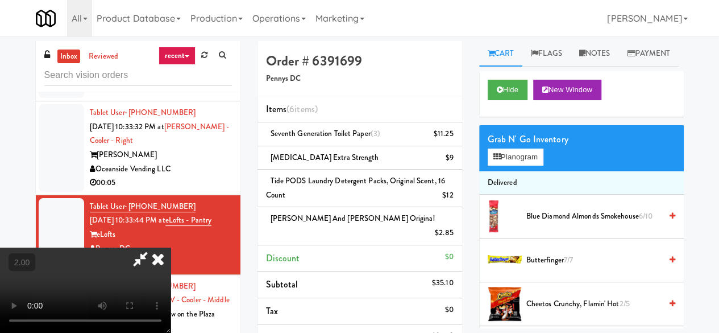
click at [154, 247] on icon at bounding box center [140, 258] width 26 height 23
click at [452, 137] on link at bounding box center [452, 138] width 10 height 14
drag, startPoint x: 521, startPoint y: 183, endPoint x: 526, endPoint y: 179, distance: 6.5
click at [526, 166] on button "Planogram" at bounding box center [516, 156] width 56 height 17
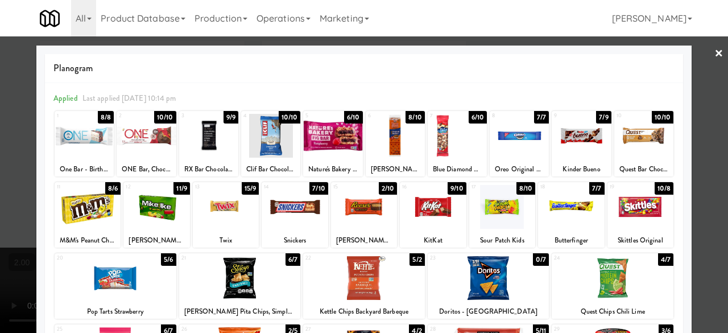
click at [700, 56] on div at bounding box center [364, 166] width 728 height 333
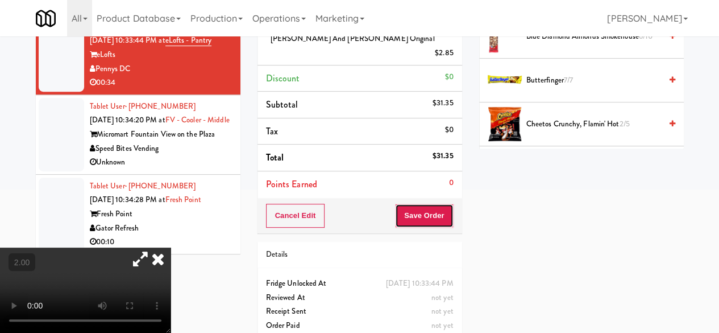
click at [435, 204] on button "Save Order" at bounding box center [424, 216] width 58 height 24
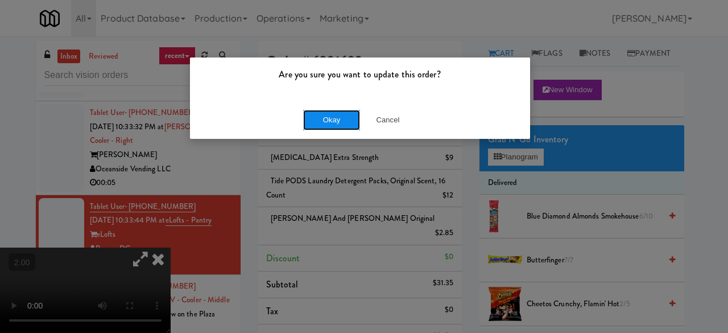
click at [341, 126] on button "Okay" at bounding box center [331, 120] width 57 height 20
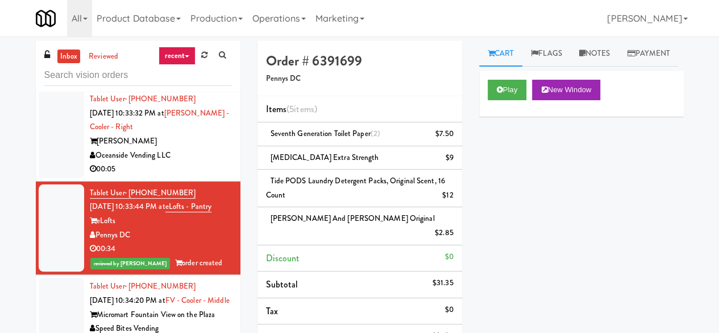
click at [200, 148] on div "[PERSON_NAME]" at bounding box center [161, 141] width 142 height 14
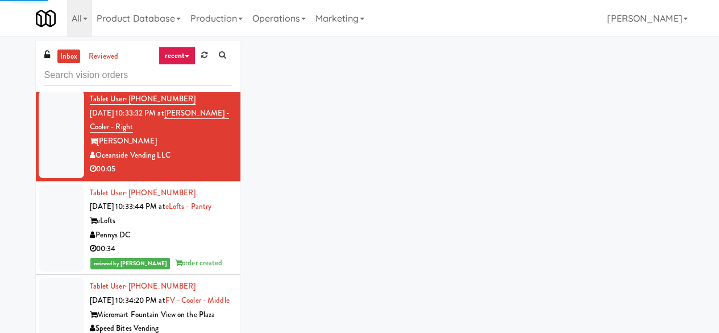
scroll to position [5294, 0]
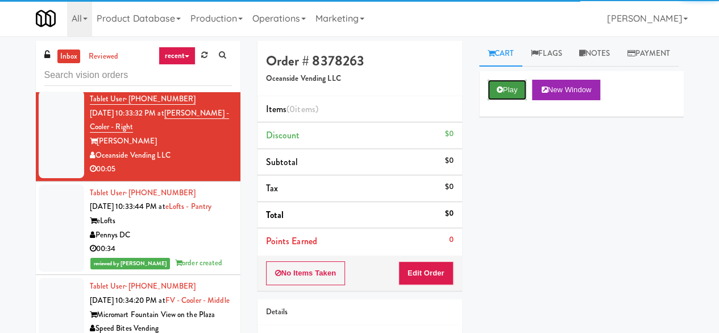
click at [493, 100] on button "Play" at bounding box center [507, 90] width 39 height 20
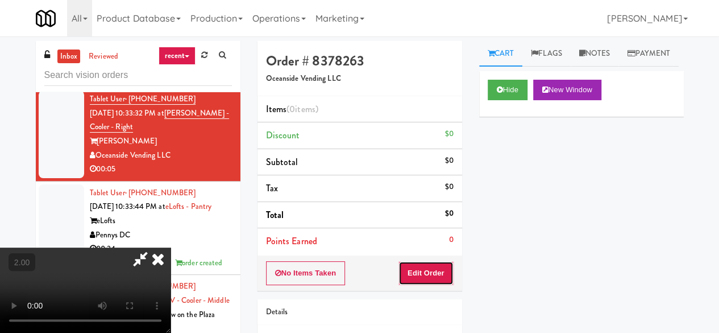
click at [435, 269] on button "Edit Order" at bounding box center [426, 273] width 55 height 24
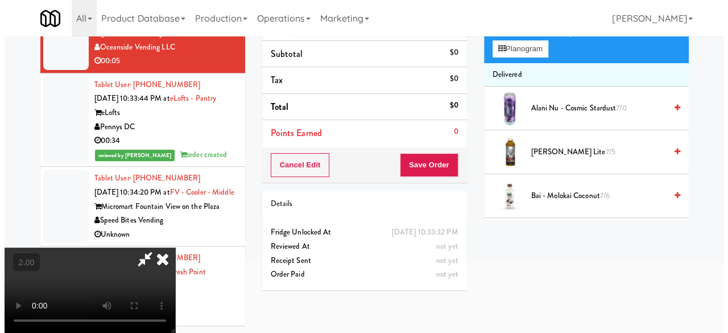
scroll to position [36, 0]
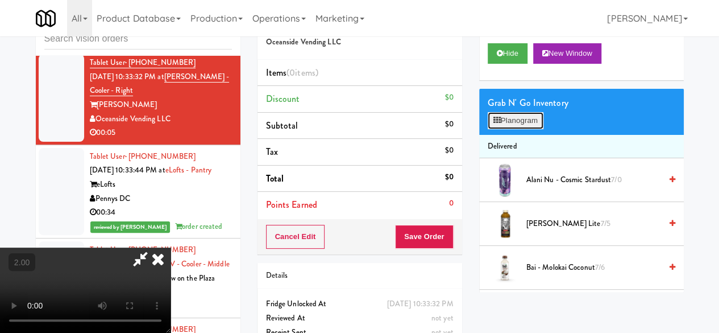
click at [521, 129] on button "Planogram" at bounding box center [516, 120] width 56 height 17
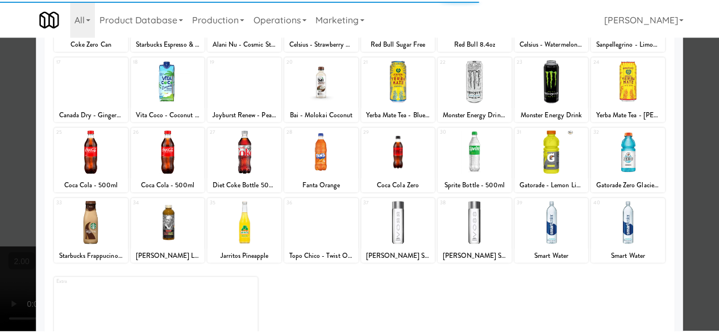
scroll to position [225, 0]
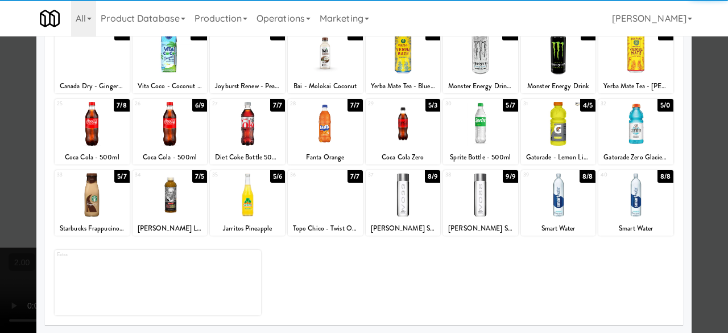
click at [177, 145] on div "26 6/9 Coca Cola - 500ml" at bounding box center [170, 131] width 75 height 65
click at [707, 80] on div at bounding box center [364, 166] width 728 height 333
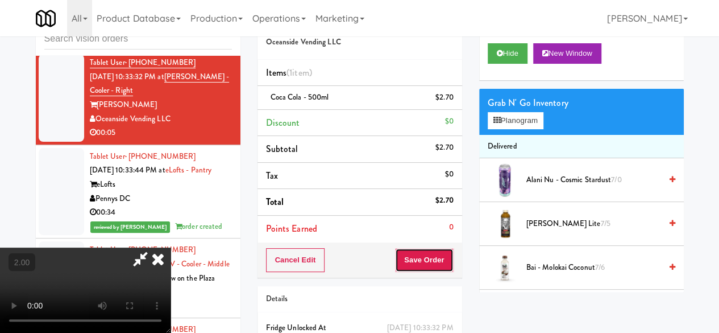
click at [452, 259] on button "Save Order" at bounding box center [424, 260] width 58 height 24
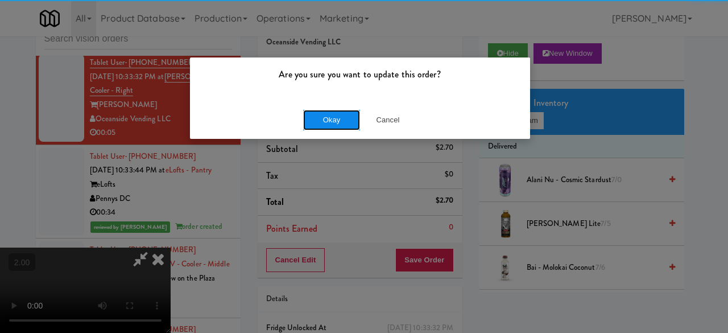
click at [333, 125] on button "Okay" at bounding box center [331, 120] width 57 height 20
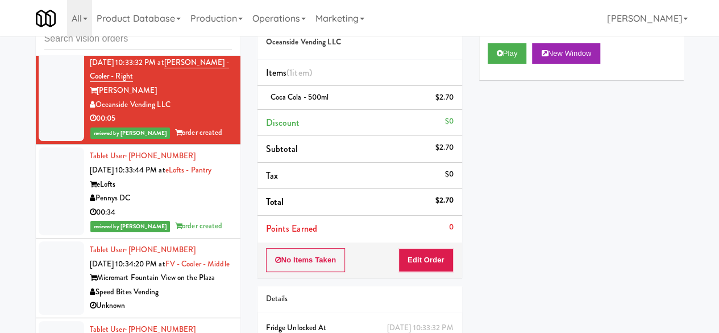
scroll to position [5294, 0]
click at [185, 18] on div "[PERSON_NAME] Vending" at bounding box center [161, 11] width 142 height 14
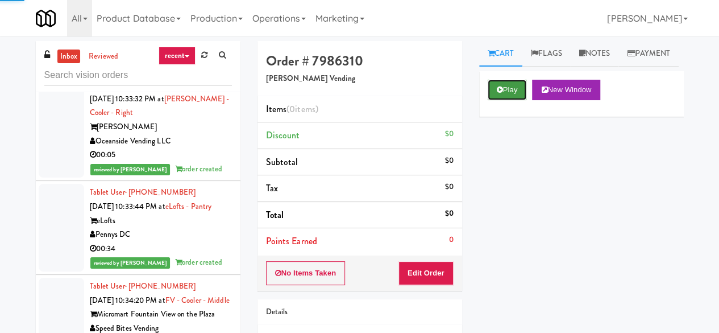
click at [495, 100] on button "Play" at bounding box center [507, 90] width 39 height 20
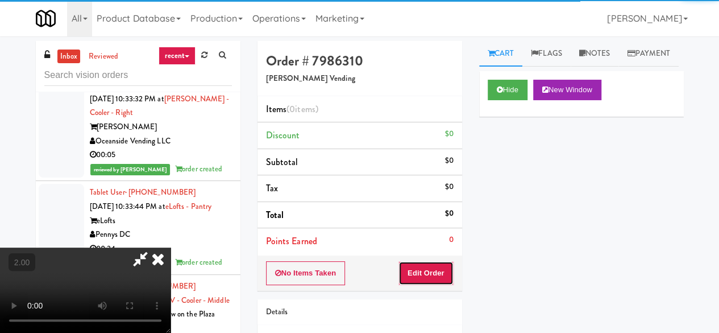
click at [410, 281] on button "Edit Order" at bounding box center [426, 273] width 55 height 24
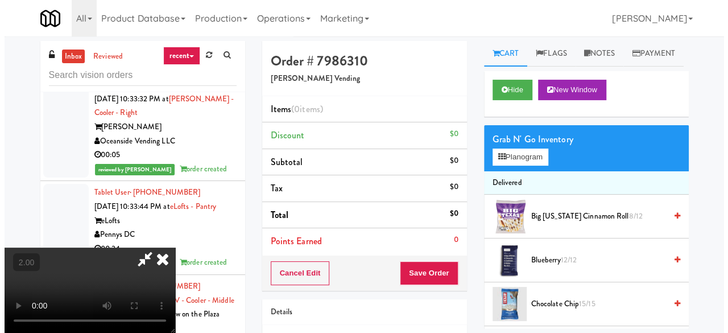
scroll to position [23, 0]
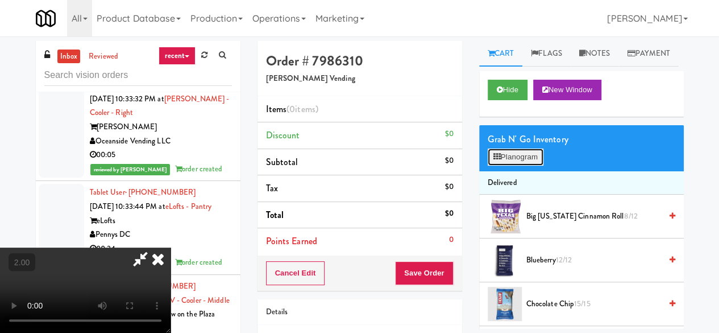
click at [537, 166] on button "Planogram" at bounding box center [516, 156] width 56 height 17
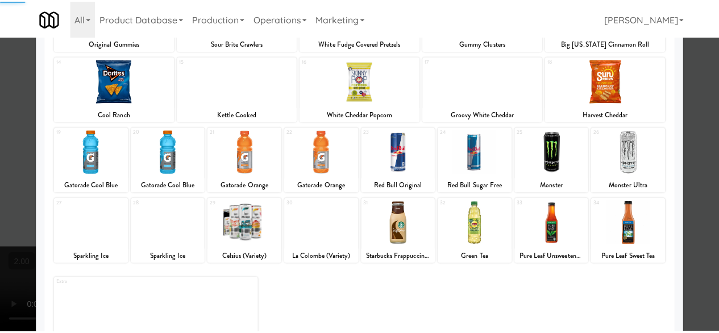
scroll to position [225, 0]
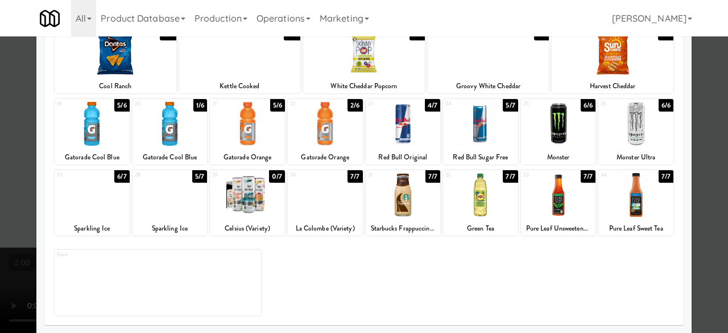
click at [179, 203] on div at bounding box center [170, 195] width 75 height 44
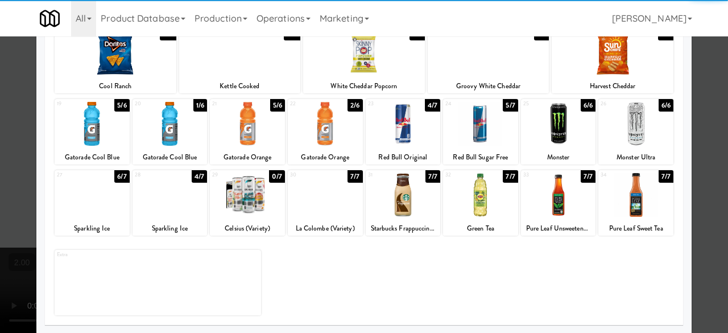
click at [184, 139] on div at bounding box center [170, 124] width 75 height 44
click at [710, 79] on div at bounding box center [364, 166] width 728 height 333
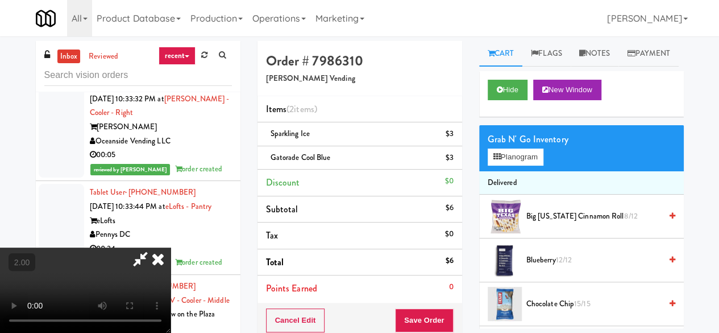
click at [154, 247] on icon at bounding box center [140, 258] width 26 height 23
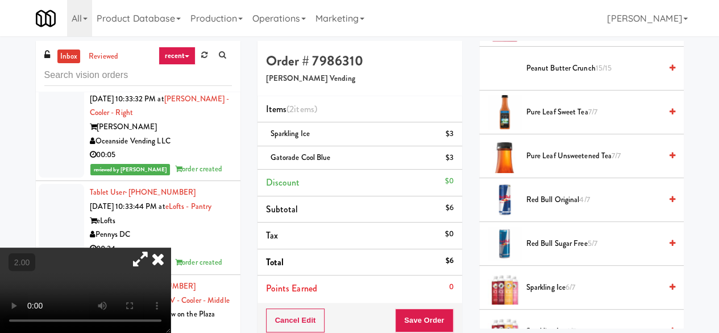
scroll to position [1138, 0]
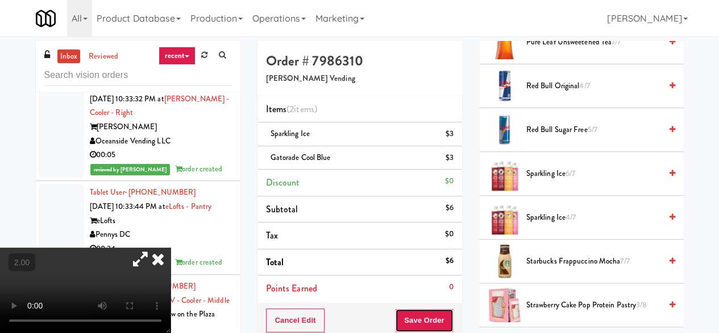
click at [441, 318] on button "Save Order" at bounding box center [424, 320] width 58 height 24
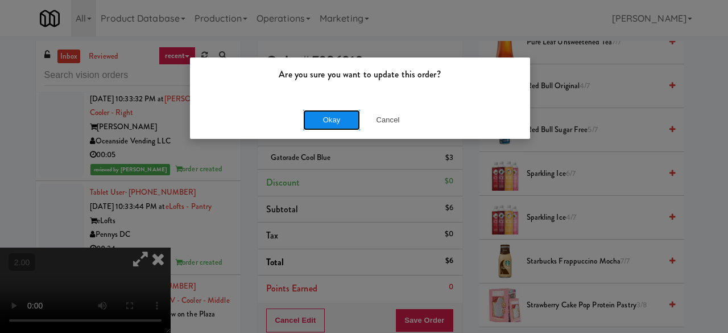
click at [340, 114] on button "Okay" at bounding box center [331, 120] width 57 height 20
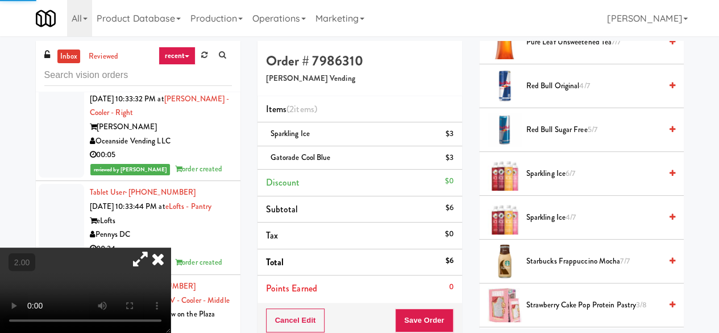
scroll to position [193, 0]
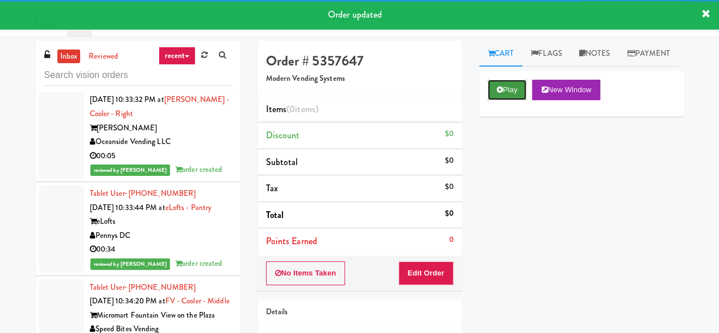
click at [515, 100] on button "Play" at bounding box center [507, 90] width 39 height 20
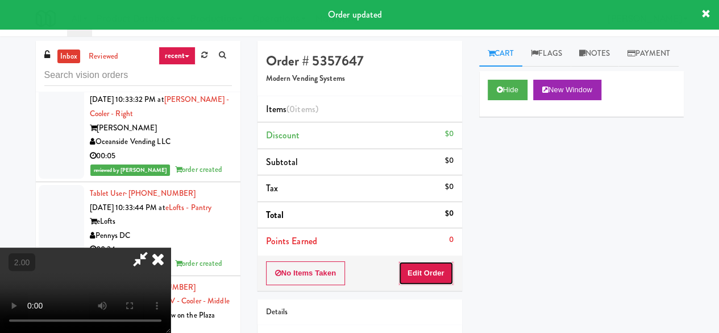
click at [437, 264] on button "Edit Order" at bounding box center [426, 273] width 55 height 24
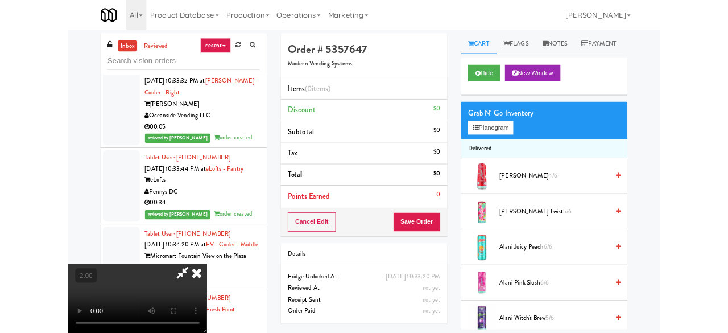
scroll to position [23, 0]
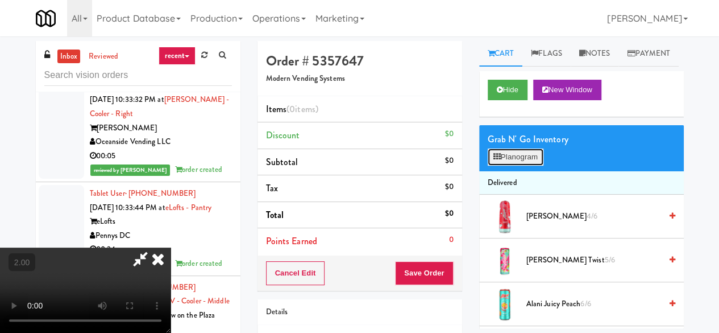
click at [516, 166] on button "Planogram" at bounding box center [516, 156] width 56 height 17
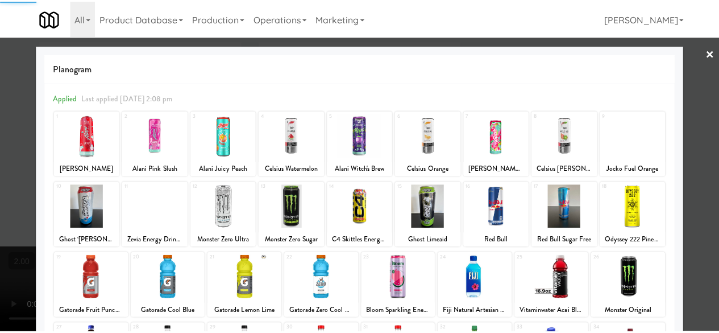
scroll to position [114, 0]
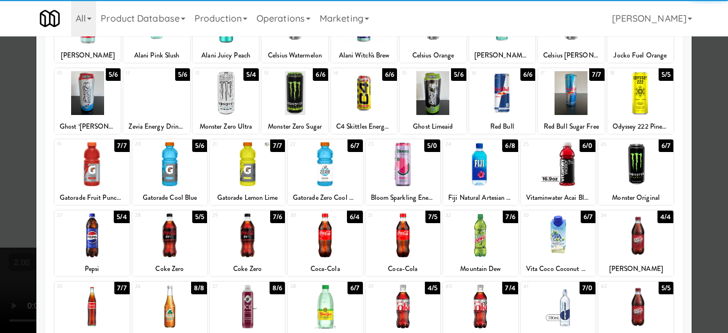
click at [322, 154] on div at bounding box center [325, 164] width 75 height 44
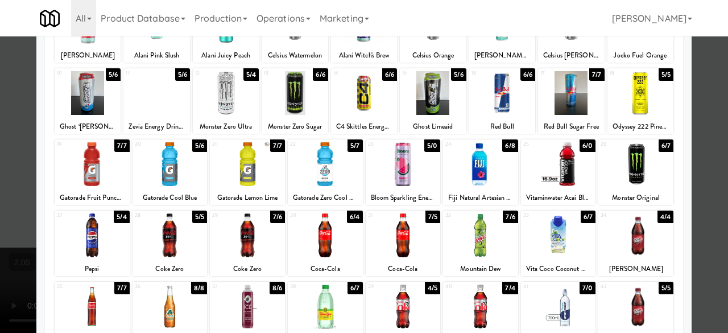
click at [679, 64] on div "Planogram Applied Last applied [DATE] 2:08 pm 1 4/6 [PERSON_NAME] Slush 2 6/6 A…" at bounding box center [363, 188] width 655 height 513
click at [701, 63] on div at bounding box center [364, 166] width 728 height 333
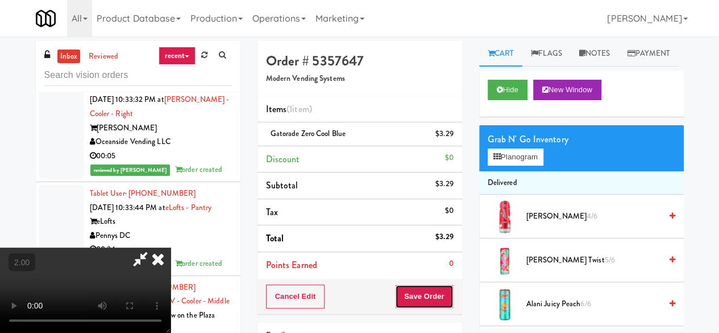
click at [439, 301] on button "Save Order" at bounding box center [424, 296] width 58 height 24
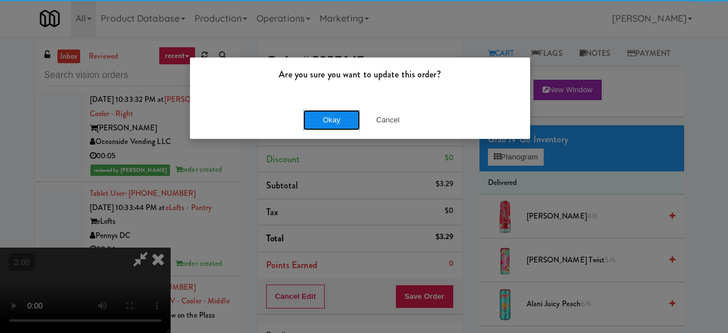
click at [328, 122] on button "Okay" at bounding box center [331, 120] width 57 height 20
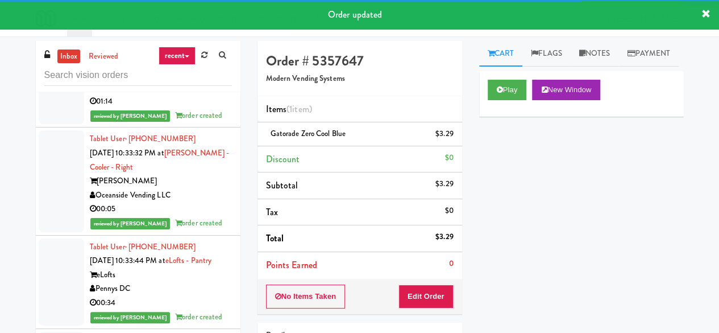
scroll to position [5237, 0]
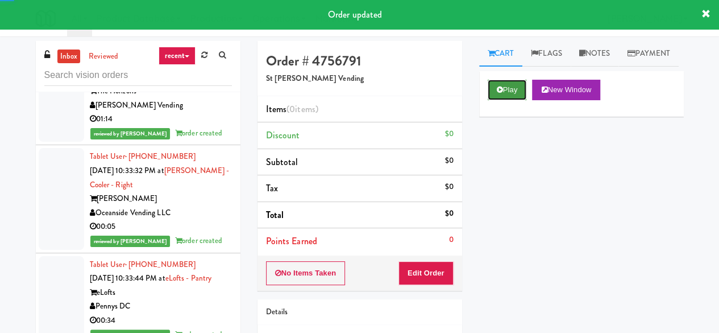
click at [508, 100] on button "Play" at bounding box center [507, 90] width 39 height 20
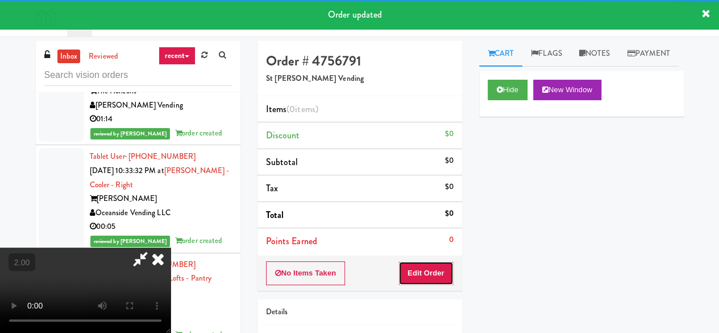
click at [428, 275] on button "Edit Order" at bounding box center [426, 273] width 55 height 24
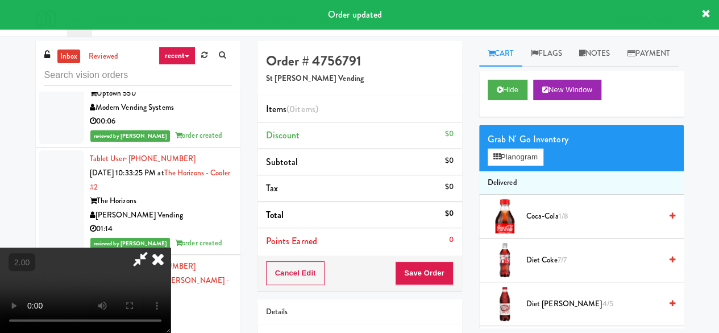
scroll to position [5123, 0]
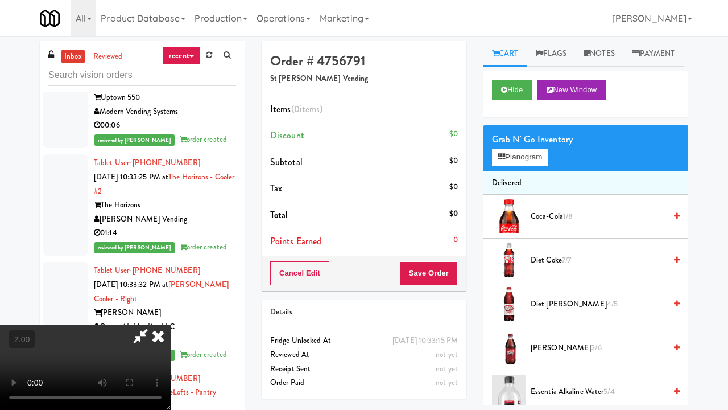
click at [171, 324] on video at bounding box center [85, 366] width 171 height 85
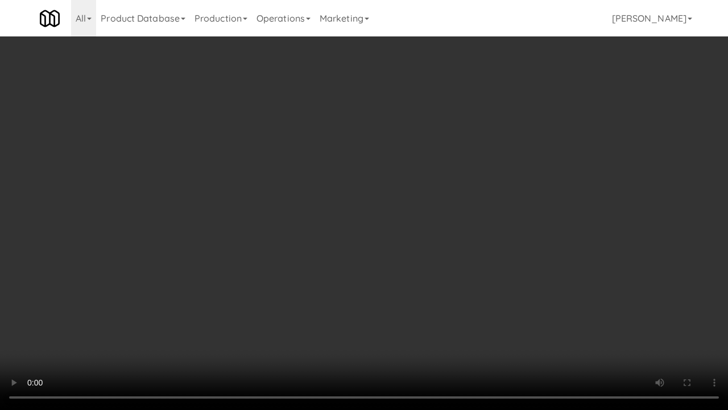
click at [329, 245] on video at bounding box center [364, 205] width 728 height 410
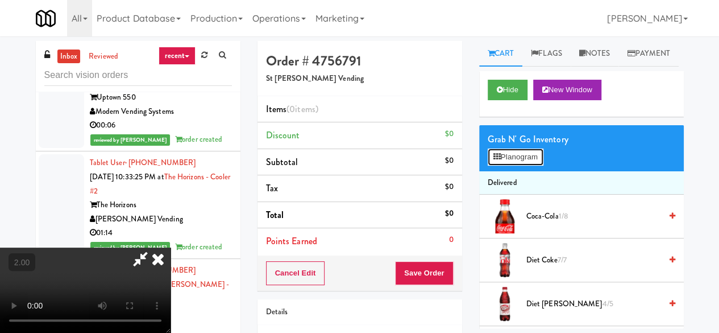
click at [519, 166] on button "Planogram" at bounding box center [516, 156] width 56 height 17
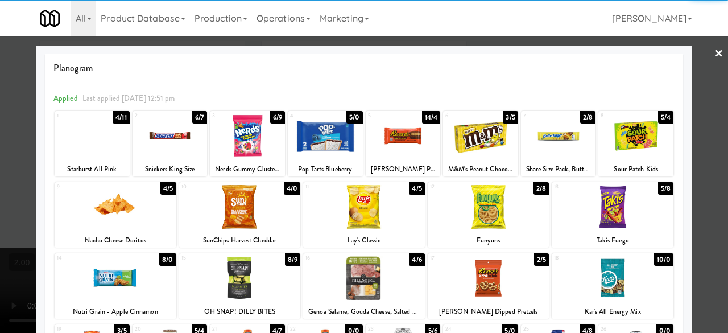
click at [551, 147] on div at bounding box center [558, 136] width 75 height 44
drag, startPoint x: 551, startPoint y: 147, endPoint x: 566, endPoint y: 144, distance: 16.2
click at [551, 147] on div at bounding box center [558, 136] width 75 height 44
click at [692, 47] on div at bounding box center [364, 166] width 728 height 333
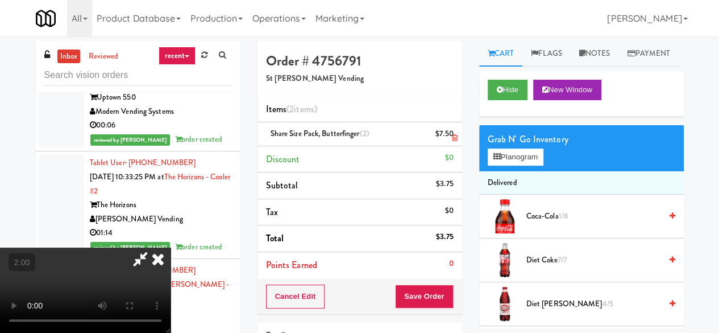
click at [455, 136] on icon at bounding box center [455, 137] width 6 height 7
click at [154, 247] on icon at bounding box center [140, 258] width 26 height 23
click at [407, 287] on button "Save Order" at bounding box center [424, 296] width 58 height 24
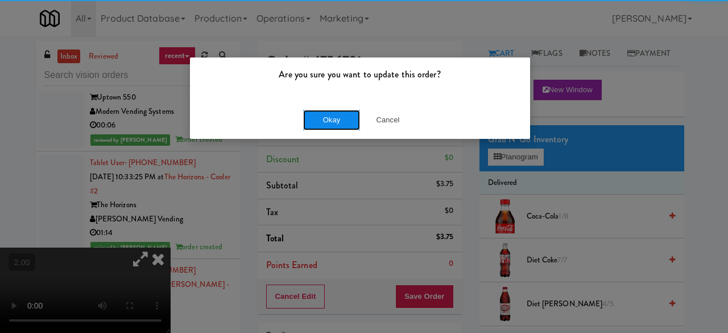
click at [333, 119] on button "Okay" at bounding box center [331, 120] width 57 height 20
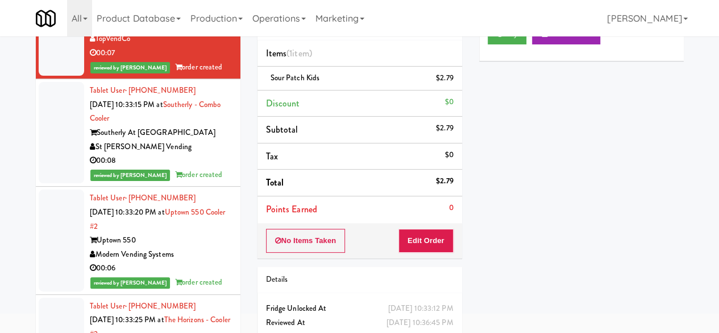
scroll to position [108, 0]
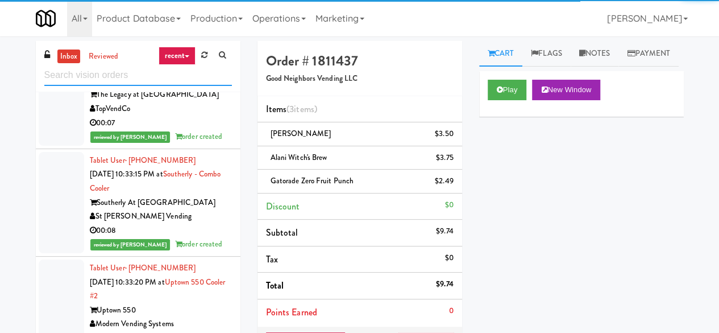
click at [139, 65] on input "text" at bounding box center [138, 75] width 188 height 21
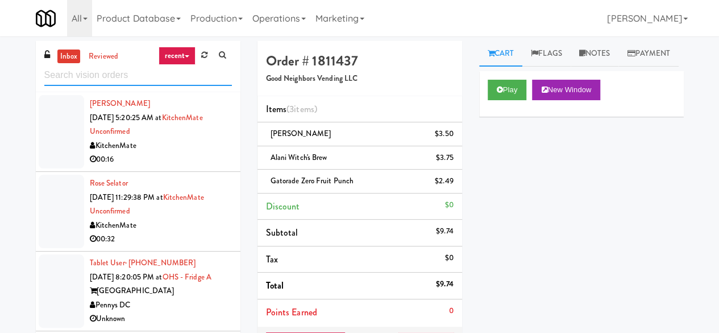
paste input "[PERSON_NAME][GEOGRAPHIC_DATA]"
type input "[PERSON_NAME][GEOGRAPHIC_DATA]"
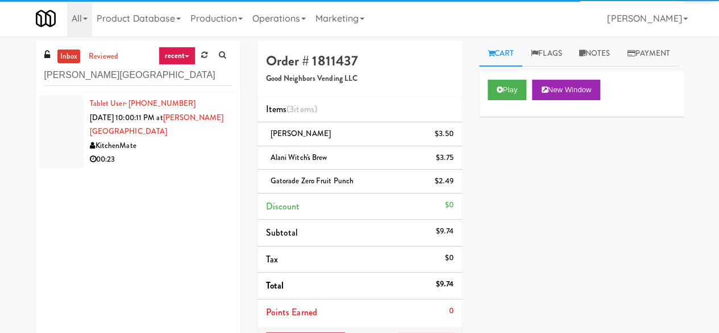
click at [201, 153] on div "00:23" at bounding box center [161, 159] width 142 height 14
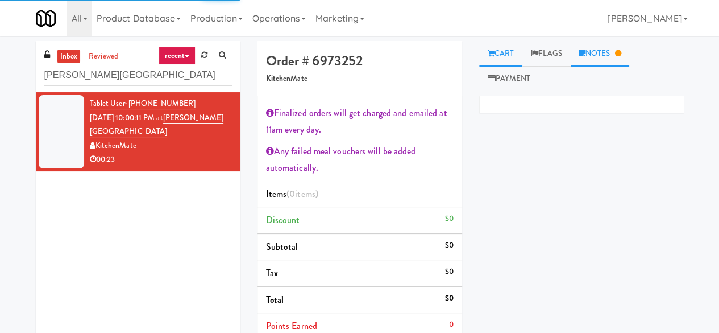
click at [609, 44] on link "Notes" at bounding box center [600, 54] width 59 height 26
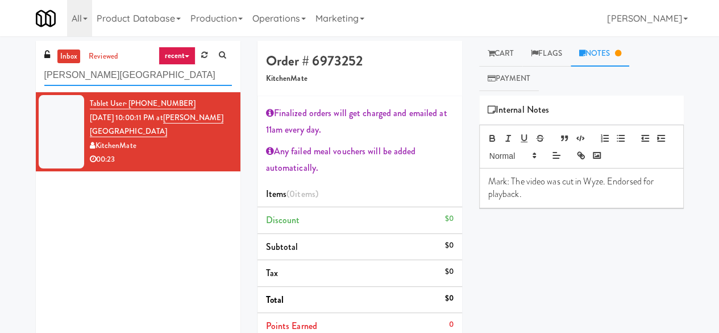
click at [192, 75] on input "[PERSON_NAME][GEOGRAPHIC_DATA]" at bounding box center [138, 75] width 188 height 21
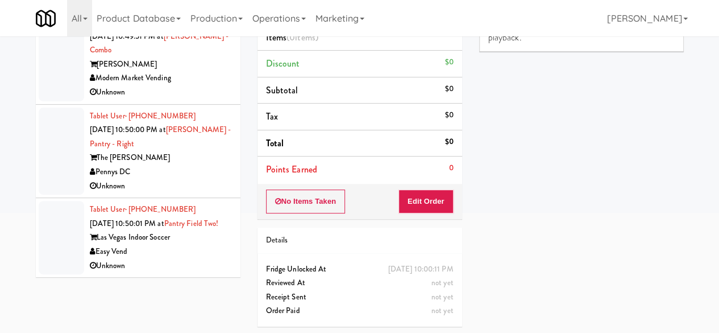
scroll to position [3911, 0]
drag, startPoint x: 200, startPoint y: 181, endPoint x: 203, endPoint y: 189, distance: 8.5
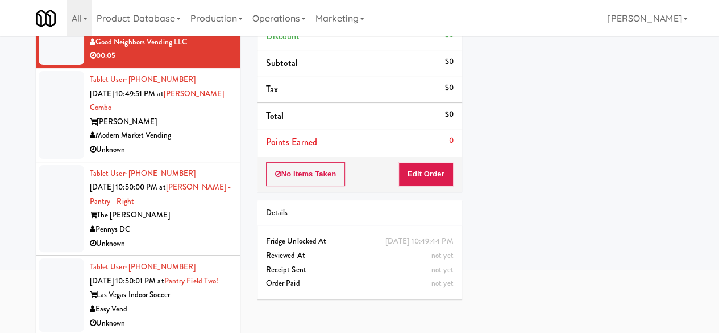
scroll to position [108, 0]
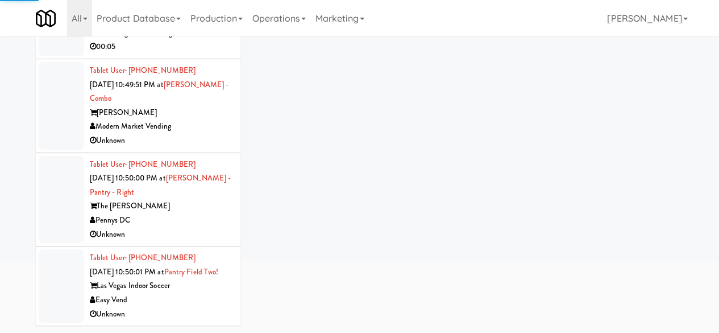
click at [215, 54] on div "00:05" at bounding box center [161, 47] width 142 height 14
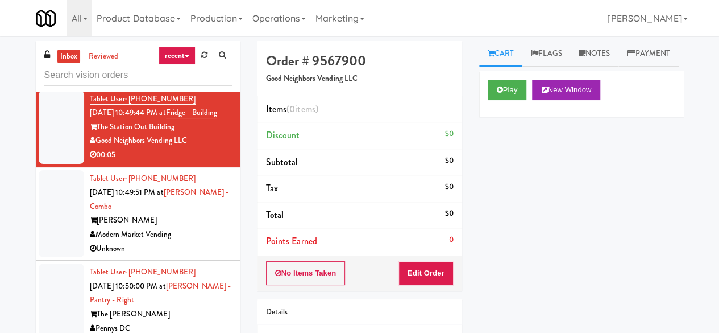
scroll to position [4139, 0]
drag, startPoint x: 175, startPoint y: 225, endPoint x: 184, endPoint y: 218, distance: 10.6
click at [176, 225] on div "[PERSON_NAME]" at bounding box center [161, 220] width 142 height 14
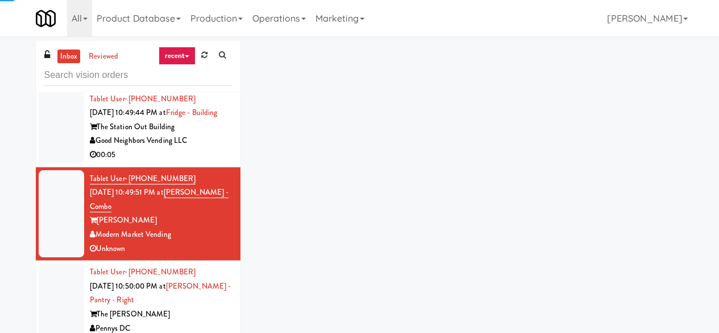
click at [195, 155] on div "00:05" at bounding box center [161, 155] width 142 height 14
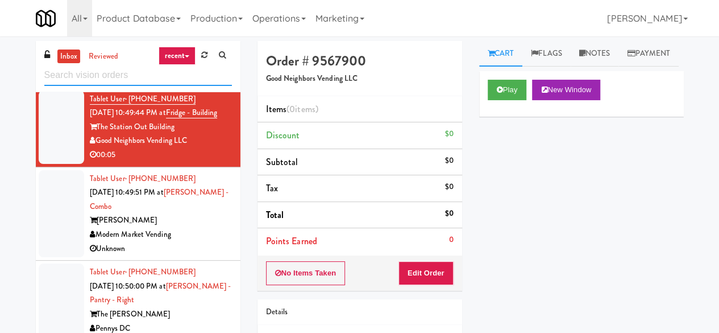
click at [131, 69] on input "text" at bounding box center [138, 75] width 188 height 21
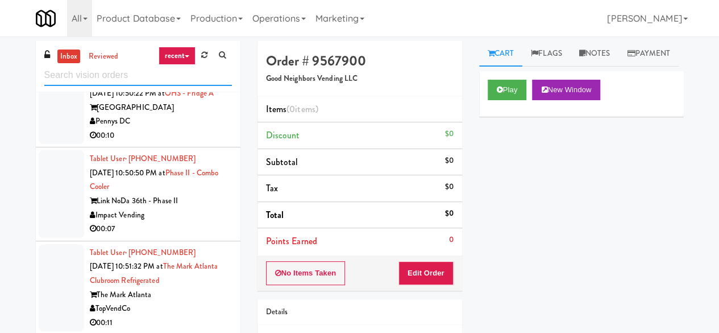
scroll to position [2217, 0]
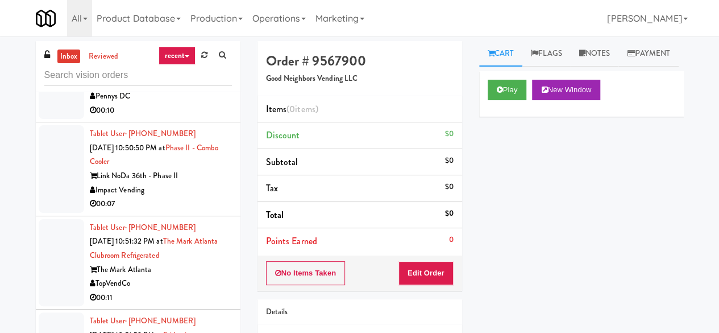
click at [196, 24] on div "Modern Market Vending" at bounding box center [161, 17] width 142 height 14
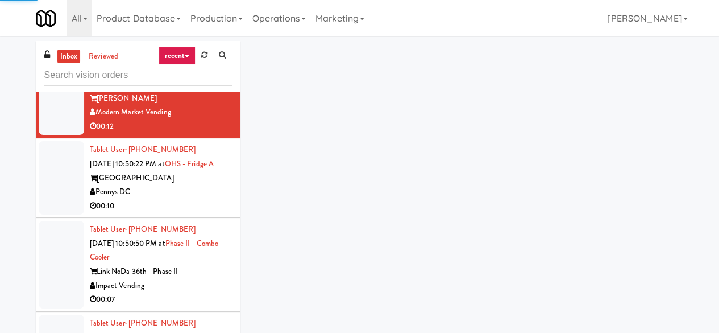
scroll to position [2103, 0]
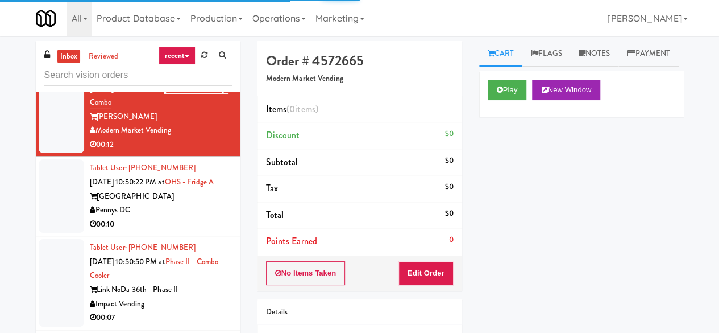
click at [212, 44] on div "Good Neighbors Vending LLC" at bounding box center [161, 37] width 142 height 14
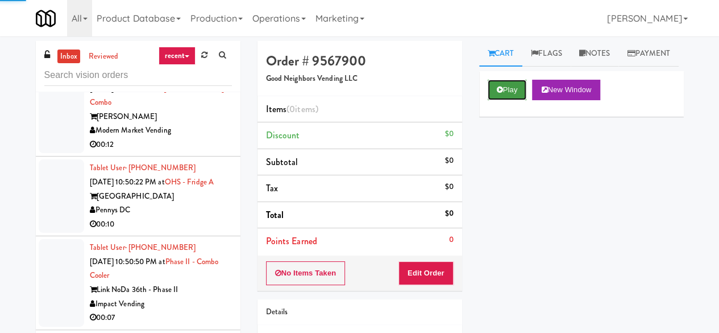
click at [502, 93] on icon at bounding box center [500, 89] width 6 height 7
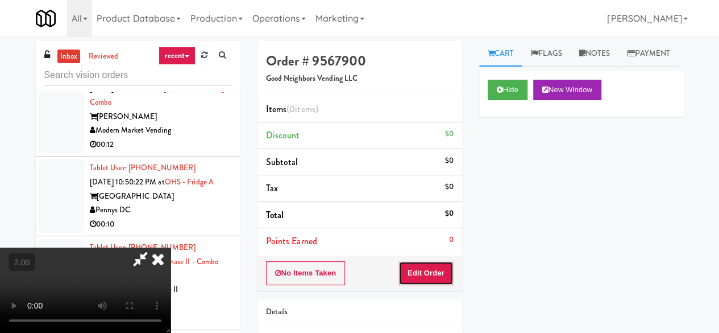
click at [436, 272] on button "Edit Order" at bounding box center [426, 273] width 55 height 24
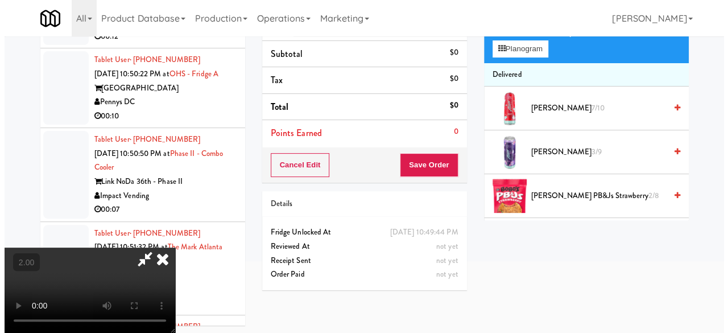
scroll to position [36, 0]
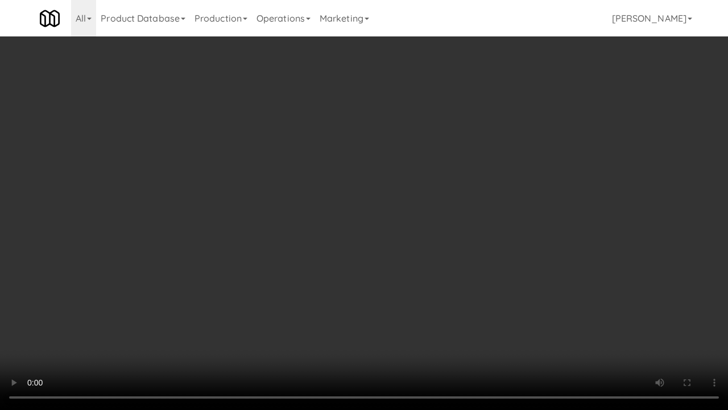
click at [455, 213] on video at bounding box center [364, 205] width 728 height 410
click at [443, 240] on video at bounding box center [364, 205] width 728 height 410
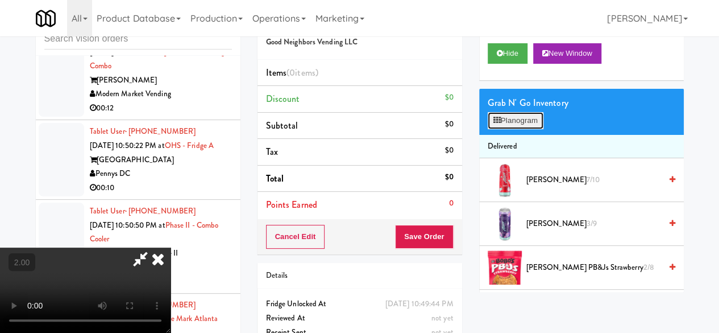
click at [530, 129] on button "Planogram" at bounding box center [516, 120] width 56 height 17
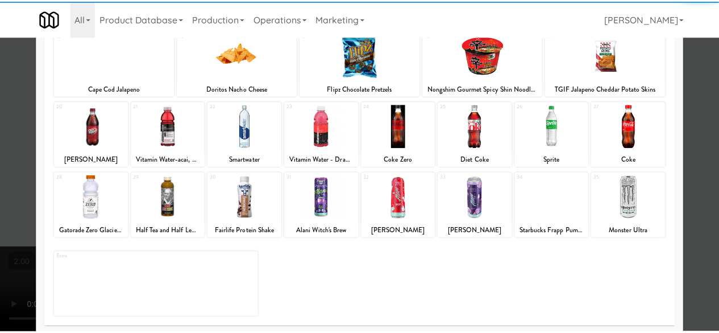
scroll to position [225, 0]
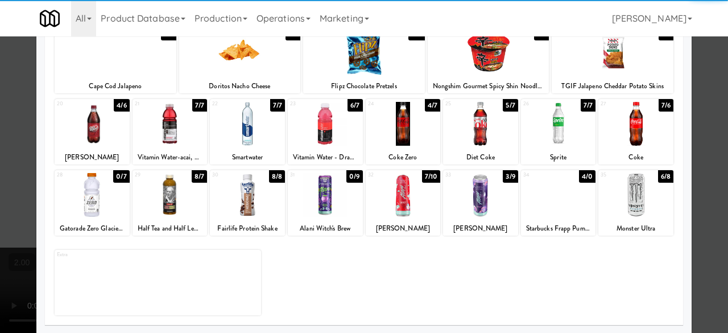
drag, startPoint x: 623, startPoint y: 189, endPoint x: 665, endPoint y: 188, distance: 41.5
click at [625, 189] on div at bounding box center [635, 195] width 75 height 44
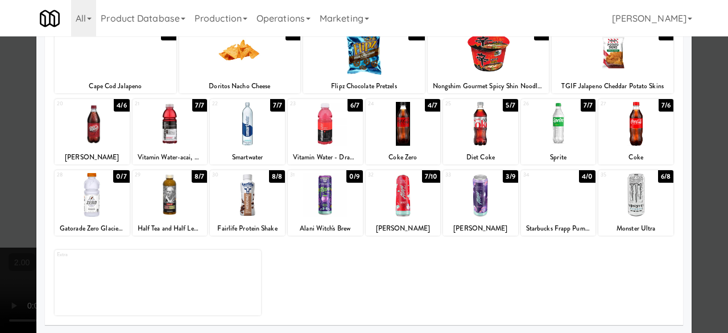
click at [717, 111] on div at bounding box center [364, 166] width 728 height 333
click at [717, 111] on div "inbox reviewed recent all unclear take inventory issue suspicious failed recent…" at bounding box center [364, 205] width 728 height 401
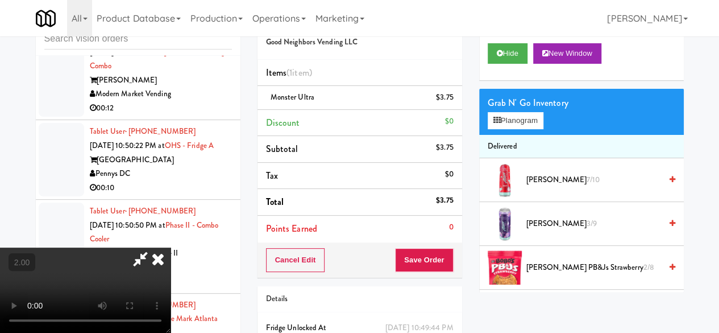
click at [154, 247] on icon at bounding box center [140, 258] width 26 height 23
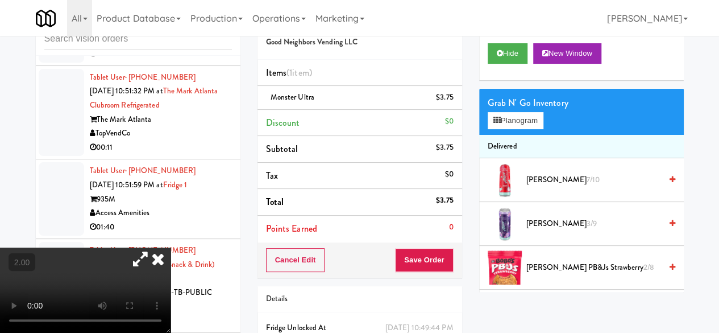
click at [171, 247] on icon at bounding box center [158, 258] width 25 height 23
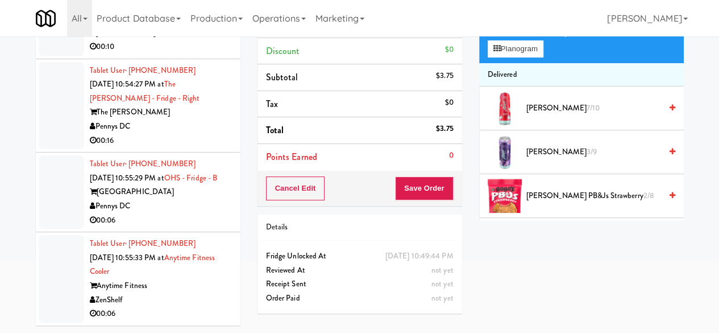
scroll to position [3125, 0]
click at [189, 295] on div "ZenShelf" at bounding box center [161, 300] width 142 height 14
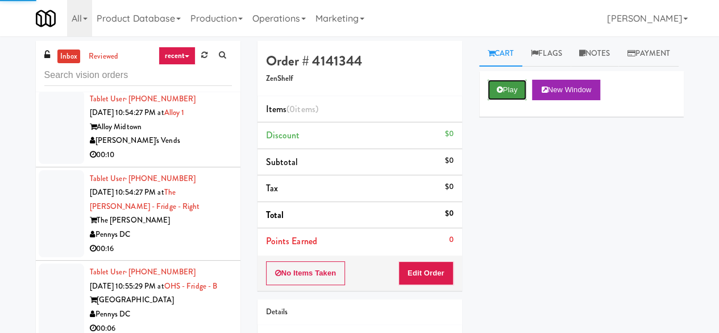
click at [505, 100] on button "Play" at bounding box center [507, 90] width 39 height 20
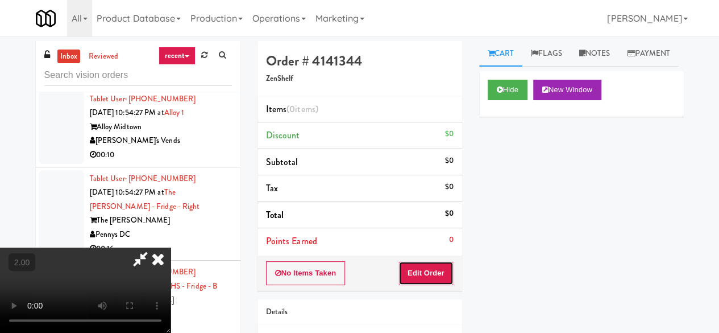
click at [413, 272] on button "Edit Order" at bounding box center [426, 273] width 55 height 24
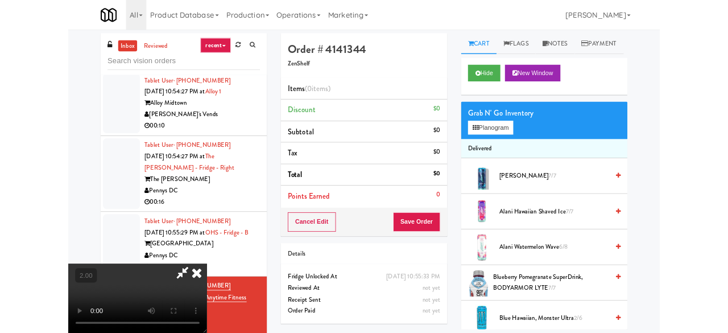
scroll to position [23, 0]
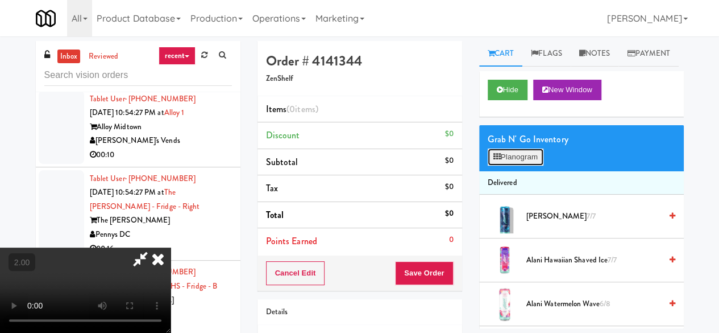
click at [528, 166] on button "Planogram" at bounding box center [516, 156] width 56 height 17
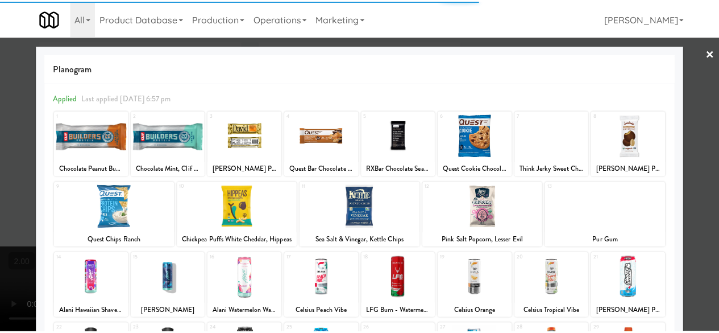
scroll to position [225, 0]
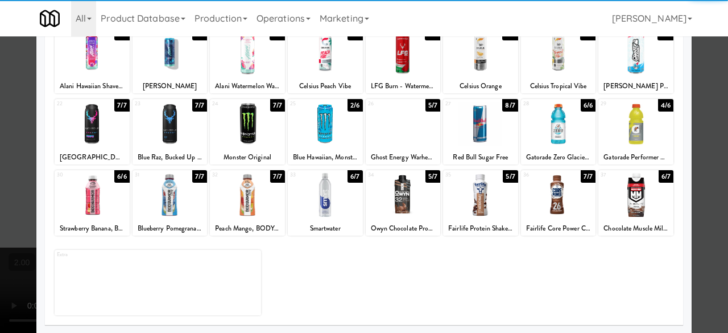
click at [459, 214] on div at bounding box center [480, 195] width 75 height 44
drag, startPoint x: 704, startPoint y: 117, endPoint x: 566, endPoint y: 194, distance: 157.9
click at [703, 117] on div at bounding box center [364, 166] width 728 height 333
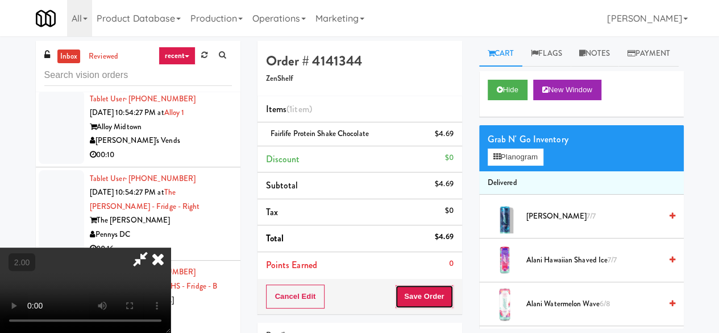
click at [450, 290] on button "Save Order" at bounding box center [424, 296] width 58 height 24
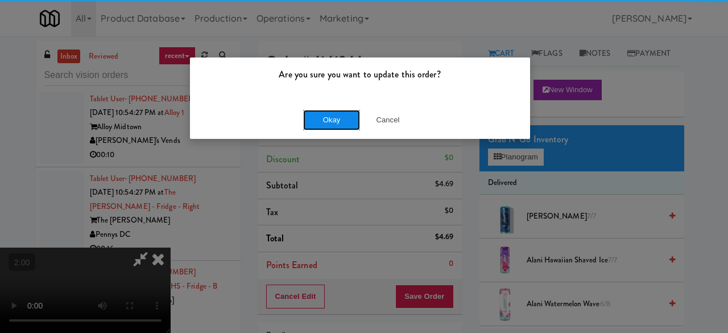
click at [322, 110] on button "Okay" at bounding box center [331, 120] width 57 height 20
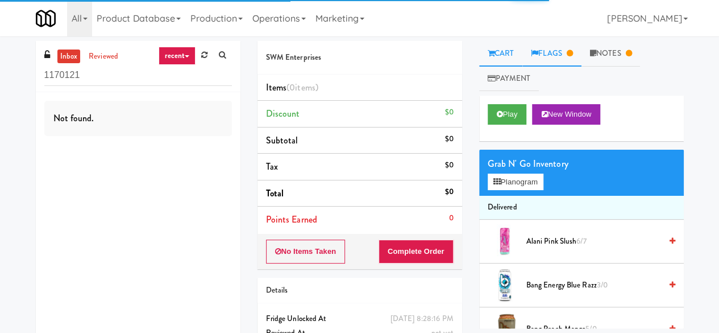
click at [553, 54] on link "Flags" at bounding box center [552, 54] width 59 height 26
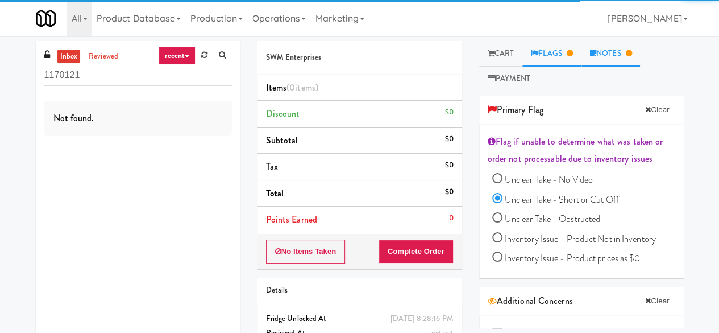
click at [620, 51] on link "Notes" at bounding box center [611, 54] width 59 height 26
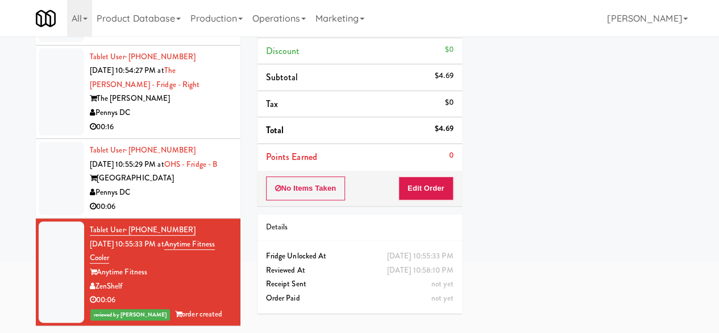
scroll to position [3139, 0]
click at [192, 189] on div "Pennys DC" at bounding box center [161, 192] width 142 height 14
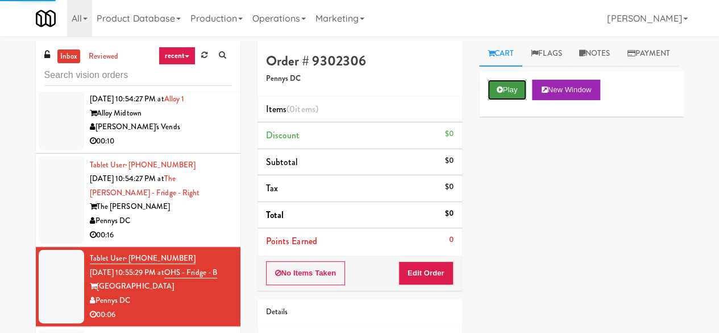
click at [493, 100] on button "Play" at bounding box center [507, 90] width 39 height 20
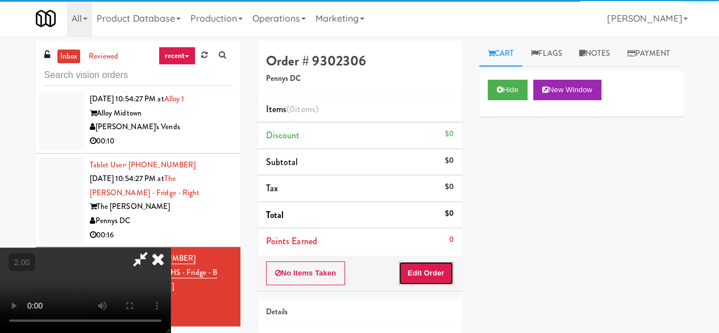
click at [415, 267] on button "Edit Order" at bounding box center [426, 273] width 55 height 24
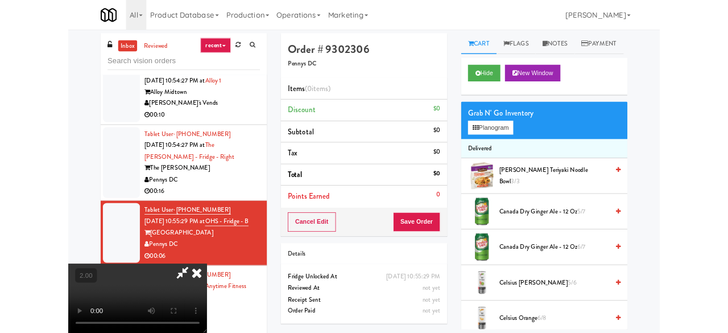
scroll to position [23, 0]
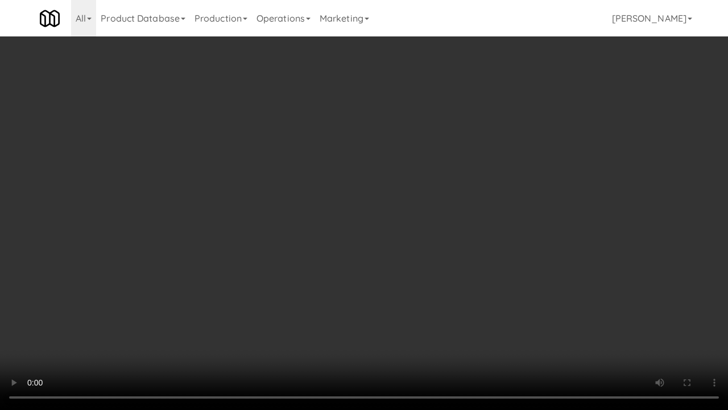
click at [428, 256] on video at bounding box center [364, 205] width 728 height 410
click at [442, 213] on video at bounding box center [364, 205] width 728 height 410
click at [449, 200] on video at bounding box center [364, 205] width 728 height 410
click at [447, 195] on video at bounding box center [364, 205] width 728 height 410
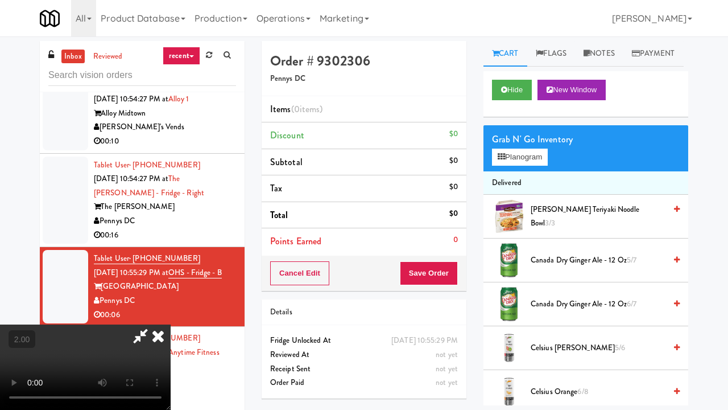
click at [684, 330] on div "Order # 9302306 Pennys DC Items (0 items ) Discount $0 Subtotal $0 Tax $0 Total…" at bounding box center [475, 224] width 444 height 366
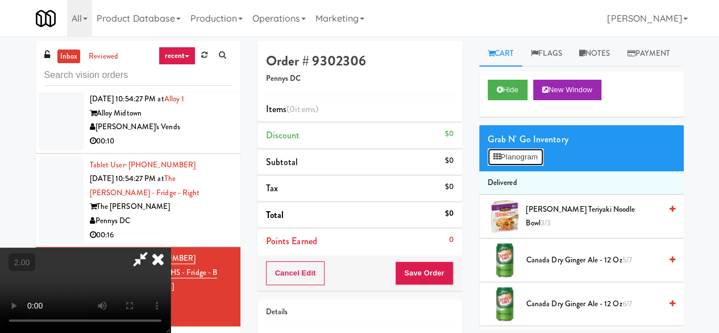
click at [497, 160] on icon at bounding box center [497, 156] width 7 height 7
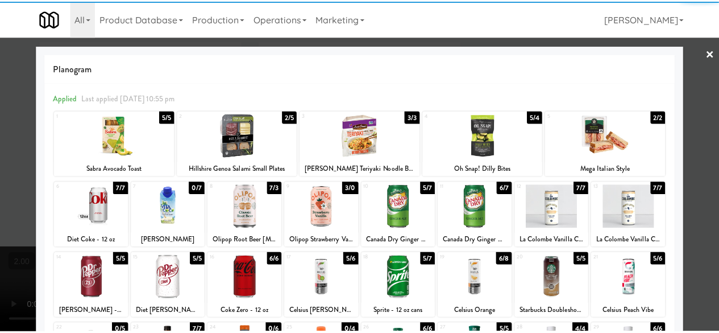
scroll to position [225, 0]
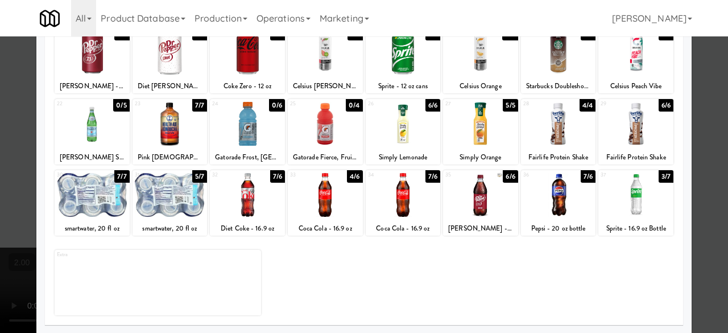
click at [636, 202] on div at bounding box center [635, 195] width 75 height 44
click at [697, 123] on div at bounding box center [364, 166] width 728 height 333
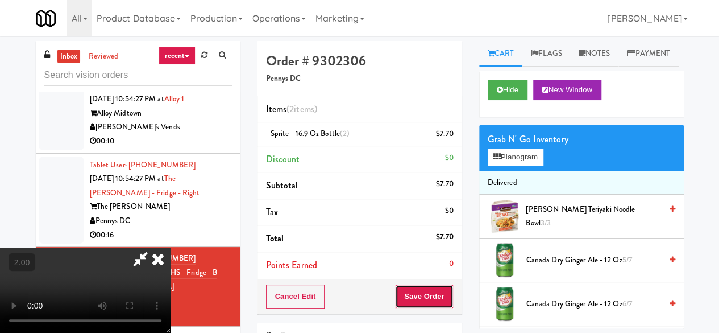
click at [445, 300] on button "Save Order" at bounding box center [424, 296] width 58 height 24
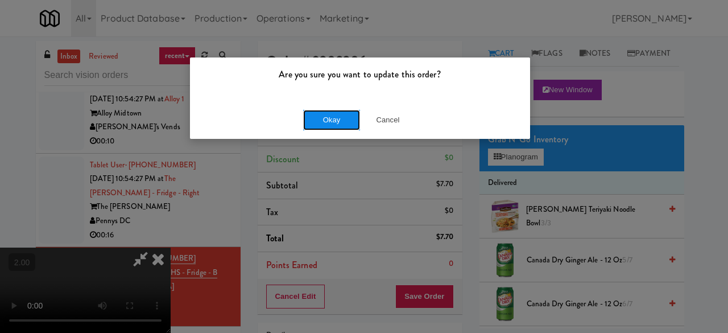
click at [340, 123] on button "Okay" at bounding box center [331, 120] width 57 height 20
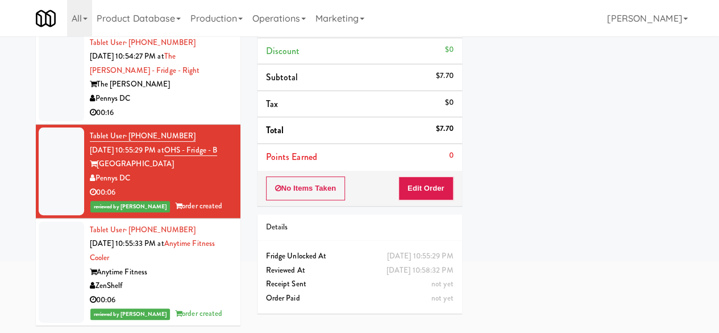
scroll to position [3096, 0]
click at [180, 120] on div "00:16" at bounding box center [161, 113] width 142 height 14
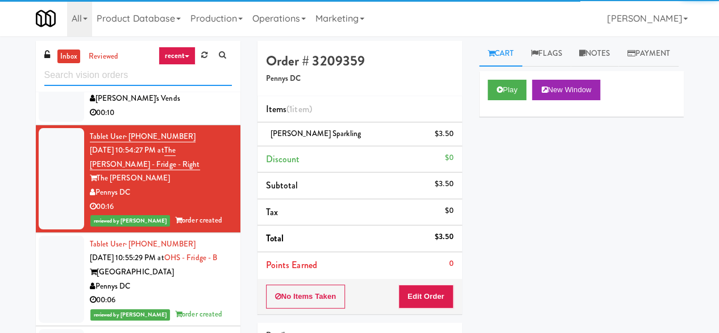
click at [130, 77] on input "text" at bounding box center [138, 75] width 188 height 21
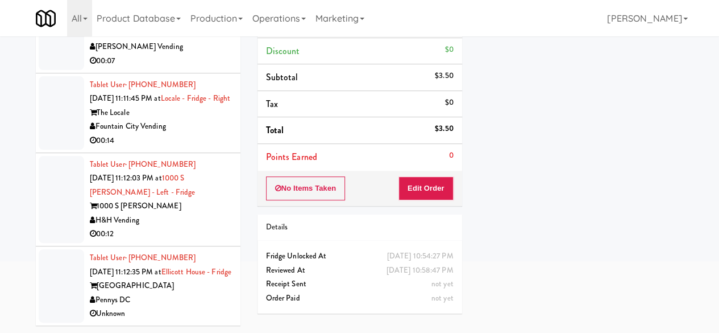
scroll to position [3098, 0]
click at [193, 40] on div "Midtown205" at bounding box center [161, 33] width 142 height 14
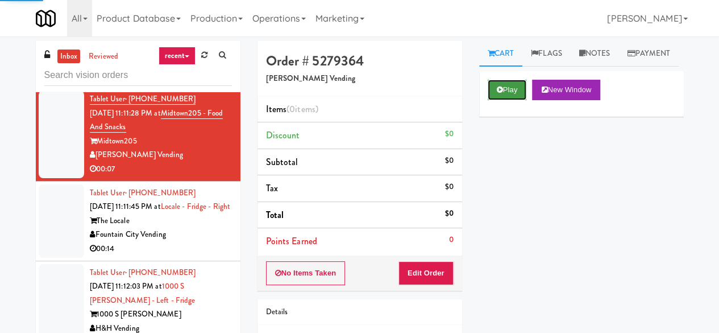
click at [511, 100] on button "Play" at bounding box center [507, 90] width 39 height 20
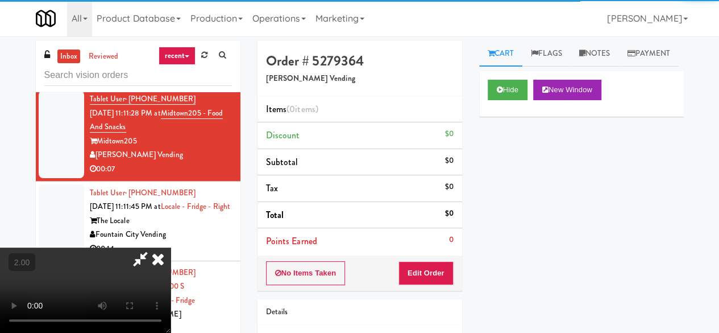
click at [439, 258] on div "No Items Taken Edit Order" at bounding box center [360, 272] width 205 height 35
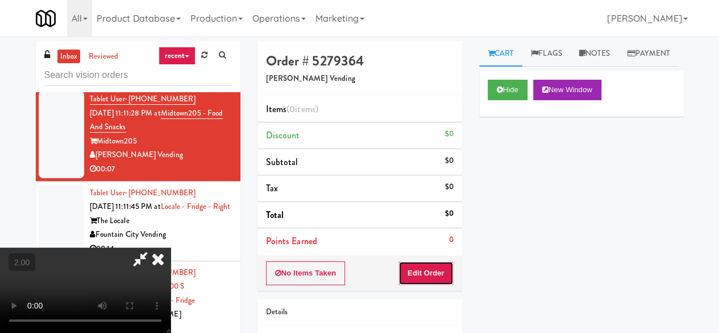
click at [437, 264] on button "Edit Order" at bounding box center [426, 273] width 55 height 24
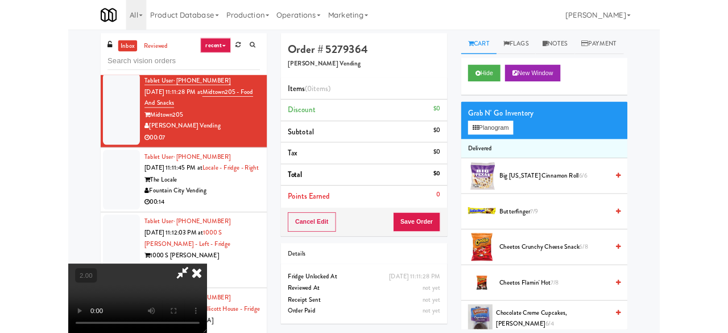
scroll to position [23, 0]
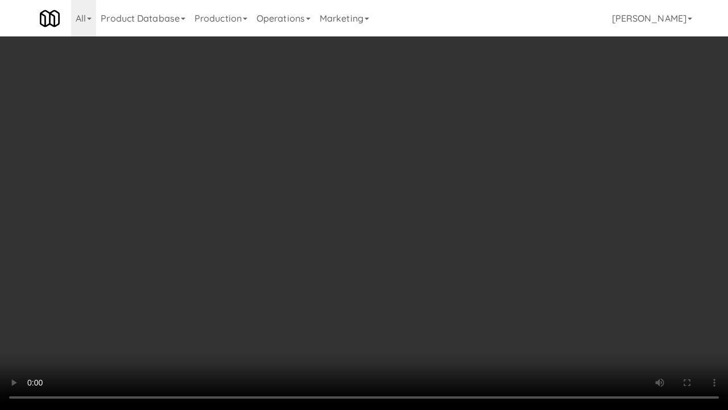
click at [427, 285] on video at bounding box center [364, 205] width 728 height 410
click at [431, 235] on video at bounding box center [364, 205] width 728 height 410
click at [425, 212] on video at bounding box center [364, 205] width 728 height 410
click at [428, 225] on video at bounding box center [364, 205] width 728 height 410
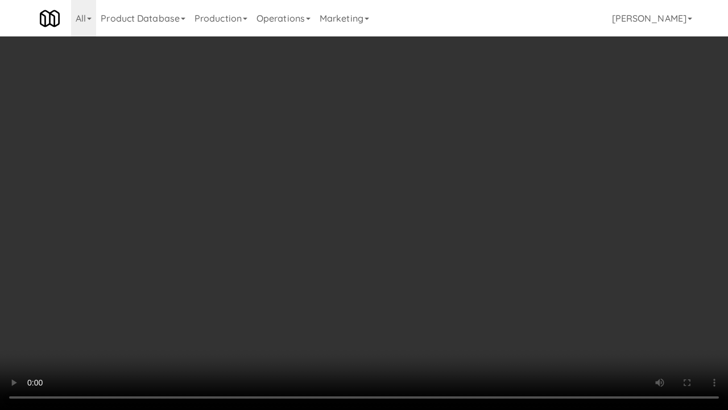
click at [454, 230] on video at bounding box center [364, 205] width 728 height 410
click at [458, 270] on video at bounding box center [364, 205] width 728 height 410
click at [502, 234] on video at bounding box center [364, 205] width 728 height 410
click at [501, 233] on video at bounding box center [364, 205] width 728 height 410
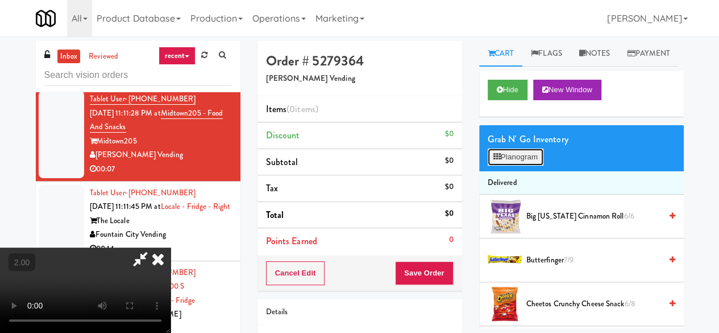
click at [526, 166] on button "Planogram" at bounding box center [516, 156] width 56 height 17
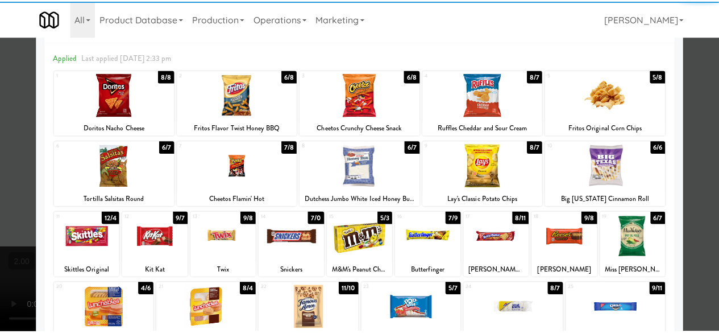
scroll to position [57, 0]
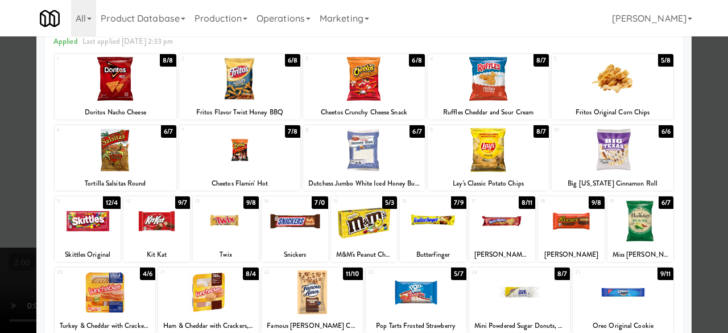
click at [508, 237] on div at bounding box center [502, 221] width 66 height 44
click at [573, 217] on div at bounding box center [571, 221] width 66 height 44
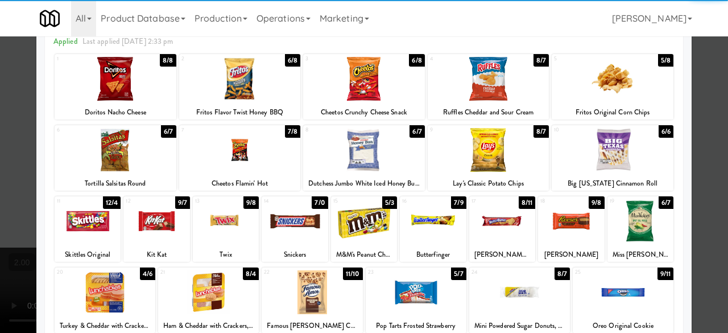
click at [109, 220] on div at bounding box center [88, 221] width 66 height 44
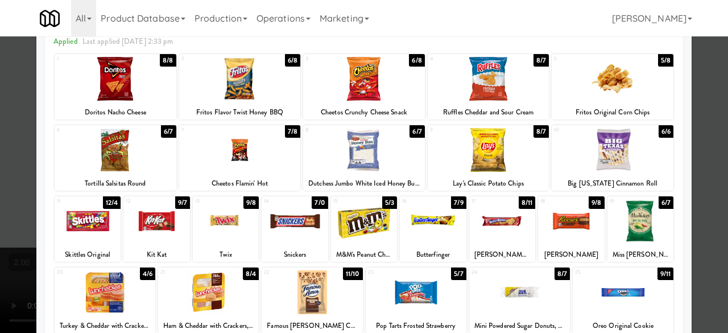
click at [705, 49] on div at bounding box center [364, 166] width 728 height 333
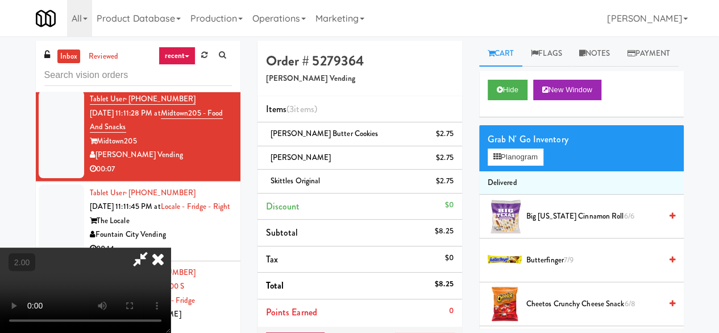
click at [171, 247] on icon at bounding box center [158, 258] width 25 height 23
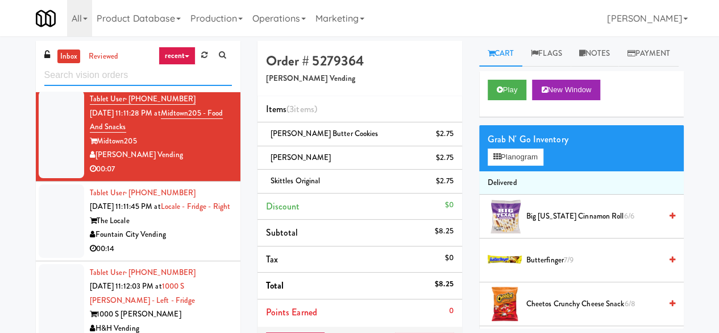
click at [132, 82] on input "text" at bounding box center [138, 75] width 188 height 21
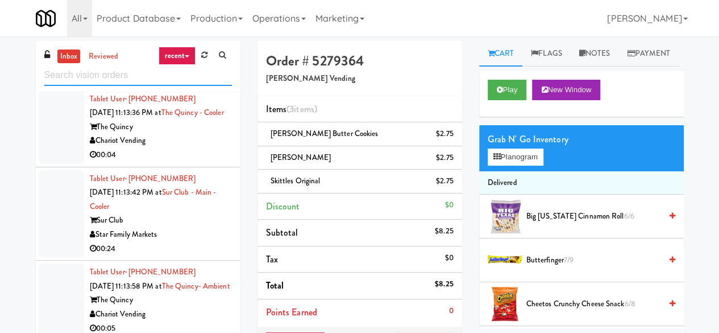
scroll to position [3232, 0]
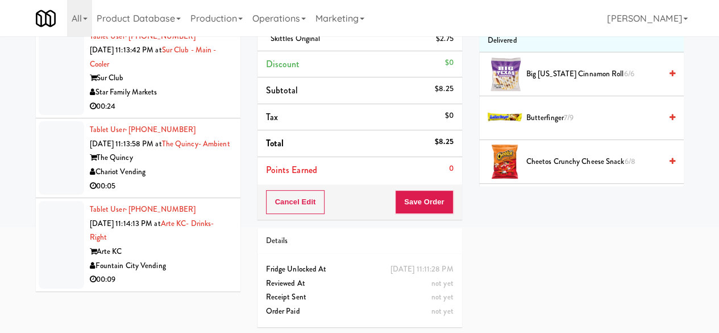
click at [185, 270] on div "Fountain City Vending" at bounding box center [161, 266] width 142 height 14
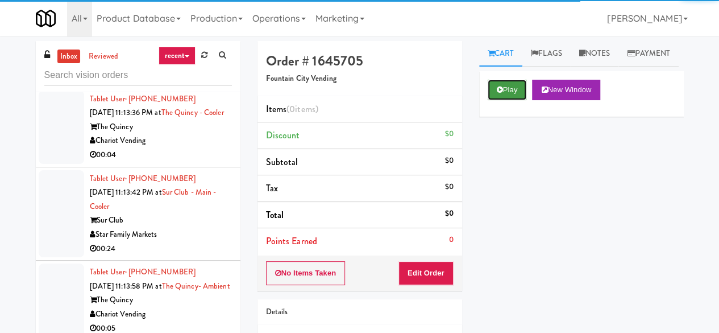
click at [502, 93] on icon at bounding box center [500, 89] width 6 height 7
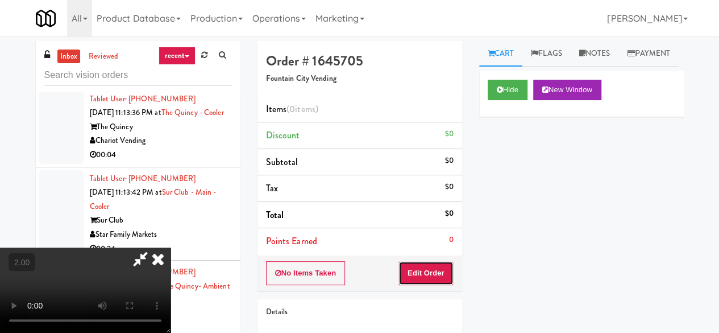
click at [439, 268] on button "Edit Order" at bounding box center [426, 273] width 55 height 24
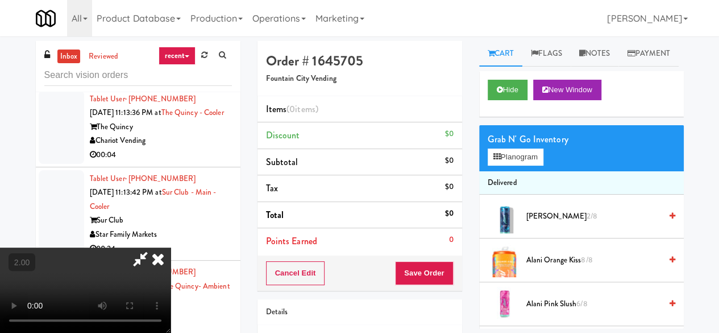
scroll to position [23, 0]
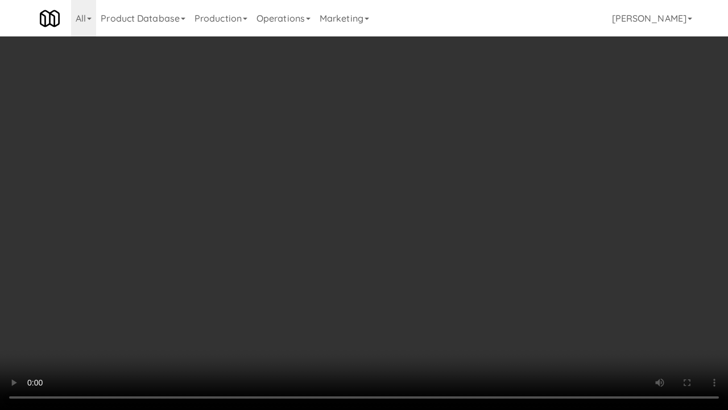
click at [413, 228] on video at bounding box center [364, 205] width 728 height 410
click at [414, 216] on video at bounding box center [364, 205] width 728 height 410
click at [412, 216] on video at bounding box center [364, 205] width 728 height 410
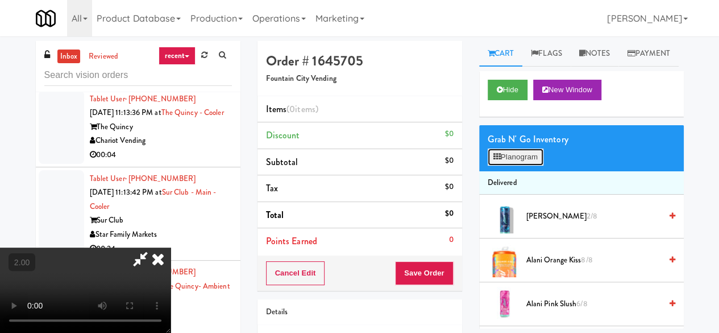
click at [508, 166] on button "Planogram" at bounding box center [516, 156] width 56 height 17
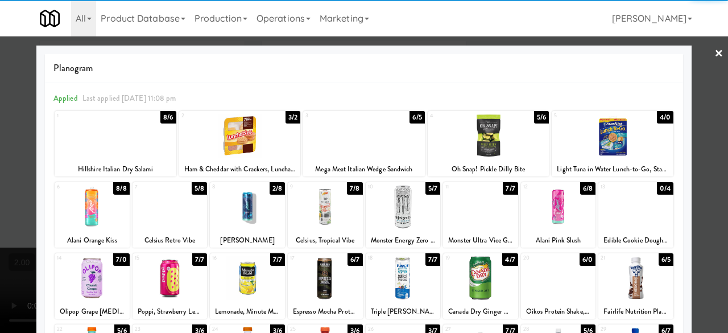
click at [165, 204] on div at bounding box center [170, 207] width 75 height 44
click at [716, 68] on div at bounding box center [364, 166] width 728 height 333
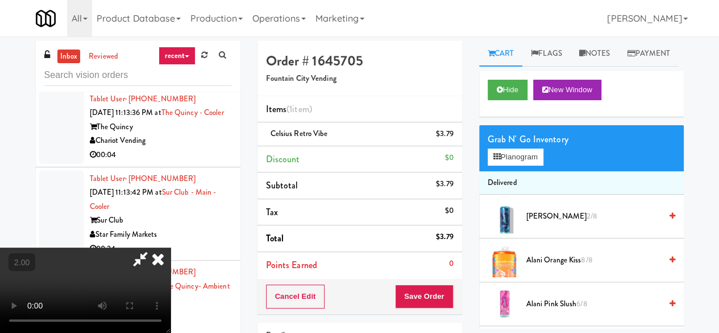
click at [154, 247] on icon at bounding box center [140, 258] width 26 height 23
click at [417, 305] on button "Save Order" at bounding box center [424, 296] width 58 height 24
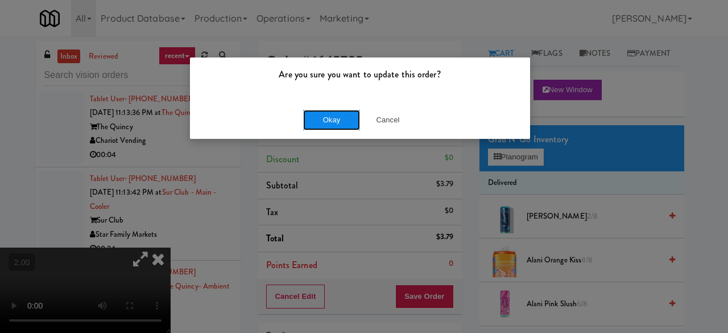
click at [344, 123] on button "Okay" at bounding box center [331, 120] width 57 height 20
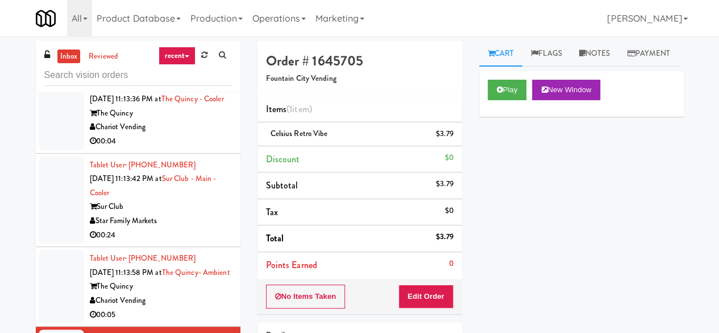
scroll to position [3247, 0]
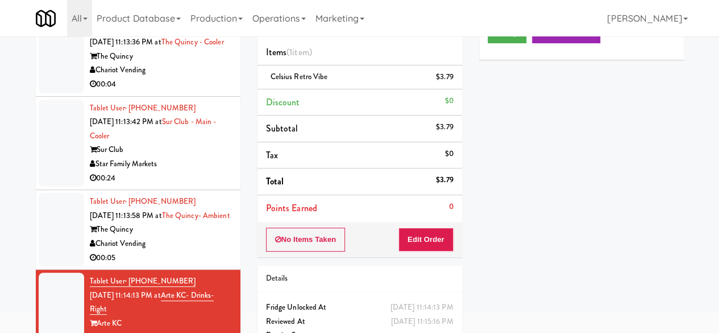
drag, startPoint x: 191, startPoint y: 243, endPoint x: 197, endPoint y: 243, distance: 6.3
click at [191, 243] on div "Chariot Vending" at bounding box center [161, 244] width 142 height 14
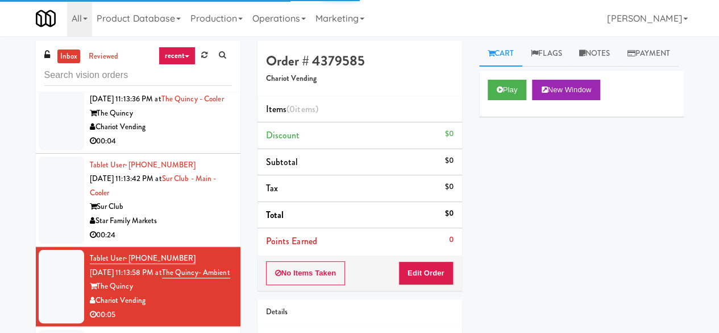
click at [486, 117] on div "Play New Window" at bounding box center [581, 94] width 205 height 46
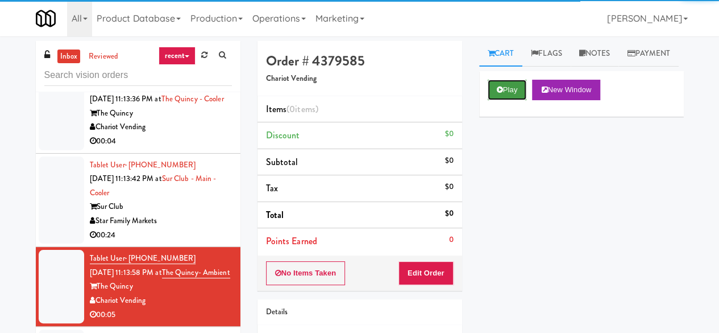
click at [489, 100] on button "Play" at bounding box center [507, 90] width 39 height 20
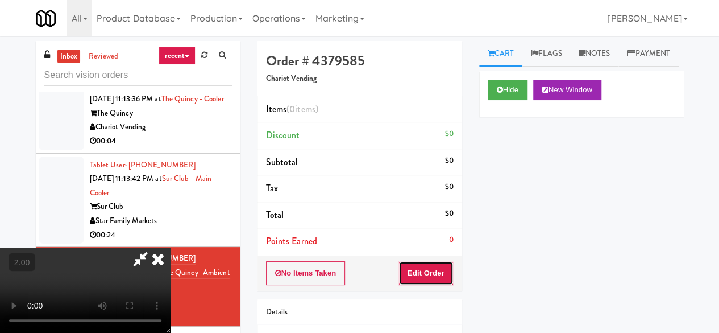
click at [426, 267] on button "Edit Order" at bounding box center [426, 273] width 55 height 24
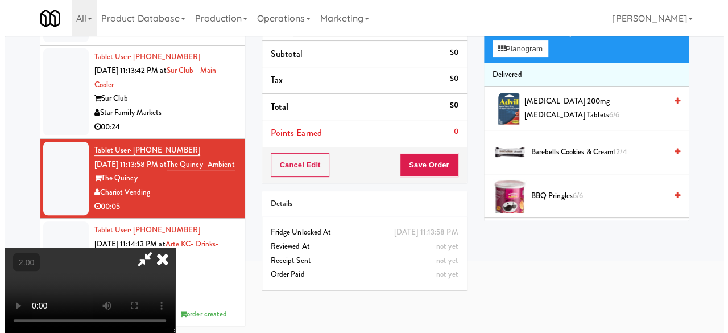
scroll to position [36, 0]
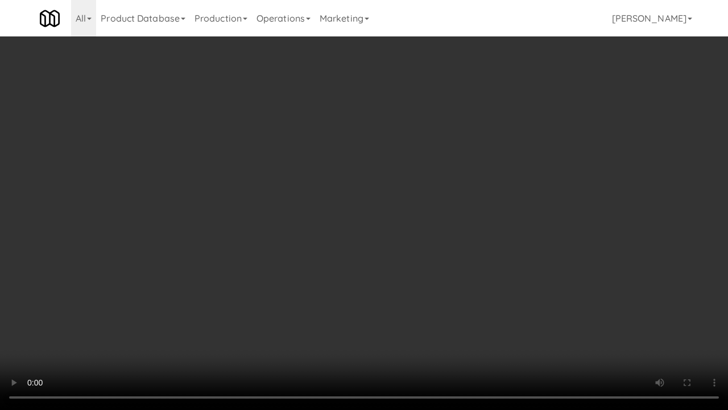
click at [383, 239] on video at bounding box center [364, 205] width 728 height 410
click at [382, 226] on video at bounding box center [364, 205] width 728 height 410
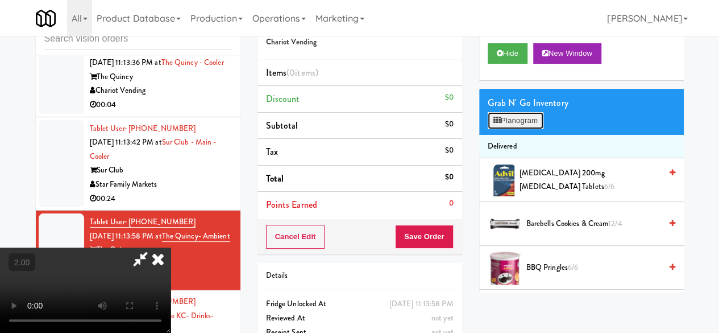
click at [511, 129] on button "Planogram" at bounding box center [516, 120] width 56 height 17
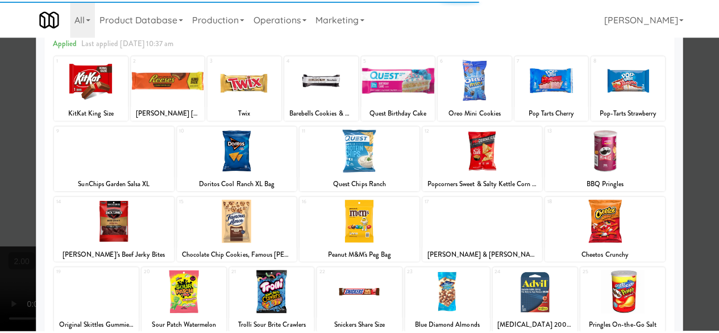
scroll to position [114, 0]
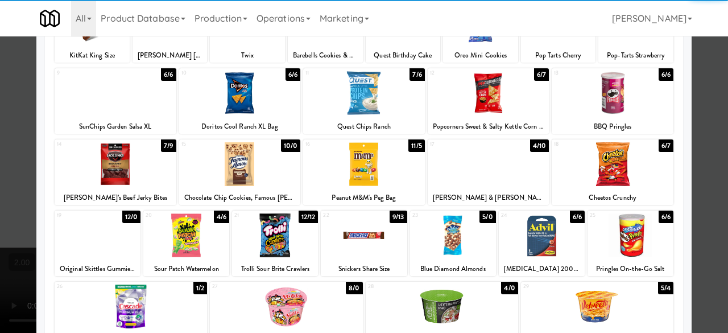
click at [242, 163] on div at bounding box center [240, 164] width 122 height 44
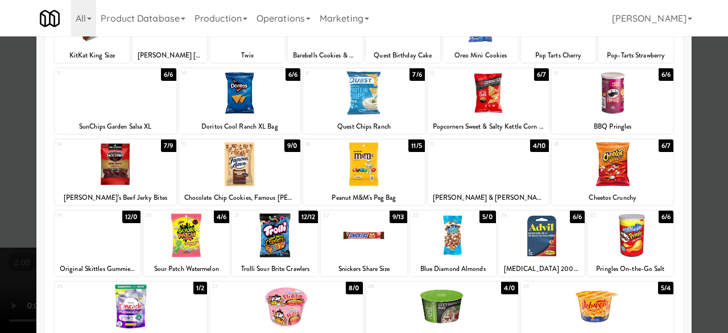
click at [696, 69] on div at bounding box center [364, 166] width 728 height 333
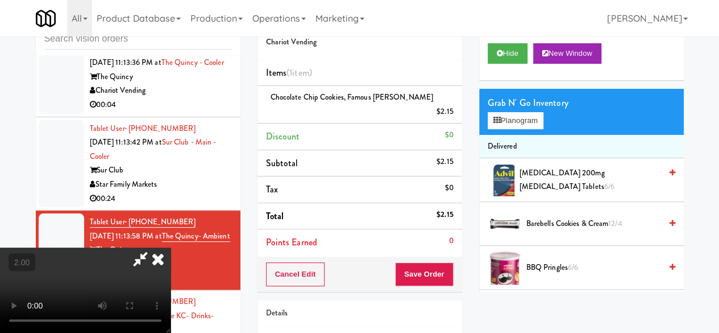
click at [453, 257] on div "Cancel Edit Save Order" at bounding box center [360, 274] width 205 height 35
click at [450, 262] on button "Save Order" at bounding box center [424, 274] width 58 height 24
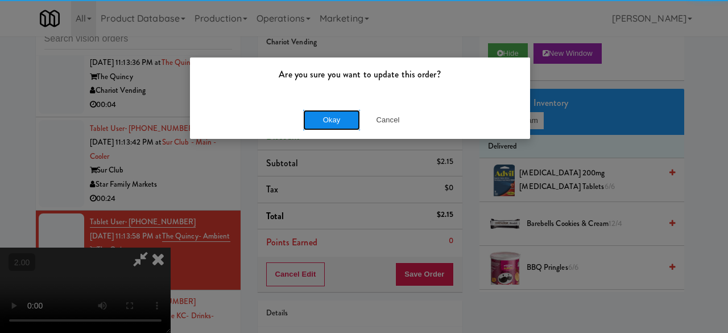
click at [328, 116] on button "Okay" at bounding box center [331, 120] width 57 height 20
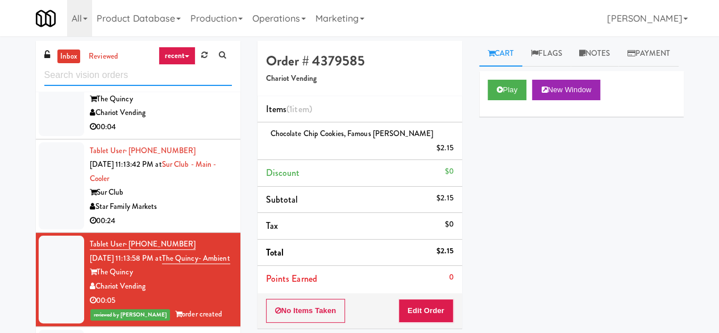
click at [152, 73] on input "text" at bounding box center [138, 75] width 188 height 21
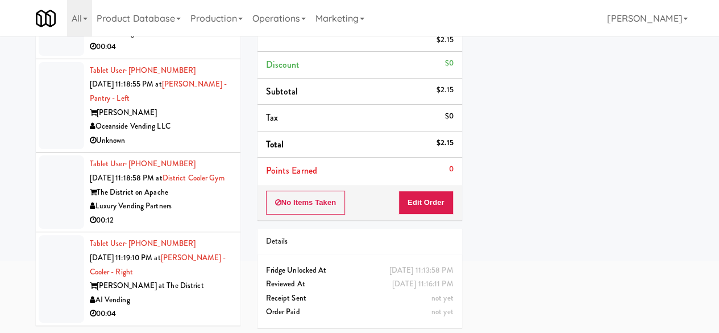
scroll to position [2952, 0]
click at [191, 311] on div "00:04" at bounding box center [161, 314] width 142 height 14
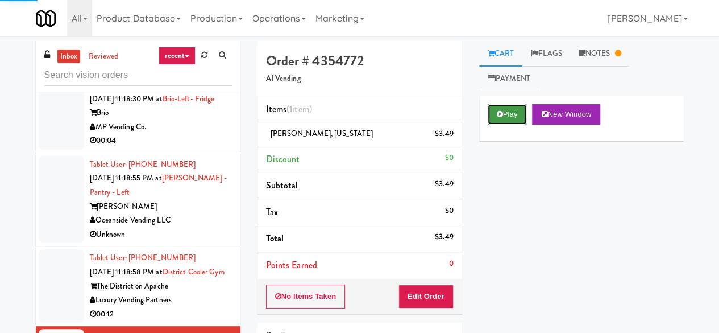
click at [510, 119] on button "Play" at bounding box center [507, 114] width 39 height 20
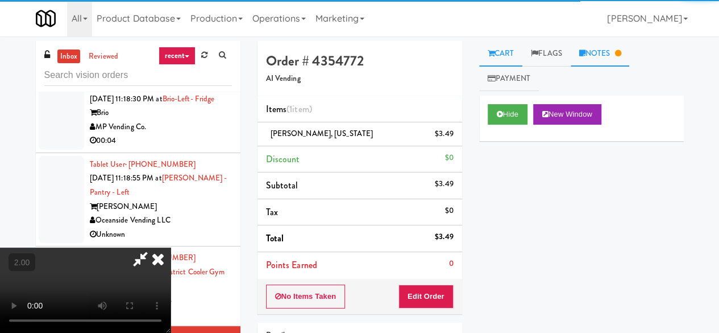
click at [578, 57] on link "Notes" at bounding box center [600, 54] width 59 height 26
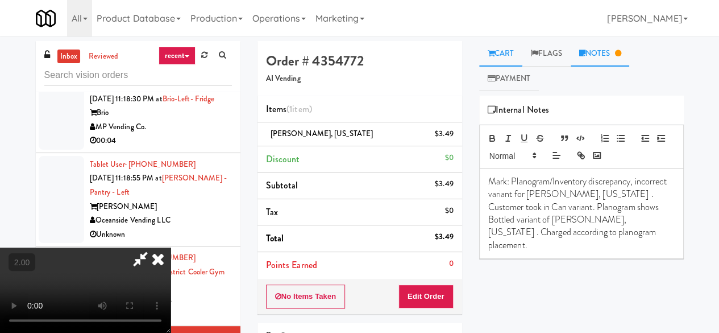
click at [518, 54] on link "Cart" at bounding box center [501, 54] width 44 height 26
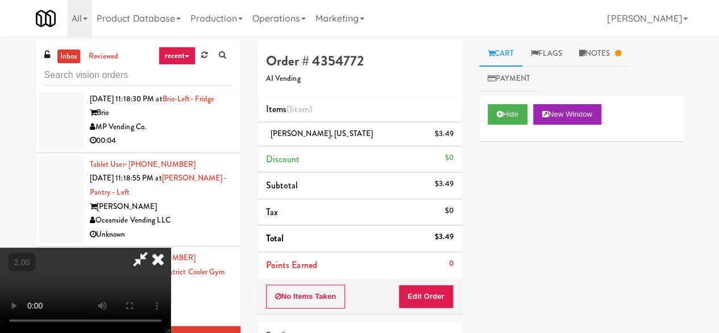
click at [204, 239] on div "Unknown" at bounding box center [161, 235] width 142 height 14
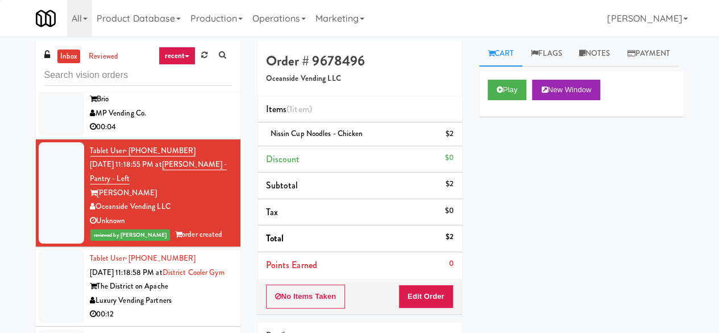
click at [204, 292] on div "Tablet User · (916) 759-8687 Oct 10, 2025 11:18:58 PM at District Cooler Gym Th…" at bounding box center [161, 286] width 142 height 70
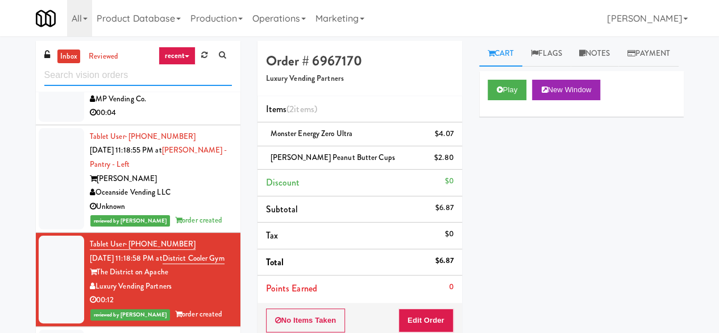
click at [161, 78] on input "text" at bounding box center [138, 75] width 188 height 21
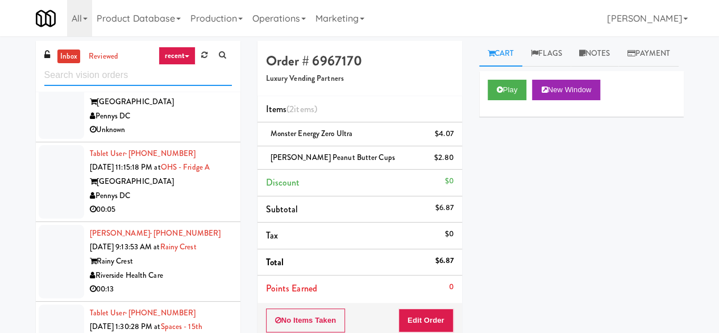
scroll to position [228, 0]
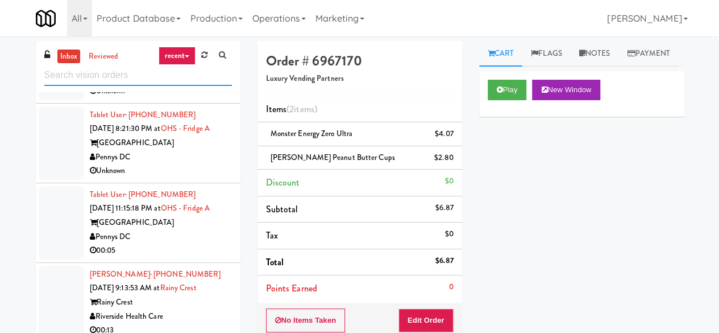
click at [133, 80] on input "text" at bounding box center [138, 75] width 188 height 21
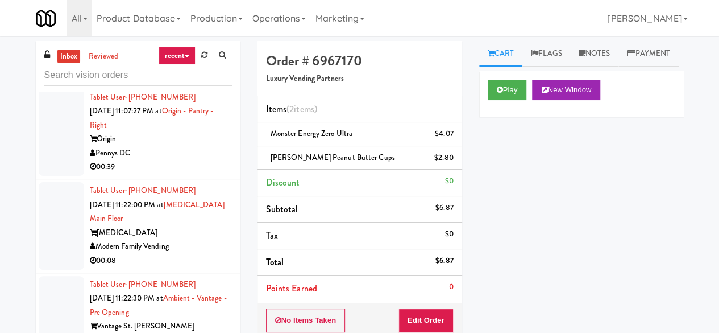
scroll to position [2048, 0]
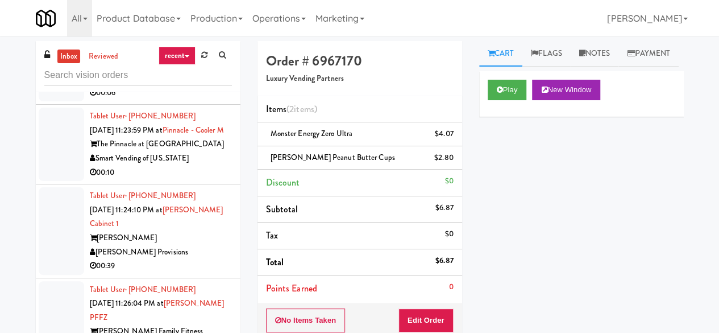
click at [180, 86] on div "KitchenMate" at bounding box center [161, 79] width 142 height 14
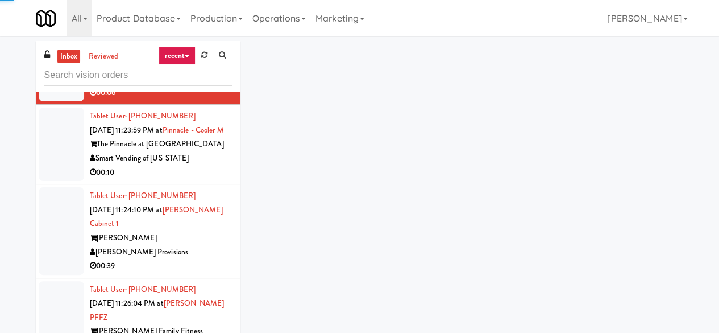
scroll to position [2218, 0]
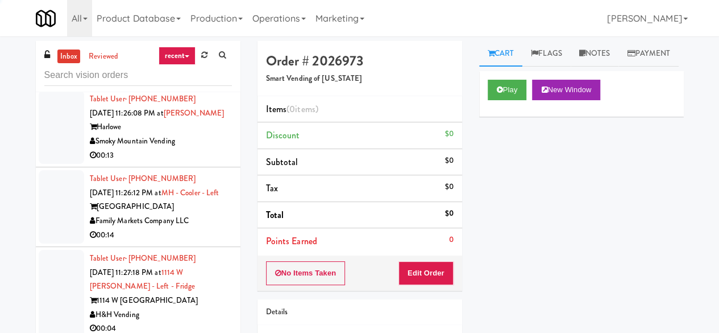
scroll to position [2332, 0]
click at [506, 100] on button "Play" at bounding box center [507, 90] width 39 height 20
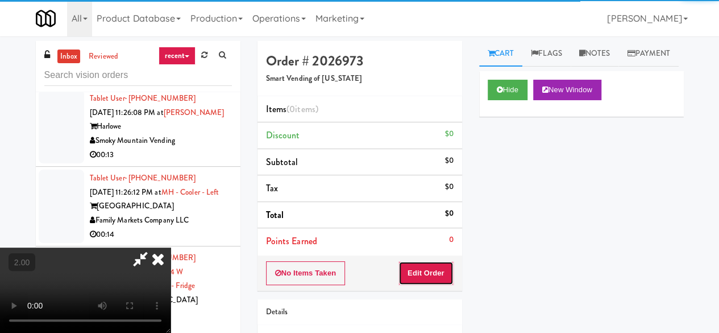
click at [438, 269] on button "Edit Order" at bounding box center [426, 273] width 55 height 24
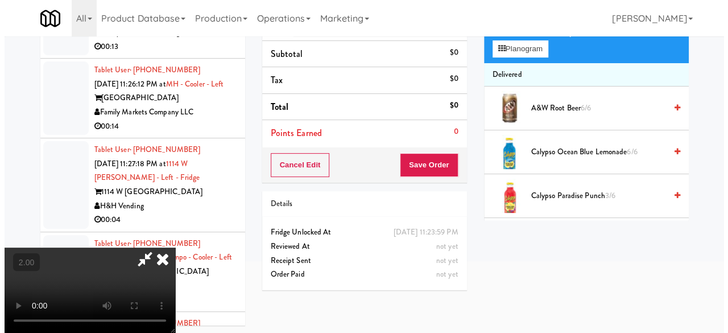
scroll to position [36, 0]
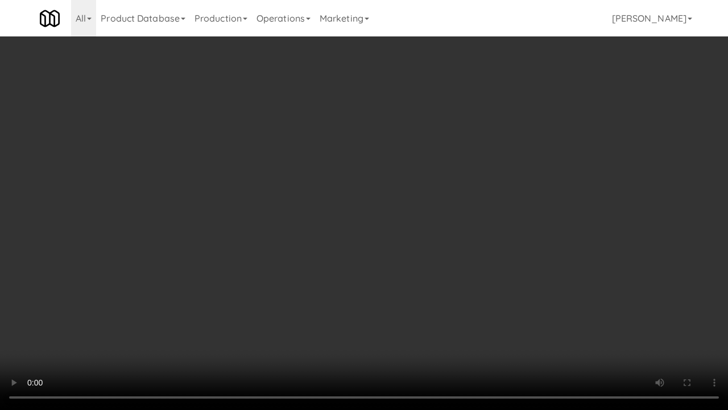
click at [352, 270] on video at bounding box center [364, 205] width 728 height 410
click at [312, 199] on video at bounding box center [364, 205] width 728 height 410
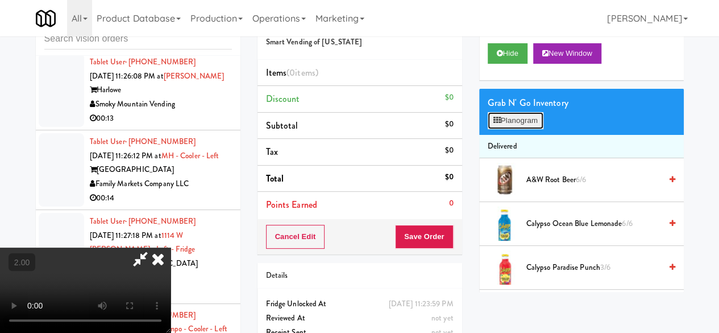
click at [520, 129] on button "Planogram" at bounding box center [516, 120] width 56 height 17
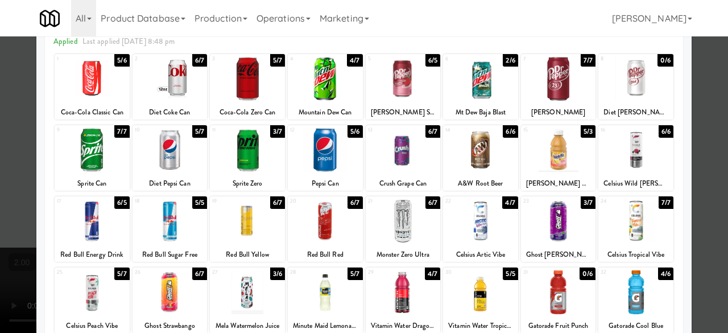
click at [250, 153] on div at bounding box center [247, 150] width 75 height 44
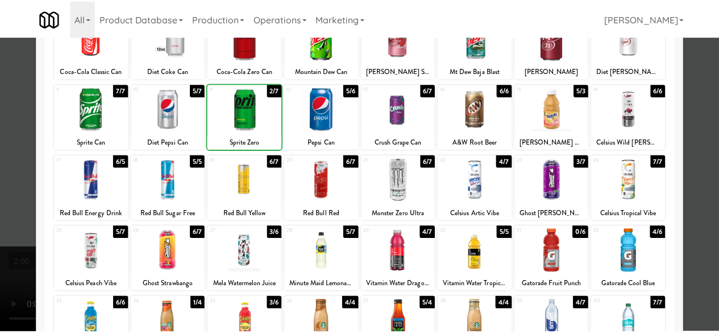
scroll to position [114, 0]
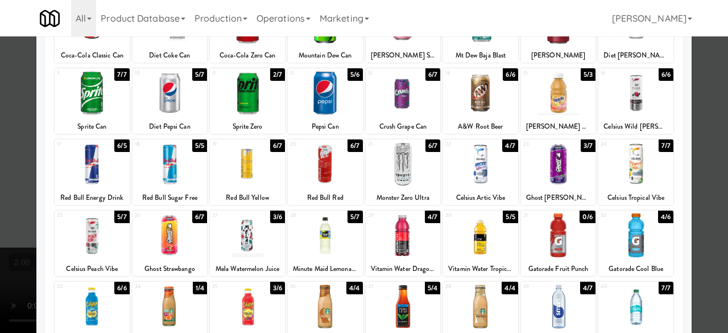
click at [386, 239] on div at bounding box center [403, 235] width 75 height 44
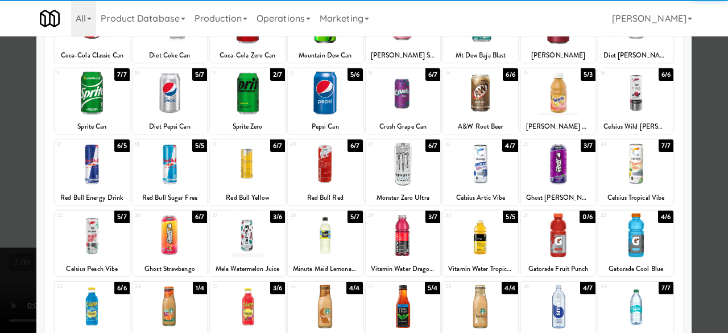
click at [712, 126] on div at bounding box center [364, 166] width 728 height 333
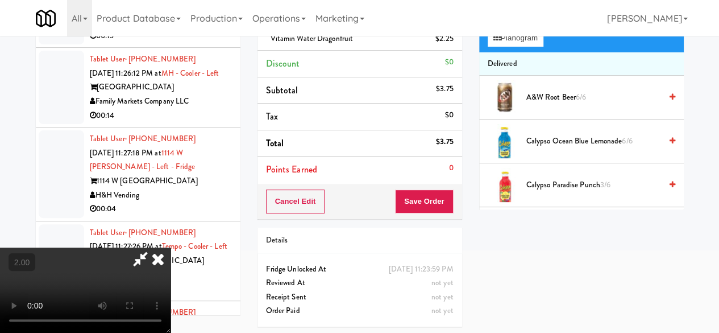
scroll to position [42, 0]
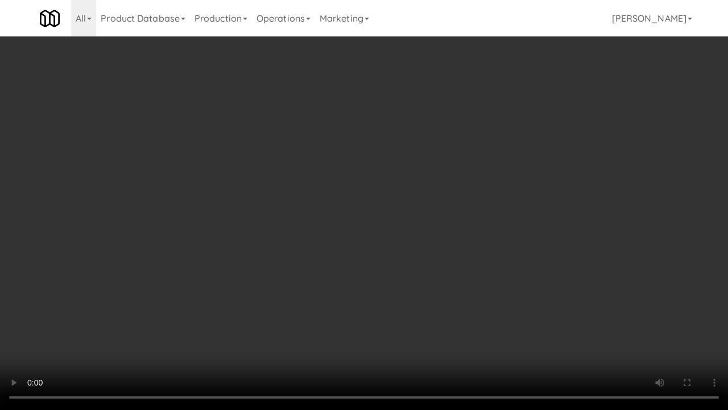
click at [397, 284] on video at bounding box center [364, 205] width 728 height 410
click at [421, 259] on video at bounding box center [364, 205] width 728 height 410
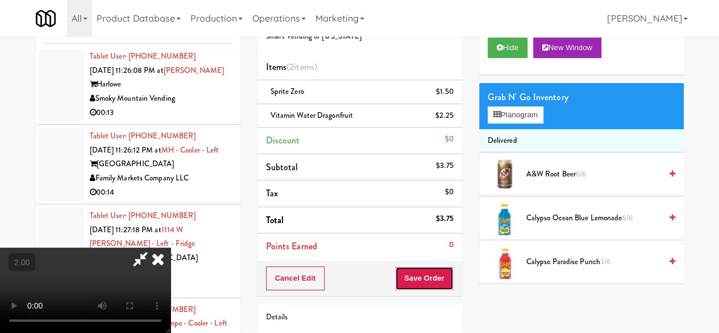
click at [435, 282] on button "Save Order" at bounding box center [424, 278] width 58 height 24
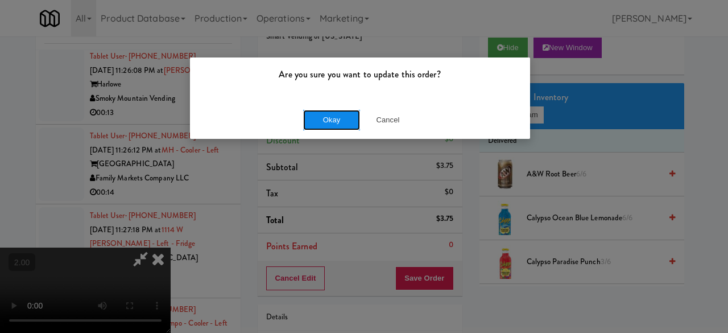
click at [349, 117] on button "Okay" at bounding box center [331, 120] width 57 height 20
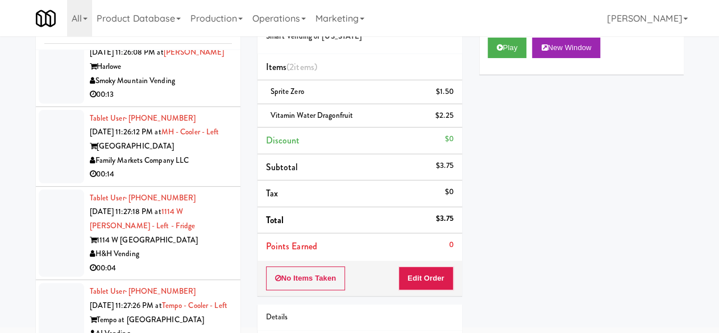
scroll to position [2389, 0]
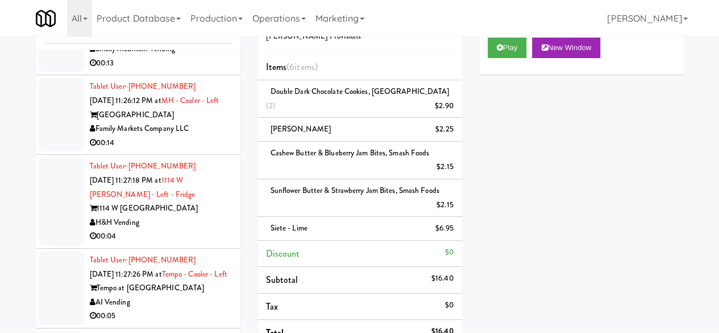
scroll to position [2503, 0]
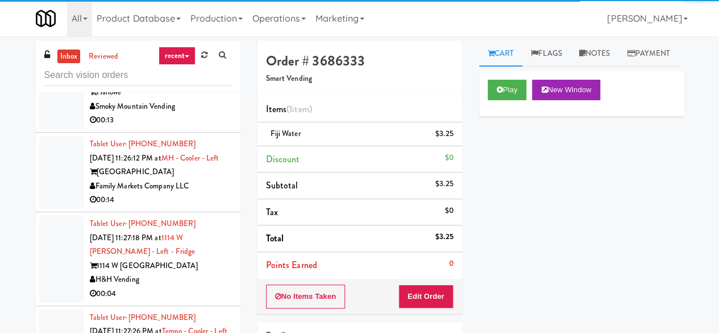
scroll to position [2389, 0]
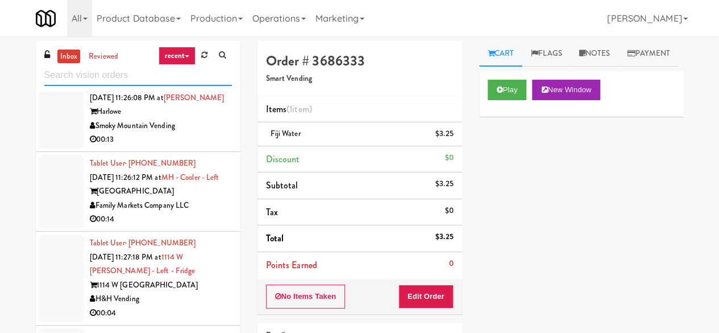
click at [131, 81] on input "text" at bounding box center [138, 75] width 188 height 21
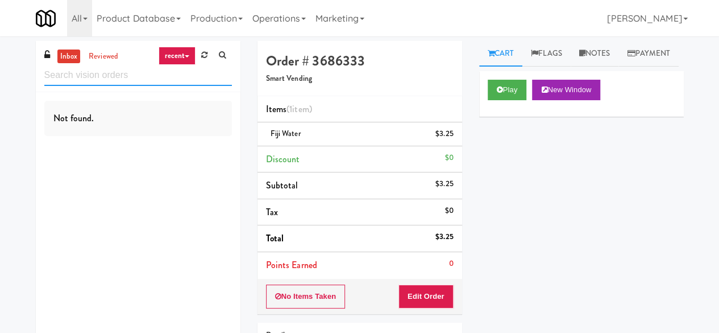
scroll to position [0, 0]
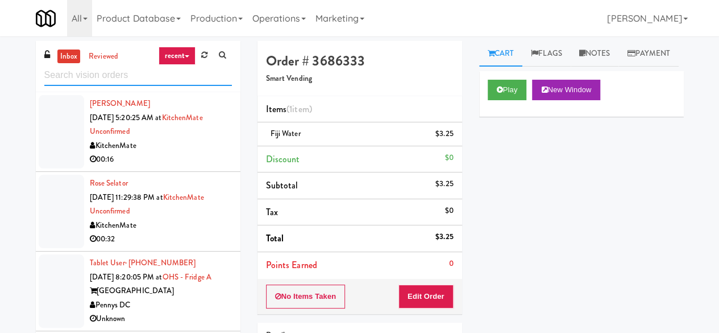
click at [113, 72] on input "text" at bounding box center [138, 75] width 188 height 21
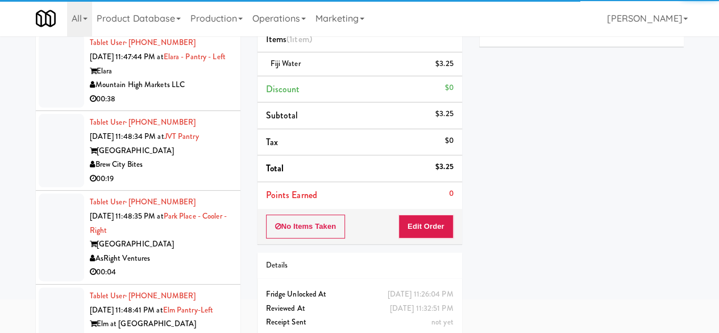
scroll to position [108, 0]
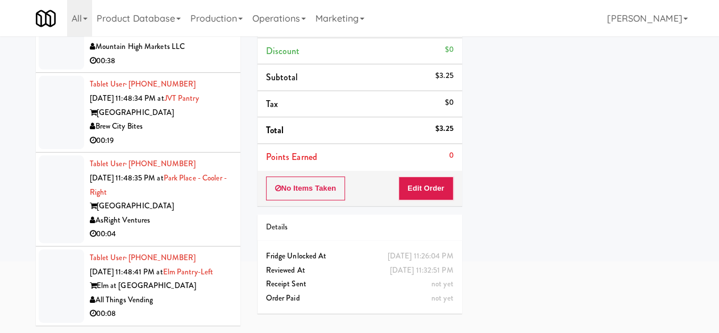
drag, startPoint x: 172, startPoint y: 303, endPoint x: 169, endPoint y: 296, distance: 7.2
click at [172, 303] on div "All Things Vending" at bounding box center [161, 300] width 142 height 14
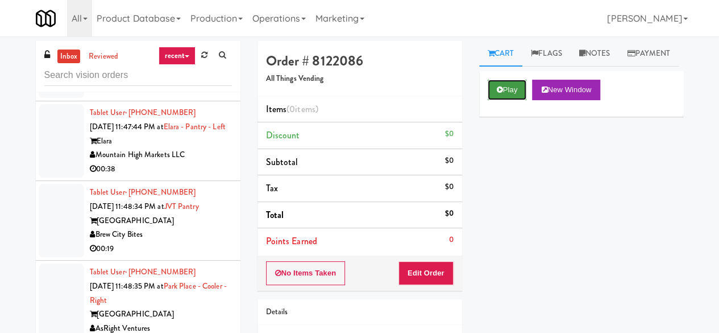
click at [516, 100] on button "Play" at bounding box center [507, 90] width 39 height 20
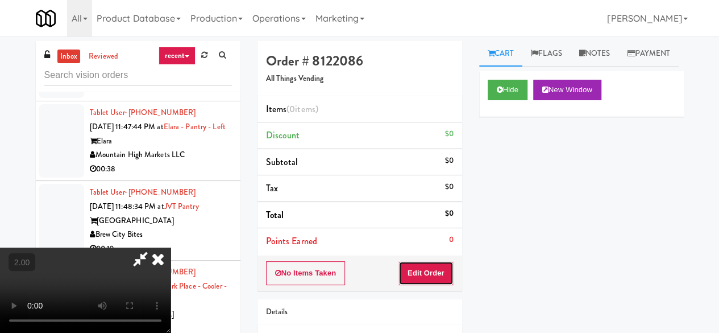
click at [427, 272] on button "Edit Order" at bounding box center [426, 273] width 55 height 24
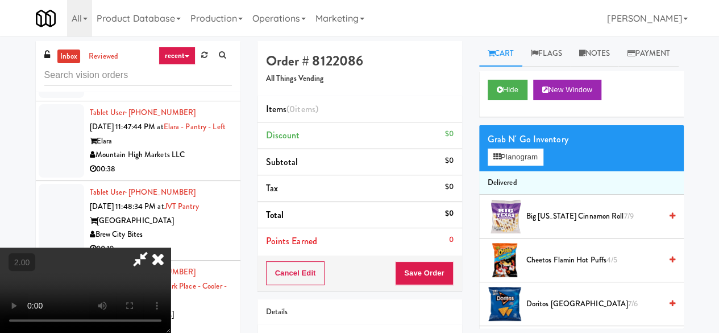
click at [171, 291] on video at bounding box center [85, 289] width 171 height 85
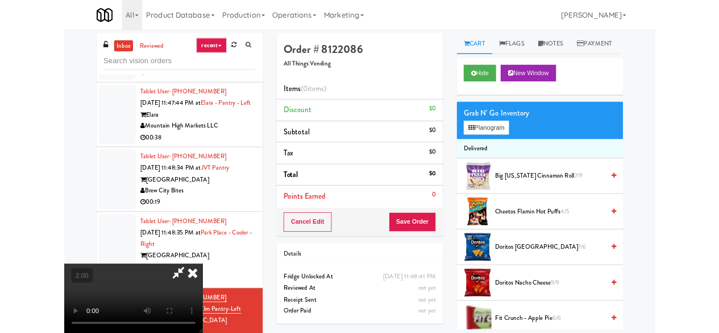
scroll to position [23, 0]
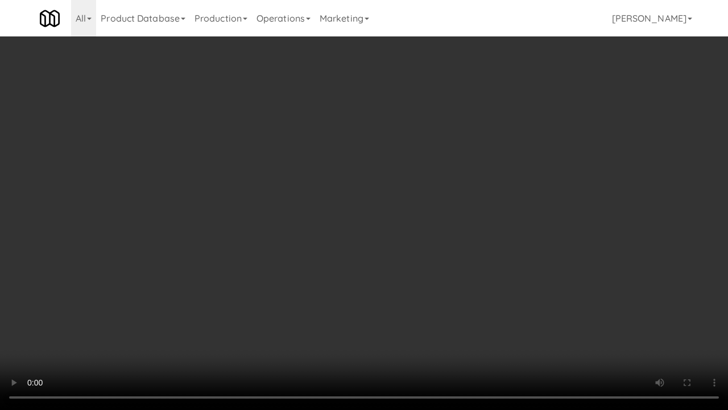
click at [348, 251] on video at bounding box center [364, 205] width 728 height 410
click at [370, 225] on video at bounding box center [364, 205] width 728 height 410
click at [511, 196] on video at bounding box center [364, 205] width 728 height 410
click at [445, 173] on video at bounding box center [364, 205] width 728 height 410
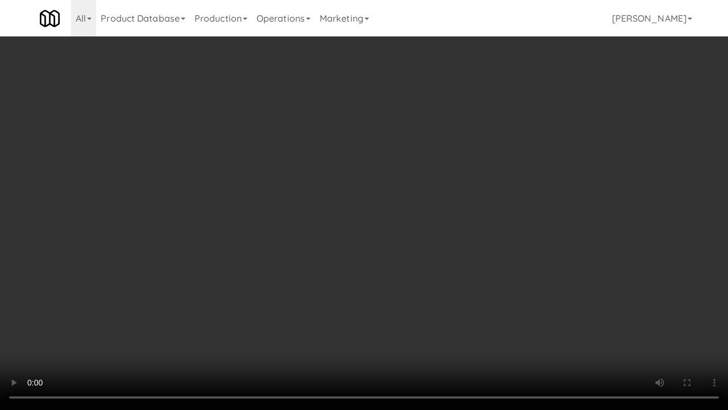
drag, startPoint x: 450, startPoint y: 232, endPoint x: 489, endPoint y: 243, distance: 40.3
click at [450, 232] on video at bounding box center [364, 205] width 728 height 410
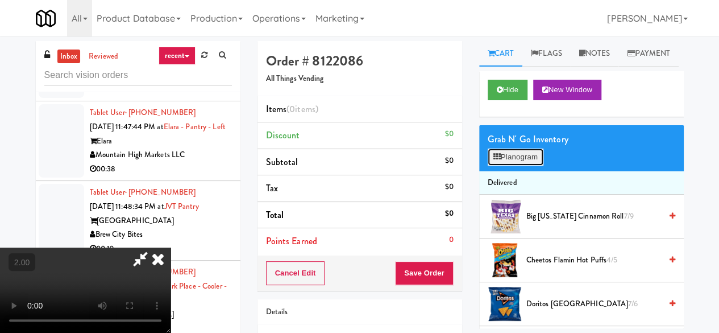
click at [524, 166] on button "Planogram" at bounding box center [516, 156] width 56 height 17
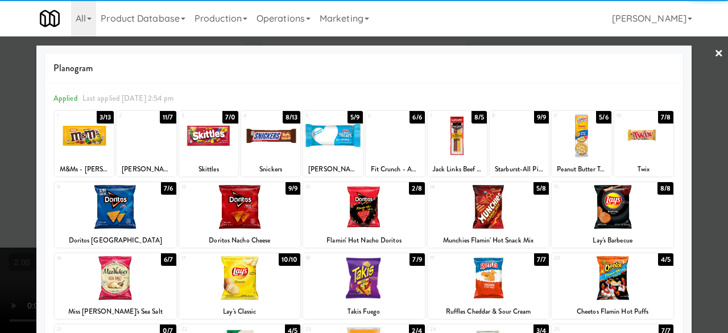
click at [510, 129] on div at bounding box center [519, 136] width 59 height 44
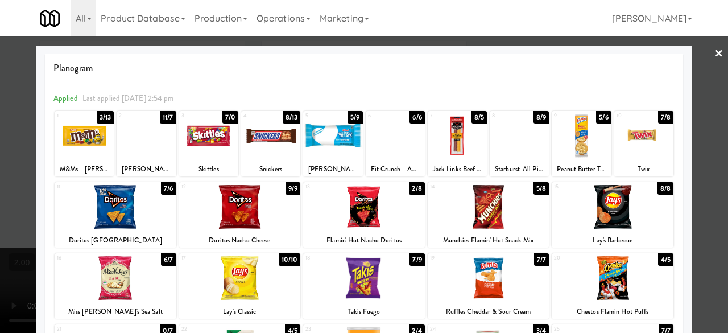
click at [93, 144] on div at bounding box center [84, 136] width 59 height 44
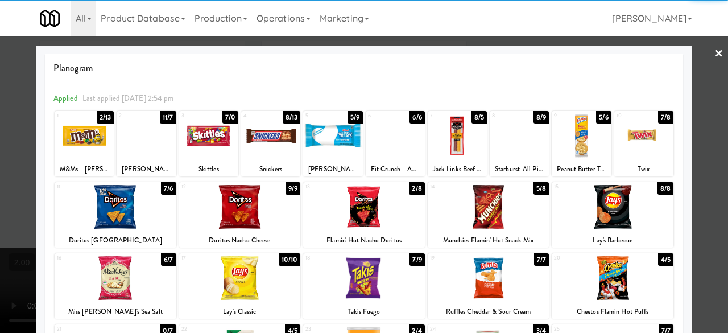
click at [714, 51] on link "×" at bounding box center [718, 53] width 9 height 35
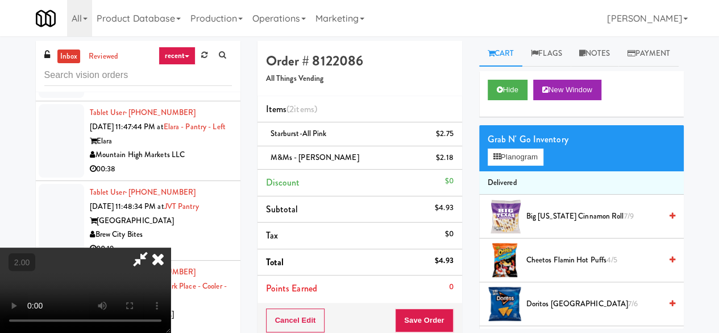
click at [154, 247] on icon at bounding box center [140, 258] width 26 height 23
click at [412, 309] on button "Save Order" at bounding box center [424, 320] width 58 height 24
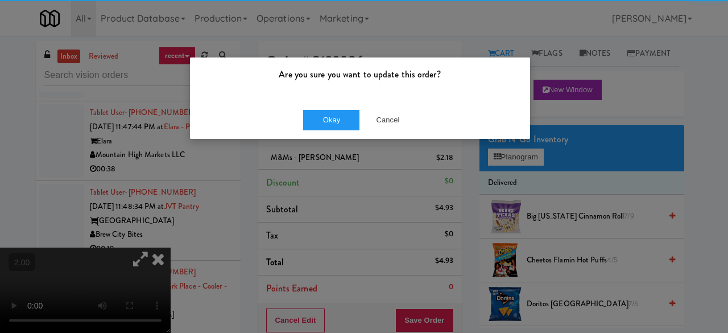
click at [312, 104] on div "Okay Cancel" at bounding box center [360, 120] width 340 height 38
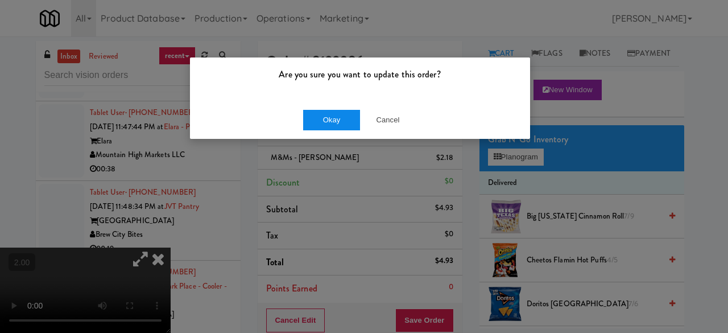
click at [318, 110] on div "Okay Cancel" at bounding box center [360, 120] width 340 height 38
click at [324, 111] on button "Okay" at bounding box center [331, 120] width 57 height 20
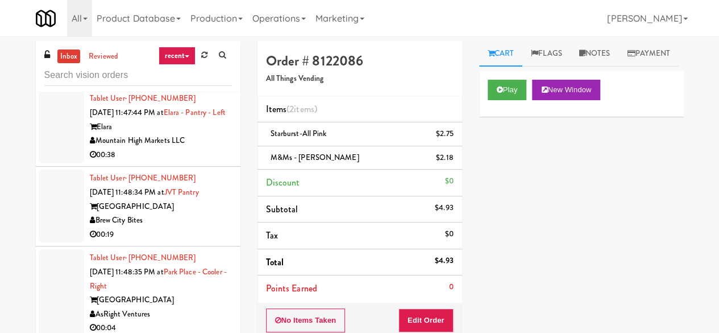
scroll to position [3606, 0]
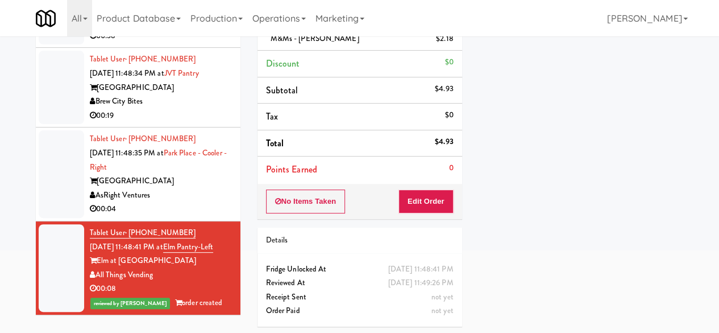
click at [185, 202] on div "00:04" at bounding box center [161, 209] width 142 height 14
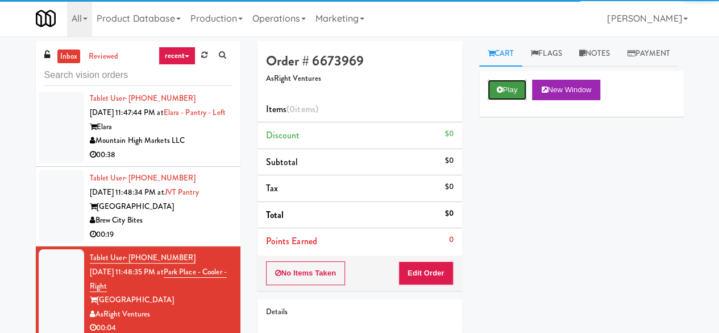
click at [495, 100] on button "Play" at bounding box center [507, 90] width 39 height 20
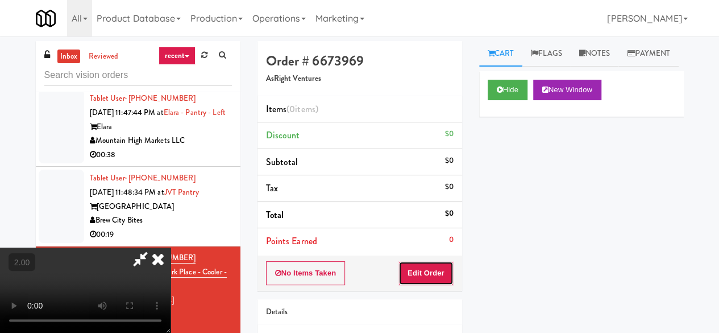
click at [427, 277] on button "Edit Order" at bounding box center [426, 273] width 55 height 24
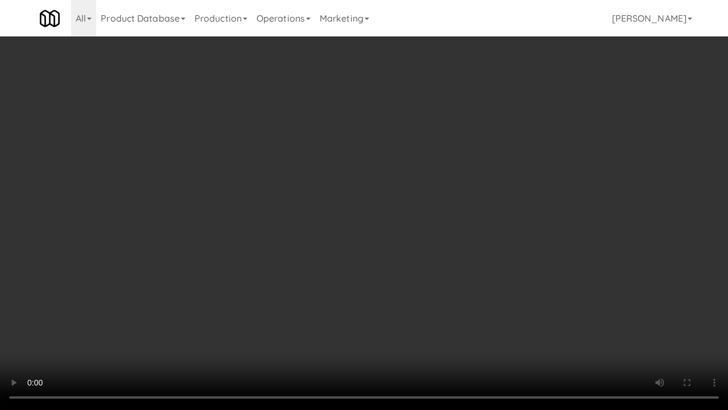
click at [425, 243] on video at bounding box center [364, 205] width 728 height 410
click at [332, 217] on video at bounding box center [364, 205] width 728 height 410
click at [334, 214] on video at bounding box center [364, 205] width 728 height 410
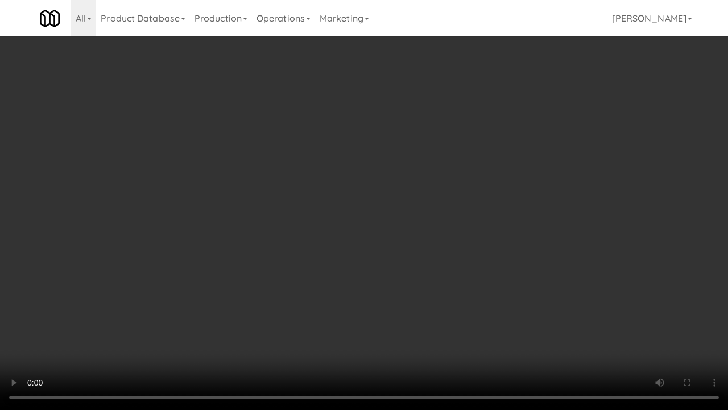
click at [311, 235] on video at bounding box center [364, 205] width 728 height 410
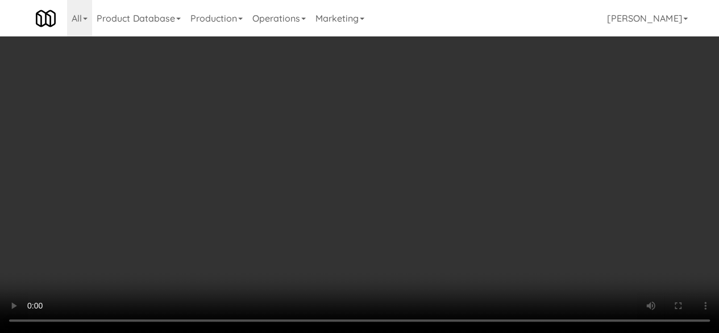
scroll to position [284, 0]
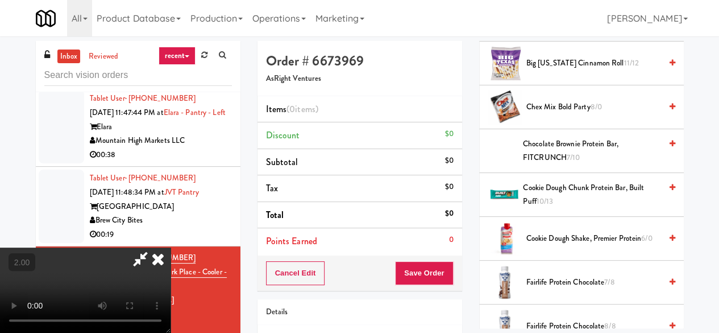
click at [563, 71] on span "Big Texas Cinnamon Roll 11/12" at bounding box center [594, 63] width 135 height 14
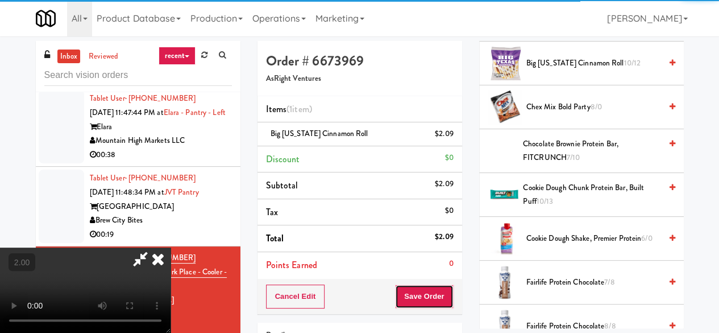
click at [449, 294] on button "Save Order" at bounding box center [424, 296] width 58 height 24
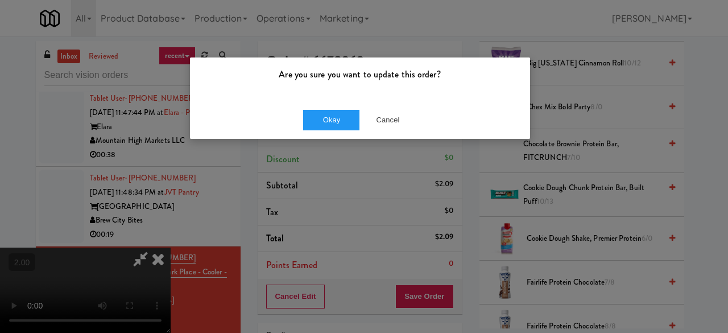
click at [308, 101] on div "Are you sure you want to update this order? Okay Cancel" at bounding box center [359, 98] width 341 height 82
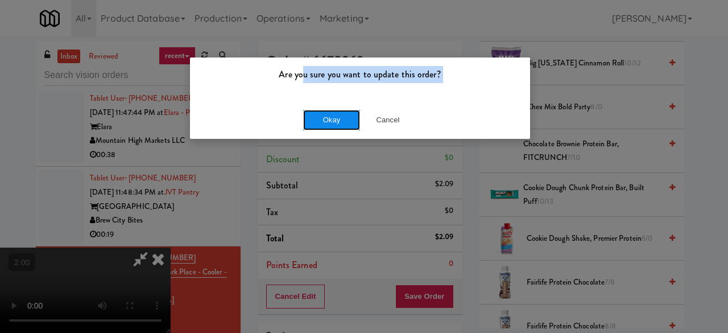
click at [322, 115] on button "Okay" at bounding box center [331, 120] width 57 height 20
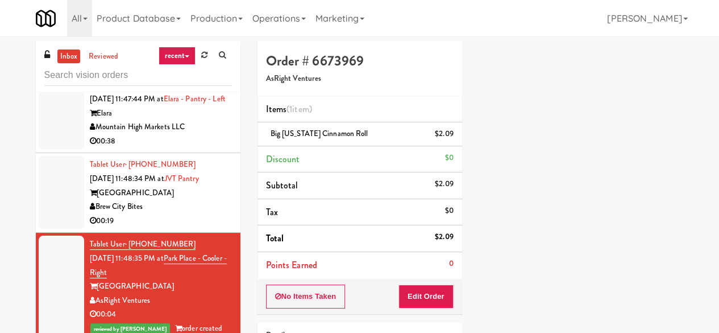
scroll to position [3620, 0]
click at [202, 200] on div "Brew City Bites" at bounding box center [161, 207] width 142 height 14
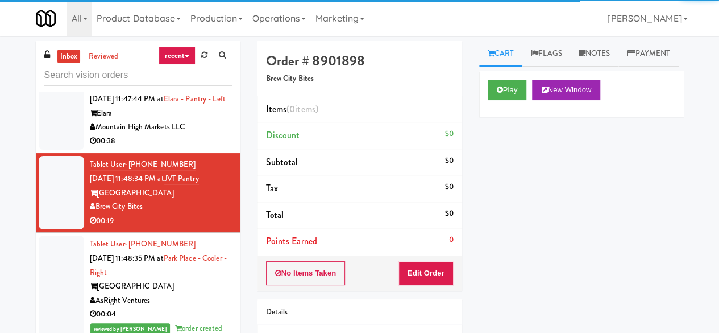
click at [493, 117] on div "Play New Window" at bounding box center [581, 94] width 205 height 46
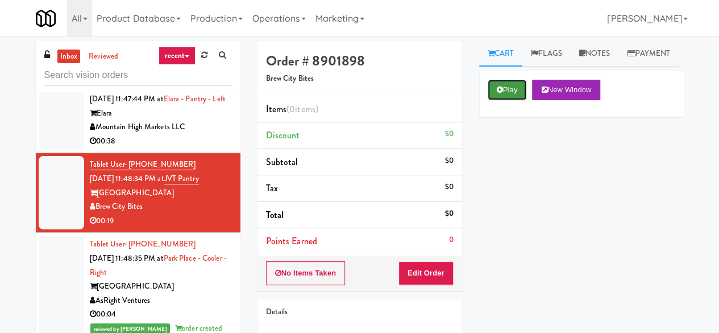
click at [501, 93] on icon at bounding box center [500, 89] width 6 height 7
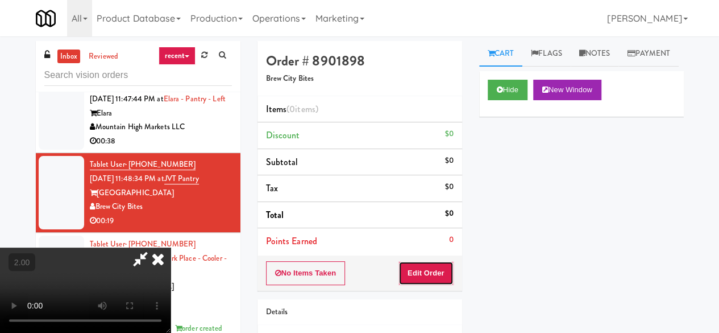
click at [426, 278] on button "Edit Order" at bounding box center [426, 273] width 55 height 24
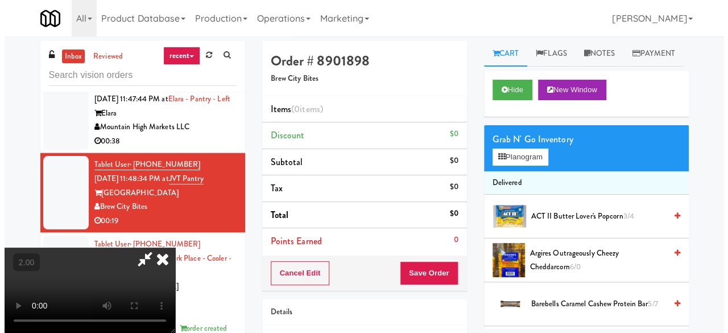
scroll to position [23, 0]
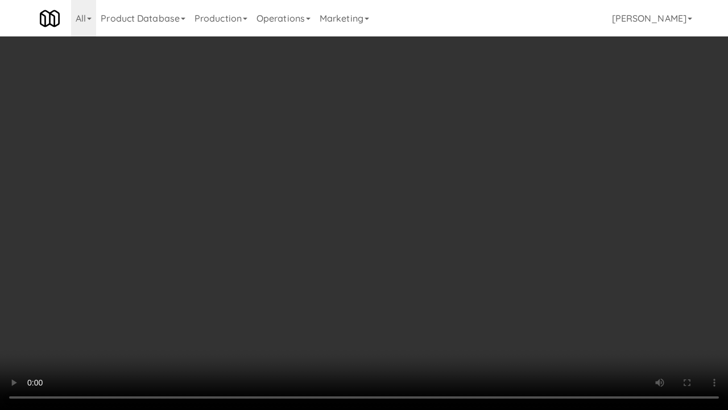
click at [345, 201] on video at bounding box center [364, 205] width 728 height 410
click at [346, 202] on video at bounding box center [364, 205] width 728 height 410
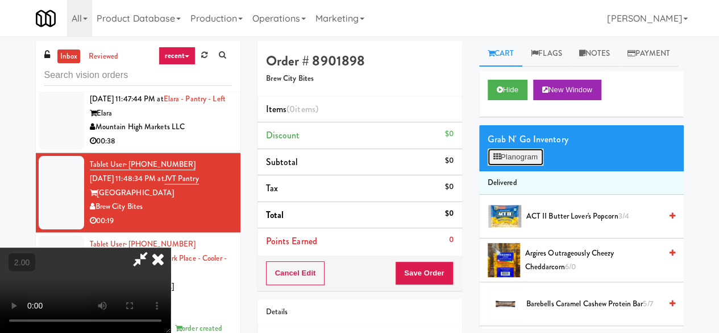
click at [536, 166] on button "Planogram" at bounding box center [516, 156] width 56 height 17
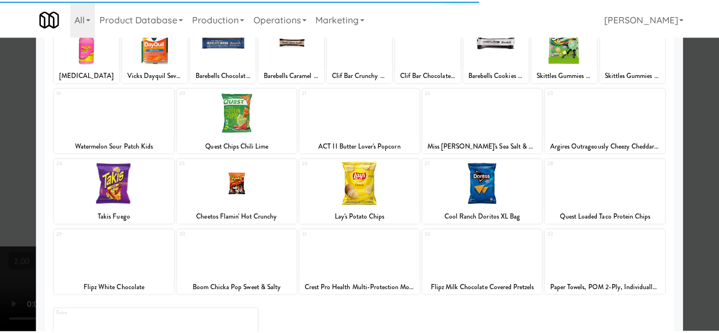
scroll to position [225, 0]
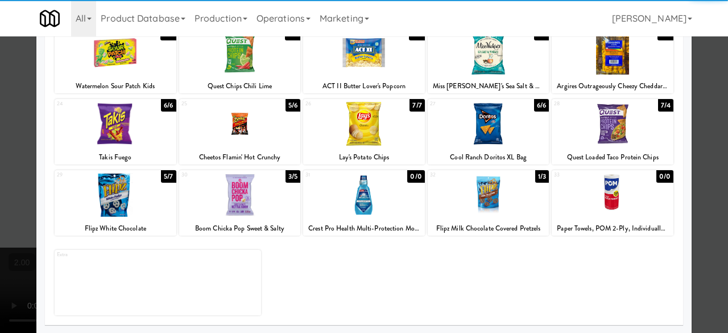
click at [597, 134] on div at bounding box center [613, 124] width 122 height 44
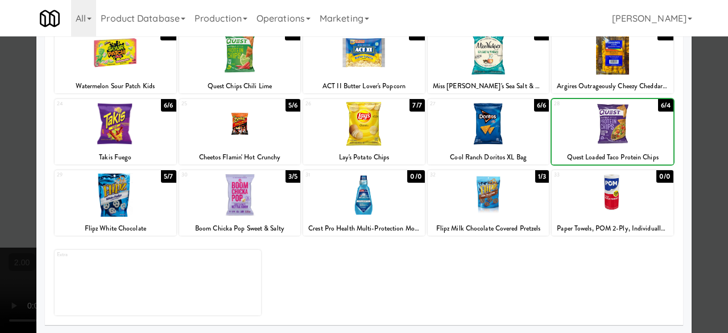
click at [597, 134] on div at bounding box center [613, 124] width 122 height 44
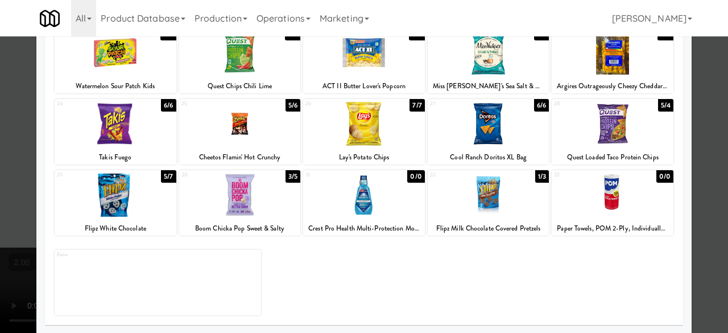
click at [146, 199] on div at bounding box center [116, 195] width 122 height 44
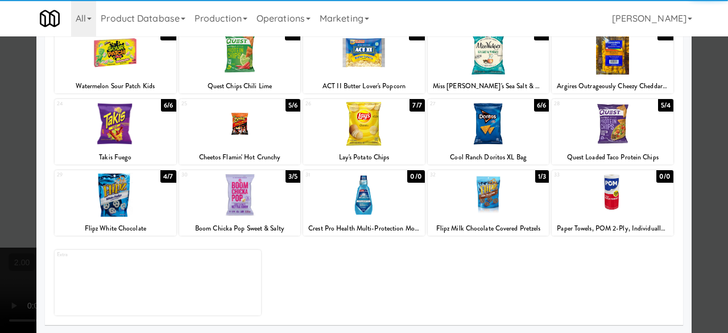
click at [694, 105] on div at bounding box center [364, 166] width 728 height 333
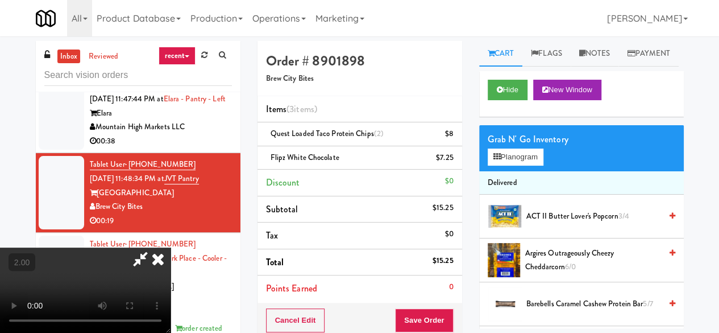
click at [154, 247] on icon at bounding box center [140, 258] width 26 height 23
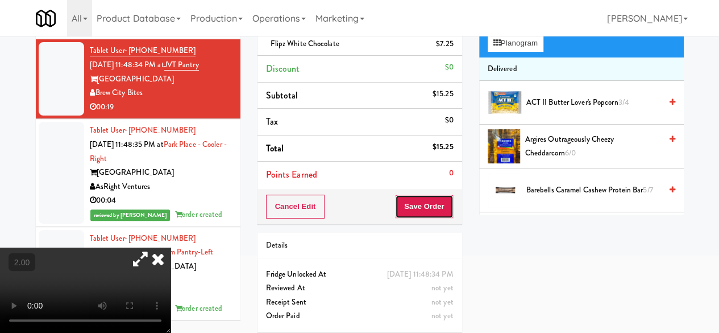
click at [411, 213] on button "Save Order" at bounding box center [424, 207] width 58 height 24
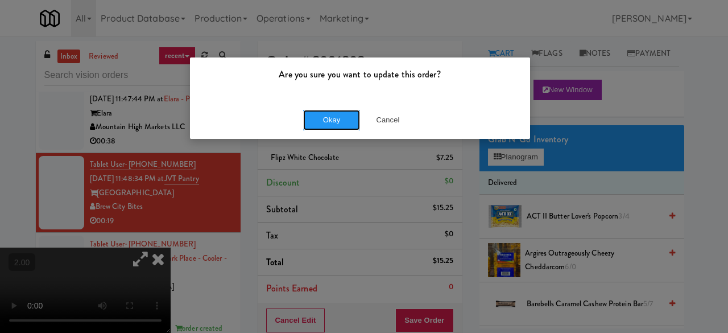
drag, startPoint x: 353, startPoint y: 126, endPoint x: 445, endPoint y: 216, distance: 128.3
click at [353, 126] on button "Okay" at bounding box center [331, 120] width 57 height 20
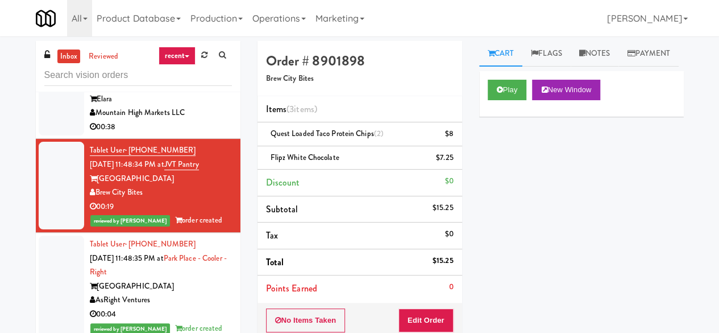
click at [183, 120] on div "00:38" at bounding box center [161, 127] width 142 height 14
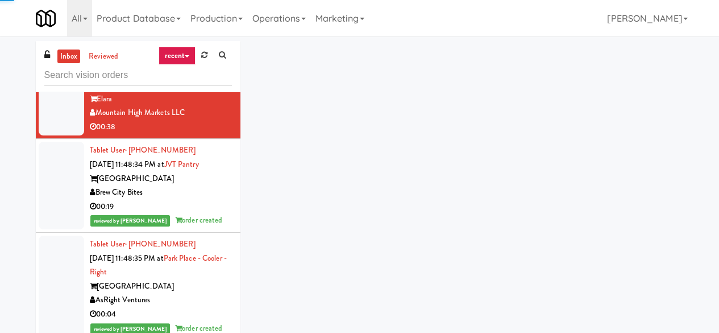
scroll to position [3464, 0]
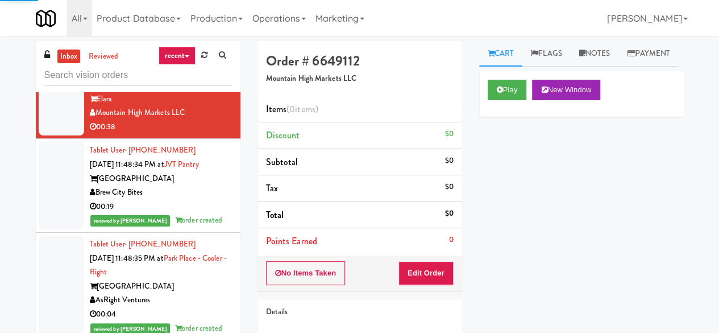
click at [191, 40] on div "Modern Family Vending" at bounding box center [161, 33] width 142 height 14
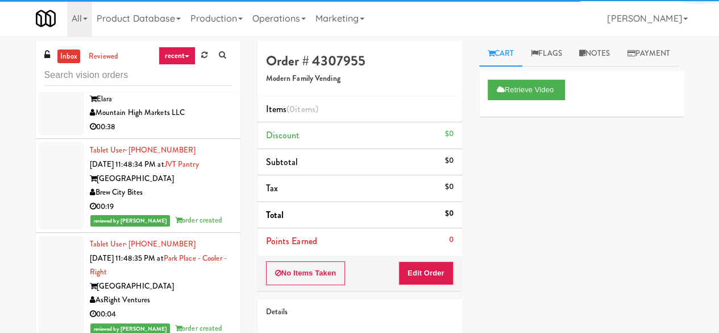
click at [202, 120] on div "Mountain High Markets LLC" at bounding box center [161, 113] width 142 height 14
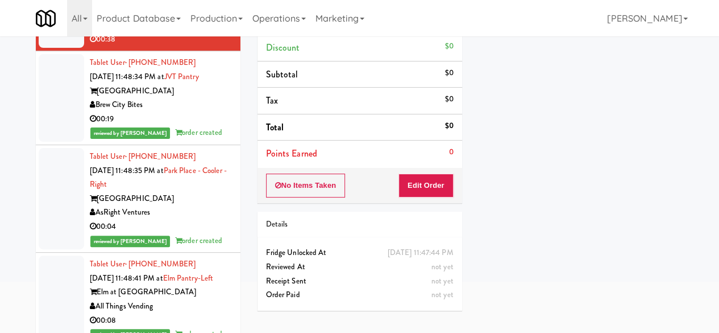
scroll to position [108, 0]
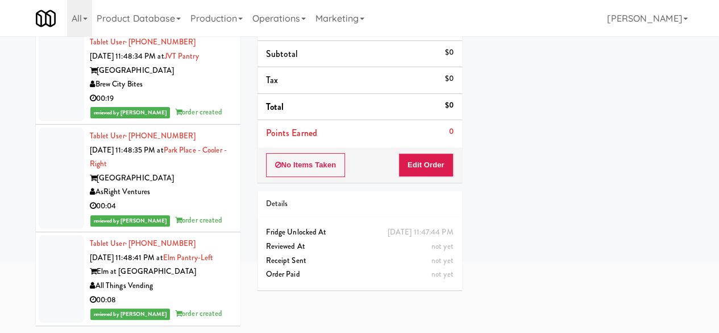
click at [202, 26] on div "00:38" at bounding box center [161, 19] width 142 height 14
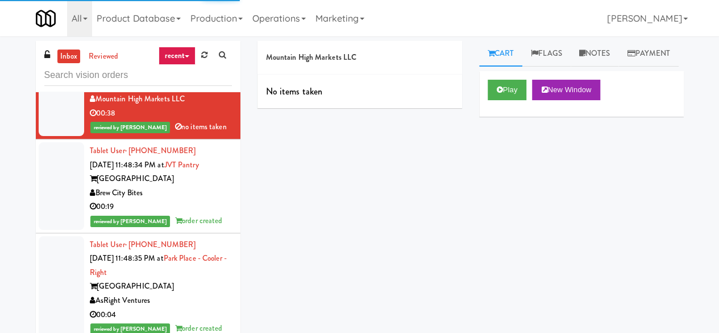
click at [195, 27] on div "Modern Family Vending" at bounding box center [161, 20] width 142 height 14
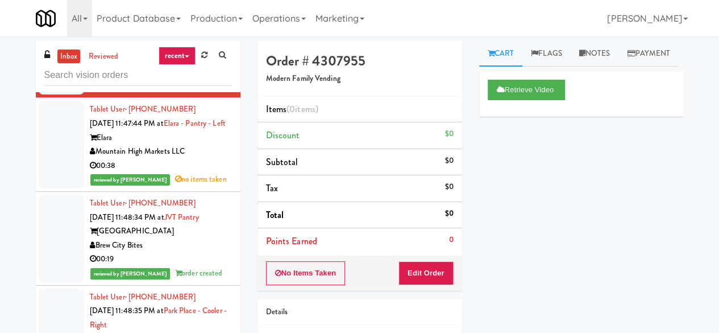
scroll to position [3350, 0]
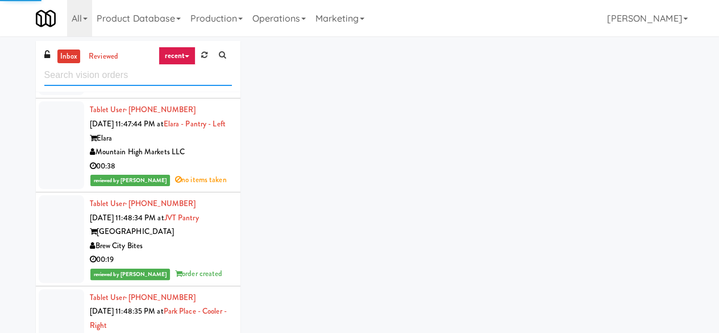
click at [143, 75] on input "text" at bounding box center [138, 75] width 188 height 21
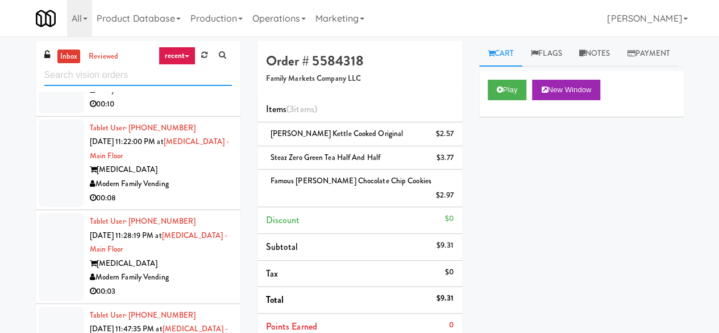
scroll to position [1649, 0]
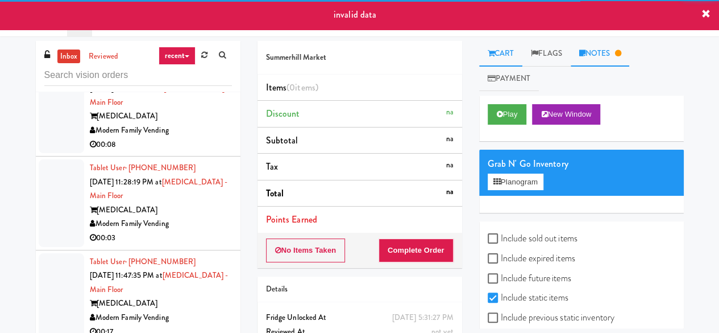
click at [606, 61] on link "Notes" at bounding box center [600, 54] width 59 height 26
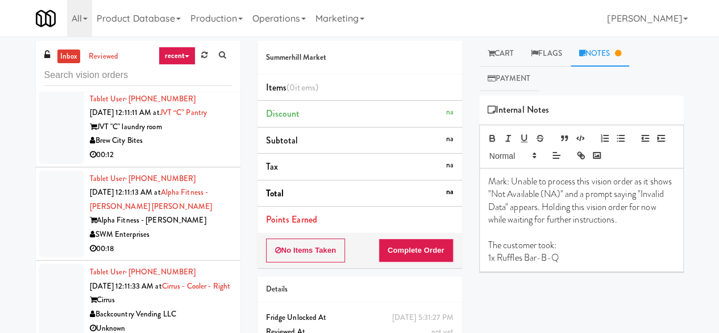
scroll to position [5960, 0]
click at [201, 69] on div "KitchenMate" at bounding box center [161, 62] width 142 height 14
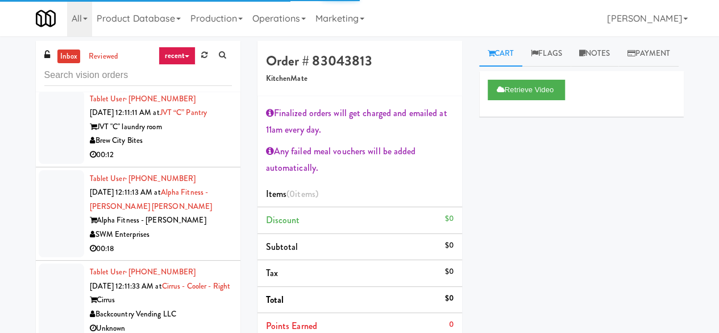
scroll to position [6073, 0]
click at [189, 228] on div "SWM Enterprises" at bounding box center [161, 235] width 142 height 14
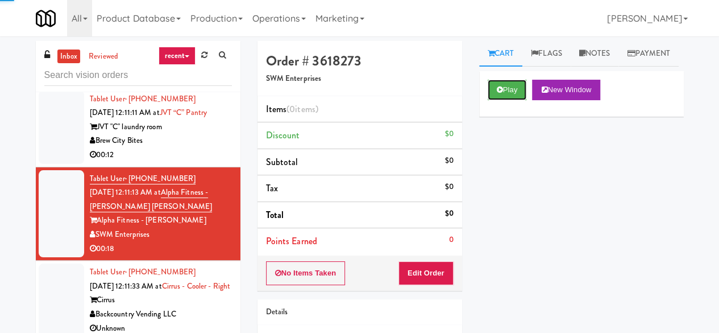
click at [522, 100] on button "Play" at bounding box center [507, 90] width 39 height 20
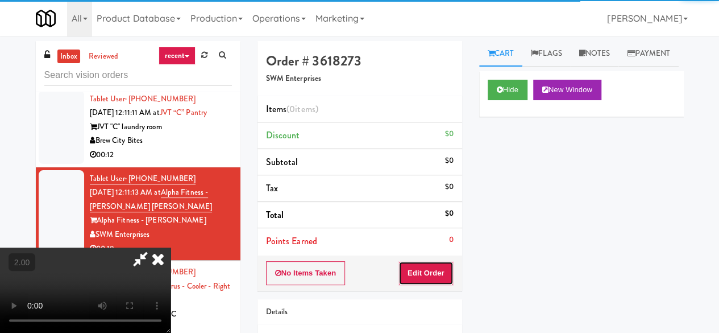
click at [435, 270] on button "Edit Order" at bounding box center [426, 273] width 55 height 24
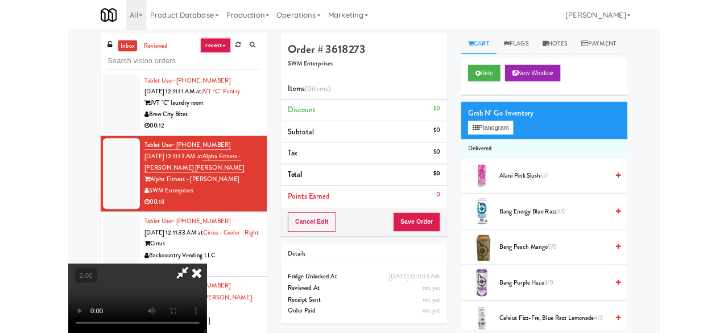
scroll to position [23, 0]
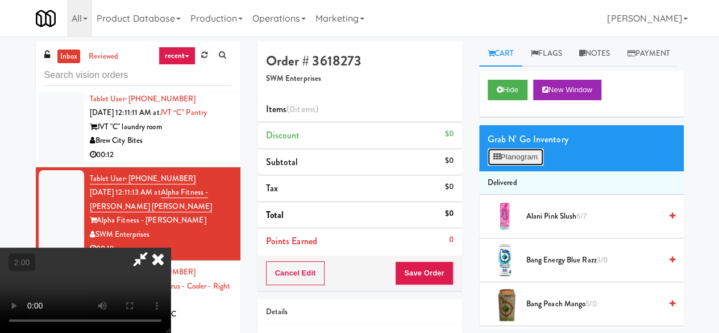
click at [528, 166] on button "Planogram" at bounding box center [516, 156] width 56 height 17
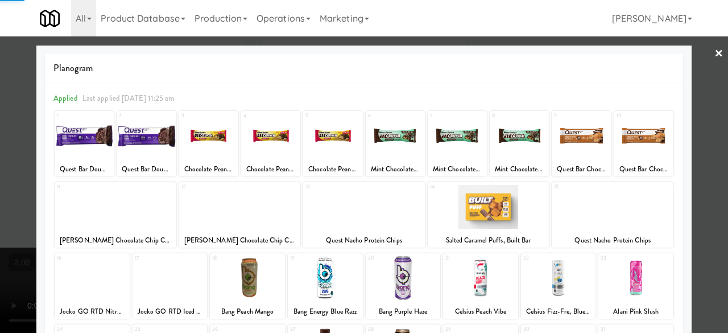
scroll to position [225, 0]
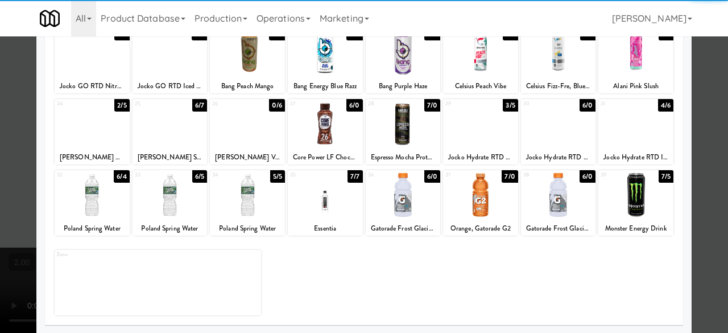
click at [166, 197] on div at bounding box center [170, 195] width 75 height 44
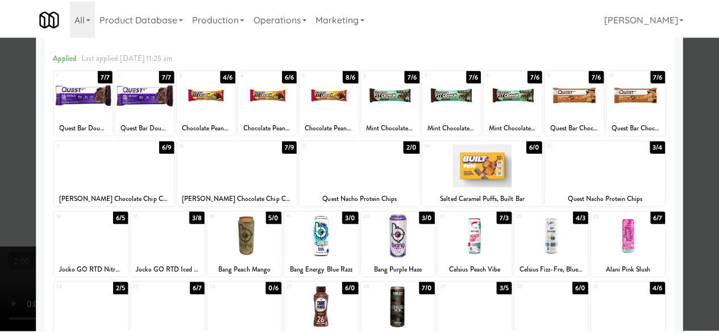
scroll to position [57, 0]
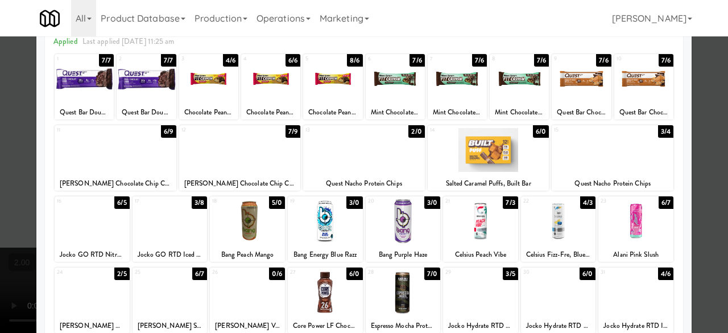
click at [560, 217] on div at bounding box center [558, 221] width 75 height 44
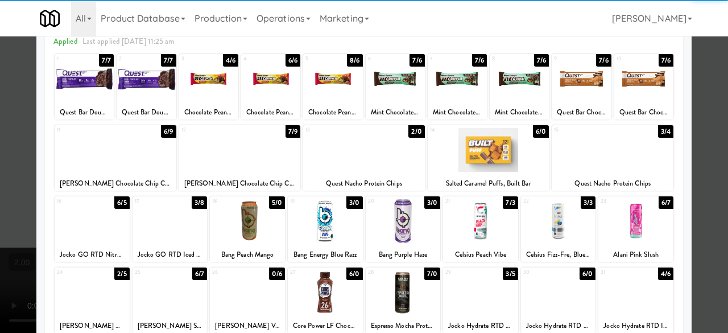
click at [460, 234] on div at bounding box center [480, 221] width 75 height 44
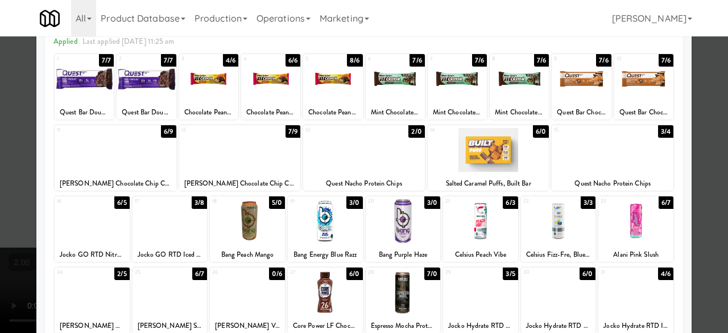
click at [690, 73] on div at bounding box center [364, 166] width 728 height 333
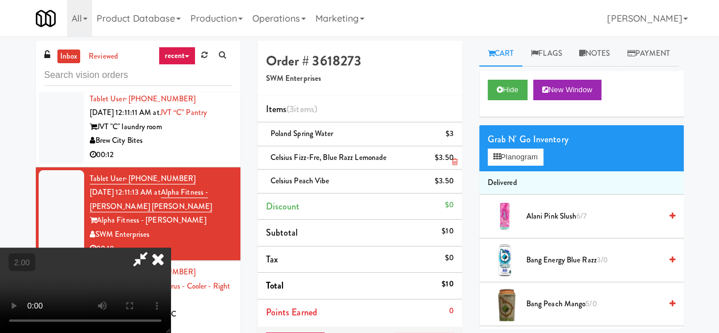
click at [456, 160] on icon at bounding box center [455, 161] width 6 height 7
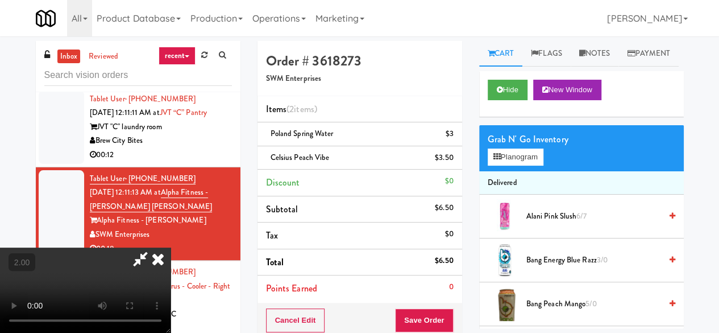
scroll to position [23, 0]
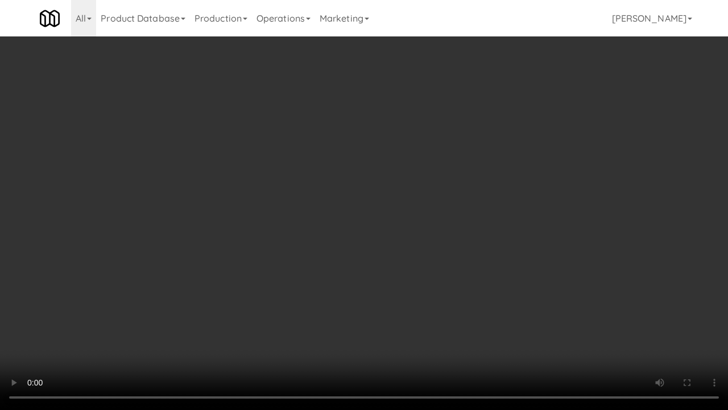
click at [396, 295] on video at bounding box center [364, 205] width 728 height 410
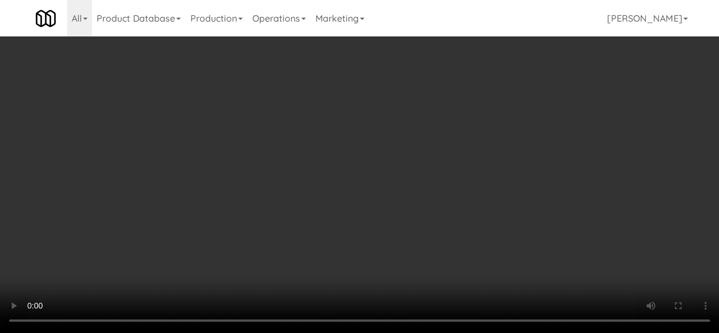
scroll to position [0, 0]
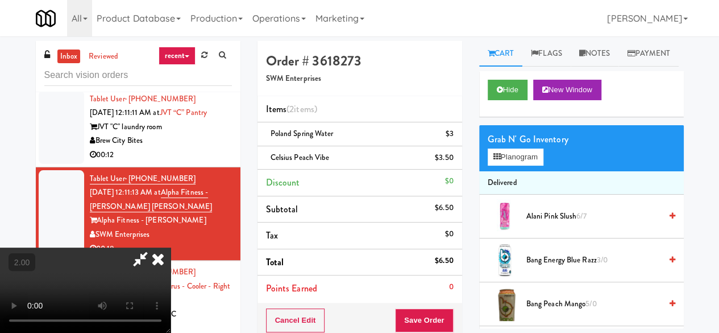
click at [154, 247] on icon at bounding box center [140, 258] width 26 height 23
click at [420, 309] on button "Save Order" at bounding box center [424, 320] width 58 height 24
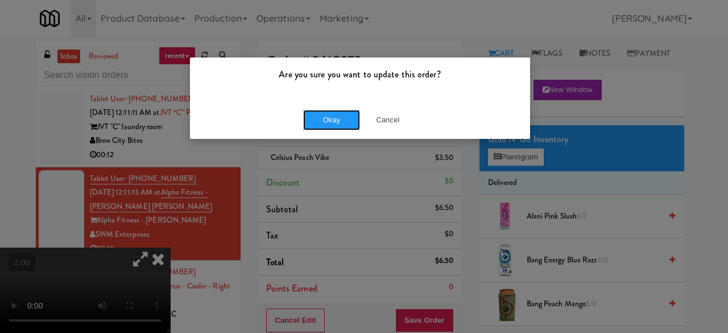
click at [322, 126] on button "Okay" at bounding box center [331, 120] width 57 height 20
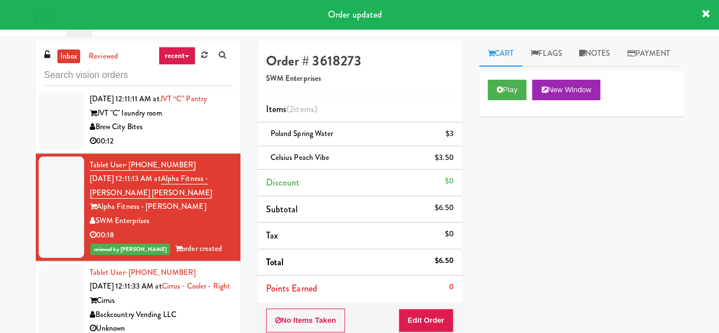
scroll to position [6016, 0]
click at [203, 148] on div "00:12" at bounding box center [161, 141] width 142 height 14
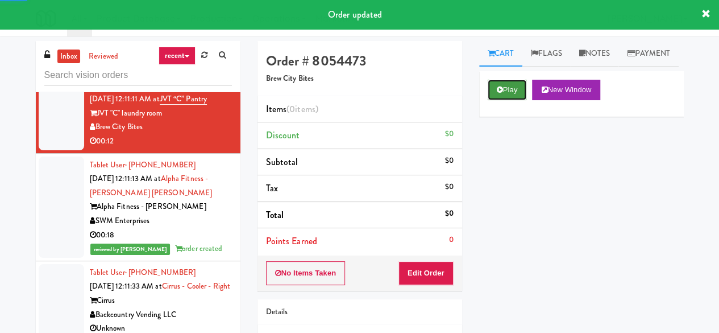
click at [511, 100] on button "Play" at bounding box center [507, 90] width 39 height 20
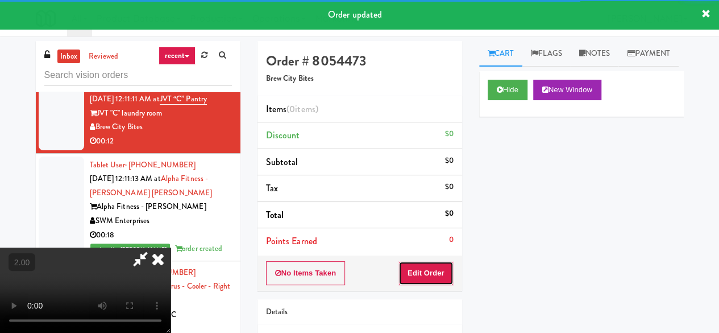
click at [425, 271] on button "Edit Order" at bounding box center [426, 273] width 55 height 24
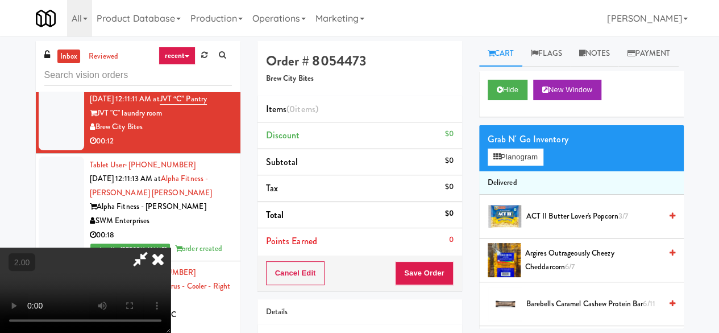
scroll to position [23, 0]
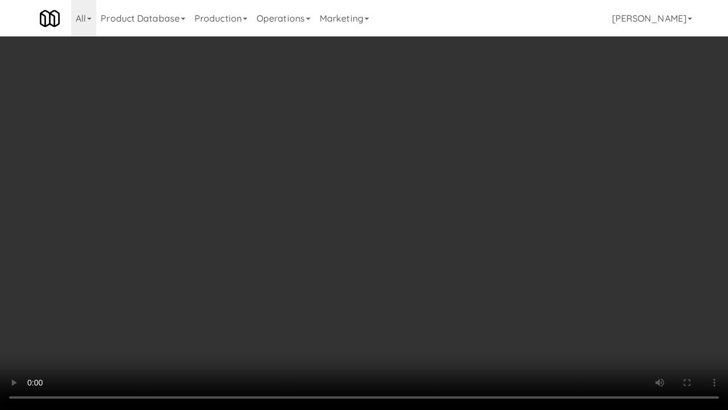
click at [391, 213] on video at bounding box center [364, 205] width 728 height 410
click at [381, 188] on video at bounding box center [364, 205] width 728 height 410
click at [381, 187] on video at bounding box center [364, 205] width 728 height 410
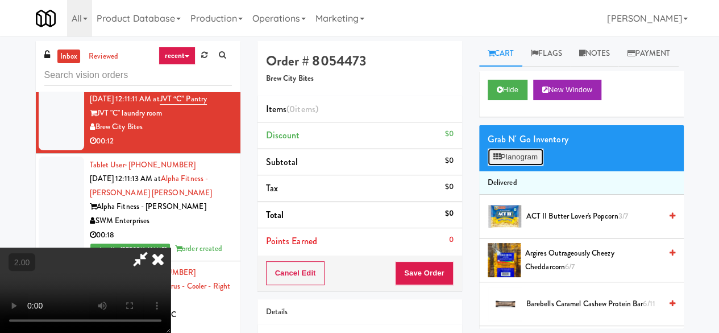
click at [508, 166] on button "Planogram" at bounding box center [516, 156] width 56 height 17
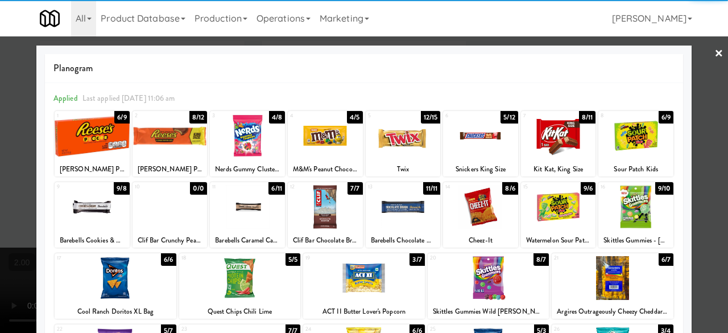
click at [236, 205] on div at bounding box center [247, 207] width 75 height 44
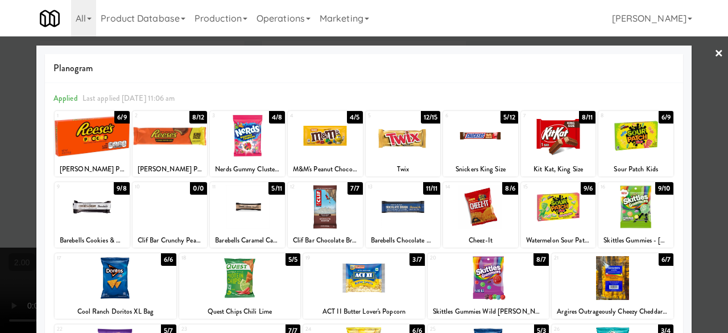
click at [547, 213] on div at bounding box center [558, 207] width 75 height 44
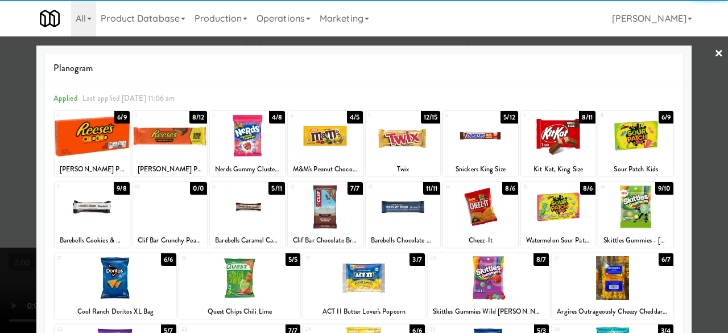
click at [698, 53] on div at bounding box center [364, 166] width 728 height 333
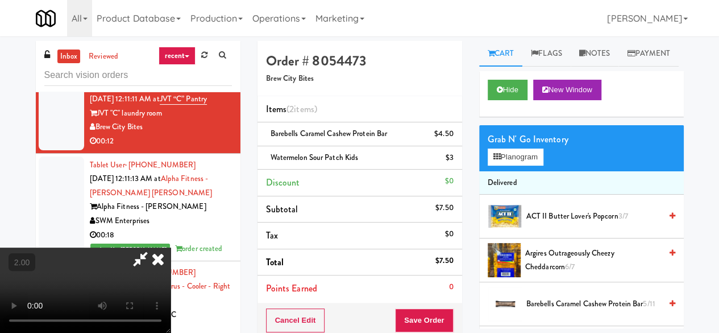
click at [154, 247] on icon at bounding box center [140, 258] width 26 height 23
click at [427, 311] on button "Save Order" at bounding box center [424, 320] width 58 height 24
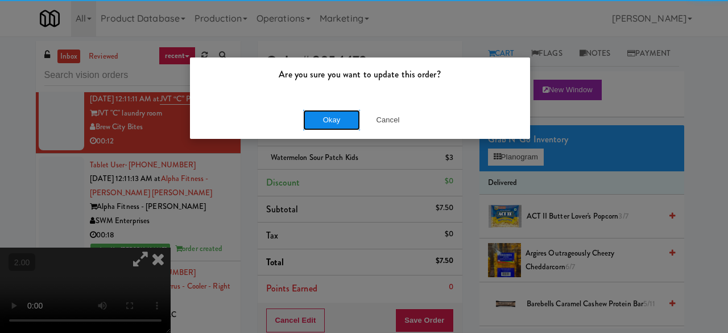
click at [336, 113] on button "Okay" at bounding box center [331, 120] width 57 height 20
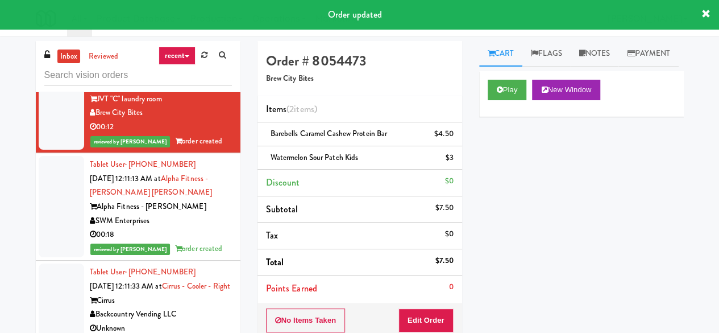
click at [199, 60] on li "Philip Szczypinski Oct 11, 2025 12:11:02 AM at Princess Margaret Cancer Centre …" at bounding box center [138, 13] width 205 height 94
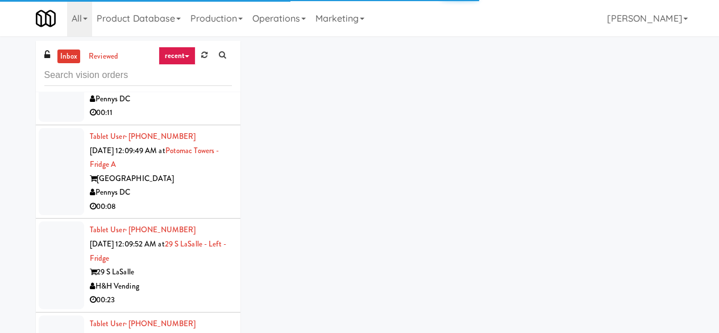
scroll to position [5106, 0]
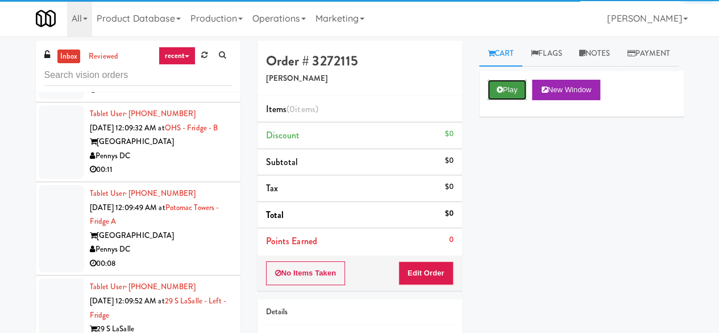
click at [502, 93] on icon at bounding box center [500, 89] width 6 height 7
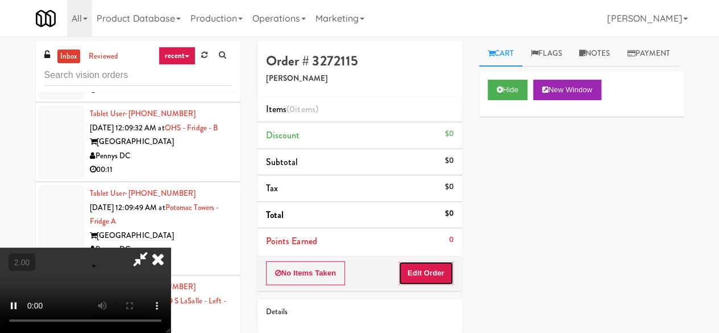
click at [449, 263] on button "Edit Order" at bounding box center [426, 273] width 55 height 24
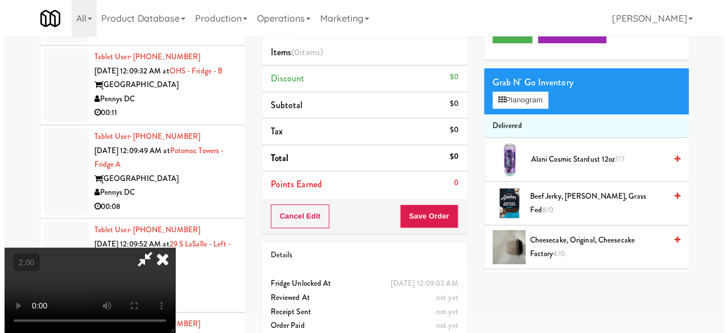
scroll to position [36, 0]
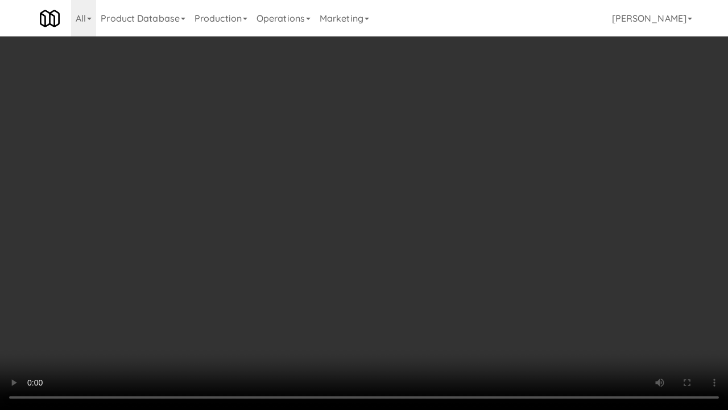
click at [366, 237] on video at bounding box center [364, 205] width 728 height 410
click at [362, 216] on video at bounding box center [364, 205] width 728 height 410
click at [359, 213] on video at bounding box center [364, 205] width 728 height 410
click at [323, 234] on video at bounding box center [364, 205] width 728 height 410
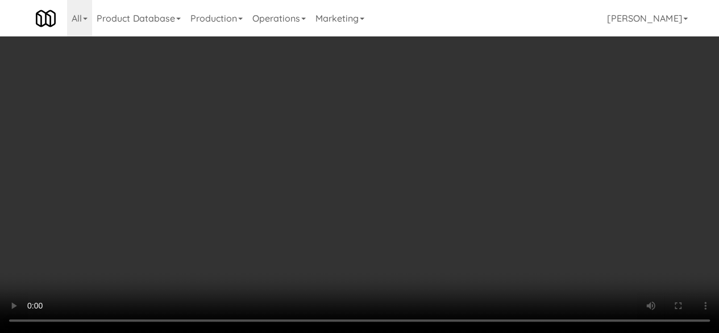
click at [521, 129] on button "Planogram" at bounding box center [516, 120] width 56 height 17
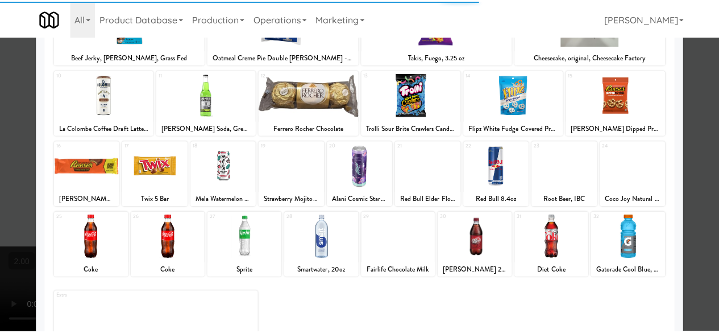
scroll to position [225, 0]
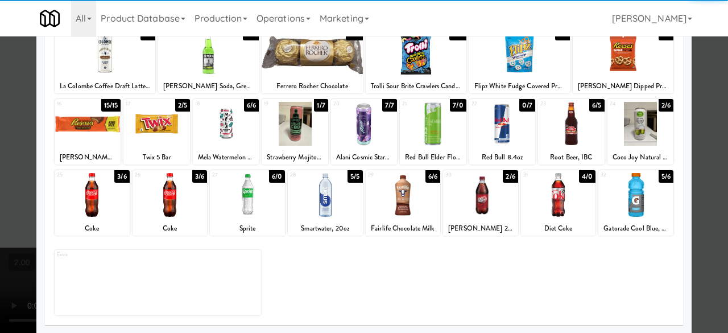
click at [166, 199] on div at bounding box center [170, 195] width 75 height 44
click at [495, 200] on div at bounding box center [480, 195] width 75 height 44
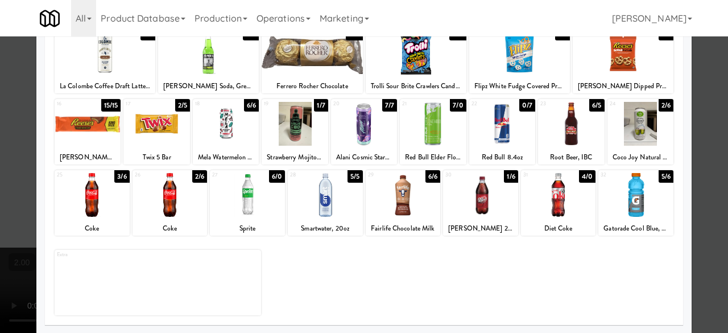
click at [694, 130] on div at bounding box center [364, 166] width 728 height 333
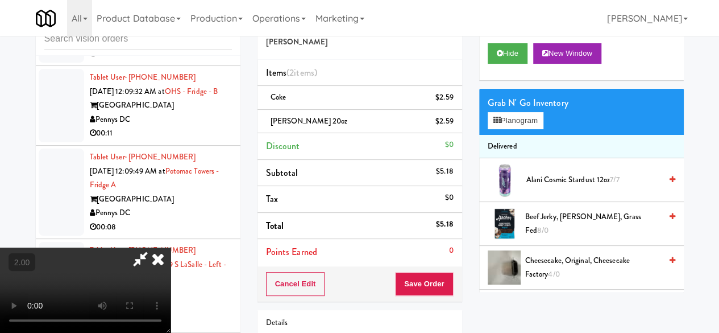
click at [171, 247] on video at bounding box center [85, 289] width 171 height 85
click at [154, 247] on icon at bounding box center [140, 258] width 26 height 23
click at [406, 293] on button "Save Order" at bounding box center [424, 284] width 58 height 24
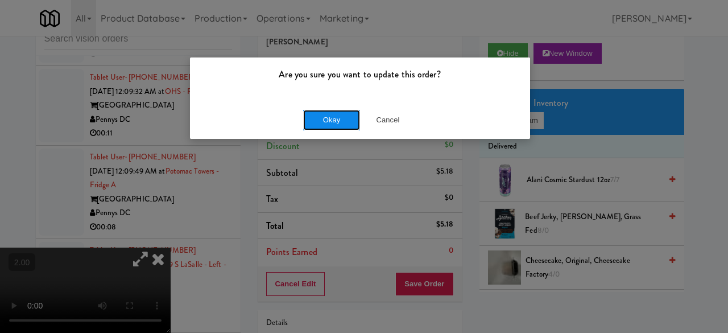
click at [334, 120] on button "Okay" at bounding box center [331, 120] width 57 height 20
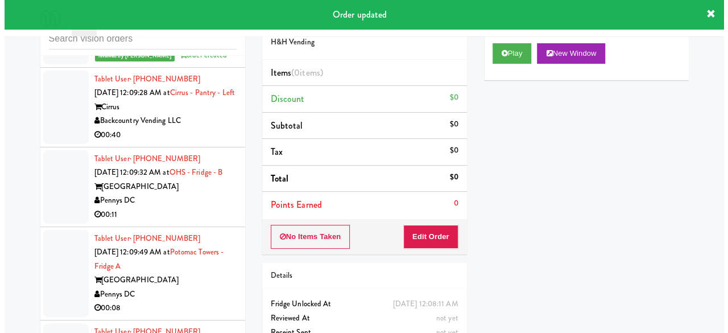
scroll to position [4993, 0]
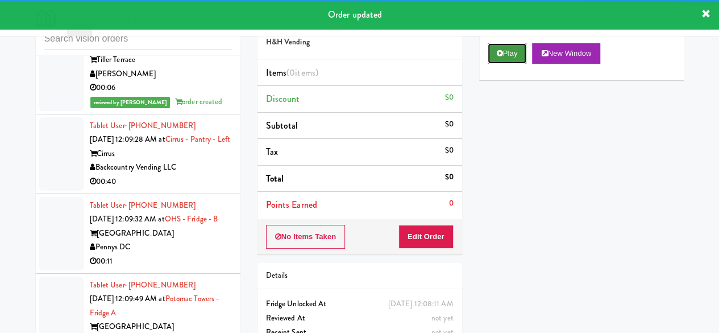
click at [507, 64] on button "Play" at bounding box center [507, 53] width 39 height 20
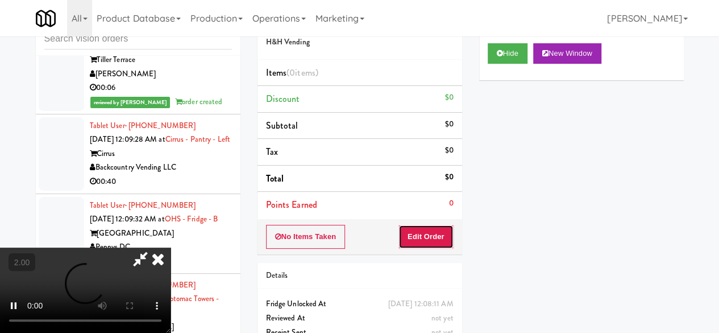
click at [429, 228] on button "Edit Order" at bounding box center [426, 237] width 55 height 24
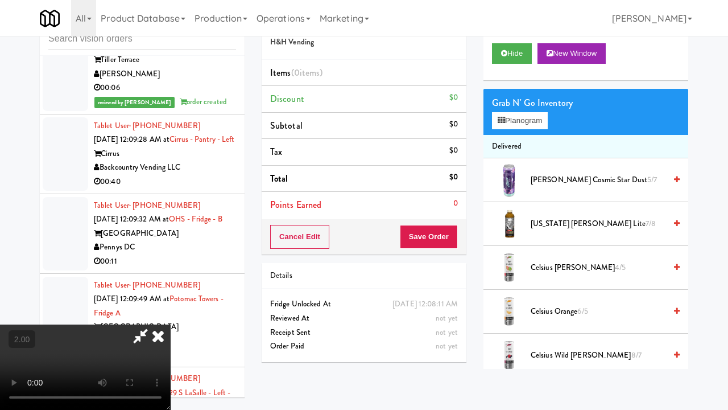
click at [171, 324] on video at bounding box center [85, 366] width 171 height 85
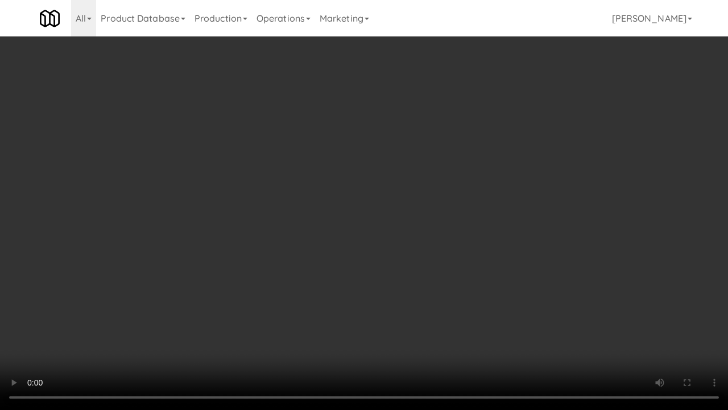
click at [430, 221] on video at bounding box center [364, 205] width 728 height 410
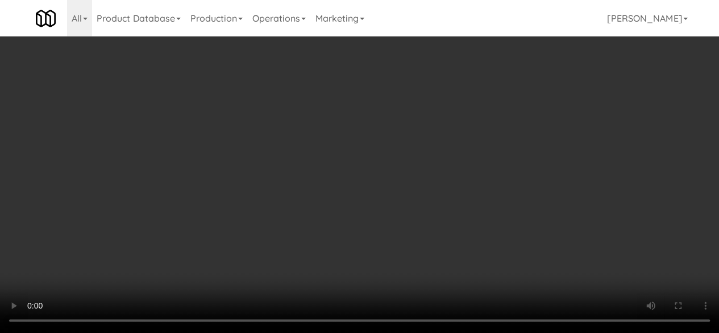
click at [522, 129] on button "Planogram" at bounding box center [516, 120] width 56 height 17
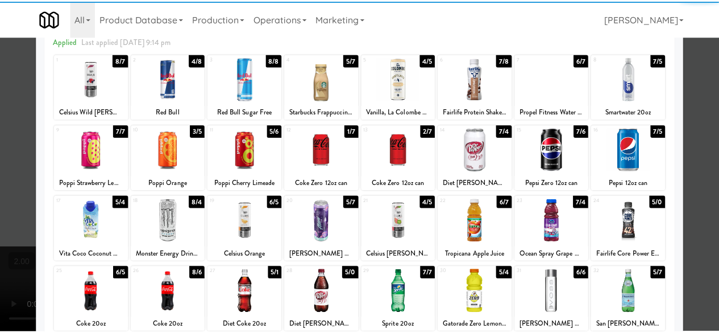
scroll to position [171, 0]
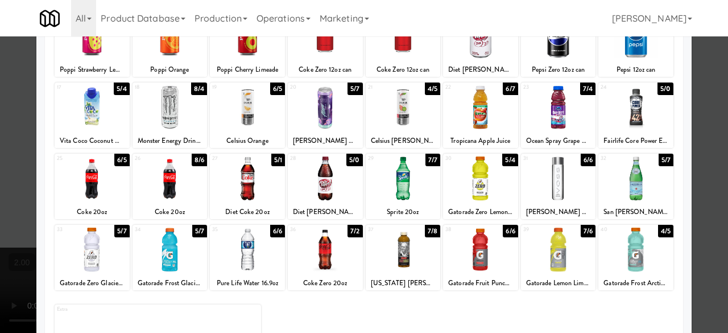
click at [486, 170] on div at bounding box center [480, 178] width 75 height 44
click at [102, 252] on div at bounding box center [92, 250] width 75 height 44
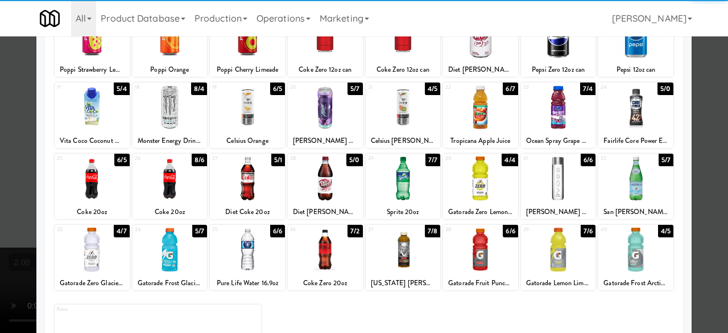
click at [690, 74] on div at bounding box center [364, 166] width 728 height 333
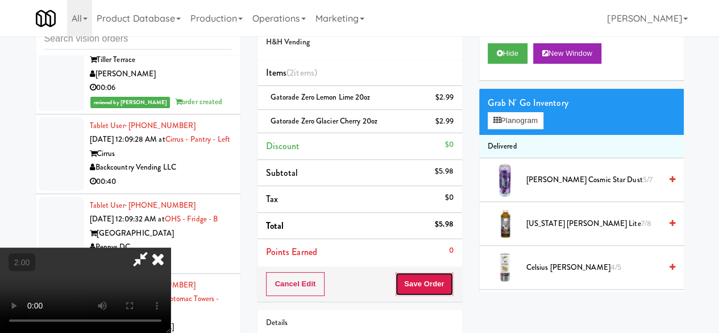
click at [450, 272] on button "Save Order" at bounding box center [424, 284] width 58 height 24
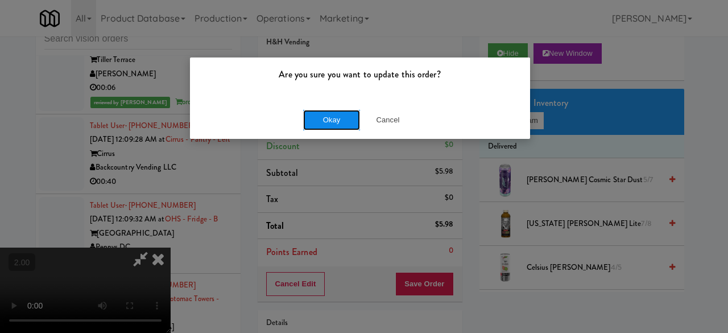
click at [322, 125] on button "Okay" at bounding box center [331, 120] width 57 height 20
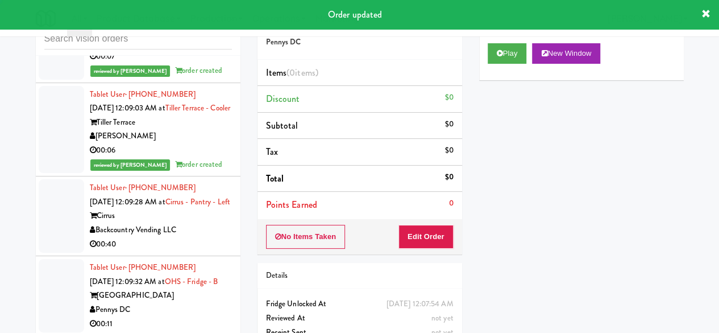
scroll to position [4879, 0]
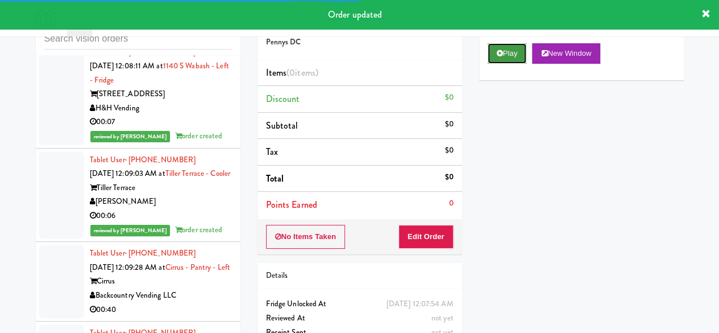
click at [510, 64] on button "Play" at bounding box center [507, 53] width 39 height 20
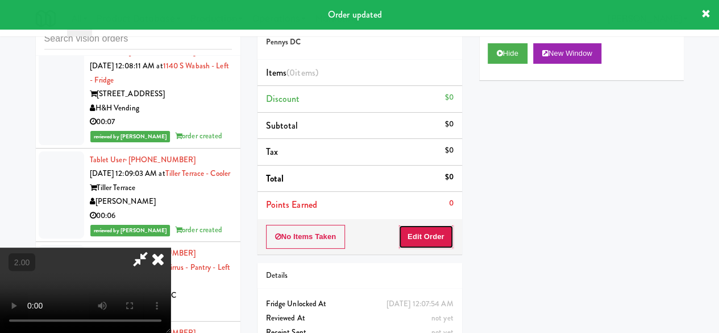
click at [436, 227] on button "Edit Order" at bounding box center [426, 237] width 55 height 24
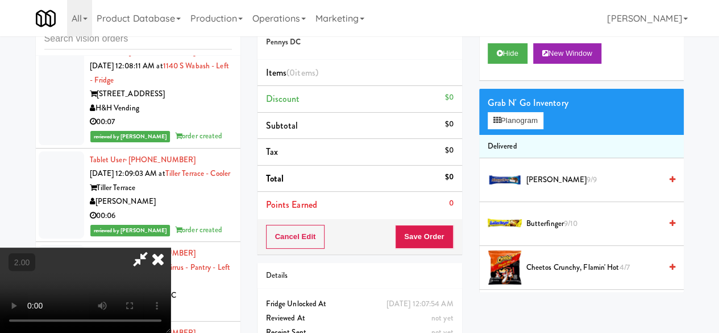
scroll to position [23, 0]
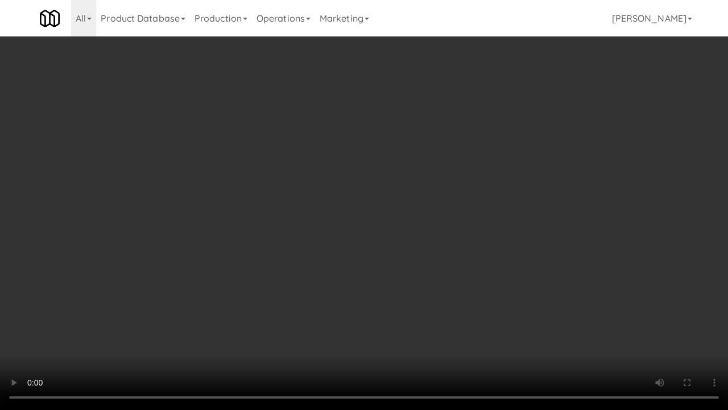
click at [394, 254] on video at bounding box center [364, 205] width 728 height 410
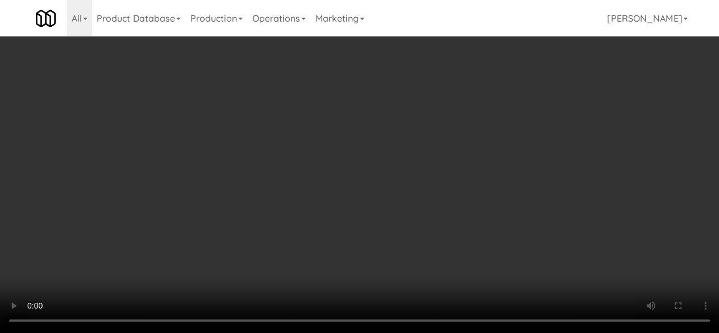
click at [324, 168] on video at bounding box center [359, 166] width 719 height 333
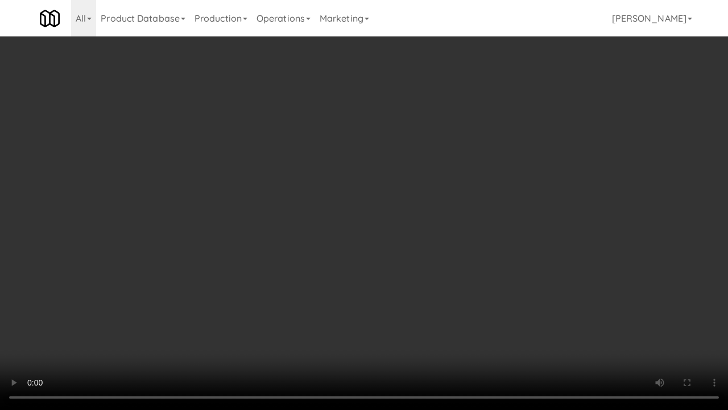
click at [408, 312] on video at bounding box center [364, 205] width 728 height 410
click at [685, 332] on video at bounding box center [364, 205] width 728 height 410
click at [566, 255] on video at bounding box center [364, 205] width 728 height 410
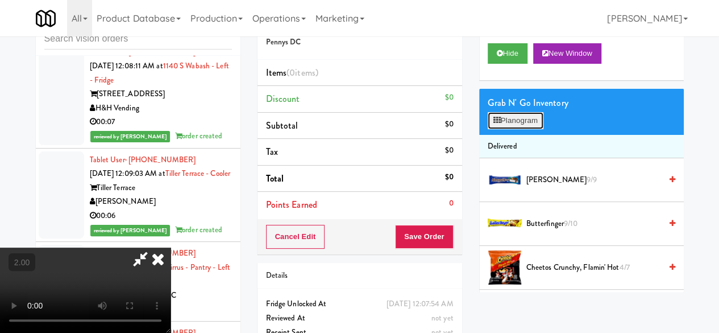
click at [508, 129] on button "Planogram" at bounding box center [516, 120] width 56 height 17
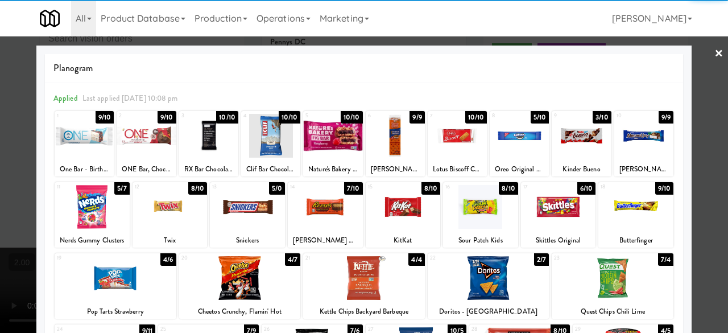
click at [338, 139] on div at bounding box center [332, 136] width 59 height 44
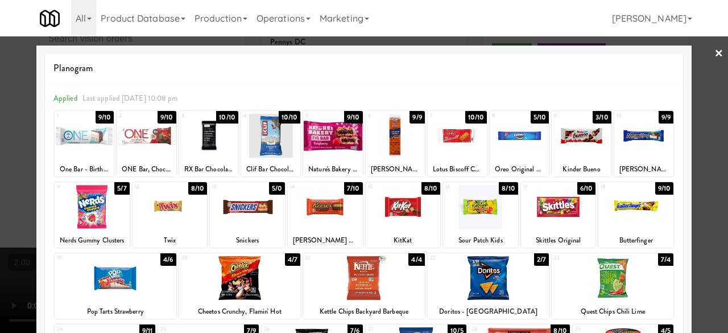
click at [556, 139] on div at bounding box center [581, 136] width 59 height 44
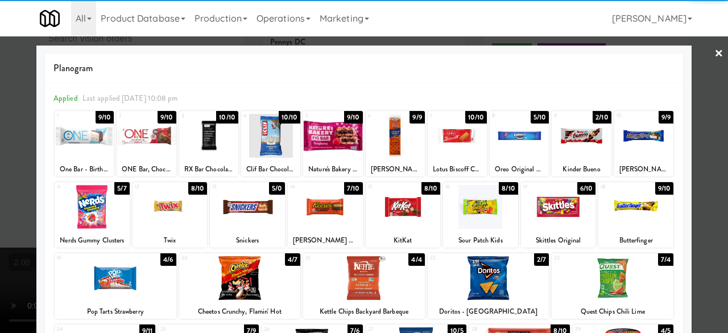
click at [714, 49] on div at bounding box center [364, 166] width 728 height 333
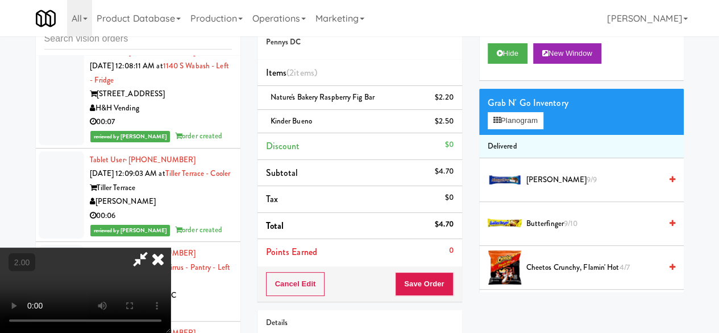
click at [154, 247] on icon at bounding box center [140, 258] width 26 height 23
click at [427, 279] on button "Save Order" at bounding box center [424, 284] width 58 height 24
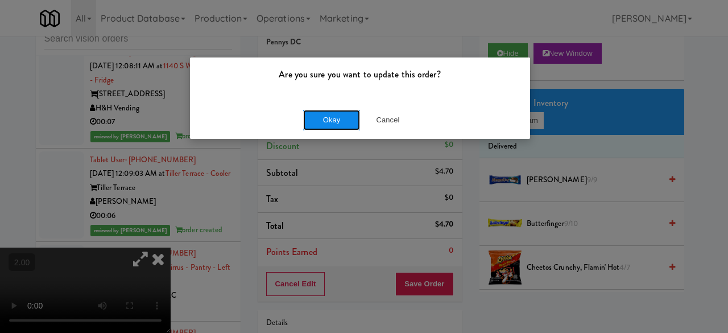
click at [322, 118] on button "Okay" at bounding box center [331, 120] width 57 height 20
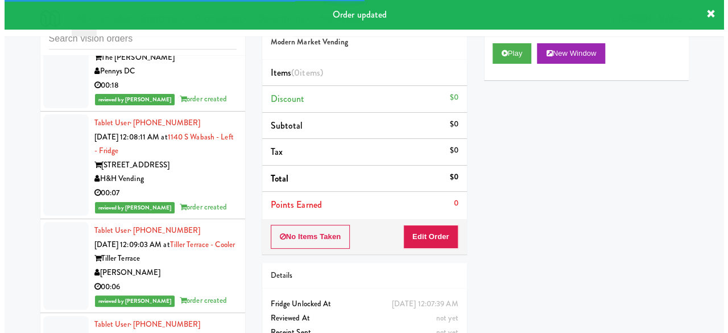
scroll to position [4765, 0]
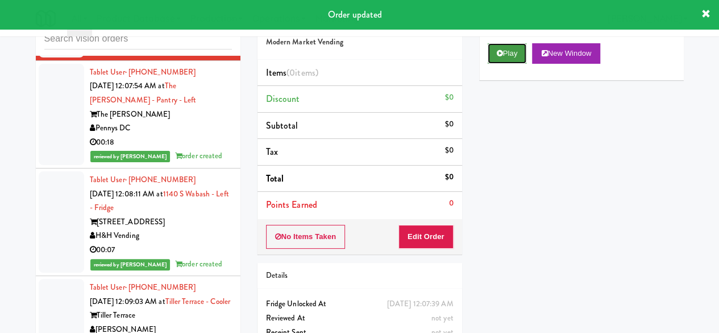
click at [522, 64] on button "Play" at bounding box center [507, 53] width 39 height 20
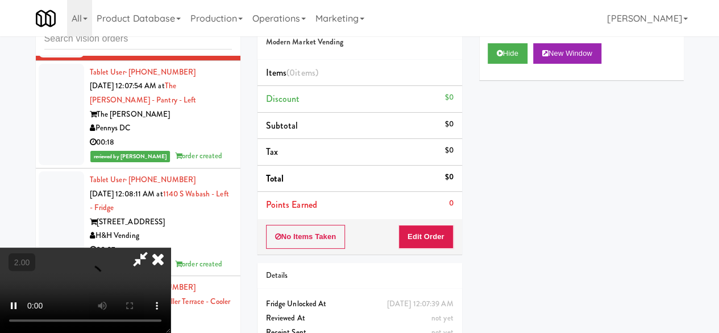
click at [424, 222] on div "No Items Taken Edit Order" at bounding box center [360, 236] width 205 height 35
click at [428, 239] on button "Edit Order" at bounding box center [426, 237] width 55 height 24
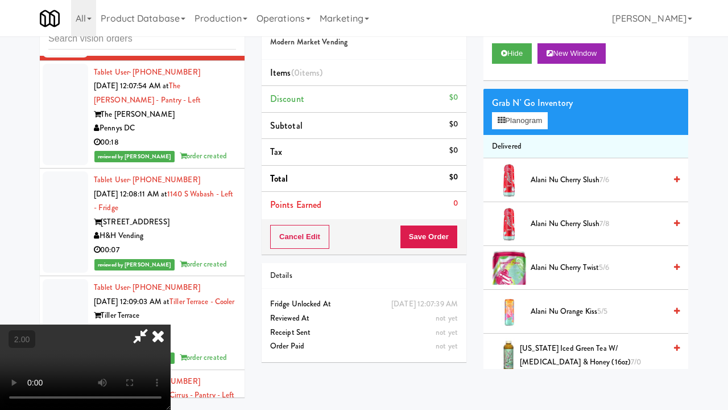
click at [171, 324] on video at bounding box center [85, 366] width 171 height 85
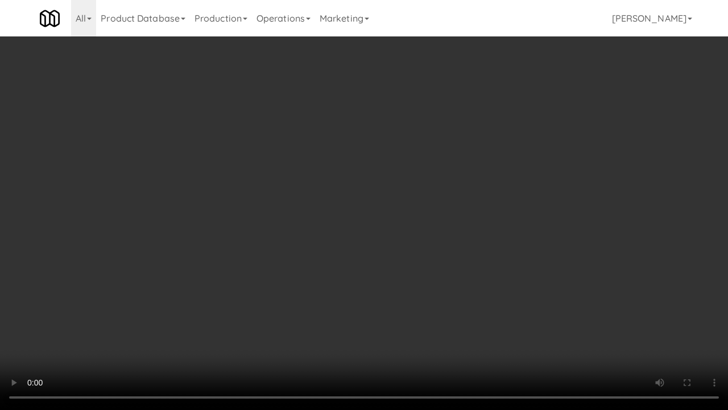
click at [414, 218] on video at bounding box center [364, 205] width 728 height 410
click at [479, 201] on video at bounding box center [364, 205] width 728 height 410
click at [486, 197] on video at bounding box center [364, 205] width 728 height 410
click at [651, 201] on video at bounding box center [364, 205] width 728 height 410
click at [614, 224] on video at bounding box center [364, 205] width 728 height 410
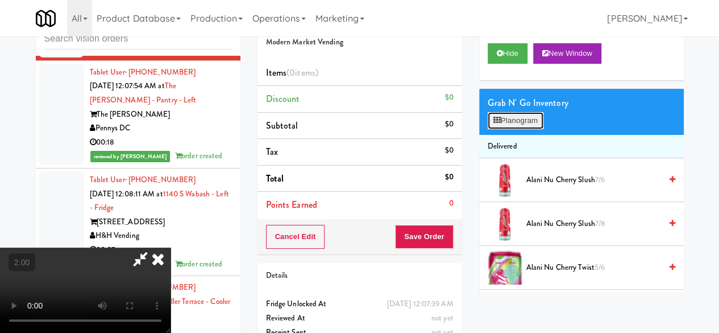
click at [532, 129] on button "Planogram" at bounding box center [516, 120] width 56 height 17
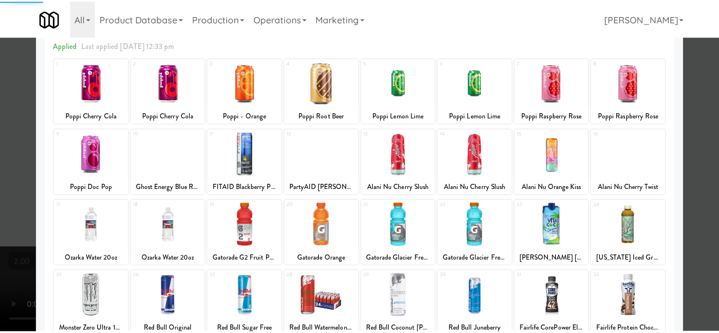
scroll to position [114, 0]
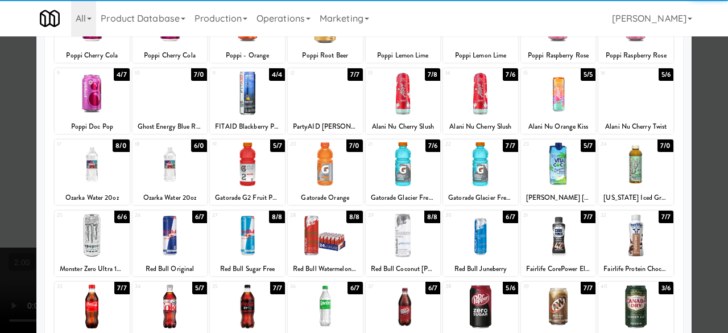
click at [629, 161] on div at bounding box center [635, 164] width 75 height 44
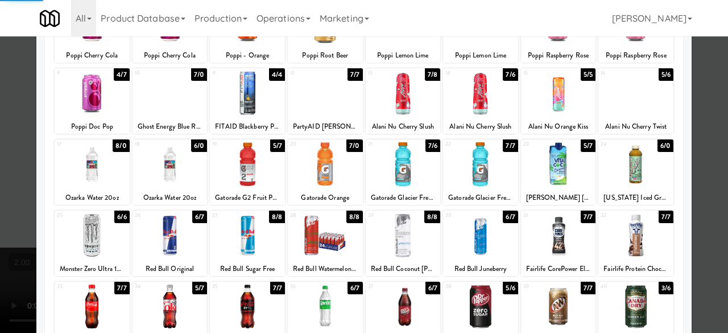
click at [698, 115] on div at bounding box center [364, 166] width 728 height 333
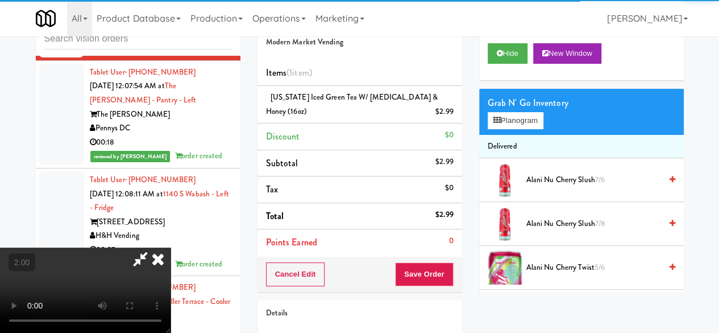
click at [154, 247] on icon at bounding box center [140, 258] width 26 height 23
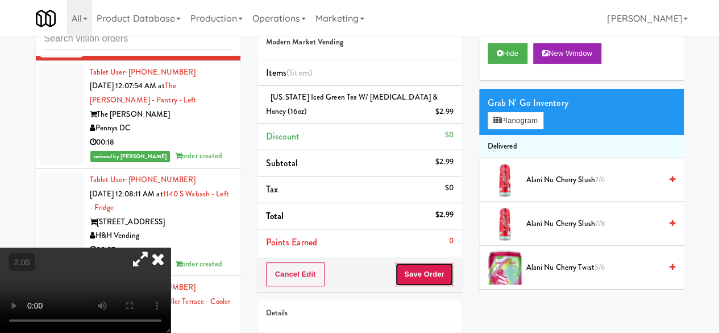
click at [420, 275] on button "Save Order" at bounding box center [424, 274] width 58 height 24
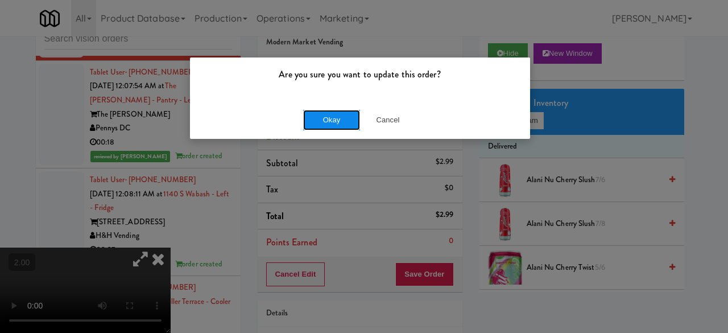
click at [354, 126] on button "Okay" at bounding box center [331, 120] width 57 height 20
